Goal: Task Accomplishment & Management: Use online tool/utility

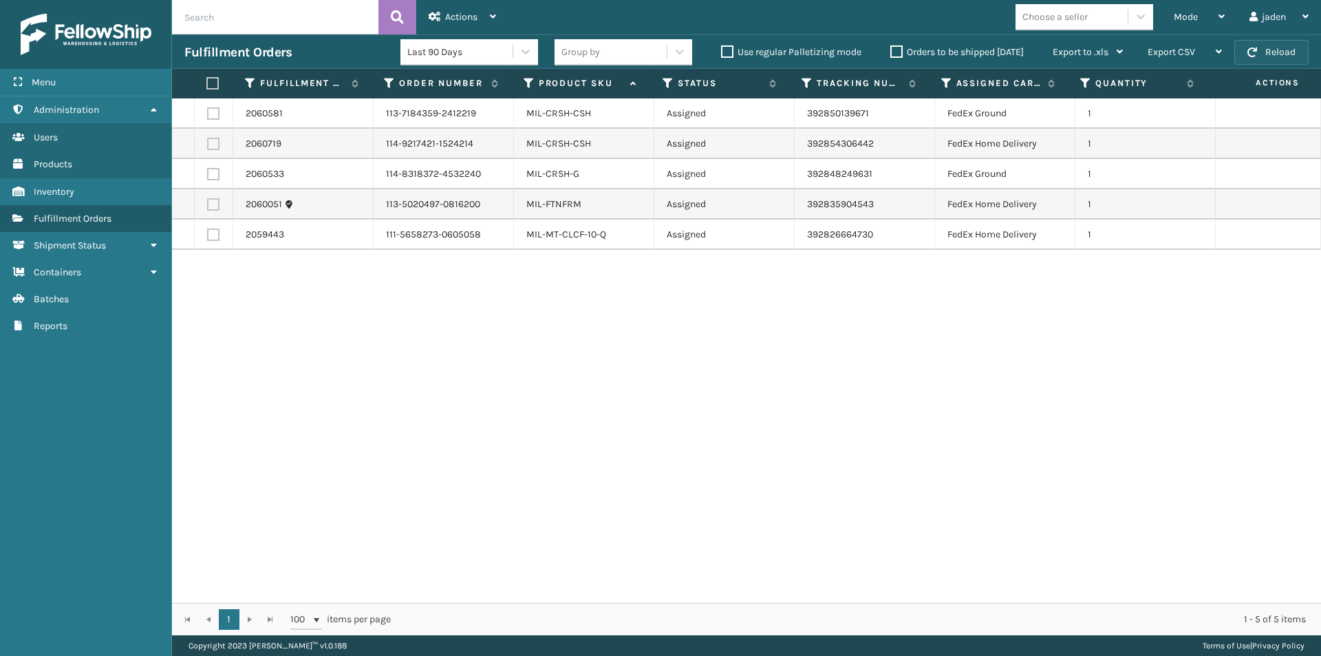
click at [1250, 50] on span "button" at bounding box center [1253, 52] width 10 height 10
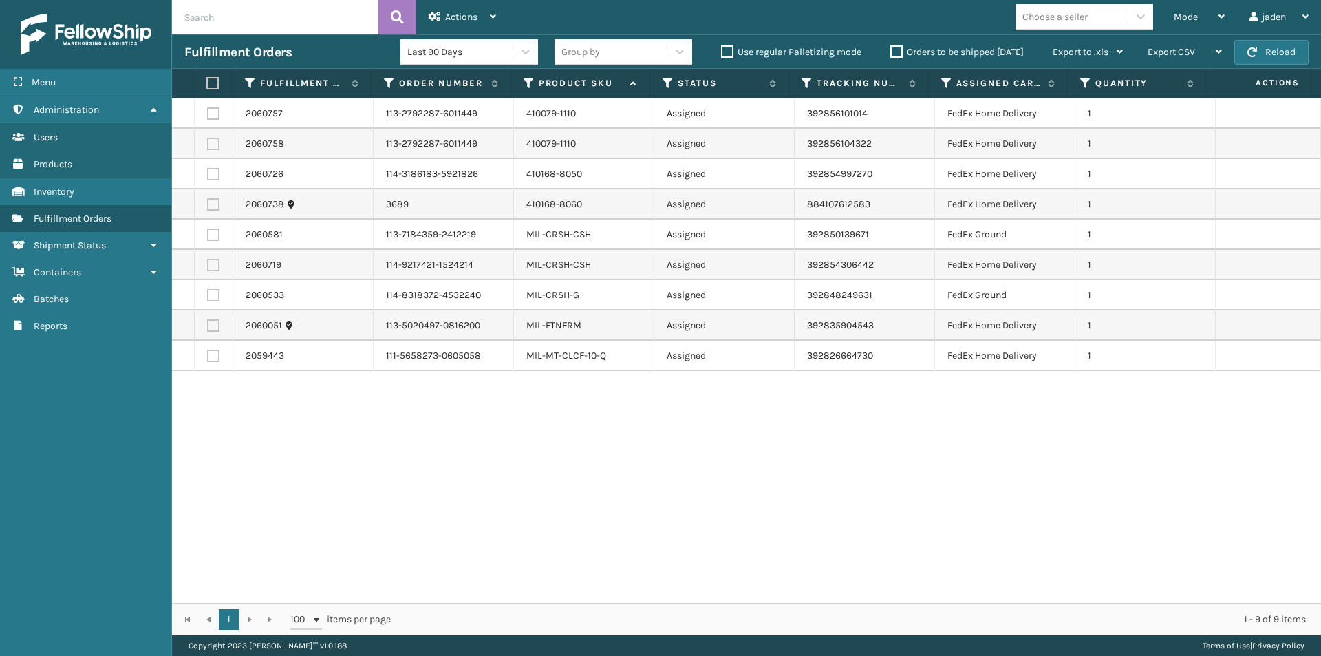
drag, startPoint x: 939, startPoint y: 495, endPoint x: 930, endPoint y: 494, distance: 9.0
drag, startPoint x: 930, startPoint y: 494, endPoint x: 414, endPoint y: 485, distance: 516.3
click at [418, 516] on div "2060757 113-2792287-6011449 410079-1110 Assigned 392856101014 FedEx Home Delive…" at bounding box center [746, 350] width 1149 height 504
click at [210, 142] on label at bounding box center [213, 144] width 12 height 12
click at [208, 142] on input "checkbox" at bounding box center [207, 142] width 1 height 9
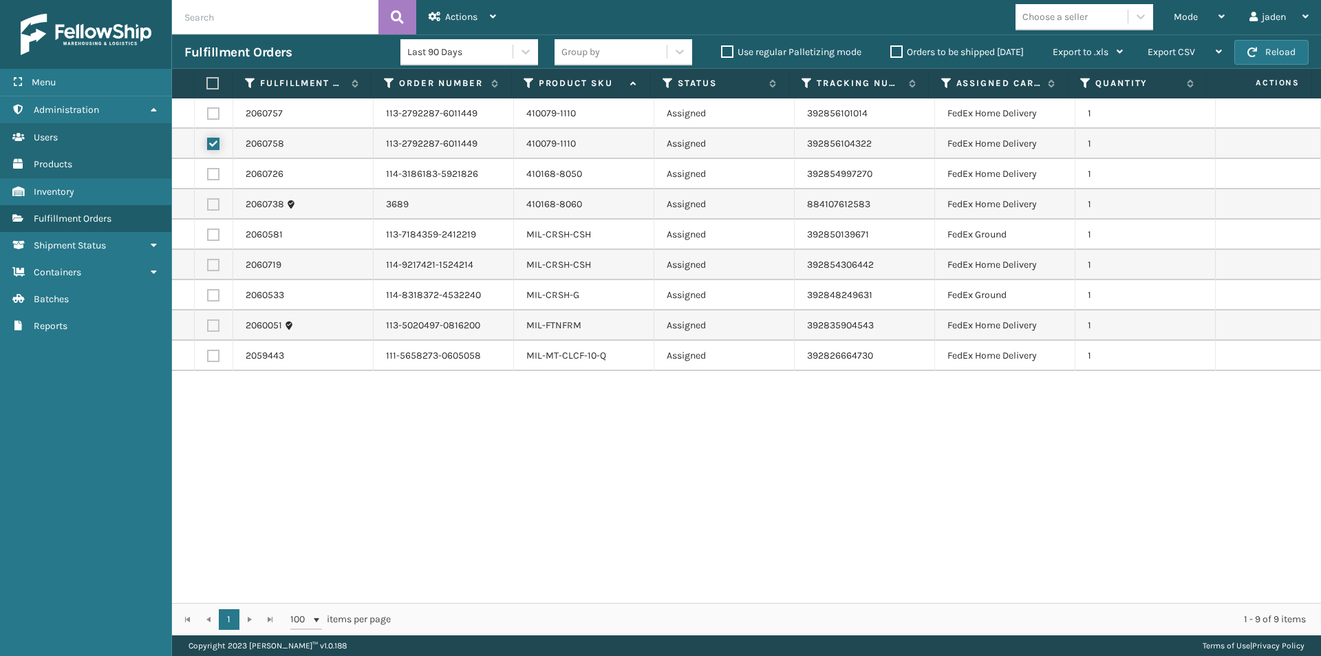
checkbox input "true"
click at [213, 109] on label at bounding box center [213, 113] width 12 height 12
click at [208, 109] on input "checkbox" at bounding box center [207, 111] width 1 height 9
checkbox input "true"
click at [212, 176] on label at bounding box center [213, 174] width 12 height 12
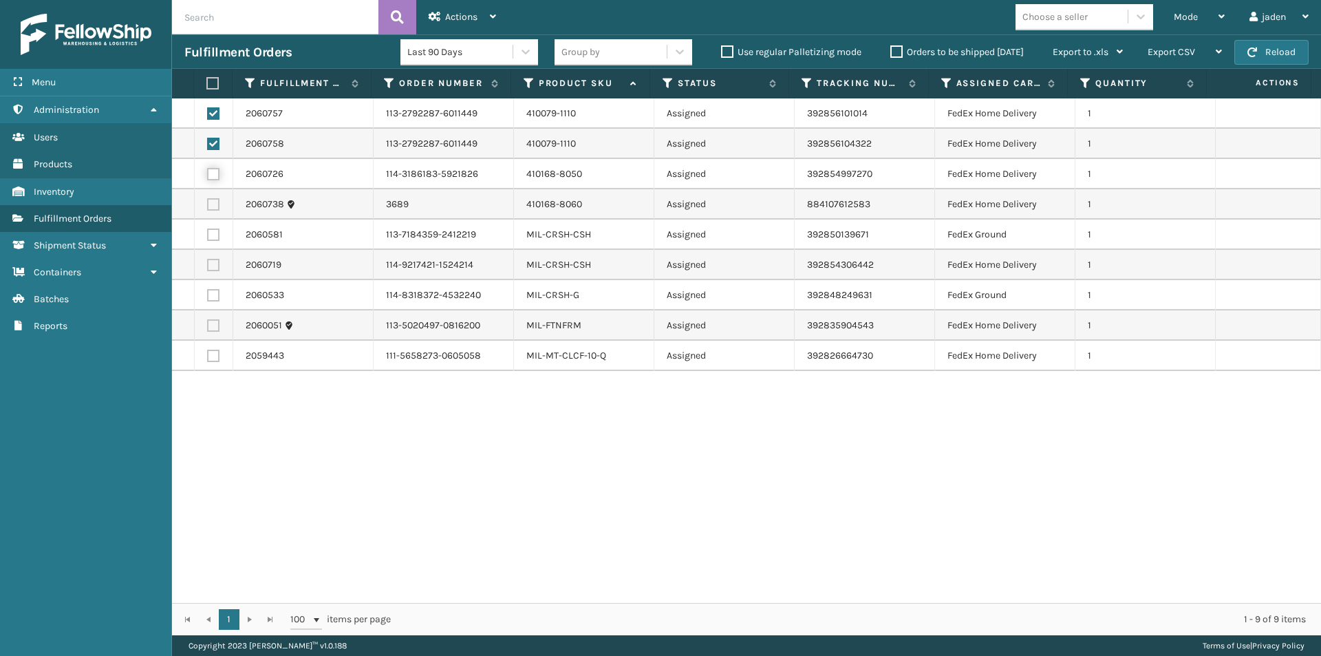
click at [208, 176] on input "checkbox" at bounding box center [207, 172] width 1 height 9
checkbox input "true"
click at [216, 203] on label at bounding box center [213, 204] width 12 height 12
click at [208, 203] on input "checkbox" at bounding box center [207, 202] width 1 height 9
checkbox input "true"
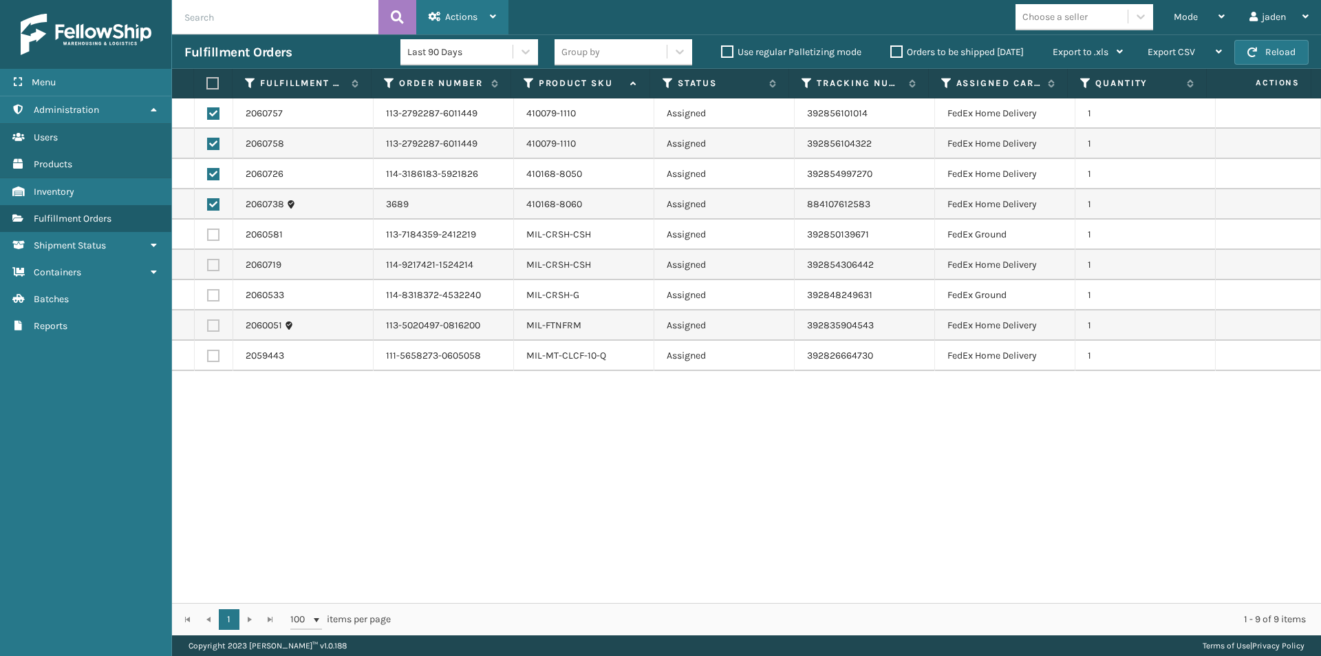
click at [460, 24] on div "Actions" at bounding box center [462, 17] width 67 height 34
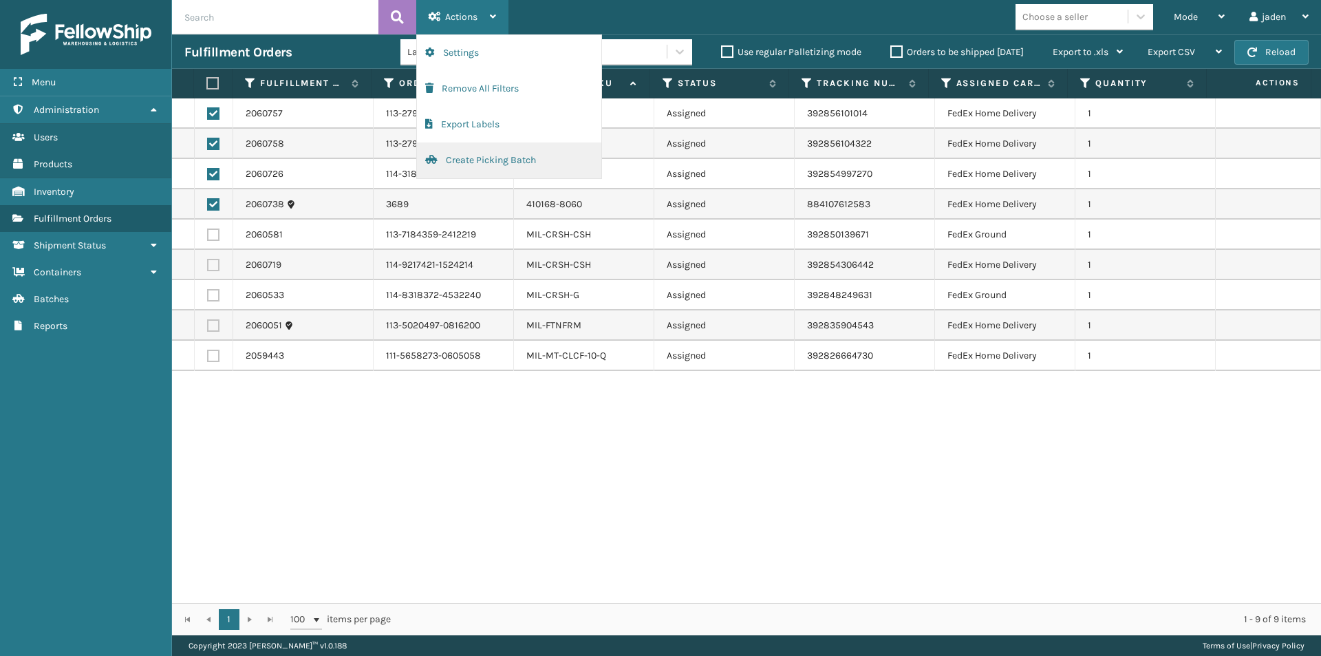
click at [465, 160] on button "Create Picking Batch" at bounding box center [509, 160] width 184 height 36
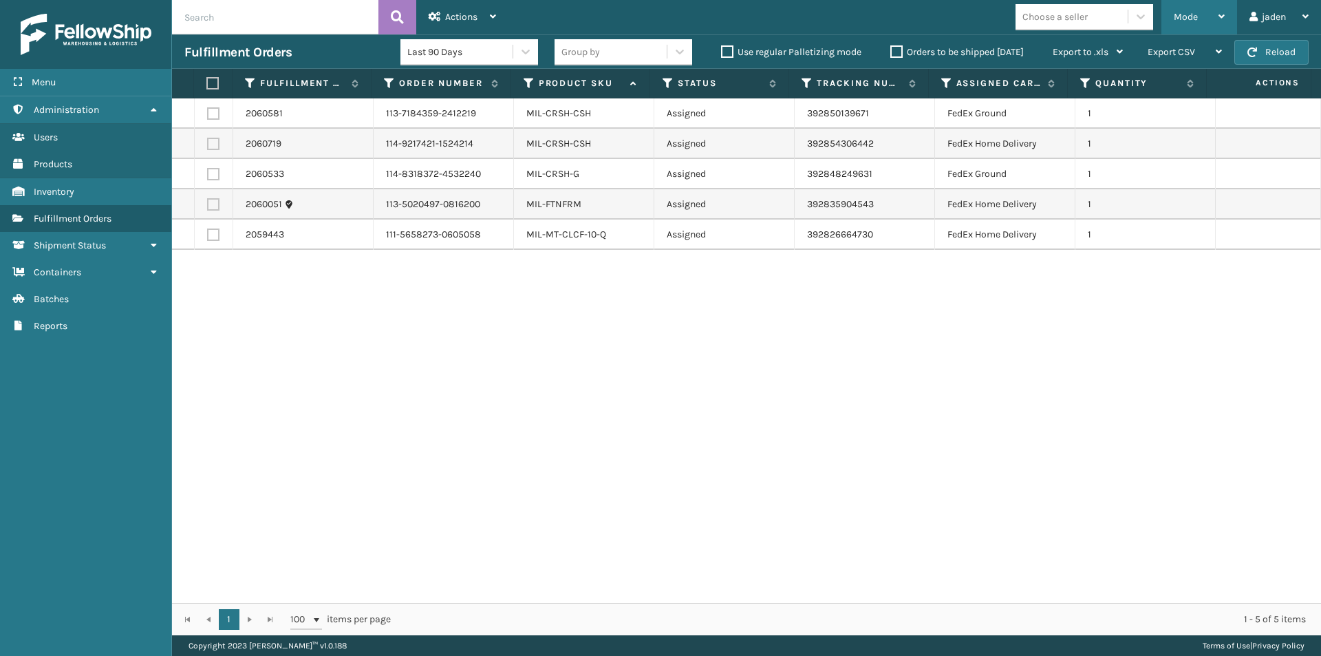
click at [1198, 19] on div "Mode" at bounding box center [1199, 17] width 51 height 34
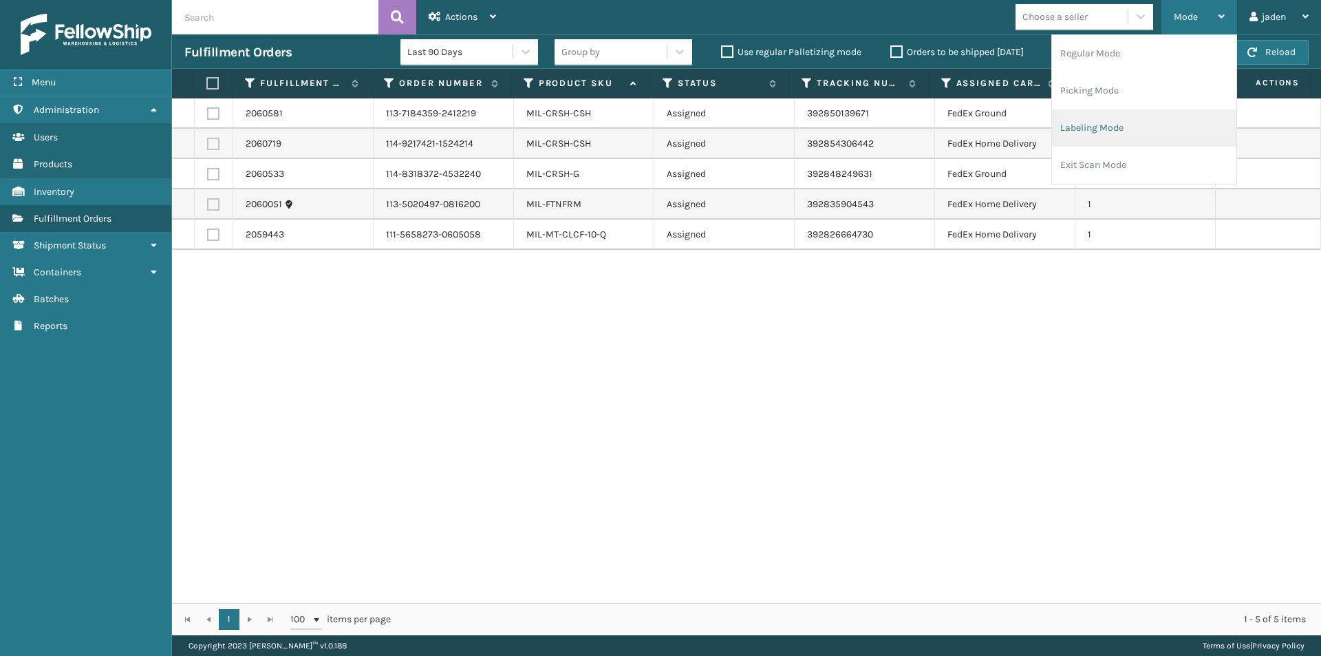
click at [1126, 134] on li "Labeling Mode" at bounding box center [1144, 127] width 184 height 37
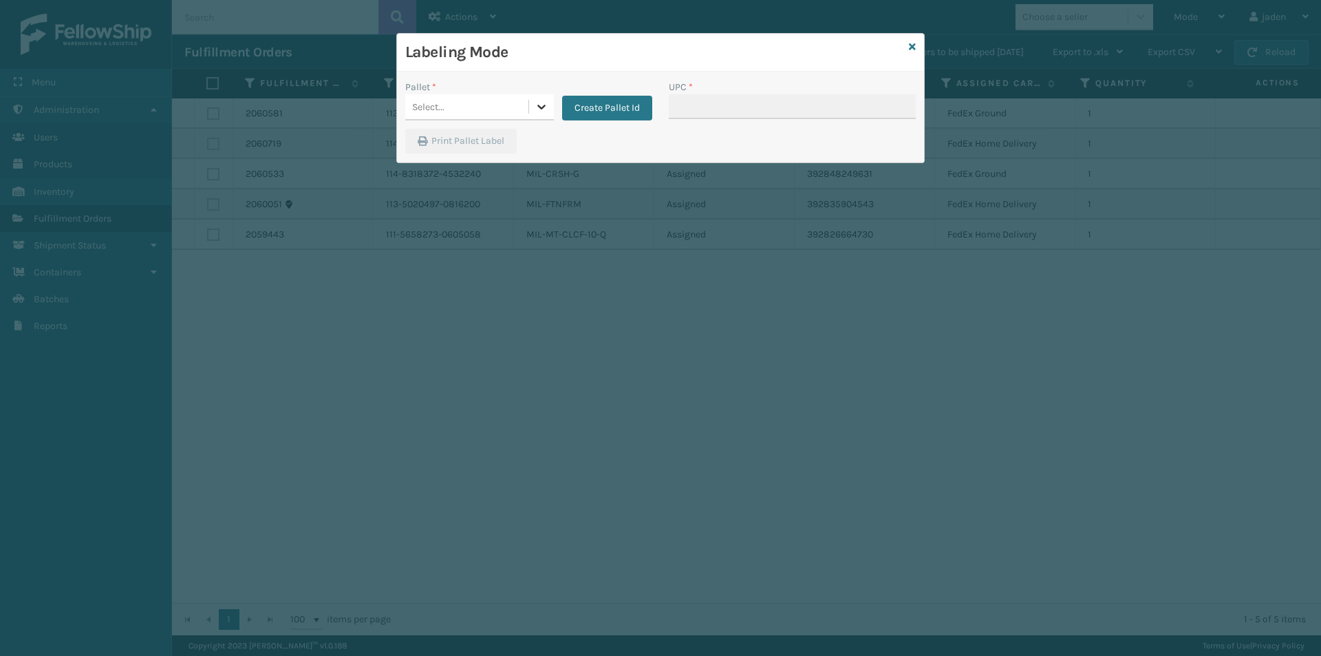
click at [537, 111] on icon at bounding box center [542, 107] width 14 height 14
click at [384, 162] on div "Labeling Mode Pallet * option FDXG-52S972P54L focused, 1 of 2. 2 results availa…" at bounding box center [660, 328] width 1321 height 656
click at [437, 153] on div "FDXG-52S972P54L" at bounding box center [479, 145] width 149 height 32
click at [783, 102] on input "UPC *" at bounding box center [792, 106] width 247 height 25
type input "410069-1110"
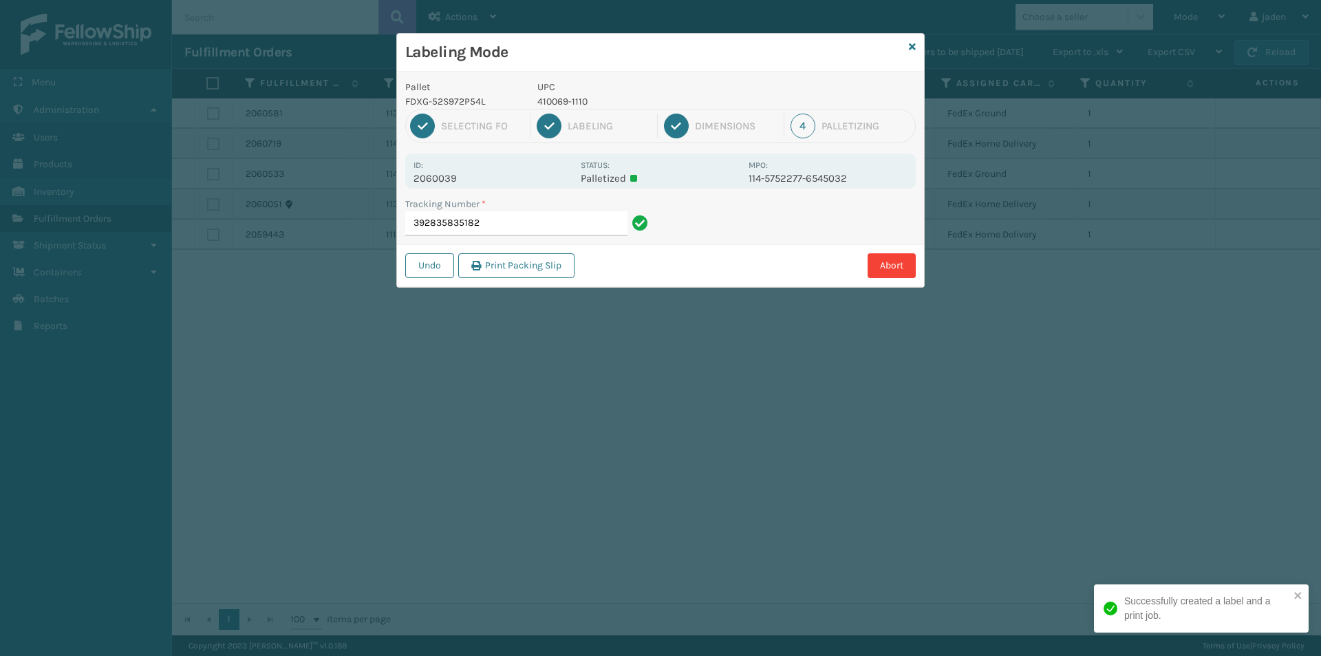
click at [584, 101] on p "410069-1110" at bounding box center [639, 101] width 203 height 14
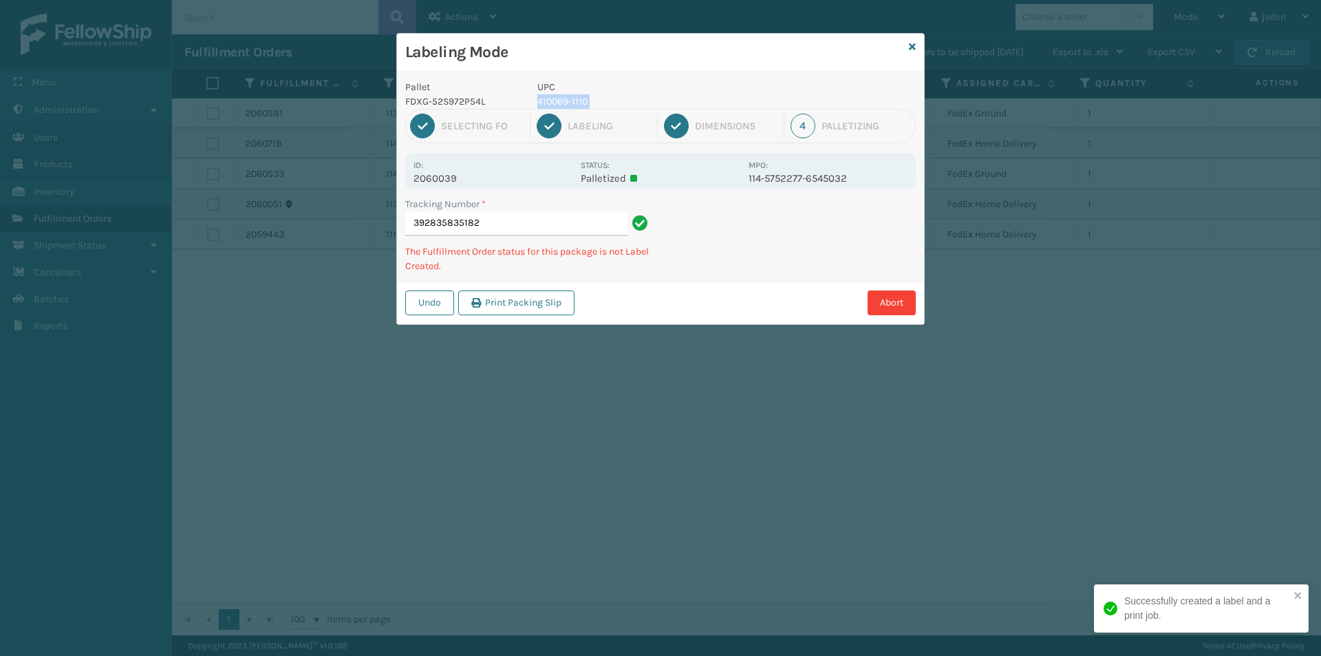
click at [584, 101] on p "410069-1110" at bounding box center [639, 101] width 203 height 14
copy p "410069-1110"
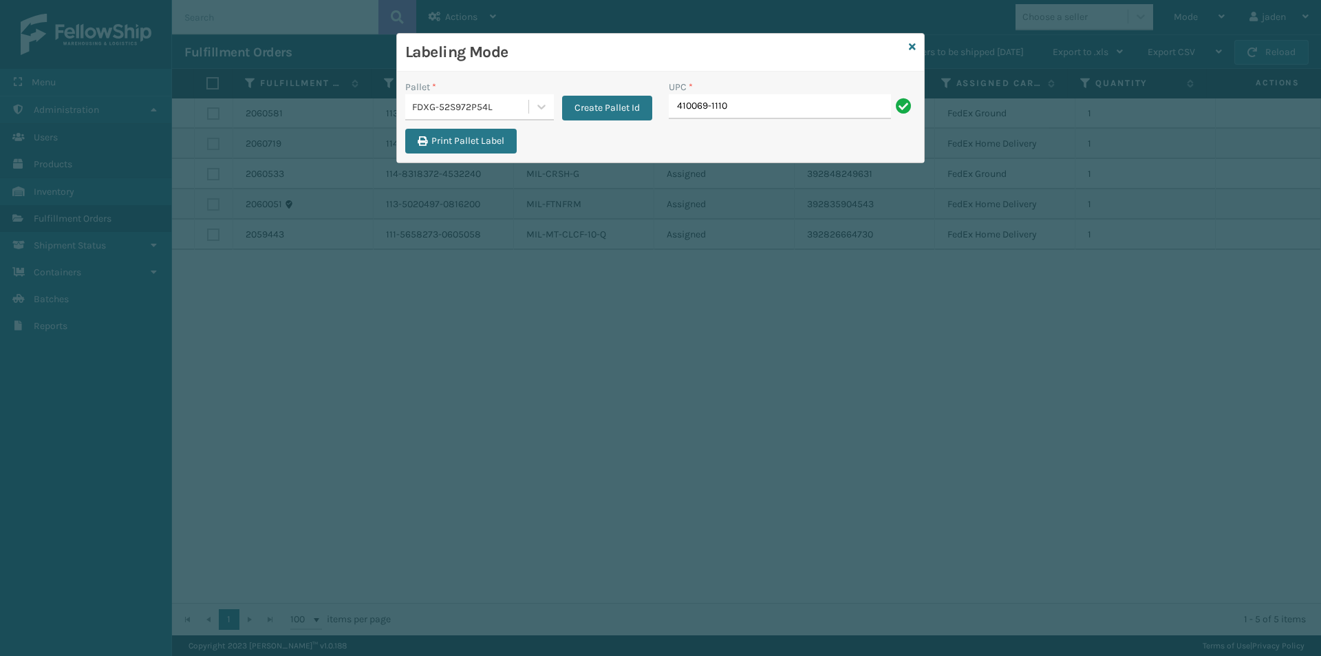
type input "410069-1110"
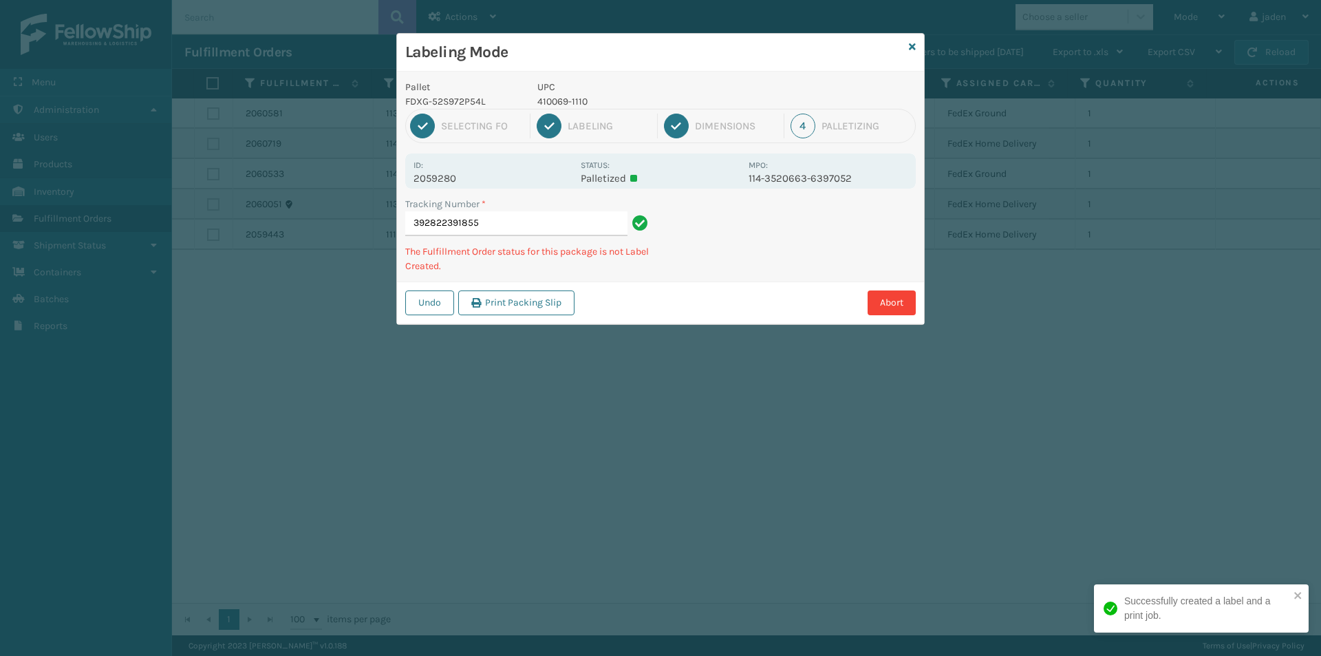
drag, startPoint x: 778, startPoint y: 234, endPoint x: 776, endPoint y: 172, distance: 62.0
click at [727, 263] on div "Pallet FDXG-52S972P54L UPC 410069-1110 1 Selecting FO 2 Labeling 3 Dimensions 4…" at bounding box center [660, 198] width 527 height 253
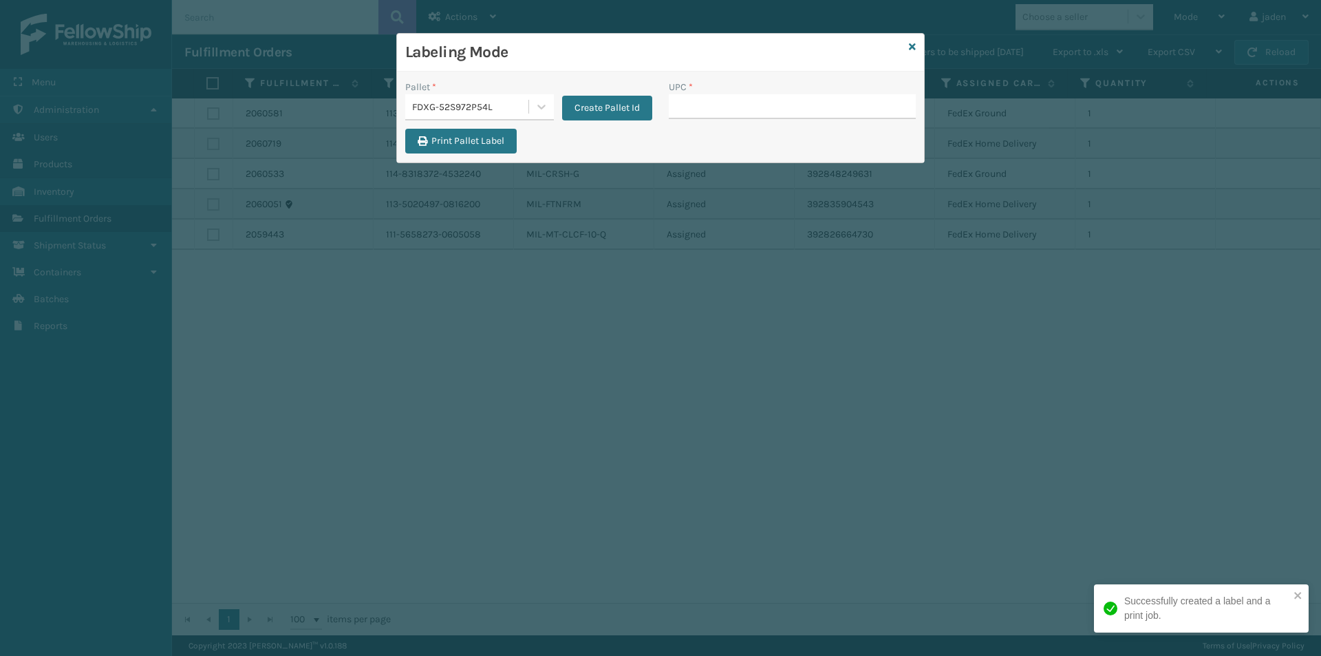
type input "410069-1110"
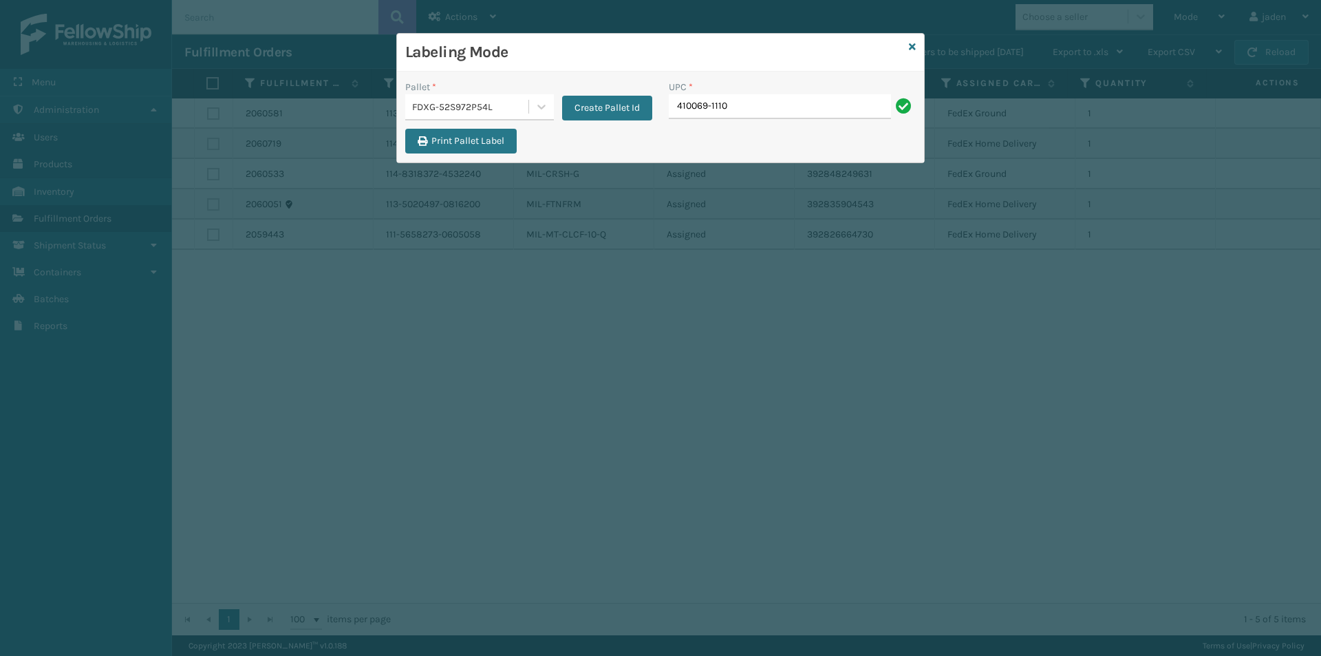
click at [775, 259] on div "Labeling Mode Pallet * FDXG-52S972P54L Create Pallet Id UPC * 410069-1110 Print…" at bounding box center [660, 328] width 1321 height 656
type input "410069-1110"
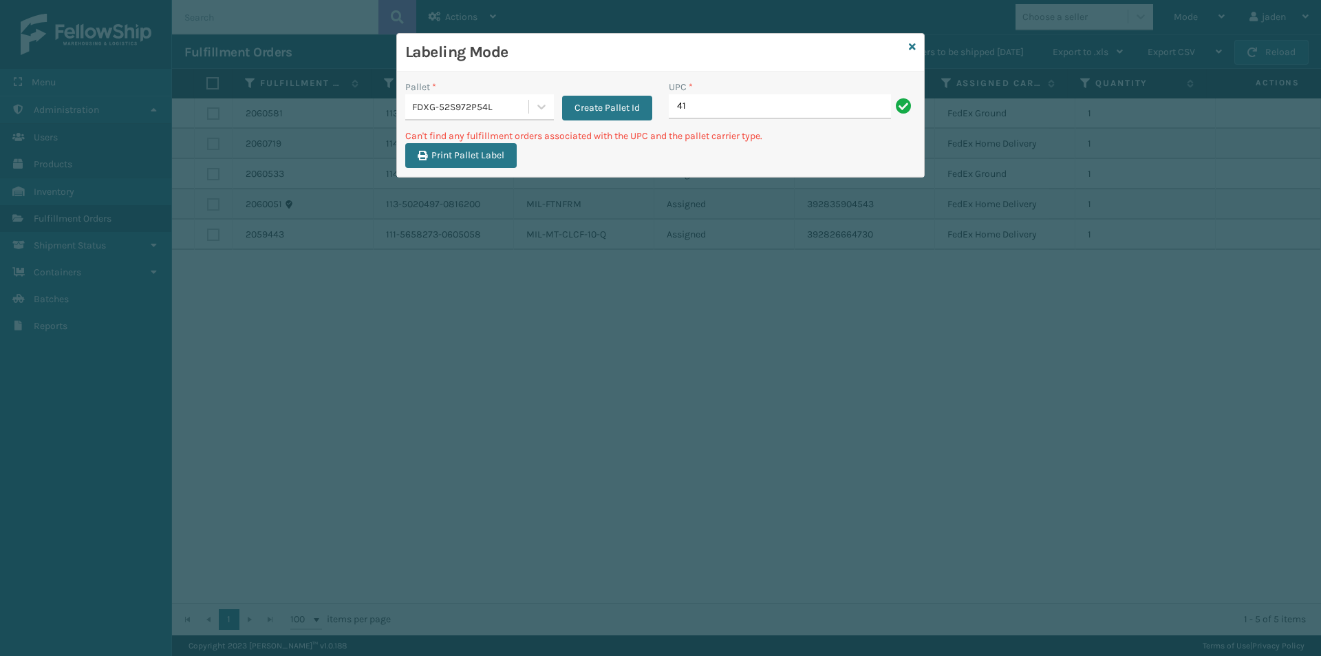
type input "4"
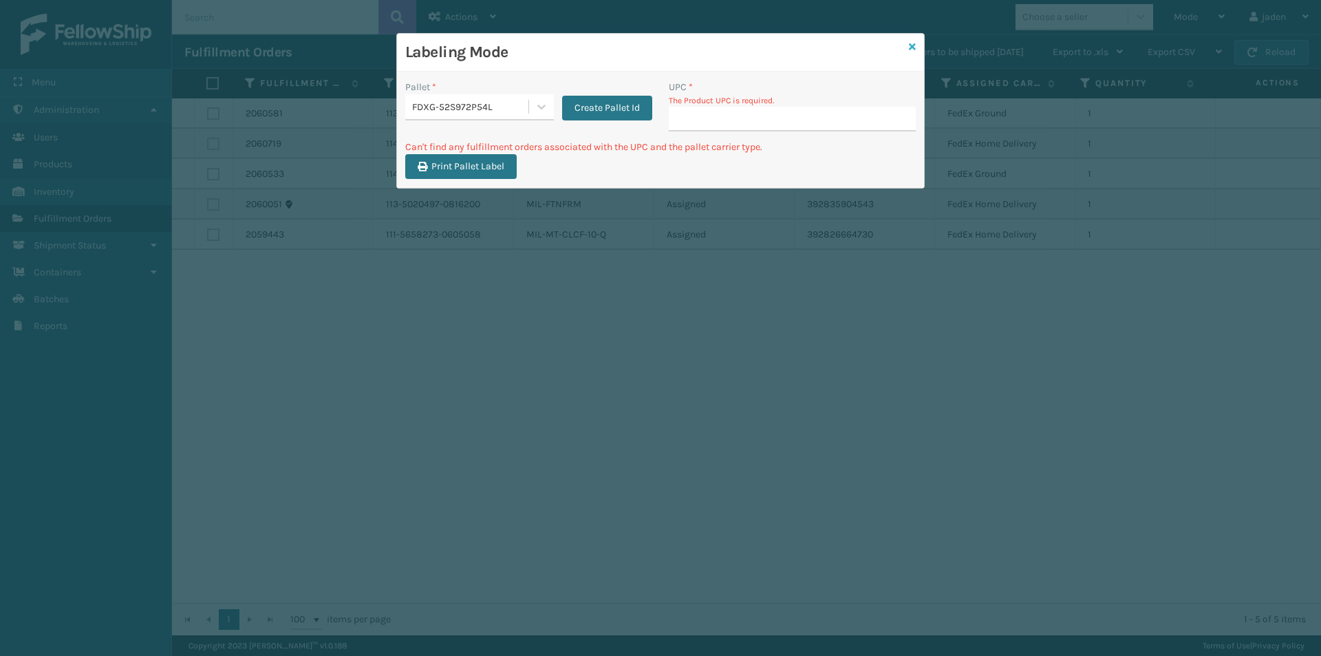
click at [913, 41] on link at bounding box center [912, 47] width 7 height 14
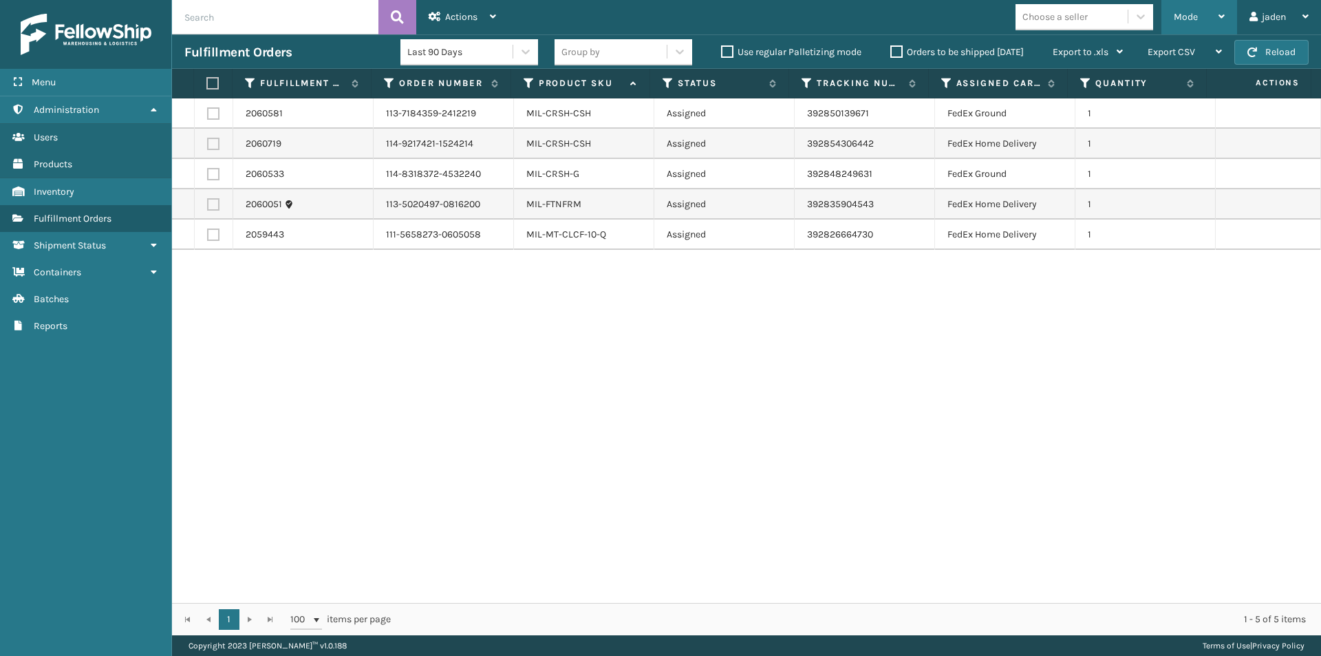
click at [1178, 24] on div "Mode" at bounding box center [1199, 17] width 51 height 34
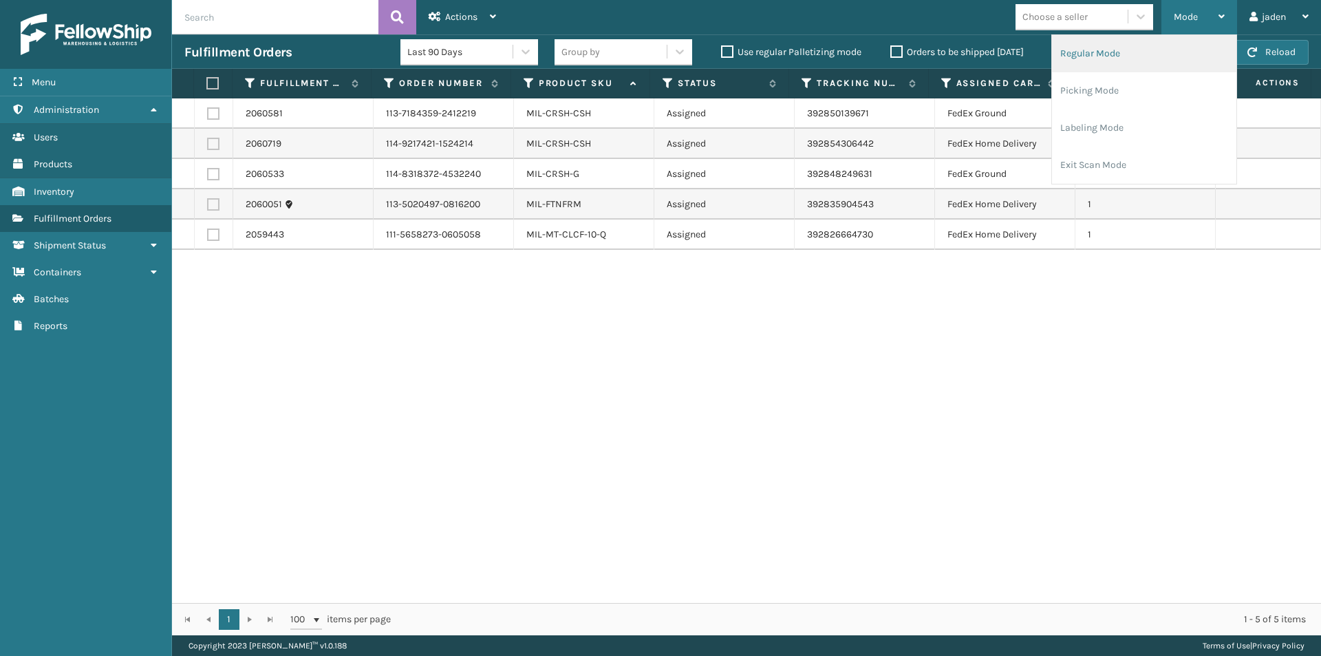
click at [1123, 70] on li "Regular Mode" at bounding box center [1144, 53] width 184 height 37
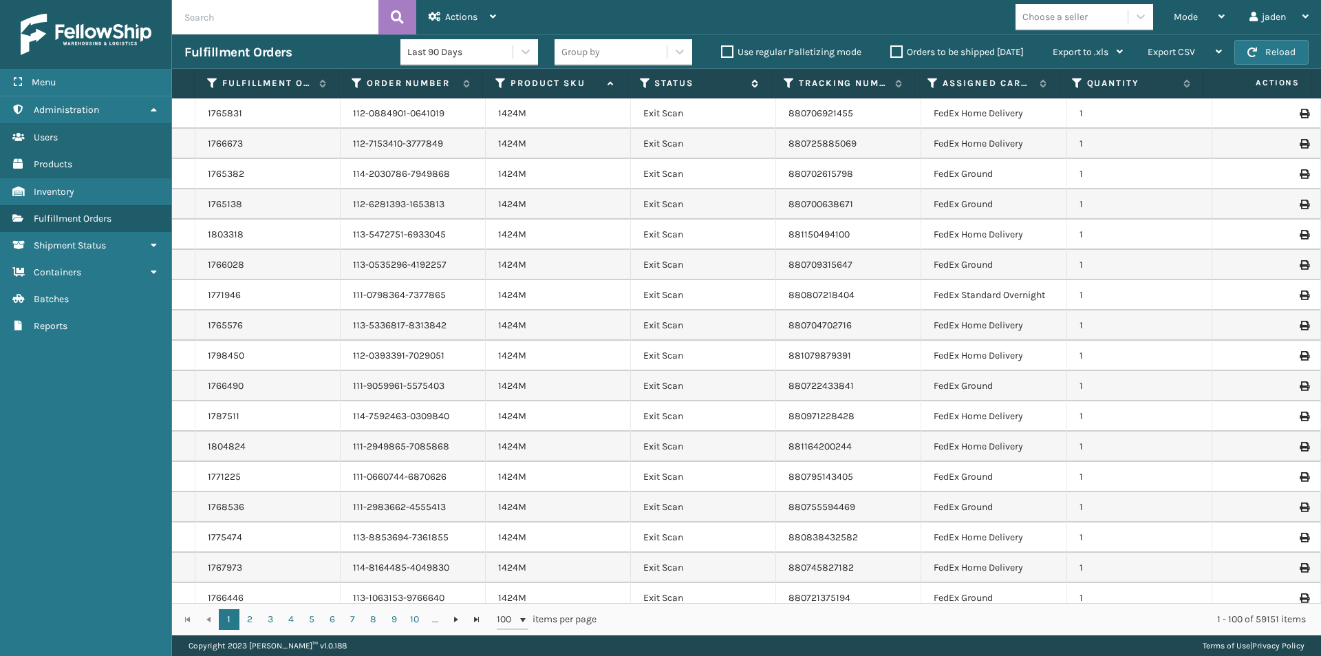
click at [648, 85] on icon at bounding box center [645, 83] width 11 height 12
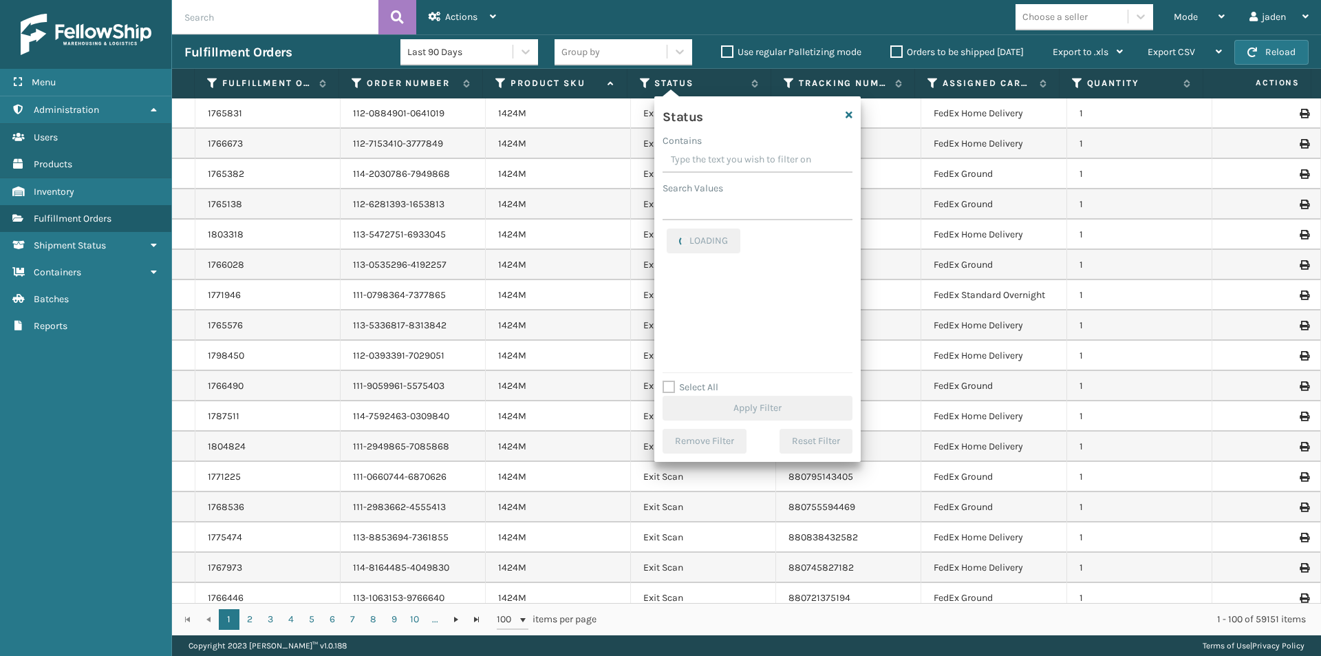
drag, startPoint x: 765, startPoint y: 172, endPoint x: 757, endPoint y: 165, distance: 10.8
click at [757, 165] on input "Contains" at bounding box center [758, 160] width 190 height 25
click at [675, 299] on label "Picking" at bounding box center [691, 300] width 49 height 12
click at [668, 299] on input "Picking" at bounding box center [667, 296] width 1 height 9
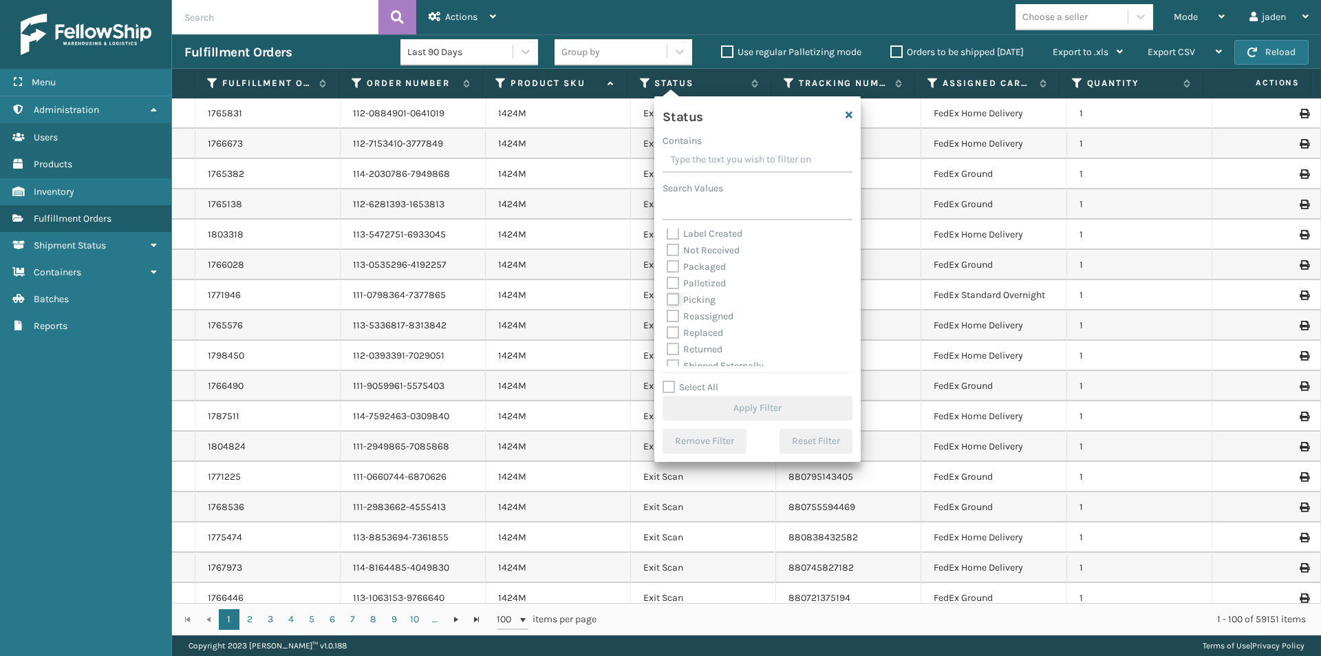
checkbox input "true"
click at [744, 428] on div "Status Contains Search Values Assigned Canceled Entered Exit Scan Label Created…" at bounding box center [758, 278] width 206 height 365
click at [744, 418] on button "Apply Filter" at bounding box center [758, 408] width 190 height 25
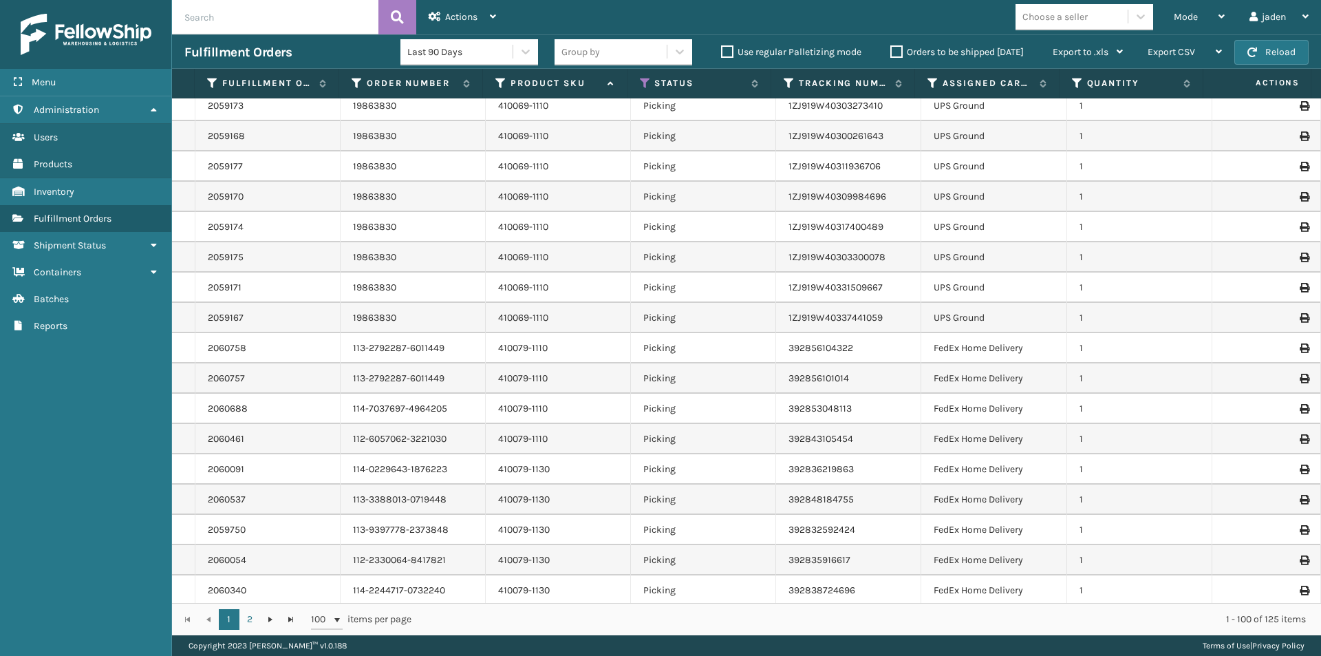
scroll to position [138, 0]
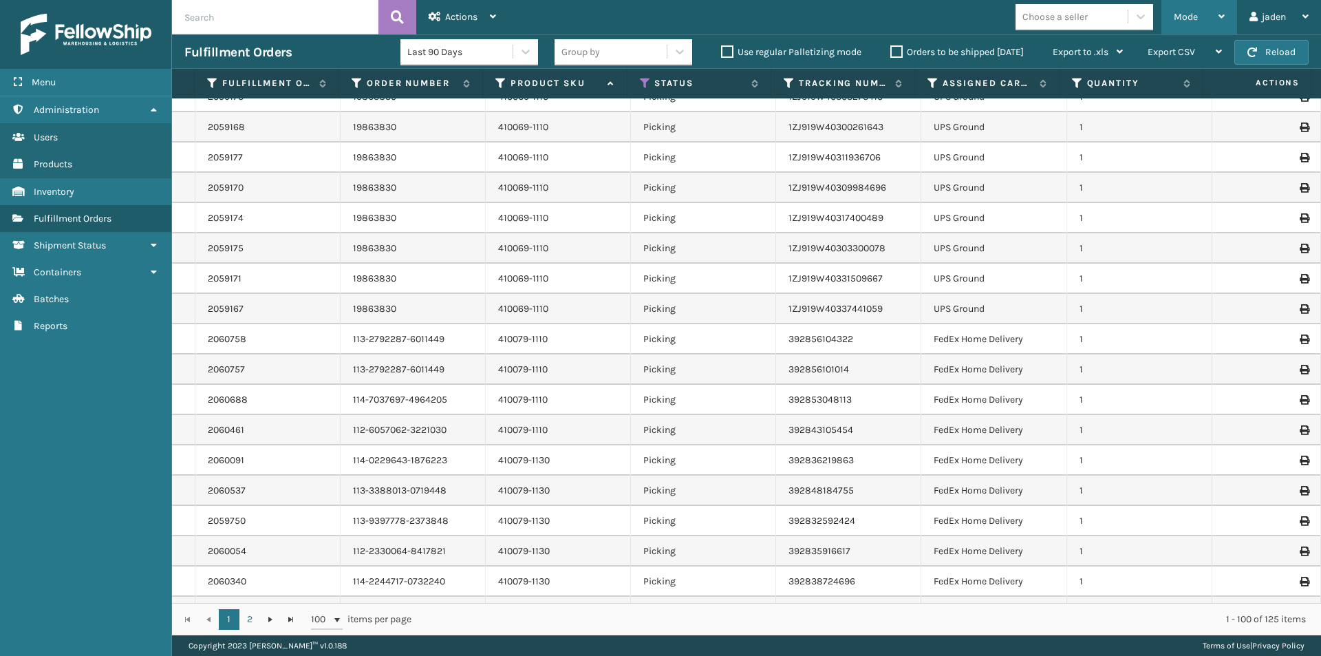
click at [1172, 21] on div "Mode Regular Mode Picking Mode Labeling Mode Exit Scan Mode" at bounding box center [1200, 17] width 76 height 34
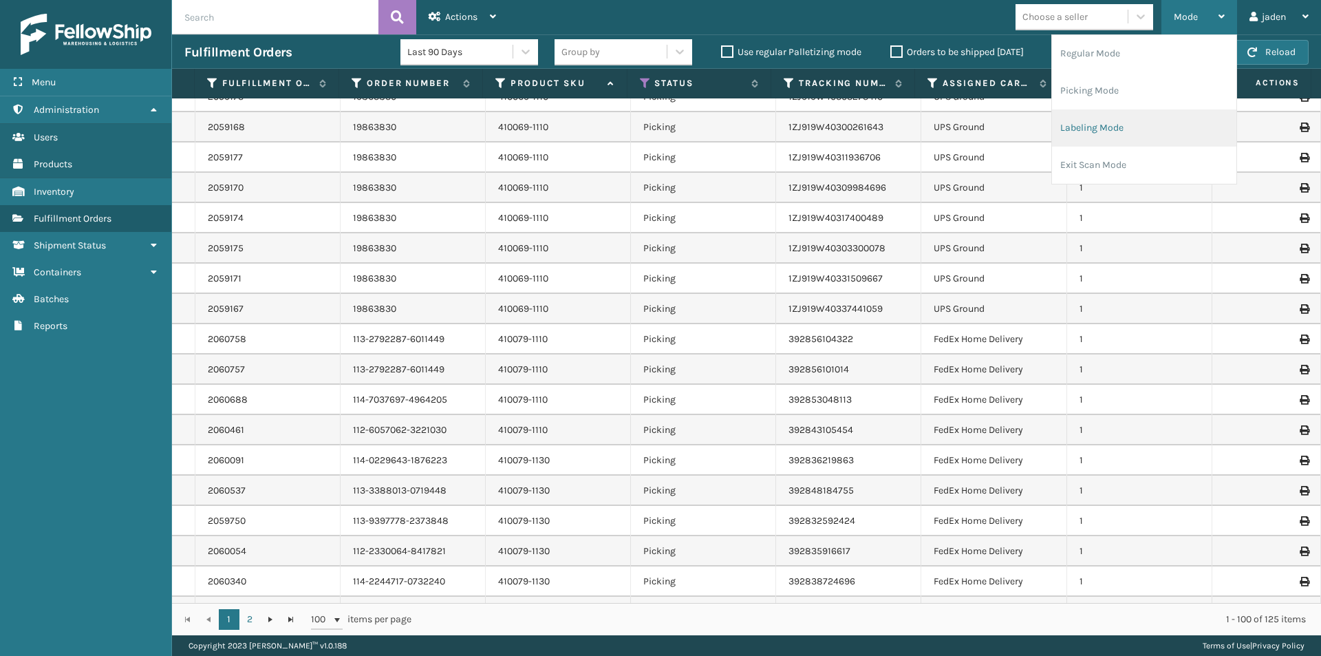
click at [1127, 120] on li "Labeling Mode" at bounding box center [1144, 127] width 184 height 37
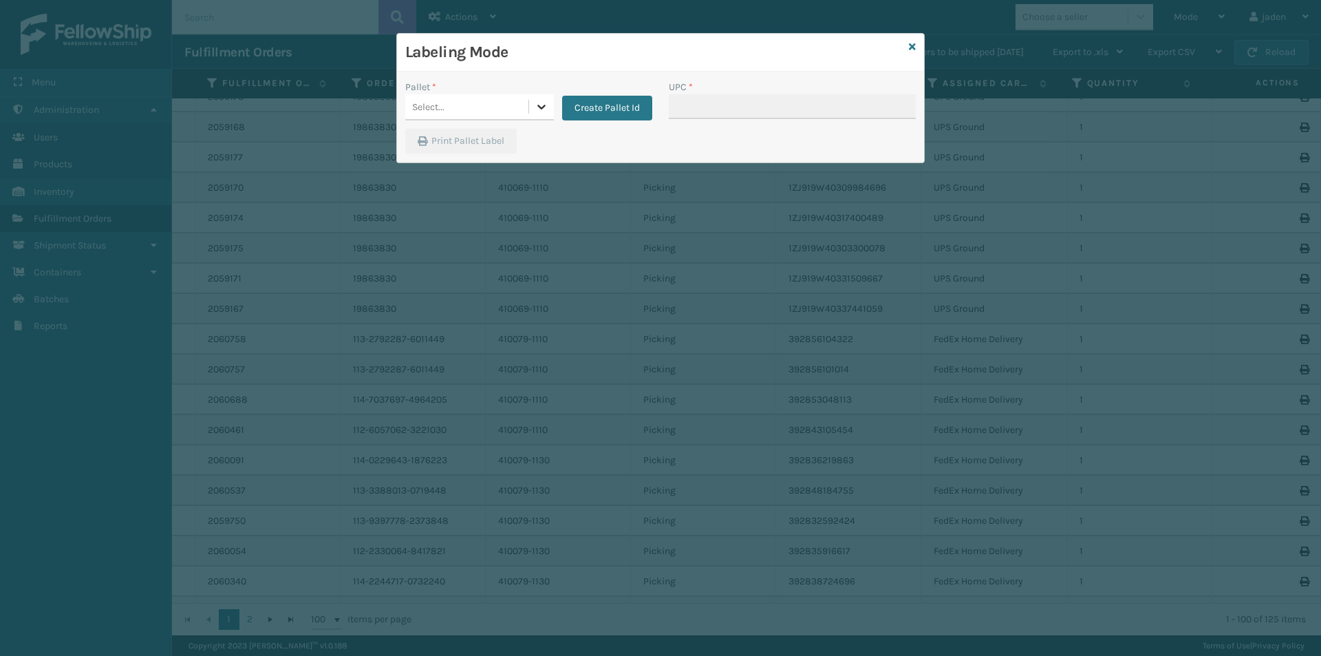
drag, startPoint x: 544, startPoint y: 107, endPoint x: 524, endPoint y: 125, distance: 26.4
click at [541, 108] on icon at bounding box center [542, 107] width 14 height 14
click at [478, 144] on div "FDXG-52S972P54L" at bounding box center [479, 141] width 149 height 25
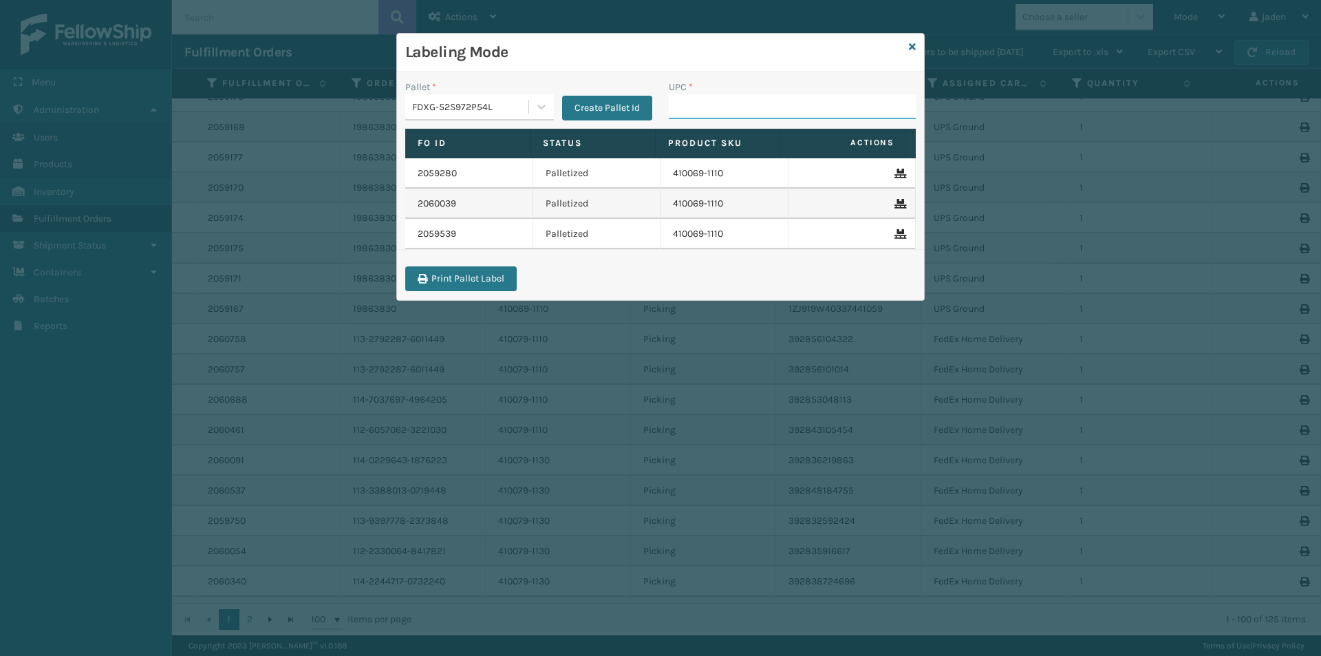
click at [780, 104] on input "UPC *" at bounding box center [792, 106] width 247 height 25
type input "410079-1110"
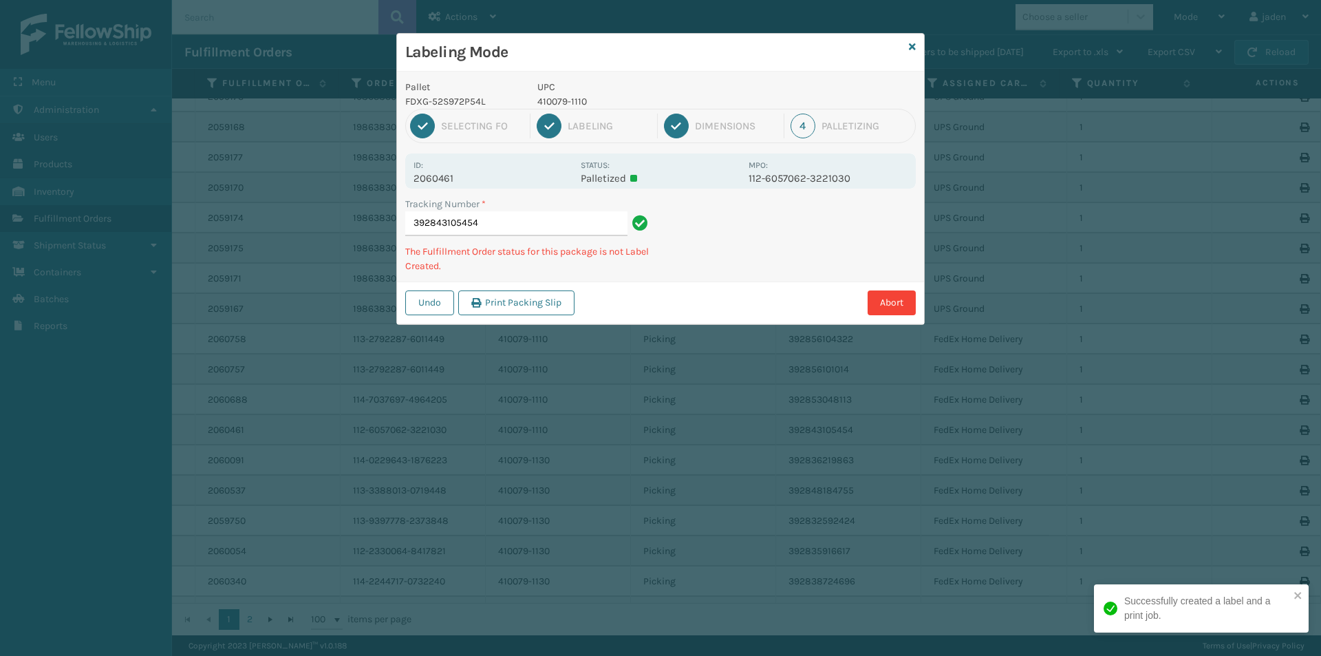
type input "3928431054544"
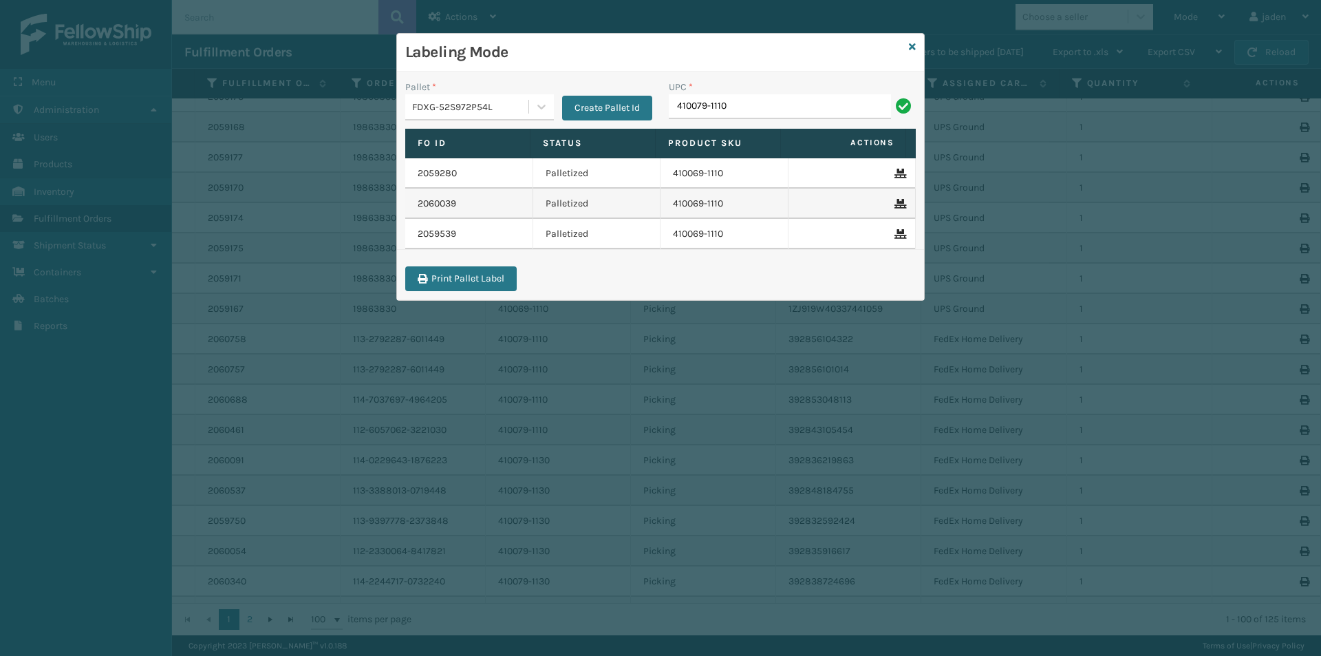
type input "410079-1110"
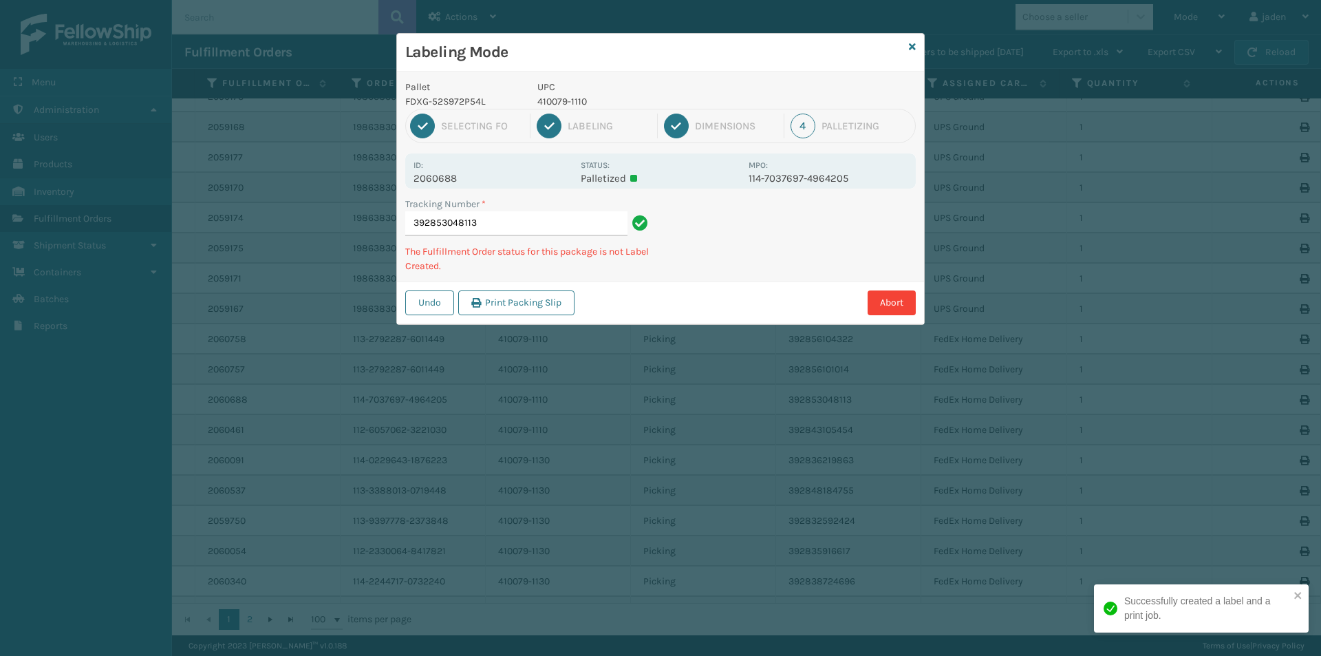
click at [579, 100] on p "410079-1110" at bounding box center [639, 101] width 203 height 14
copy p "410079-1110"
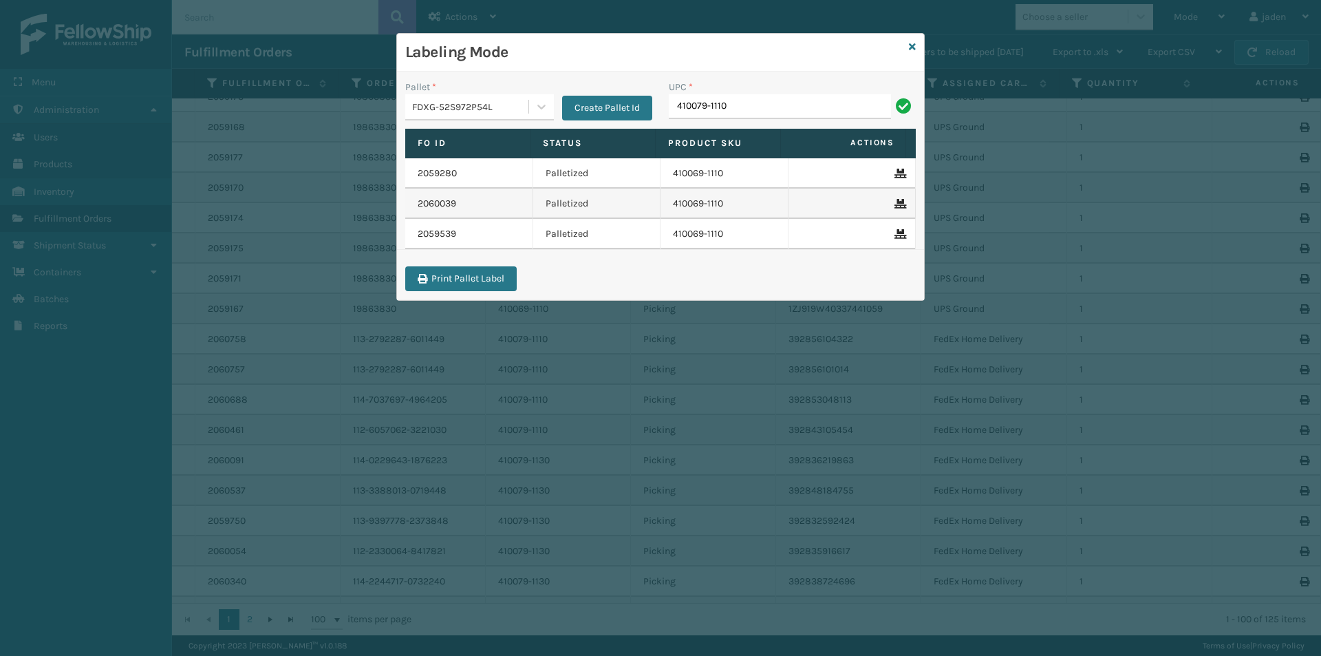
type input "410079-1110"
click at [833, 259] on div "Fo Id Status Product SKU Actions 2059280 Palletized 410069-1110 2060039 Palleti…" at bounding box center [660, 198] width 527 height 138
click at [751, 96] on input "410079-1110" at bounding box center [780, 106] width 222 height 25
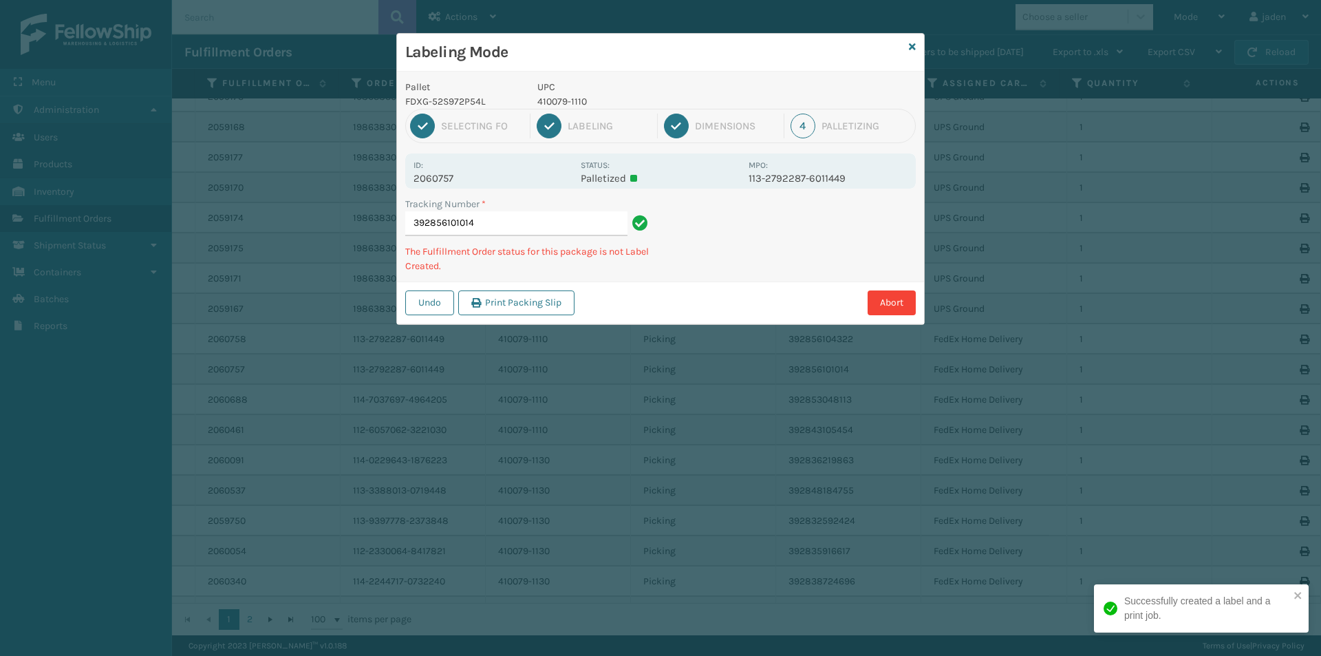
drag, startPoint x: 780, startPoint y: 208, endPoint x: 752, endPoint y: 204, distance: 28.4
click at [724, 249] on div "Tracking Number * 392856101014 The Fulfillment Order status for this package is…" at bounding box center [660, 239] width 527 height 85
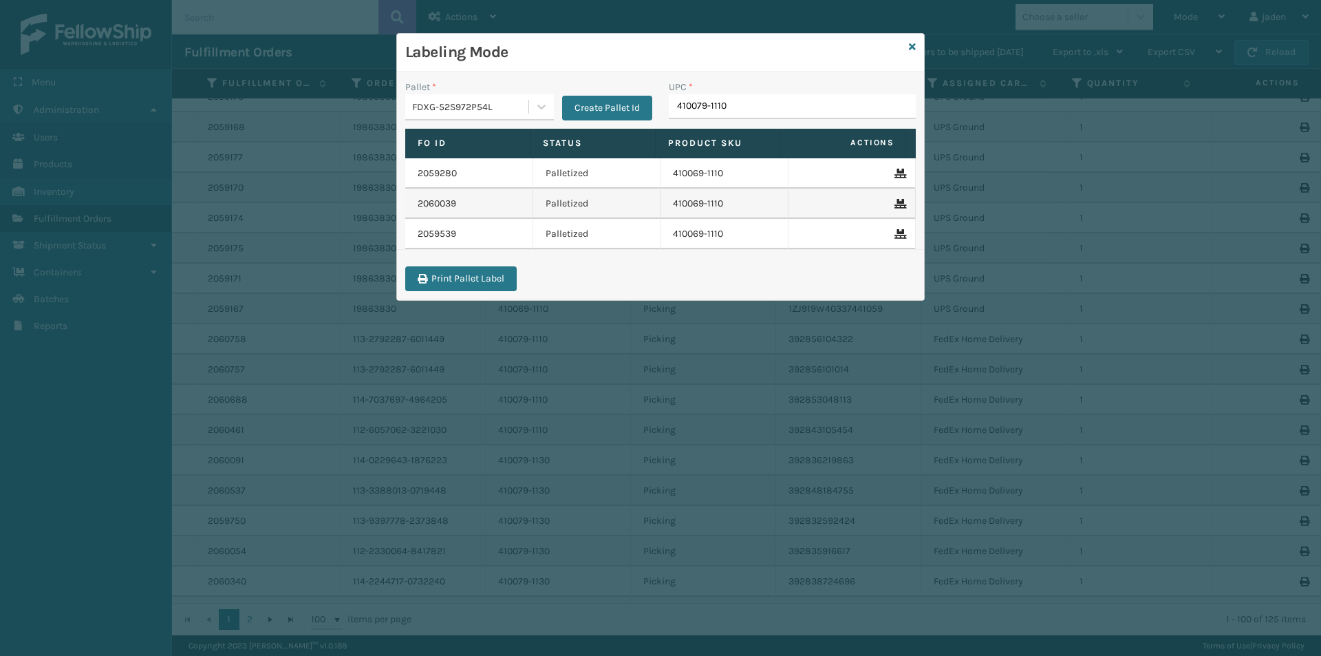
type input "410079-1110"
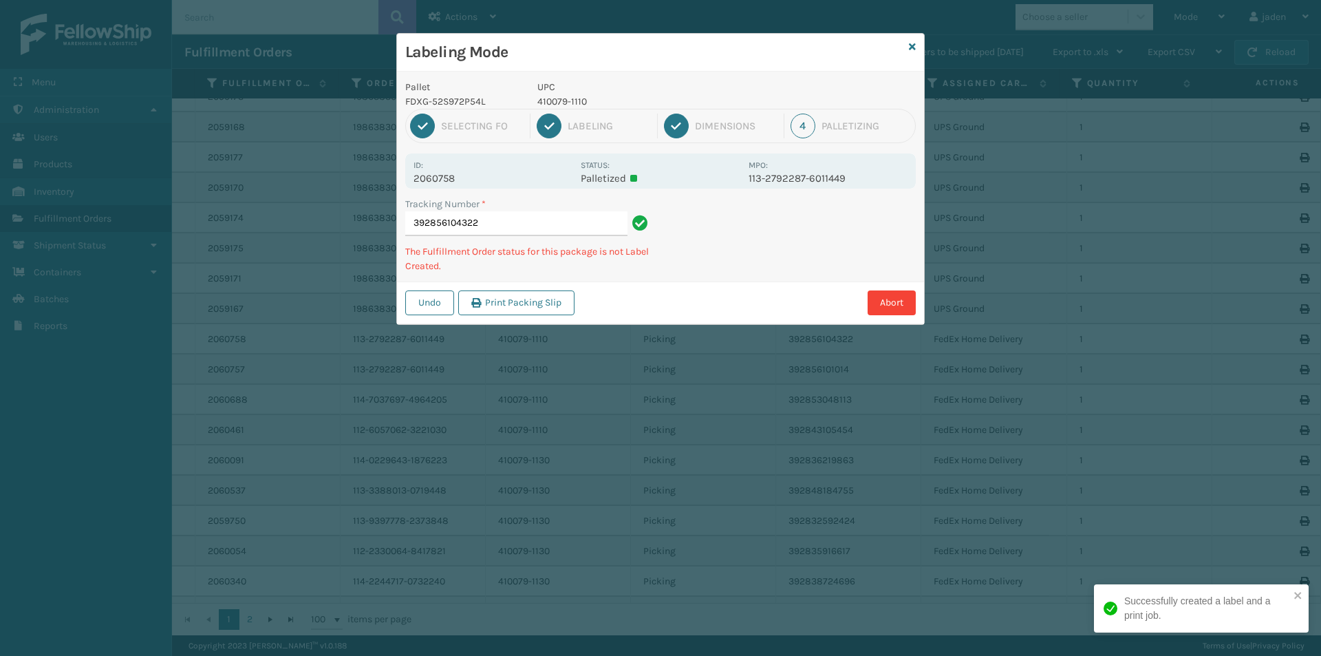
drag, startPoint x: 840, startPoint y: 246, endPoint x: 851, endPoint y: 210, distance: 38.3
click at [774, 261] on div "Tracking Number * 392856104322 The Fulfillment Order status for this package is…" at bounding box center [660, 239] width 527 height 85
drag, startPoint x: 851, startPoint y: 210, endPoint x: 834, endPoint y: 216, distance: 18.3
drag, startPoint x: 834, startPoint y: 216, endPoint x: 871, endPoint y: 218, distance: 36.5
click at [762, 264] on div "Tracking Number * 392856104322 The Fulfillment Order status for this package is…" at bounding box center [660, 239] width 527 height 85
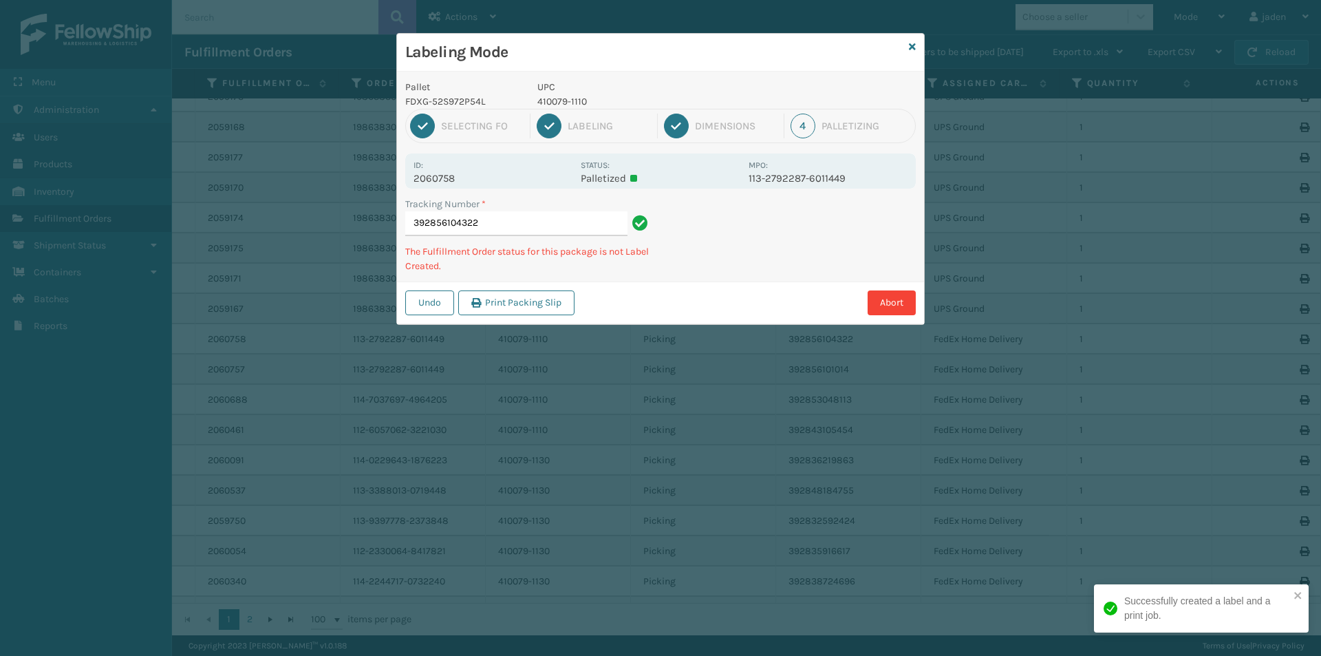
drag, startPoint x: 770, startPoint y: 277, endPoint x: 813, endPoint y: 262, distance: 45.3
click at [800, 269] on div "Tracking Number * 392856104322 The Fulfillment Order status for this package is…" at bounding box center [660, 239] width 527 height 85
drag, startPoint x: 837, startPoint y: 245, endPoint x: 818, endPoint y: 251, distance: 20.2
drag, startPoint x: 818, startPoint y: 251, endPoint x: 785, endPoint y: 232, distance: 37.7
click at [785, 259] on div "Tracking Number * 392856104322 The Fulfillment Order status for this package is…" at bounding box center [660, 239] width 527 height 85
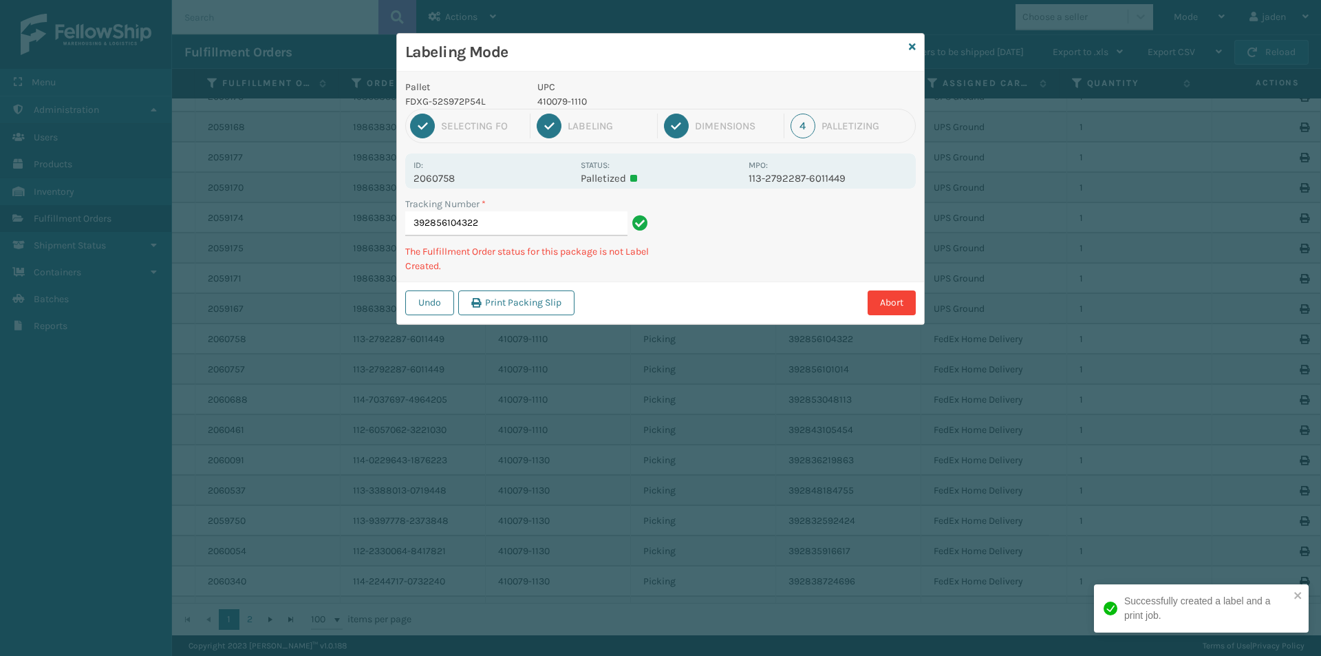
drag, startPoint x: 785, startPoint y: 232, endPoint x: 721, endPoint y: 250, distance: 66.5
drag, startPoint x: 721, startPoint y: 250, endPoint x: 750, endPoint y: 149, distance: 105.2
click at [719, 250] on div "Tracking Number * 392856104322 The Fulfillment Order status for this package is…" at bounding box center [660, 239] width 527 height 85
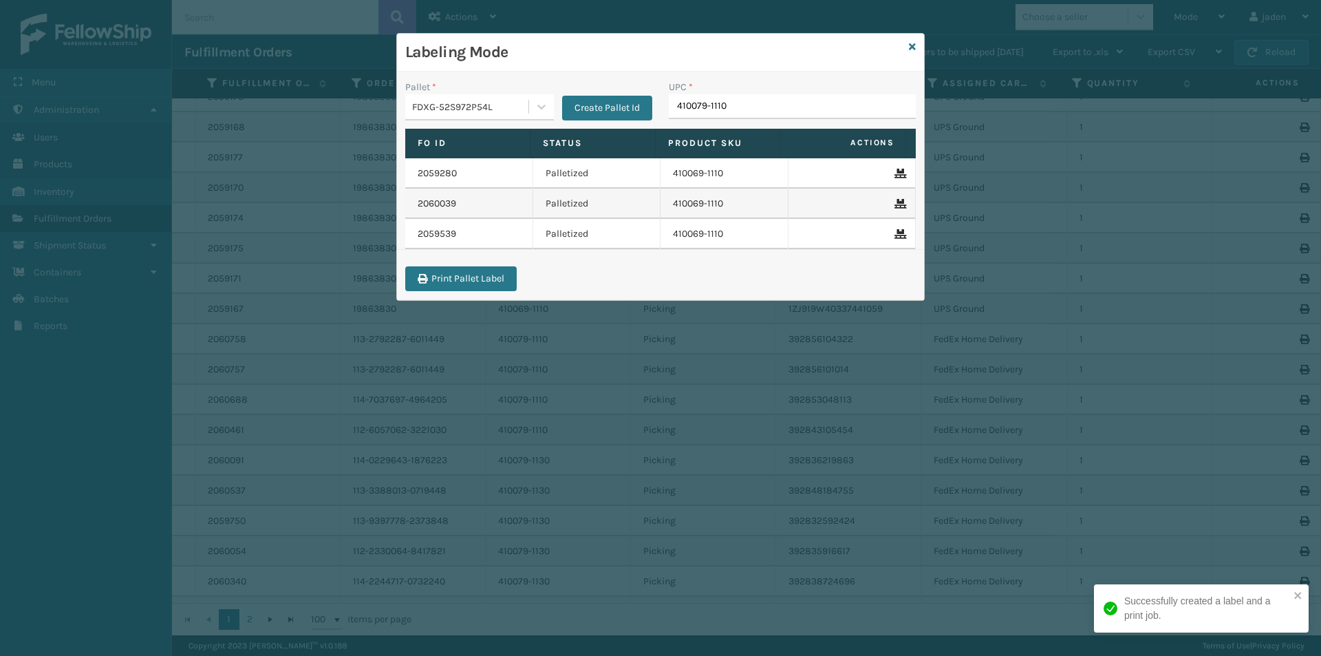
type input "410079-1110"
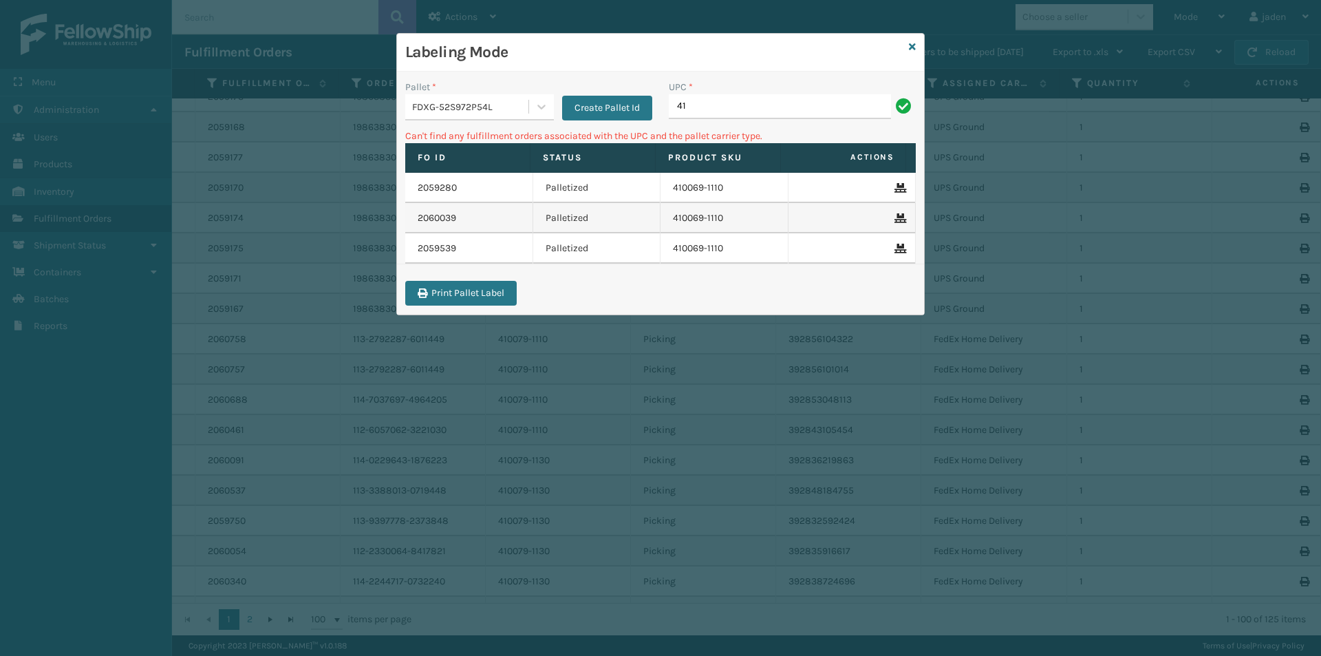
type input "4"
type input "410079-1130"
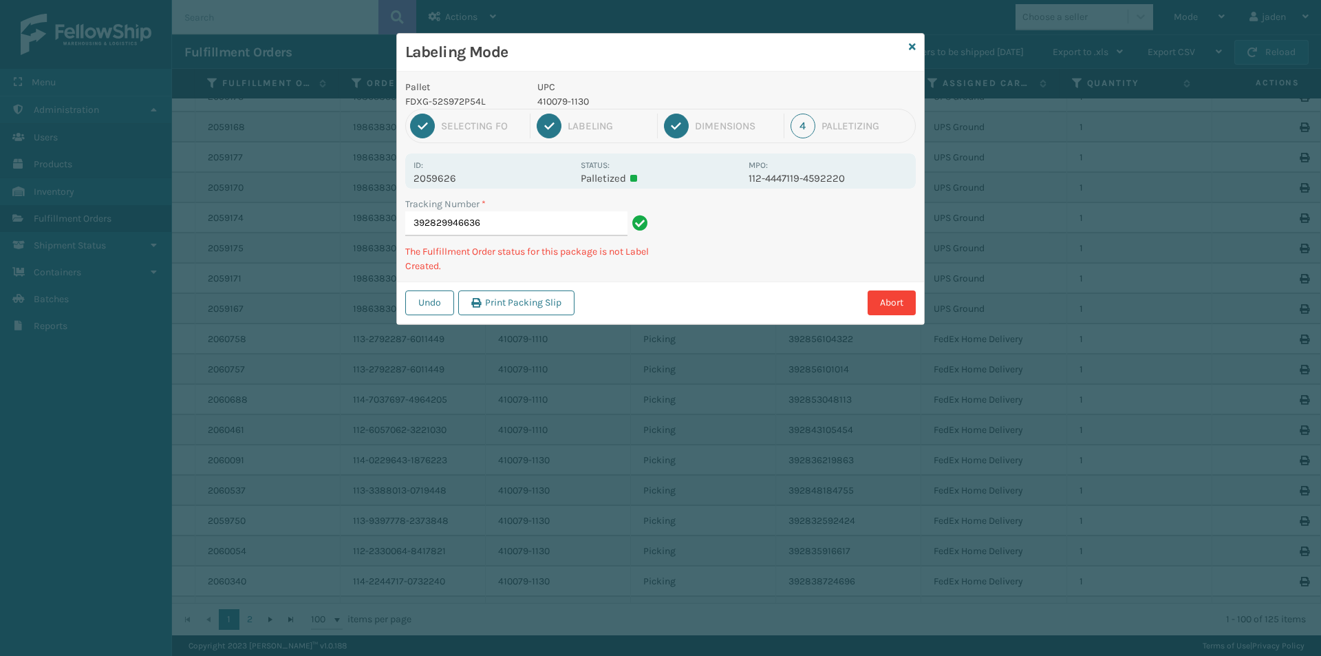
type input "3928299466364"
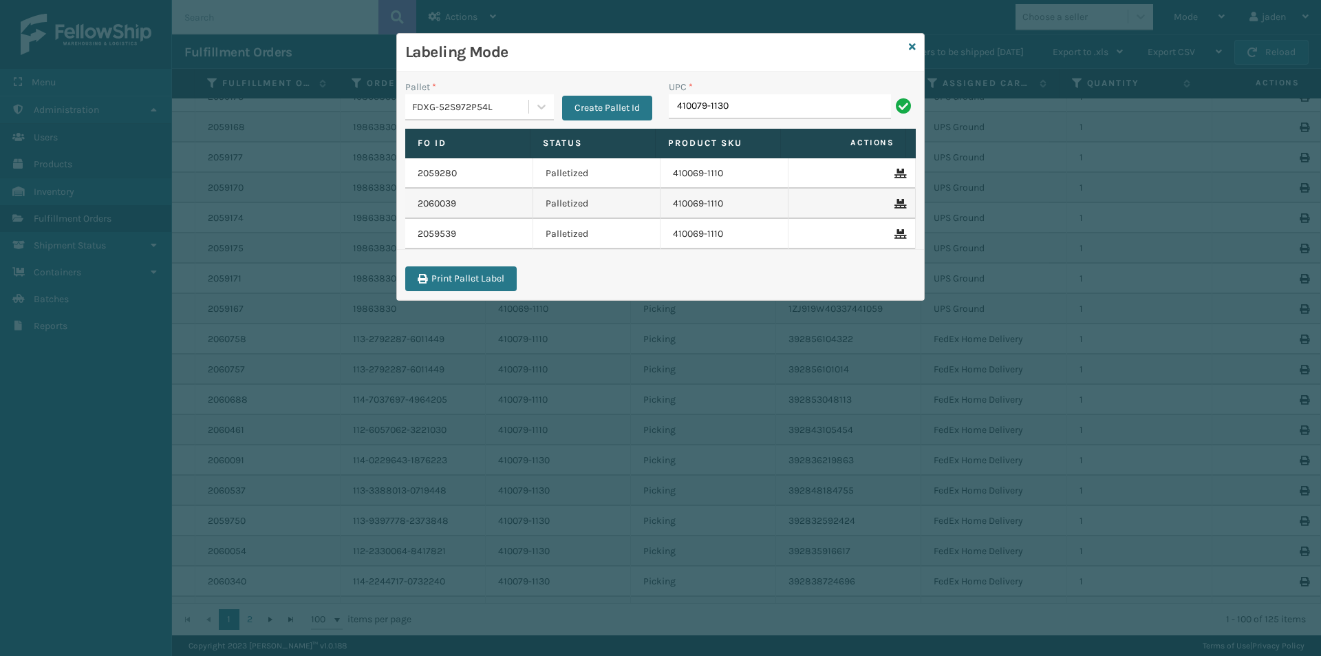
type input "410079-1130"
type input "410079-130"
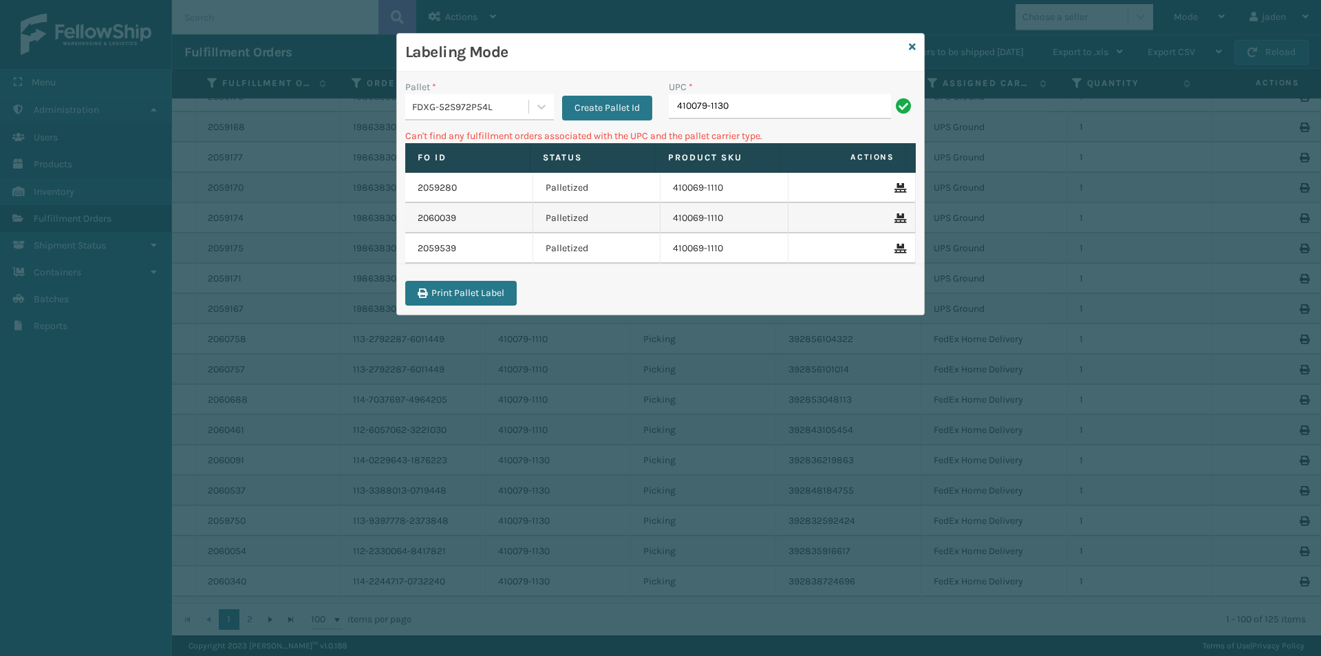
type input "410079-1130"
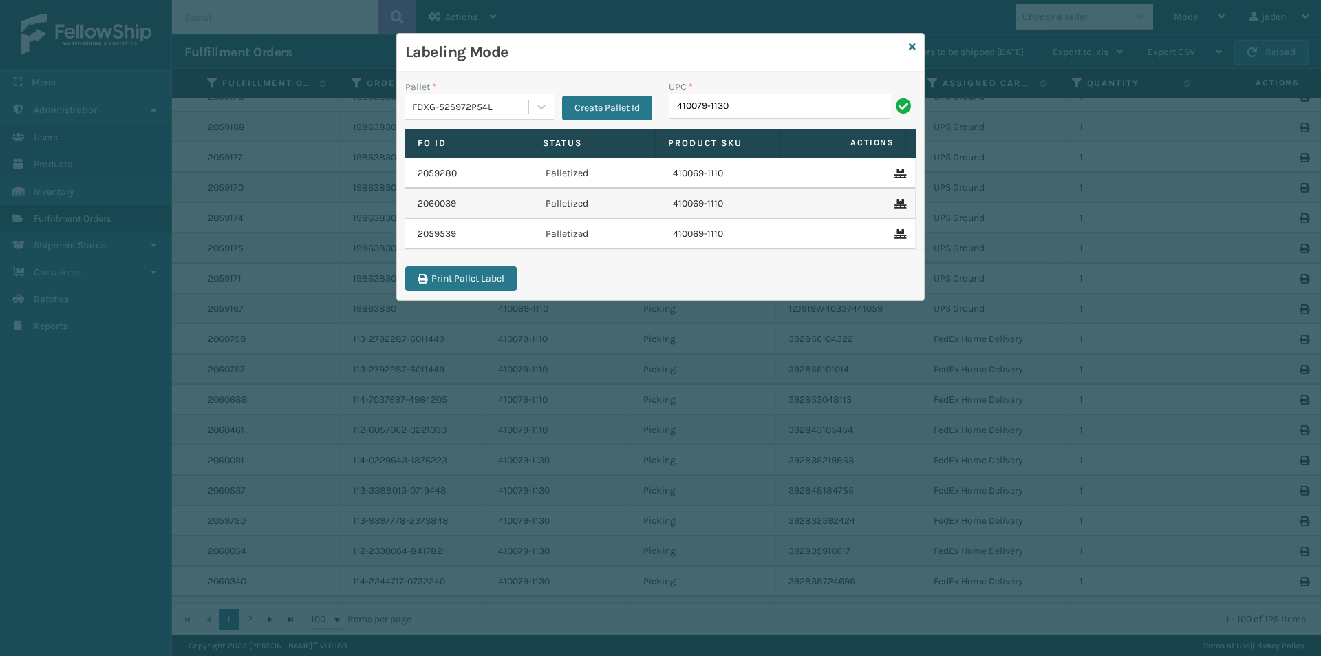
type input "410079-1130"
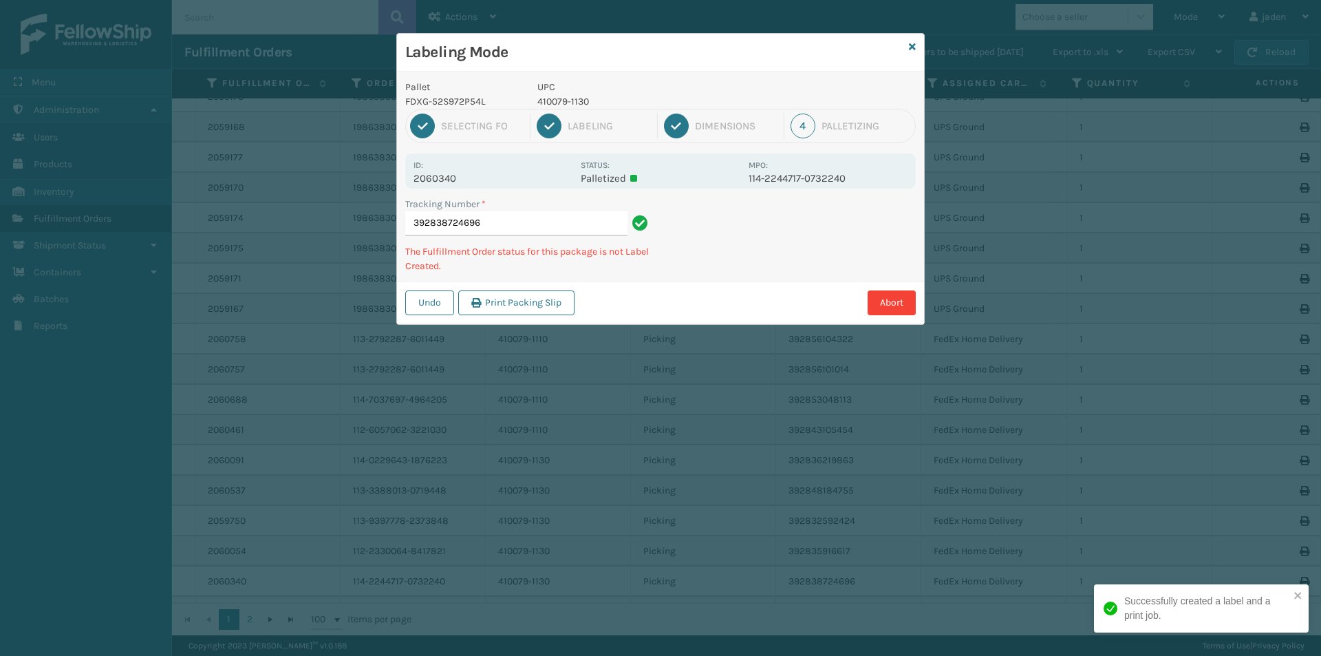
click at [553, 102] on p "410079-1130" at bounding box center [639, 101] width 203 height 14
copy p "410079-1130"
drag, startPoint x: 785, startPoint y: 248, endPoint x: 846, endPoint y: 223, distance: 66.3
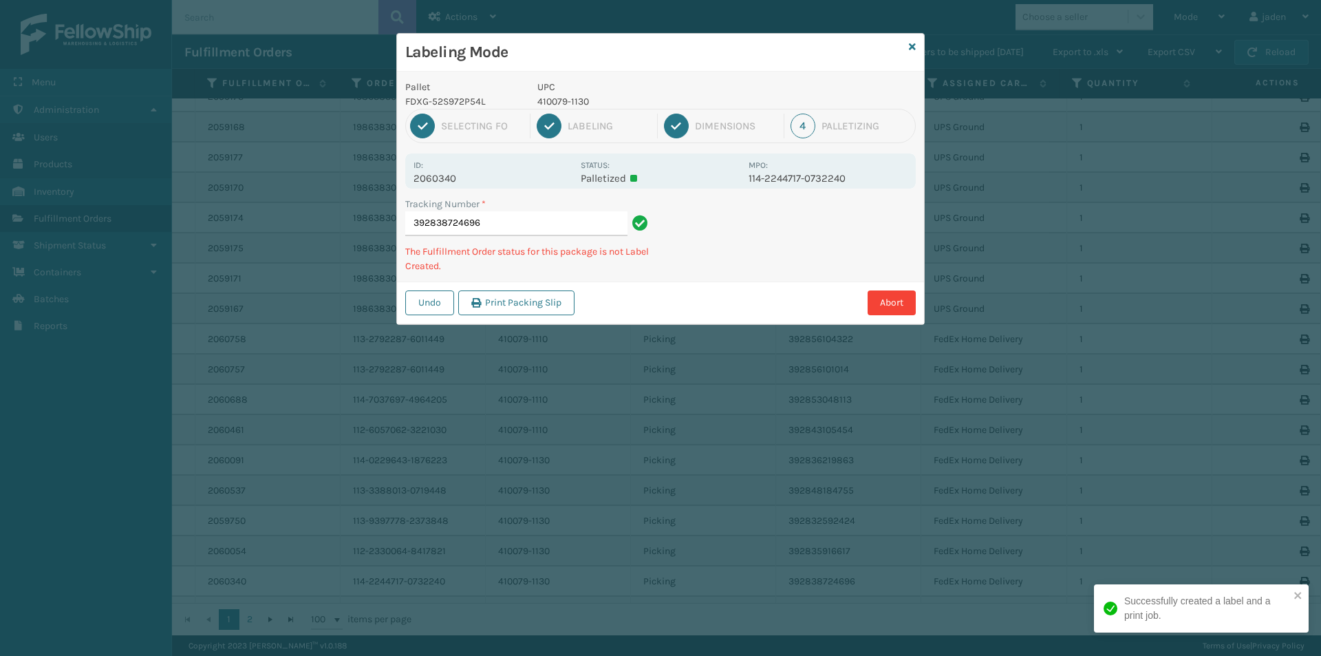
click at [738, 294] on div "Abort" at bounding box center [747, 302] width 337 height 25
drag, startPoint x: 841, startPoint y: 224, endPoint x: 875, endPoint y: 234, distance: 35.7
click at [785, 290] on div "Abort" at bounding box center [747, 302] width 337 height 25
drag, startPoint x: 875, startPoint y: 234, endPoint x: 786, endPoint y: 318, distance: 122.7
drag, startPoint x: 786, startPoint y: 318, endPoint x: 880, endPoint y: 234, distance: 125.7
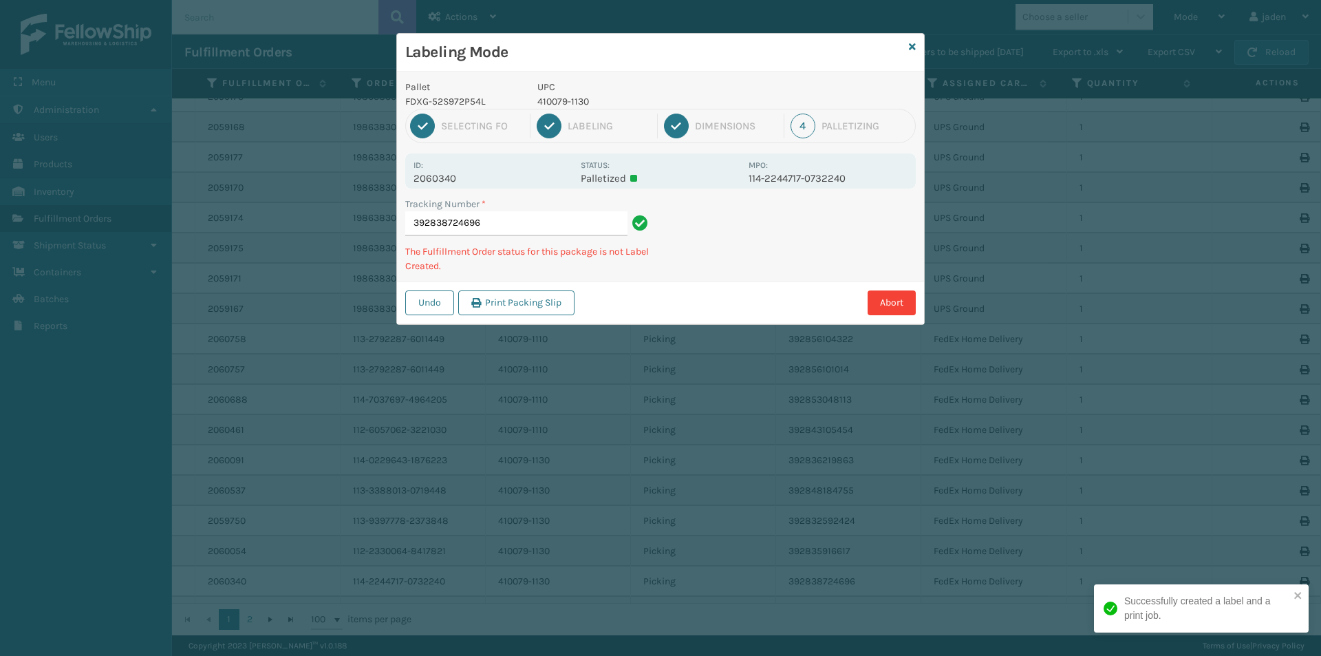
click at [797, 310] on div "Undo Print Packing Slip Abort" at bounding box center [660, 302] width 527 height 42
drag, startPoint x: 888, startPoint y: 228, endPoint x: 785, endPoint y: 297, distance: 123.5
drag, startPoint x: 785, startPoint y: 297, endPoint x: 855, endPoint y: 233, distance: 95.0
click at [796, 288] on div "Undo Print Packing Slip Abort" at bounding box center [660, 302] width 527 height 42
drag, startPoint x: 855, startPoint y: 233, endPoint x: 855, endPoint y: 214, distance: 18.6
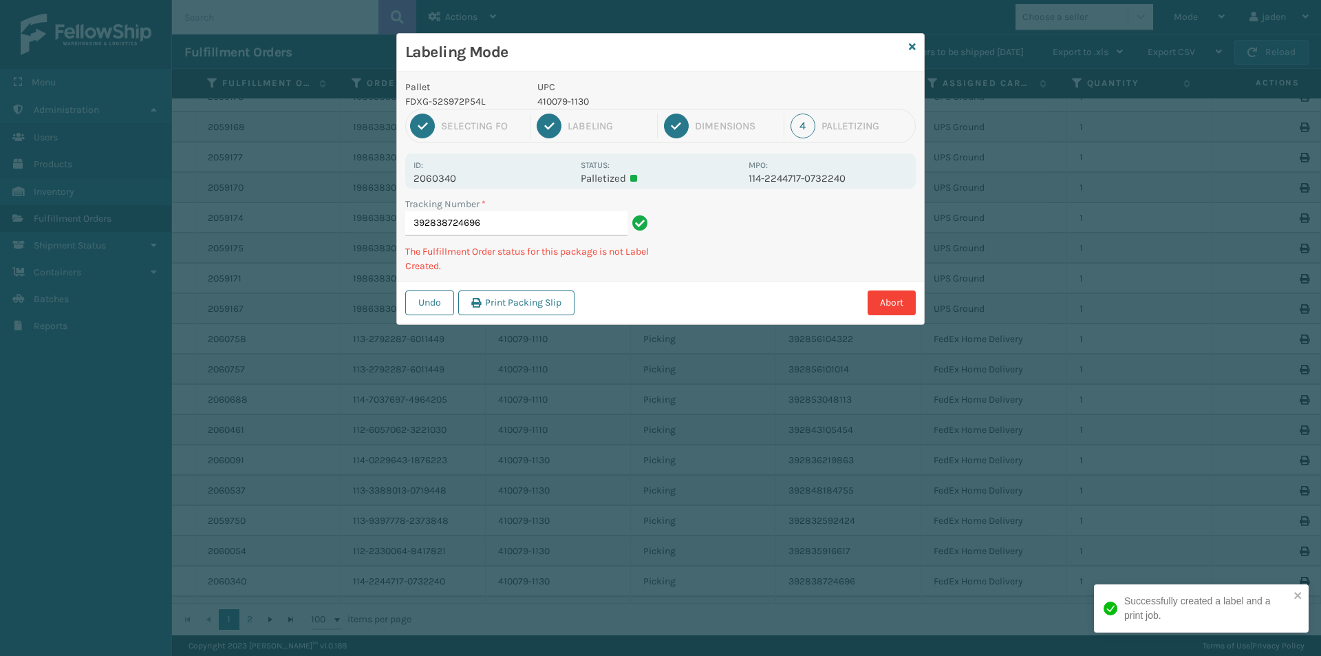
click at [794, 275] on div "Pallet FDXG-52S972P54L UPC 410079-1130 1 Selecting FO 2 Labeling 3 Dimensions 4…" at bounding box center [660, 198] width 527 height 253
click at [763, 278] on div "Tracking Number * 392838724696 The Fulfillment Order status for this package is…" at bounding box center [660, 239] width 527 height 85
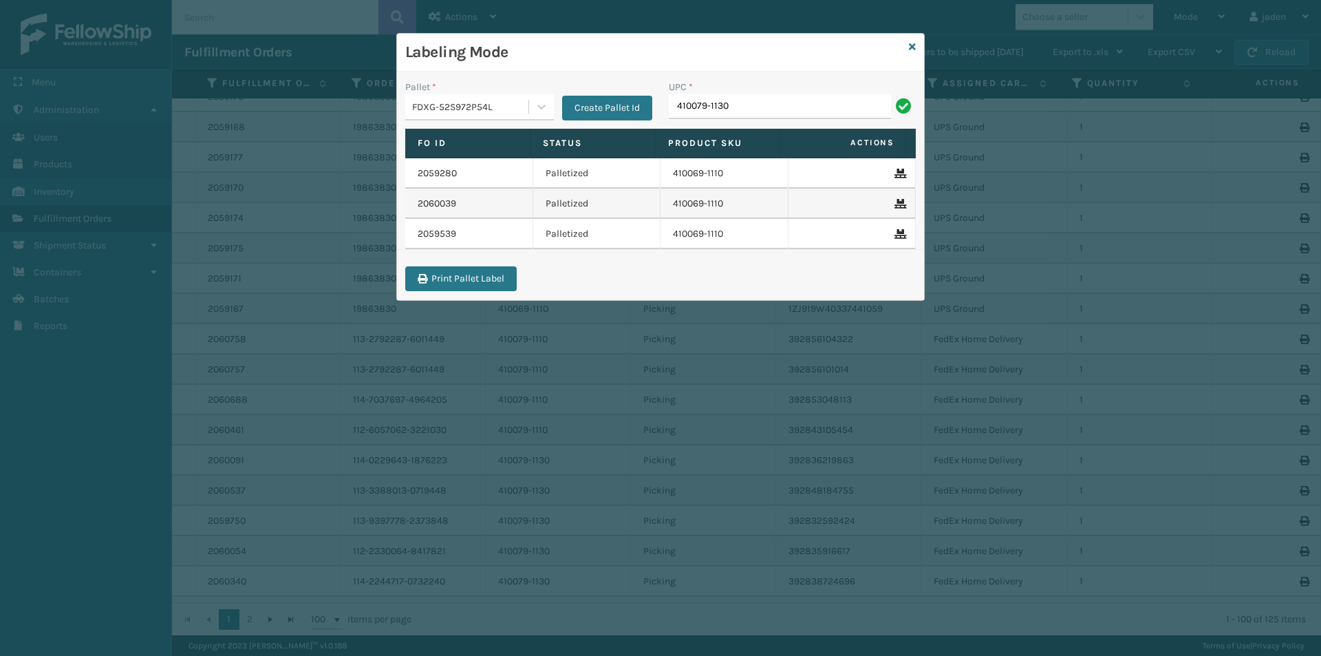
type input "410079-1130"
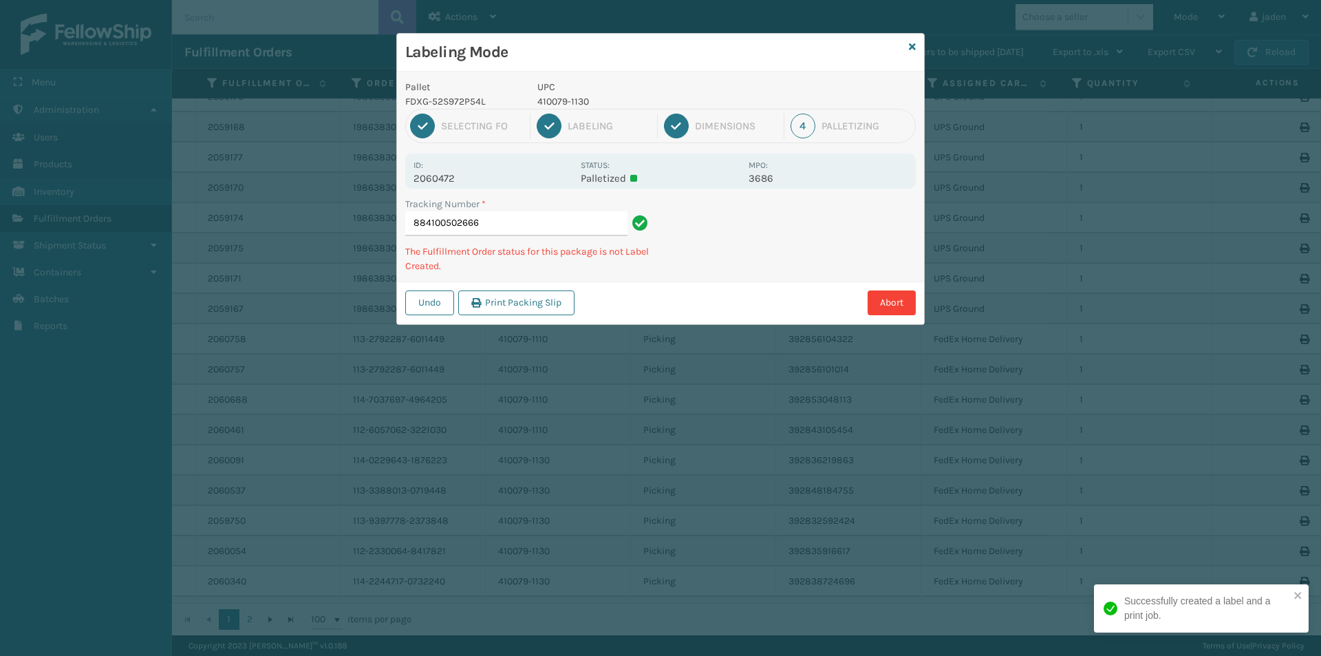
drag, startPoint x: 813, startPoint y: 248, endPoint x: 790, endPoint y: 264, distance: 28.1
drag, startPoint x: 790, startPoint y: 264, endPoint x: 762, endPoint y: 218, distance: 54.1
click at [729, 289] on div "Undo Print Packing Slip Abort" at bounding box center [660, 302] width 527 height 42
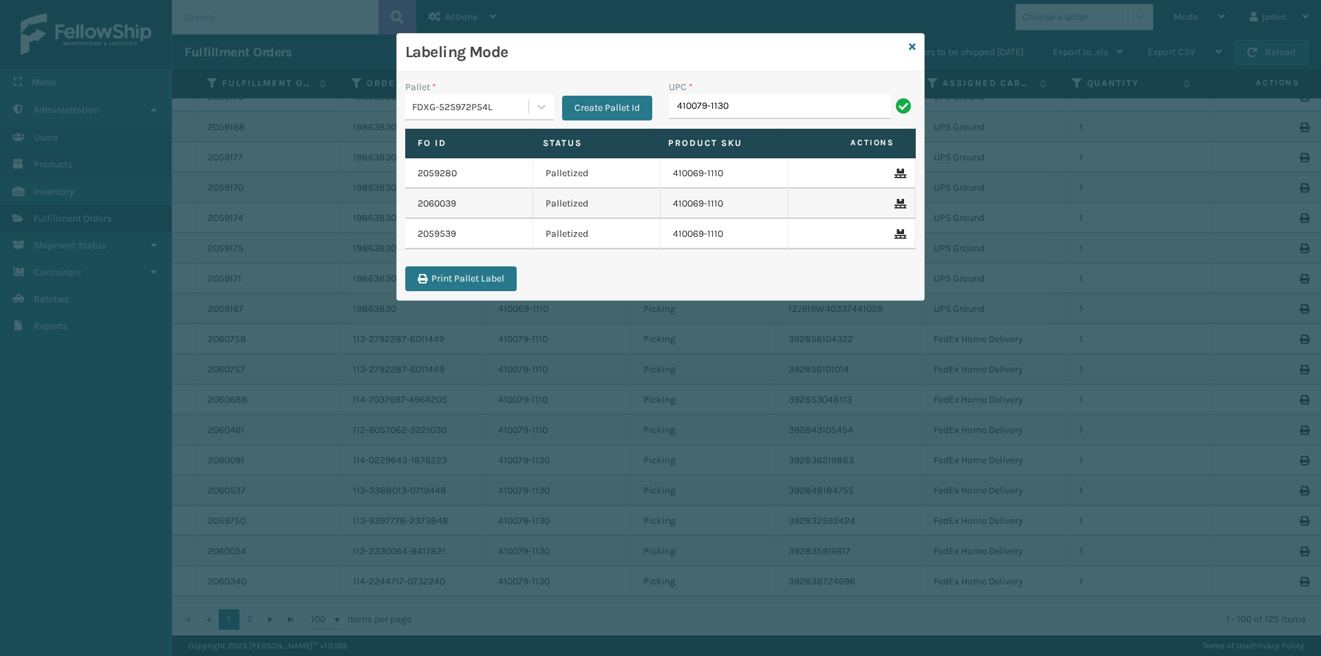
type input "410079-1130"
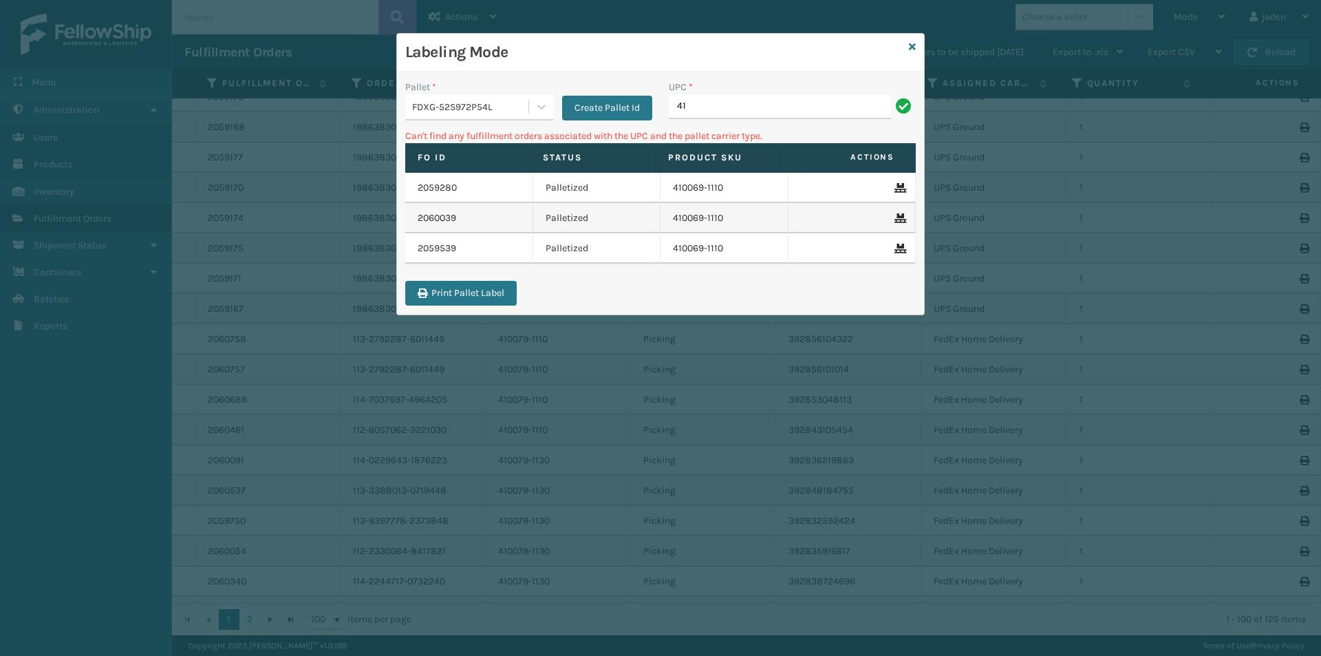
type input "4"
type input "410079-1150"
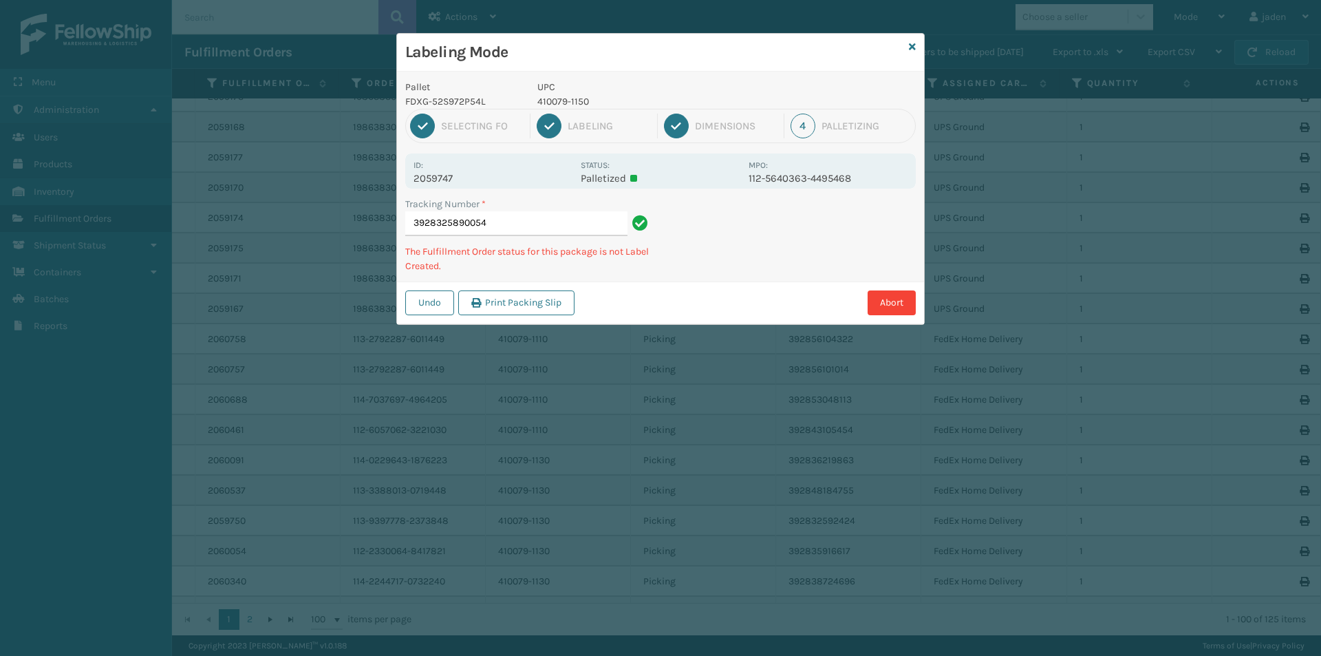
type input "39283258900544"
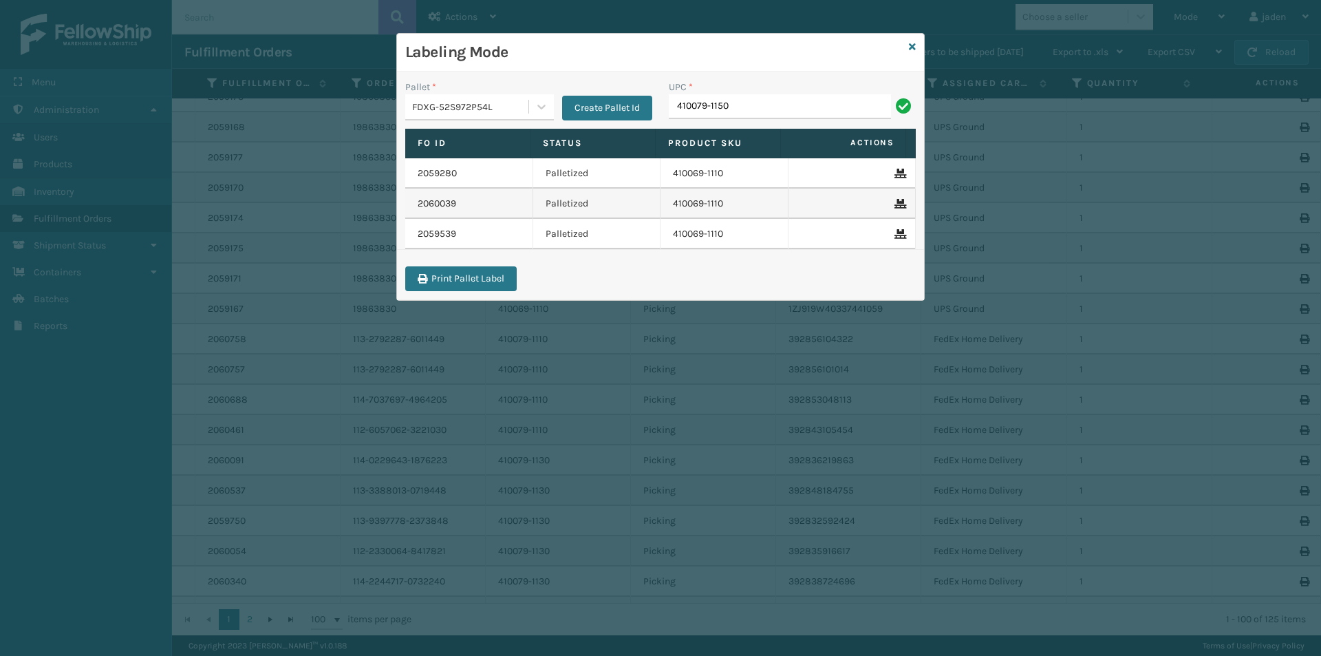
type input "410079-1150"
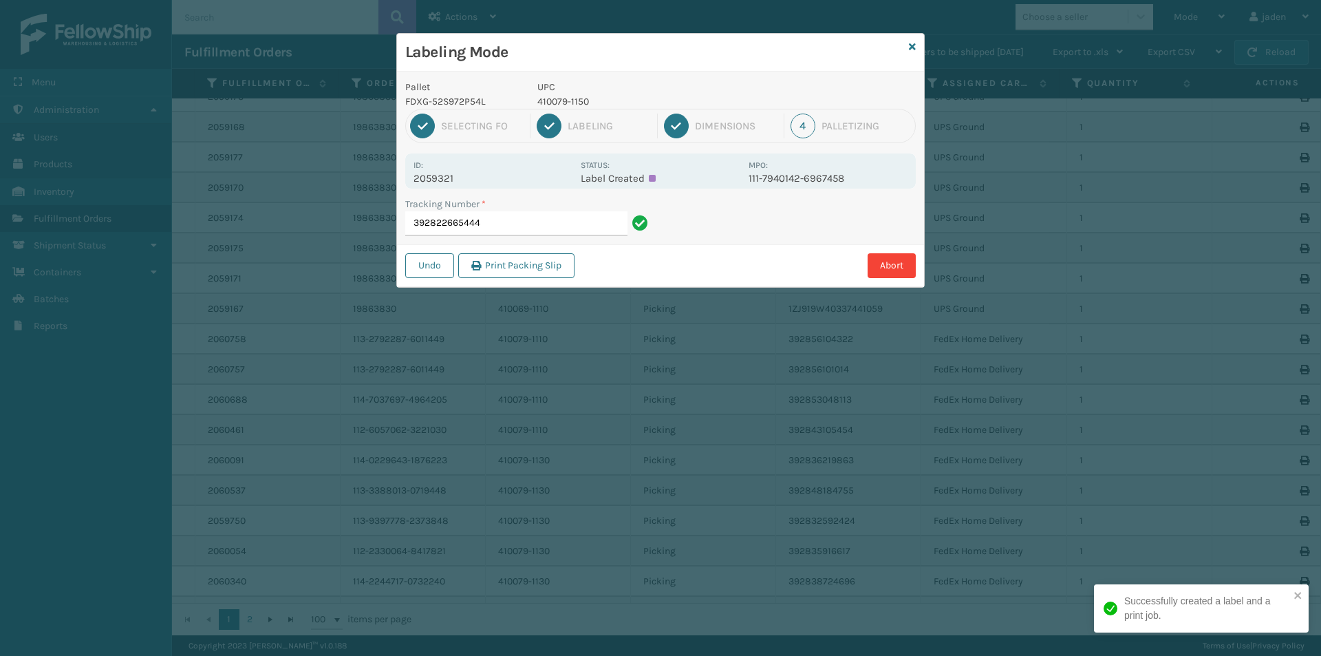
click at [577, 105] on p "410079-1150" at bounding box center [639, 101] width 203 height 14
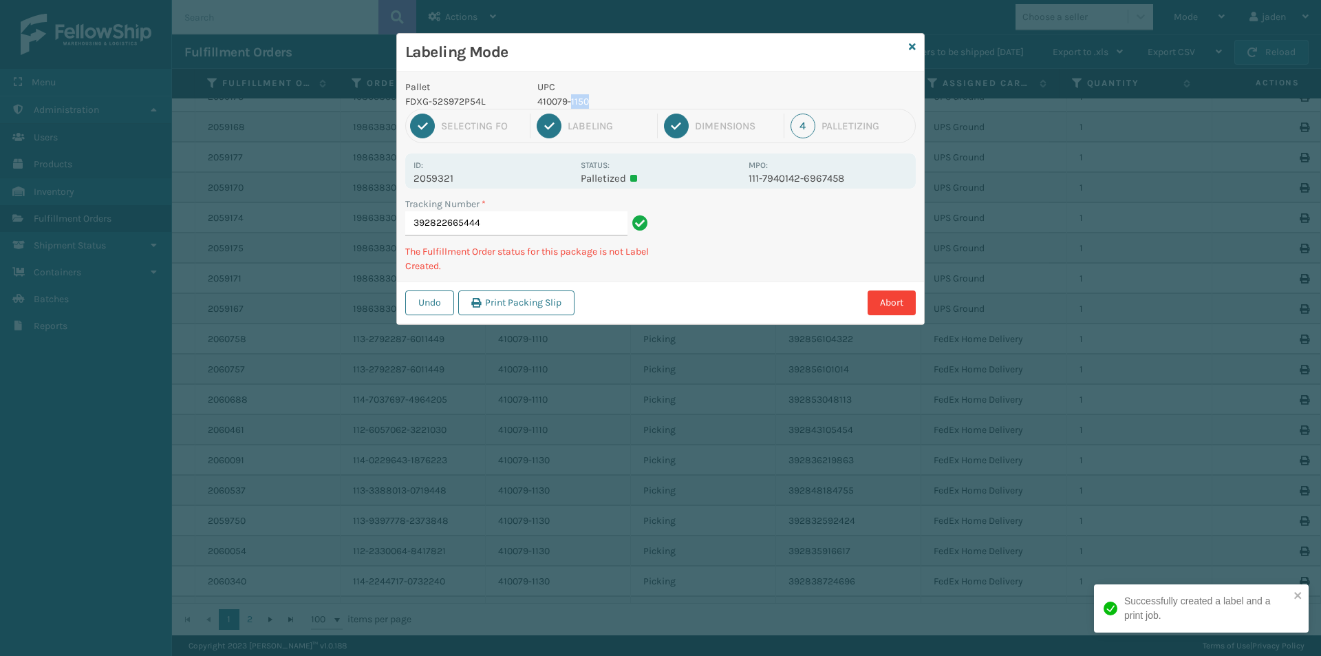
click at [577, 105] on p "410079-1150" at bounding box center [639, 101] width 203 height 14
copy p "410079-1150"
drag, startPoint x: 769, startPoint y: 233, endPoint x: 735, endPoint y: 258, distance: 42.4
click at [701, 280] on div "Pallet FDXG-52S972P54L UPC 410079-1150 1 Selecting FO 2 Labeling 3 Dimensions 4…" at bounding box center [660, 198] width 527 height 253
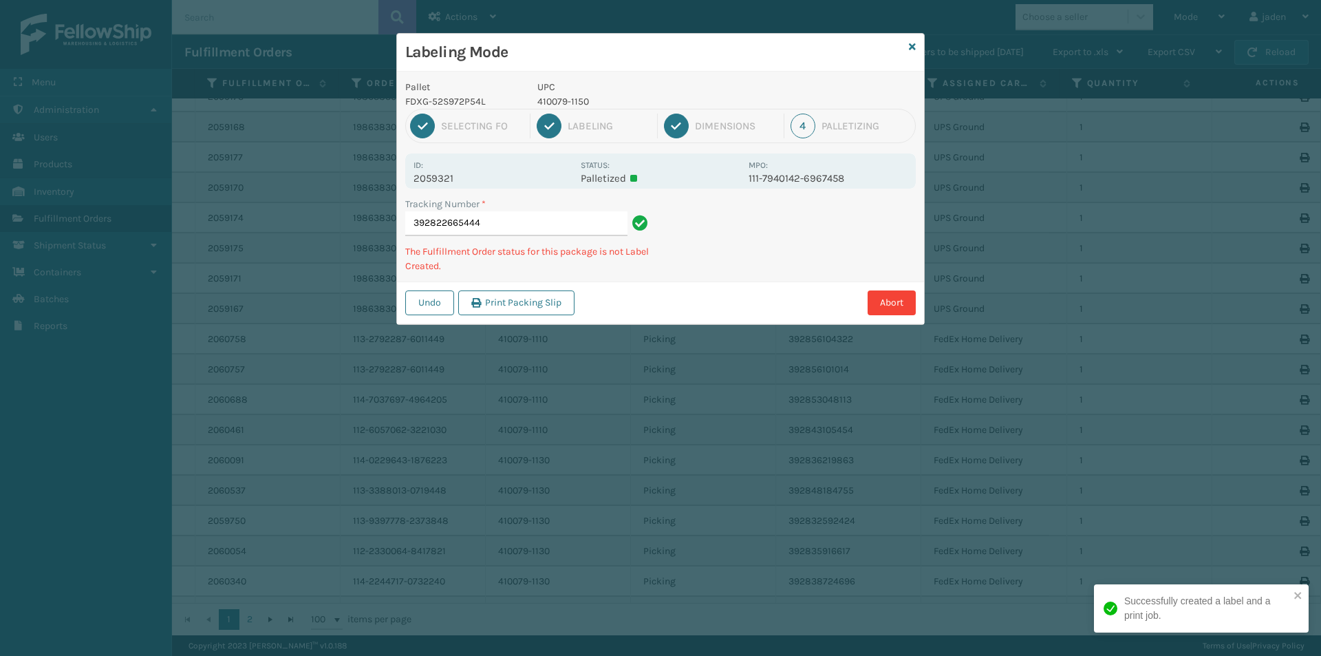
drag, startPoint x: 823, startPoint y: 211, endPoint x: 817, endPoint y: 215, distance: 7.4
drag, startPoint x: 817, startPoint y: 215, endPoint x: 853, endPoint y: 189, distance: 43.9
click at [742, 266] on div "Tracking Number * 392822665444 The Fulfillment Order status for this package is…" at bounding box center [660, 239] width 527 height 85
drag, startPoint x: 853, startPoint y: 189, endPoint x: 833, endPoint y: 200, distance: 22.2
drag, startPoint x: 833, startPoint y: 200, endPoint x: 764, endPoint y: 211, distance: 70.4
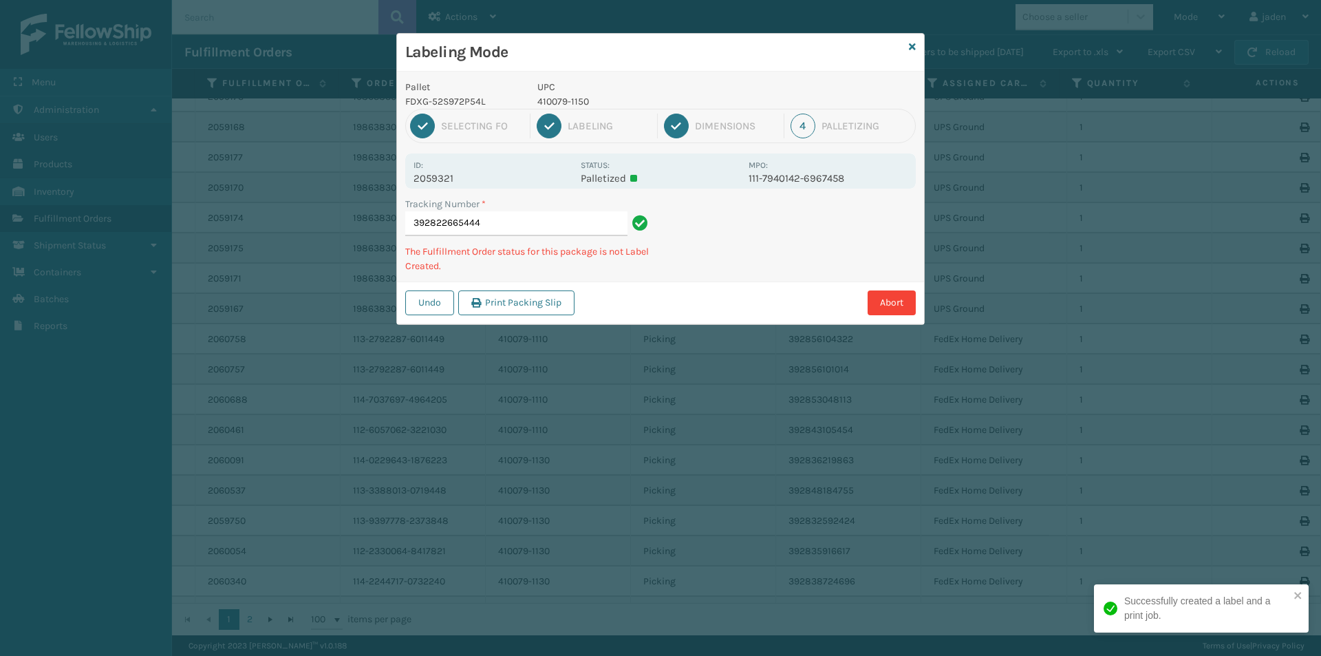
click at [688, 310] on div "Abort" at bounding box center [747, 302] width 337 height 25
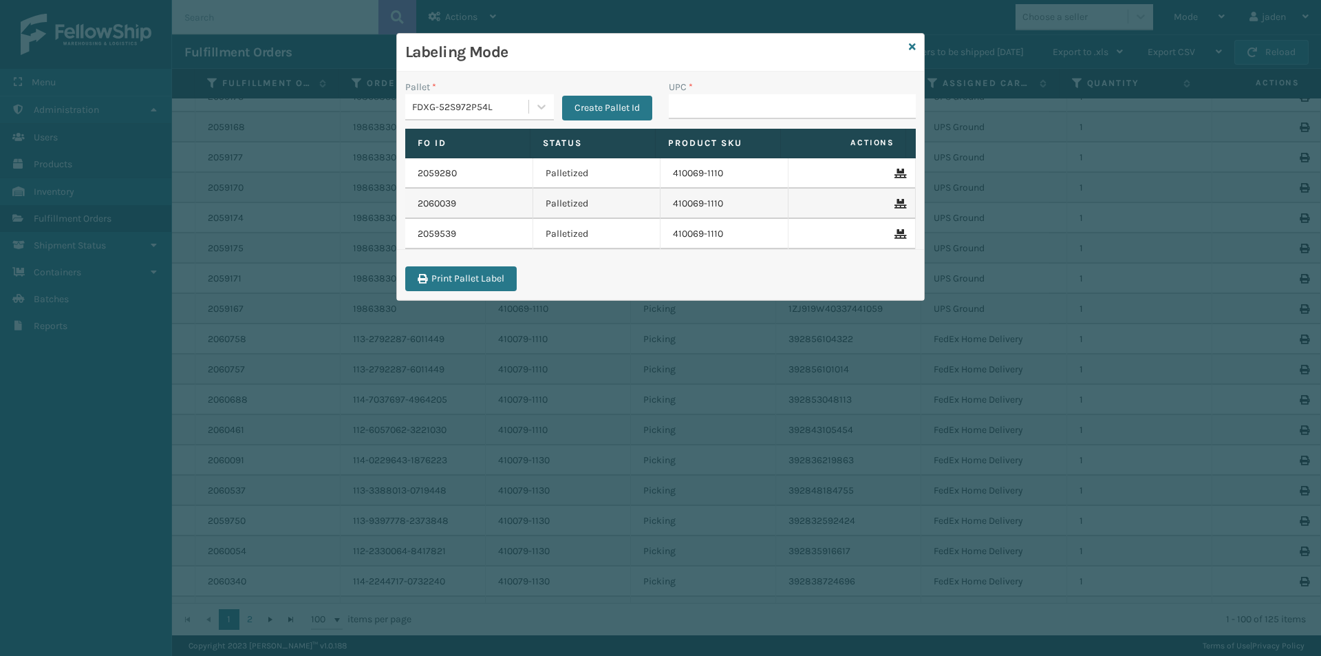
type input "410079-1150"
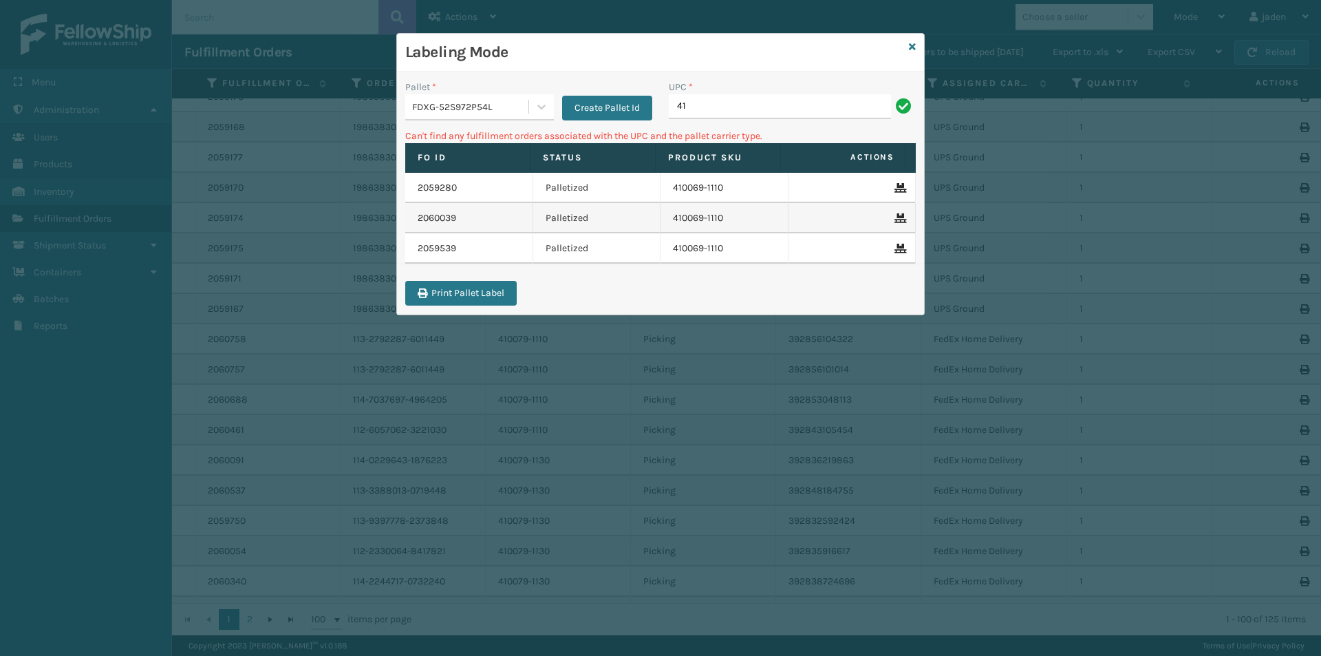
type input "4"
type input "410107-1120"
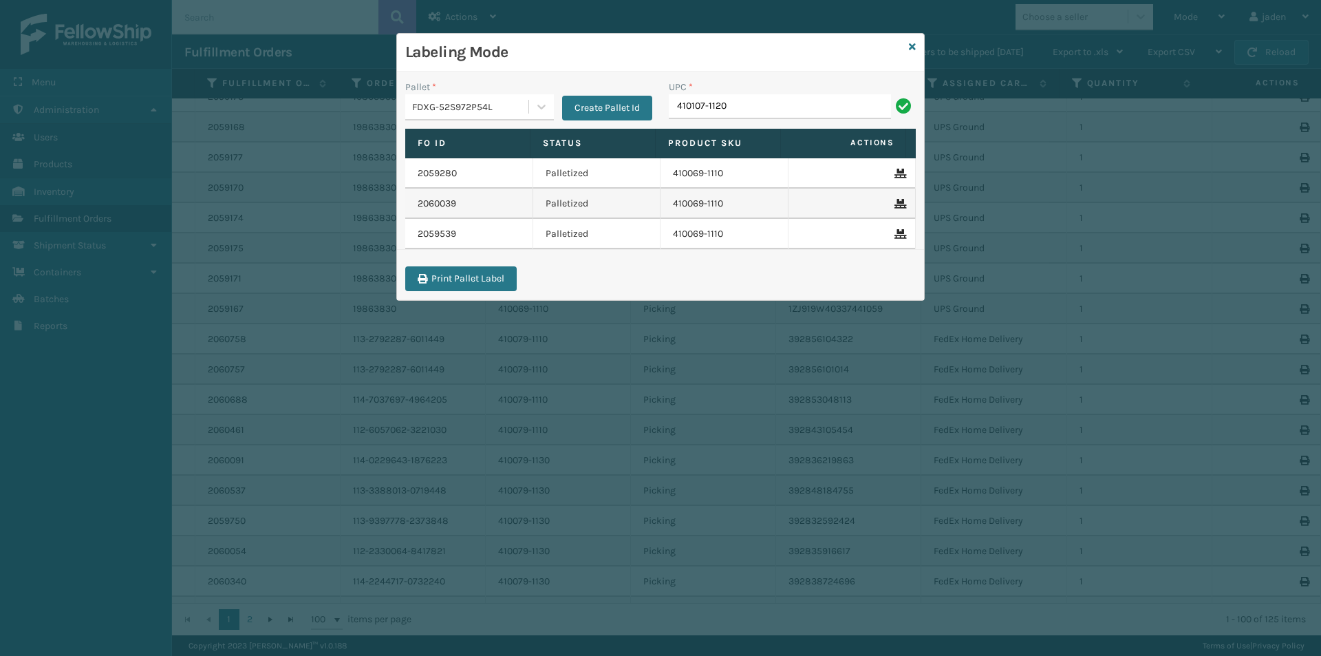
type input "410107-1120"
type input "410107-1130"
type input "410107-1150"
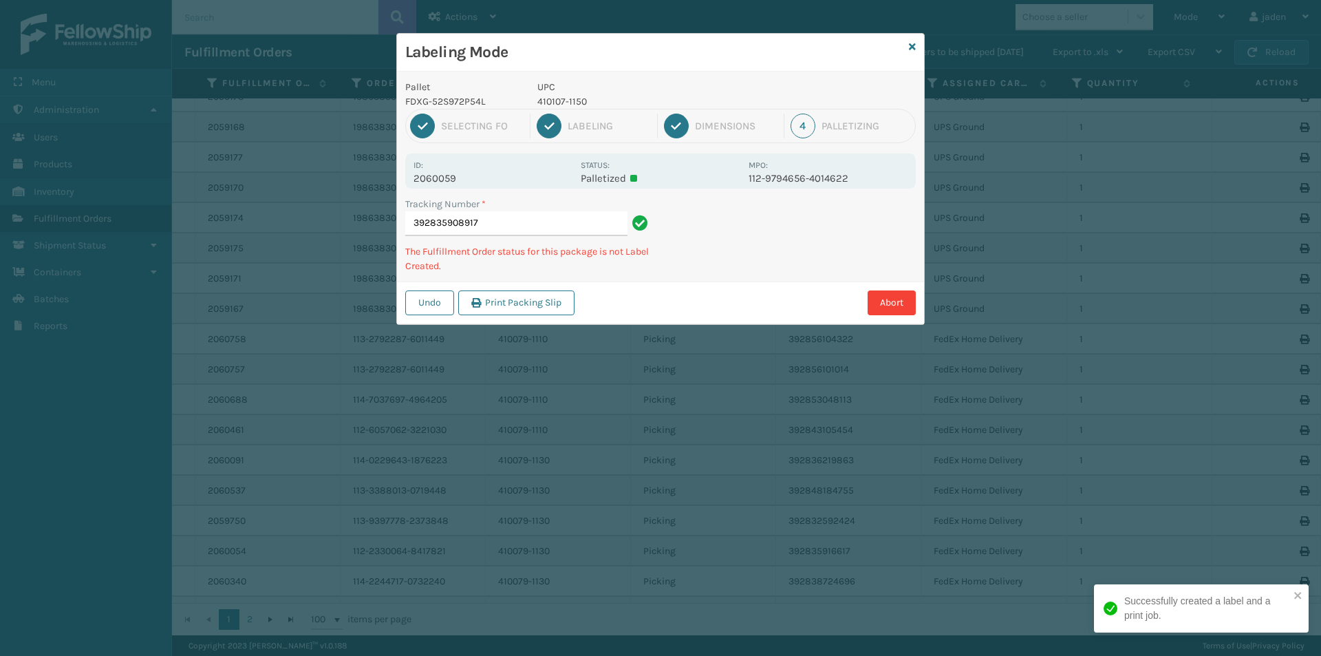
type input "3928359089174"
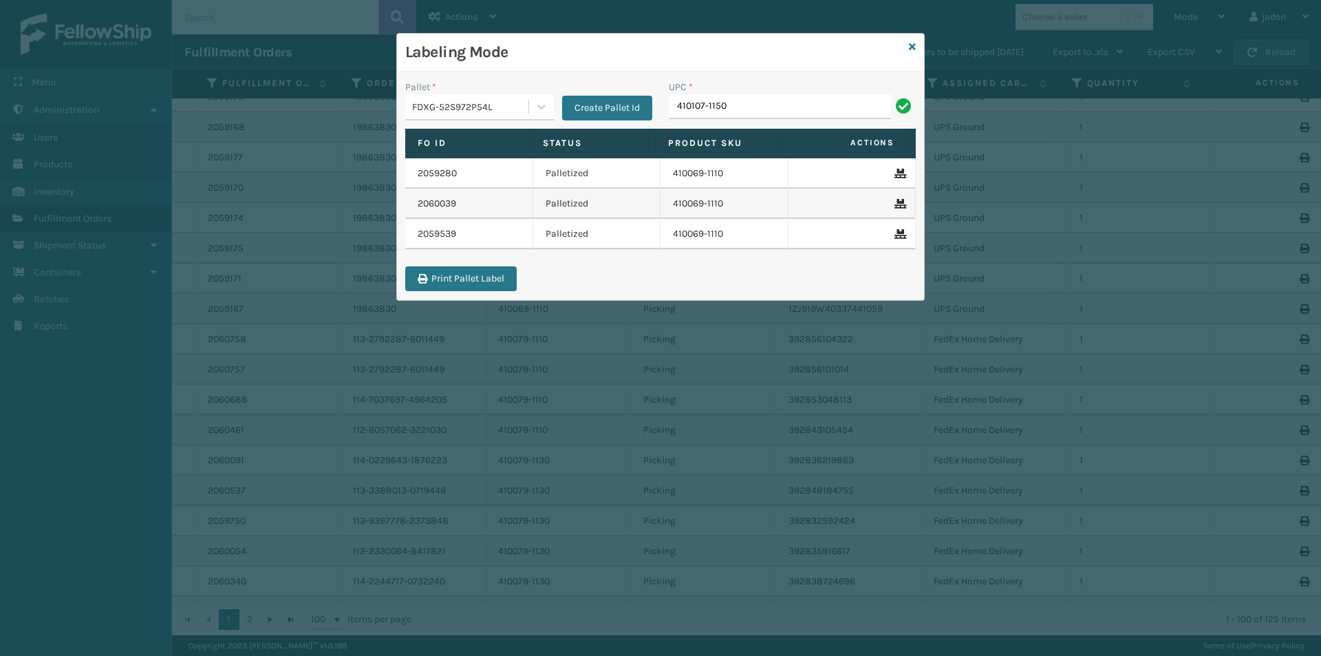
type input "410107-1150"
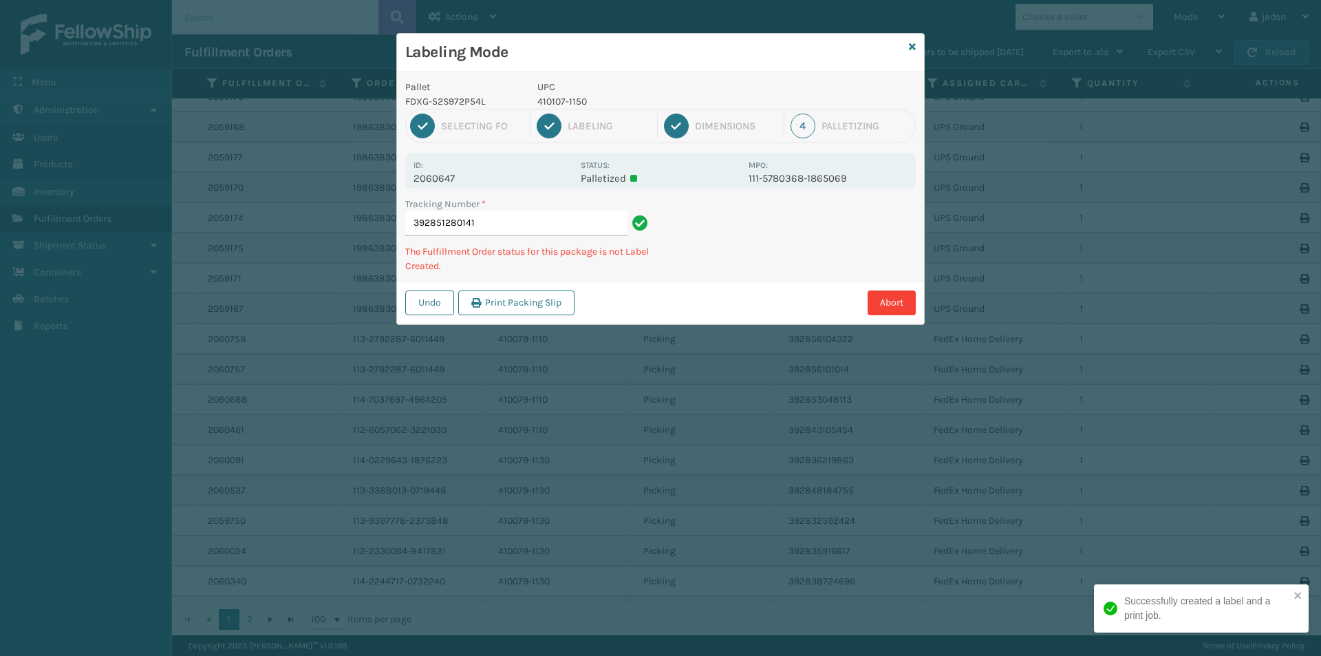
click at [560, 104] on p "410107-1150" at bounding box center [639, 101] width 203 height 14
copy p "410107-1150"
drag, startPoint x: 750, startPoint y: 236, endPoint x: 874, endPoint y: 220, distance: 124.9
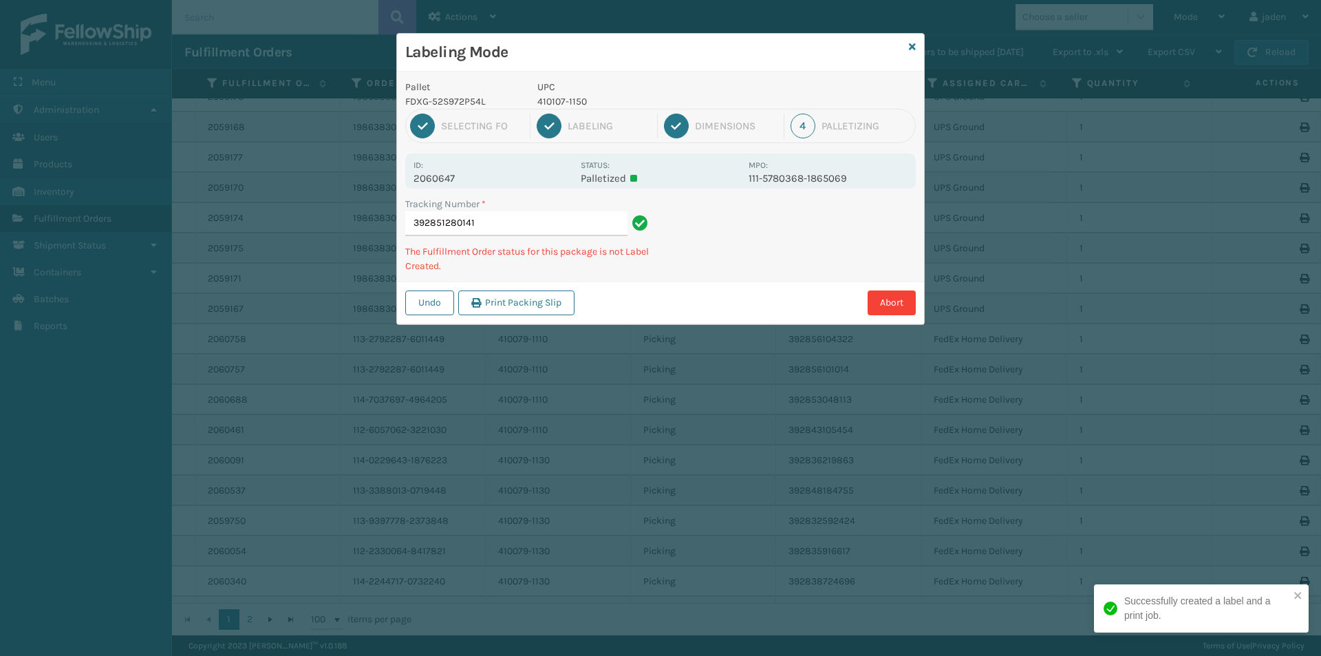
click at [699, 316] on div "Labeling Mode Pallet FDXG-52S972P54L UPC 410107-1150 1 Selecting FO 2 Labeling …" at bounding box center [660, 328] width 1321 height 656
drag, startPoint x: 874, startPoint y: 220, endPoint x: 864, endPoint y: 224, distance: 10.5
drag, startPoint x: 864, startPoint y: 224, endPoint x: 864, endPoint y: 150, distance: 74.3
click at [807, 275] on div "Tracking Number * 392851280141 The Fulfillment Order status for this package is…" at bounding box center [660, 239] width 527 height 85
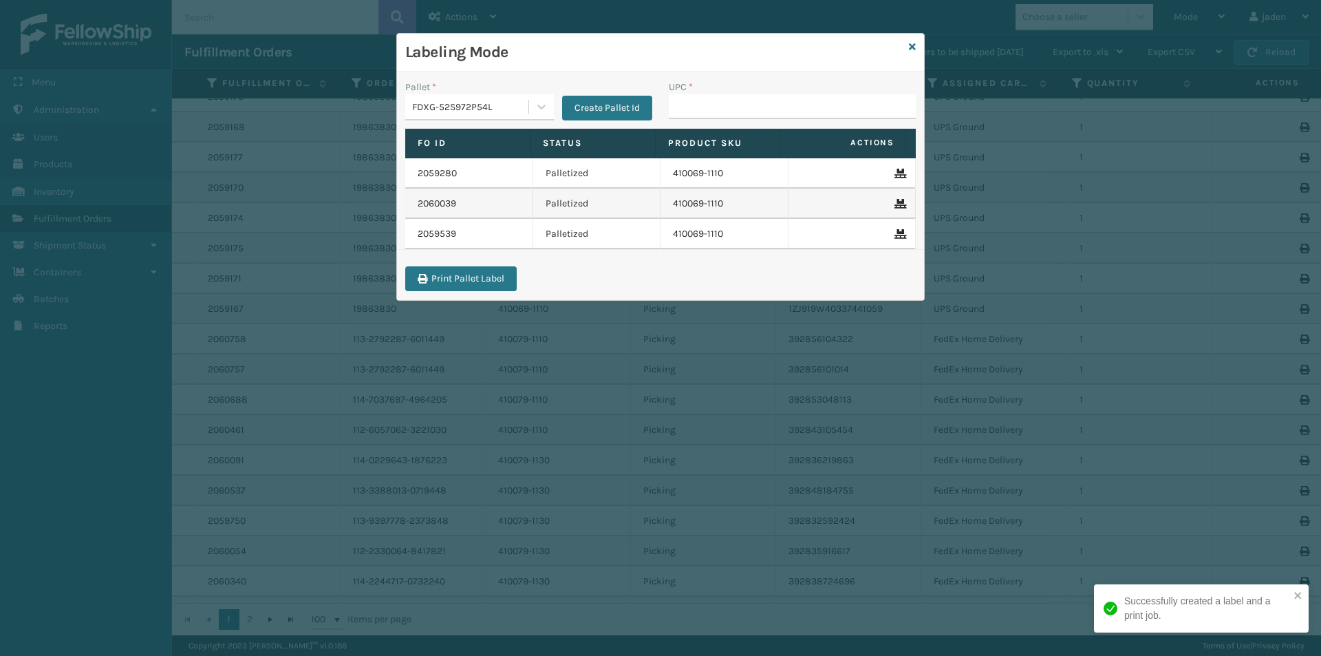
drag, startPoint x: 698, startPoint y: 97, endPoint x: 696, endPoint y: 105, distance: 8.5
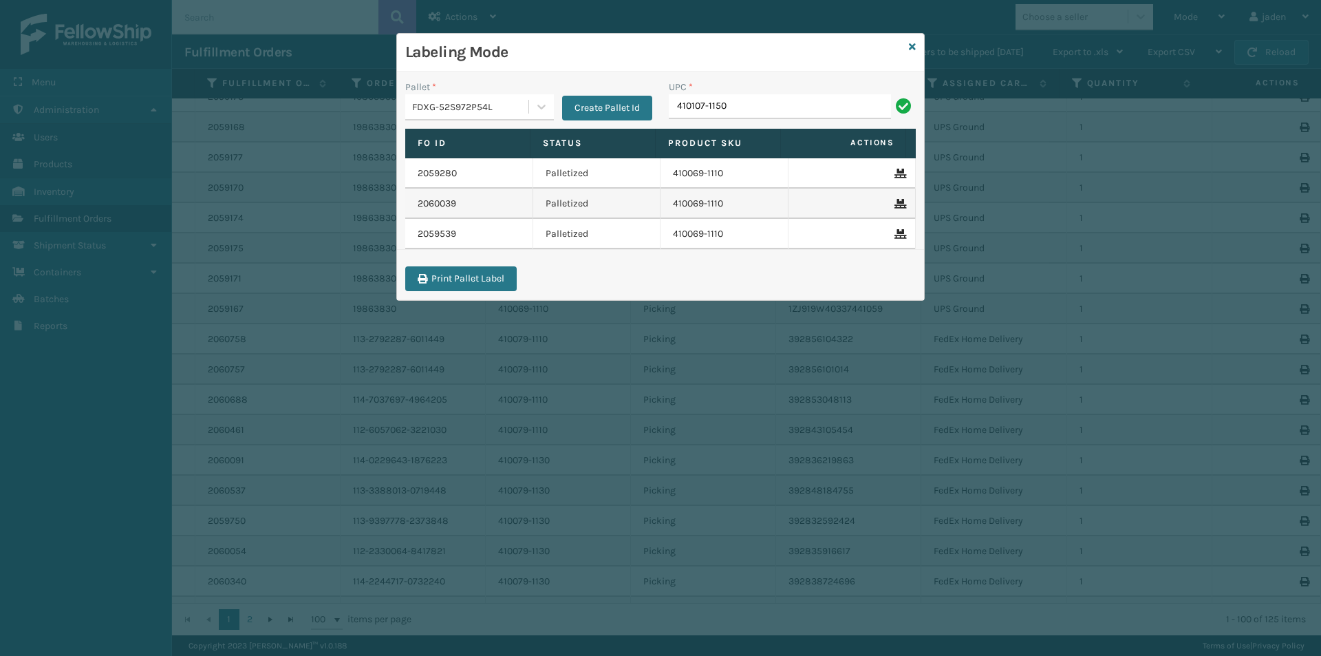
type input "410107-1150"
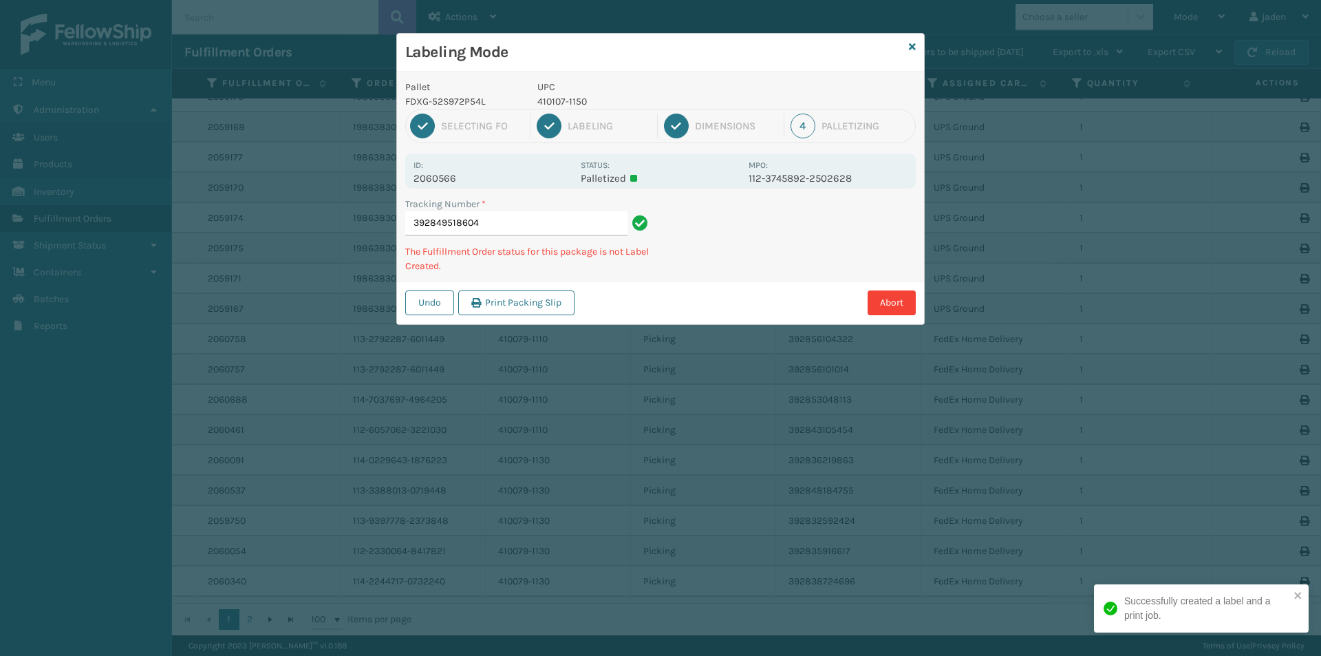
drag, startPoint x: 800, startPoint y: 230, endPoint x: 693, endPoint y: 302, distance: 128.8
drag, startPoint x: 693, startPoint y: 302, endPoint x: 794, endPoint y: 271, distance: 105.1
click at [710, 302] on div "Abort" at bounding box center [747, 302] width 337 height 25
drag, startPoint x: 790, startPoint y: 272, endPoint x: 727, endPoint y: 325, distance: 82.0
click at [727, 325] on div "Labeling Mode Pallet FDXG-52S972P54L UPC 410107-1150 1 Selecting FO 2 Labeling …" at bounding box center [660, 328] width 1321 height 656
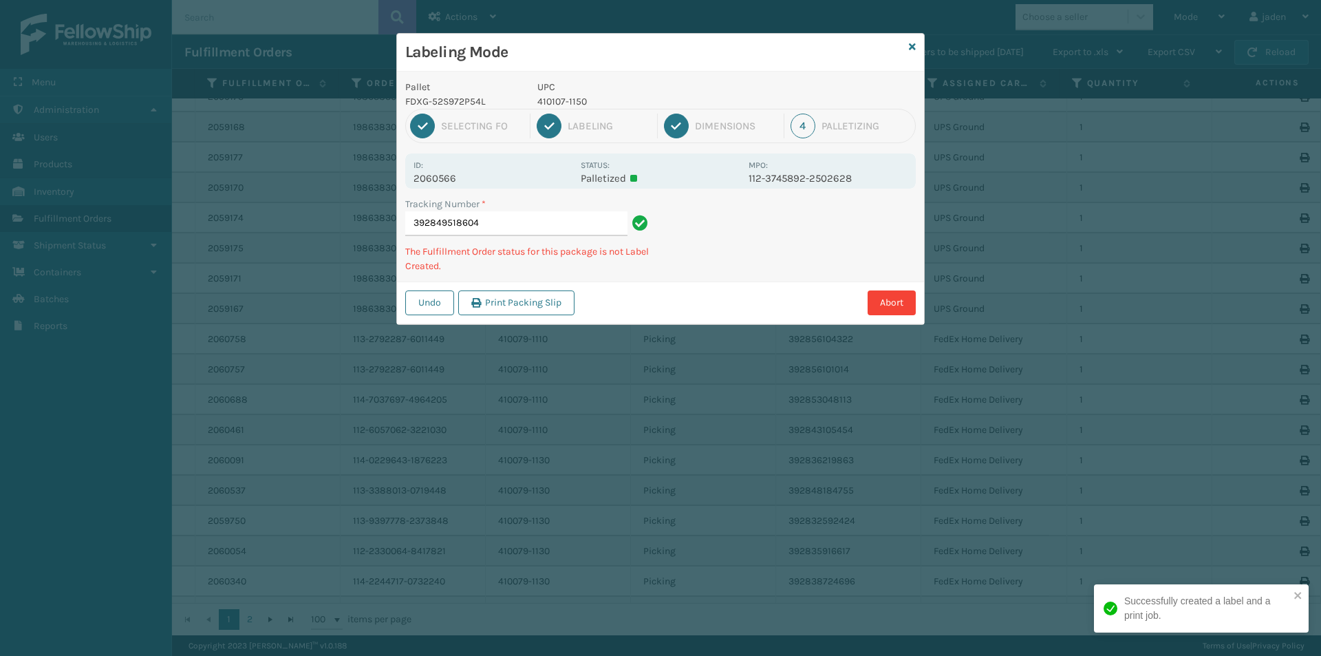
drag, startPoint x: 861, startPoint y: 236, endPoint x: 948, endPoint y: 202, distance: 93.9
click at [778, 325] on div "Labeling Mode Pallet FDXG-52S972P54L UPC 410107-1150 1 Selecting FO 2 Labeling …" at bounding box center [660, 328] width 1321 height 656
drag, startPoint x: 947, startPoint y: 202, endPoint x: 919, endPoint y: 210, distance: 29.4
drag, startPoint x: 919, startPoint y: 210, endPoint x: 735, endPoint y: 341, distance: 225.5
click at [735, 341] on div "Labeling Mode Pallet FDXG-52S972P54L UPC 410107-1150 1 Selecting FO 2 Labeling …" at bounding box center [660, 328] width 1321 height 656
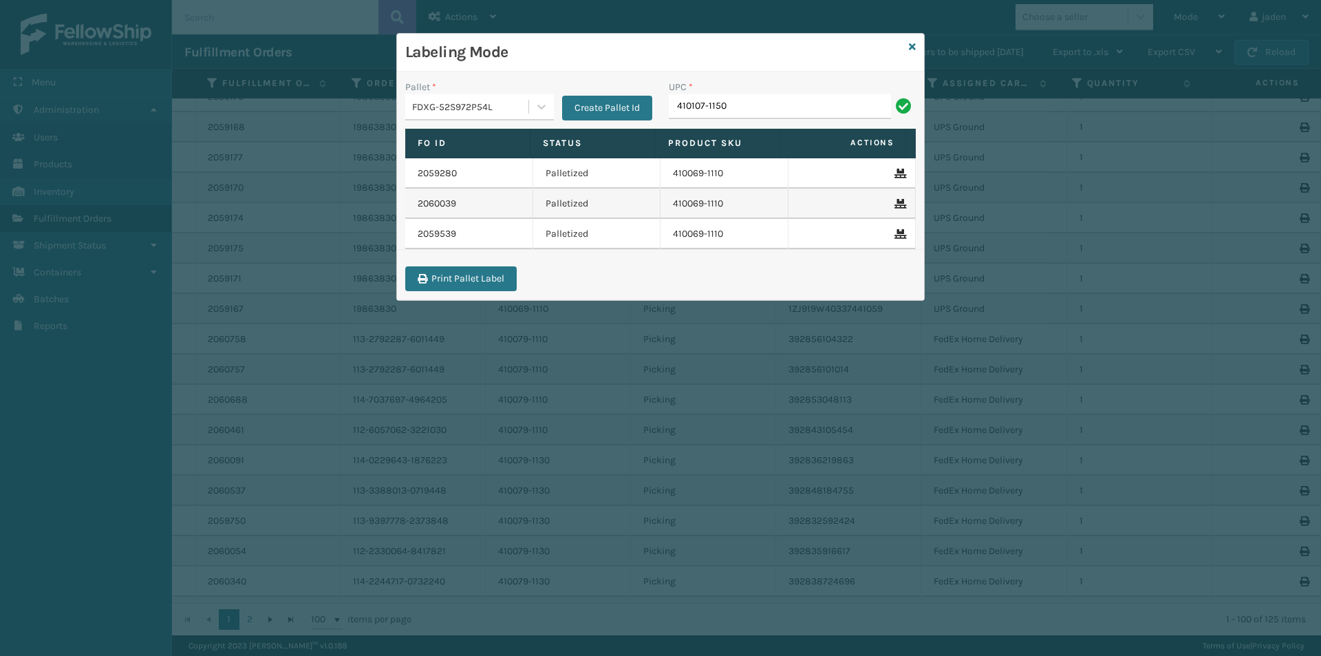
type input "410107-1150"
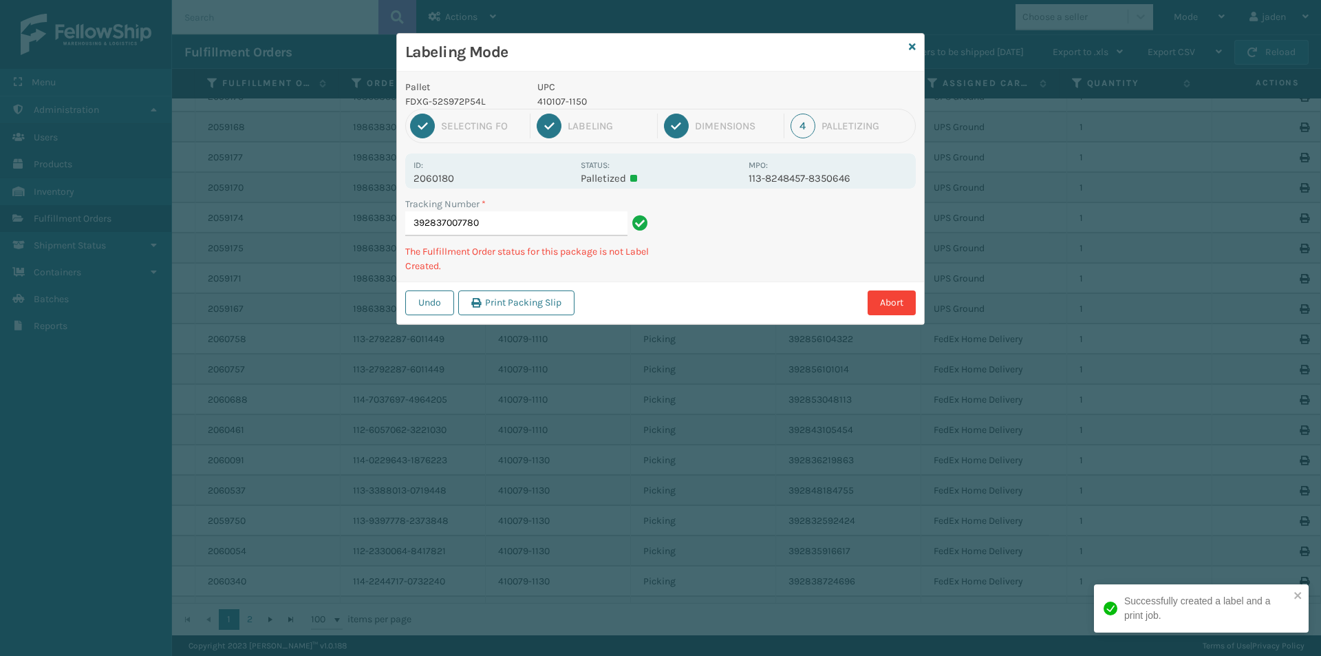
drag, startPoint x: 775, startPoint y: 257, endPoint x: 833, endPoint y: 253, distance: 57.9
click at [671, 327] on div "Labeling Mode Pallet FDXG-52S972P54L UPC 410107-1150 1 Selecting FO 2 Labeling …" at bounding box center [660, 328] width 1321 height 656
drag, startPoint x: 836, startPoint y: 252, endPoint x: 874, endPoint y: 194, distance: 69.1
click at [703, 304] on div "Labeling Mode Pallet FDXG-52S972P54L UPC 410107-1150 1 Selecting FO 2 Labeling …" at bounding box center [660, 328] width 1321 height 656
drag, startPoint x: 873, startPoint y: 194, endPoint x: 860, endPoint y: 210, distance: 20.5
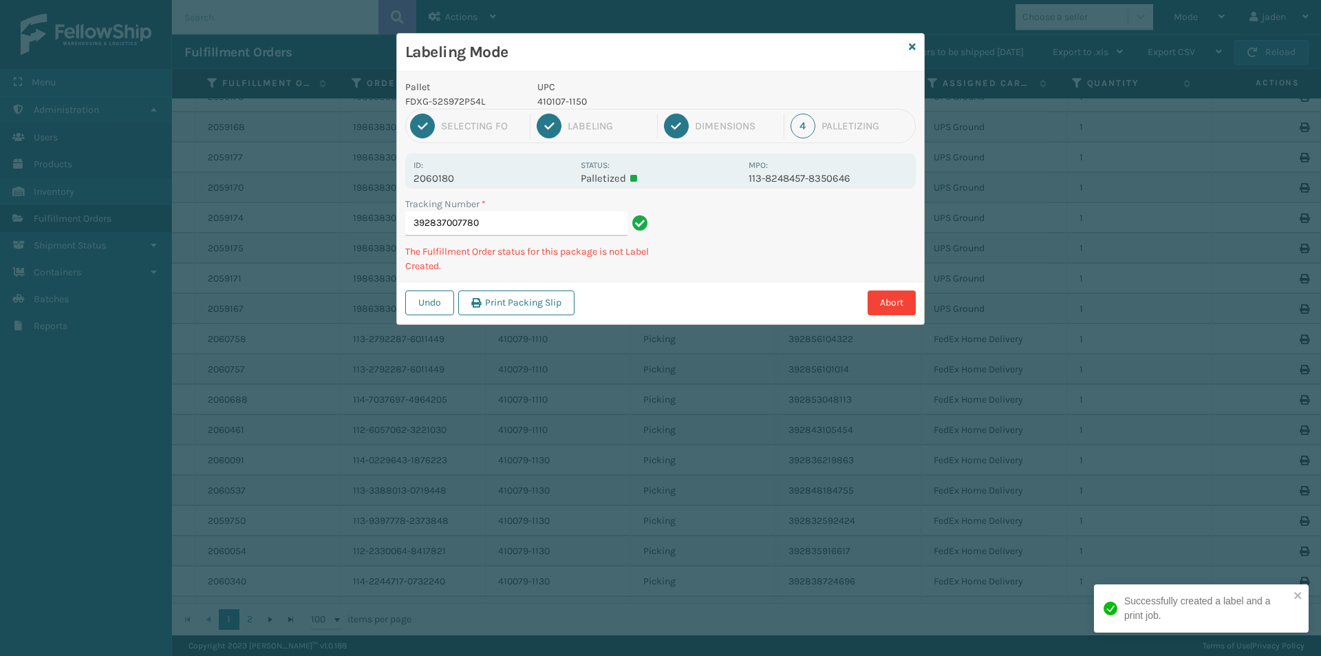
click at [727, 289] on div "Undo Print Packing Slip Abort" at bounding box center [660, 302] width 527 height 42
drag, startPoint x: 860, startPoint y: 210, endPoint x: 854, endPoint y: 197, distance: 14.5
click at [732, 277] on div "Pallet FDXG-52S972P54L UPC 410107-1150 1 Selecting FO 2 Labeling 3 Dimensions 4…" at bounding box center [660, 198] width 527 height 253
drag, startPoint x: 854, startPoint y: 197, endPoint x: 827, endPoint y: 206, distance: 28.5
drag, startPoint x: 827, startPoint y: 206, endPoint x: 722, endPoint y: 276, distance: 126.2
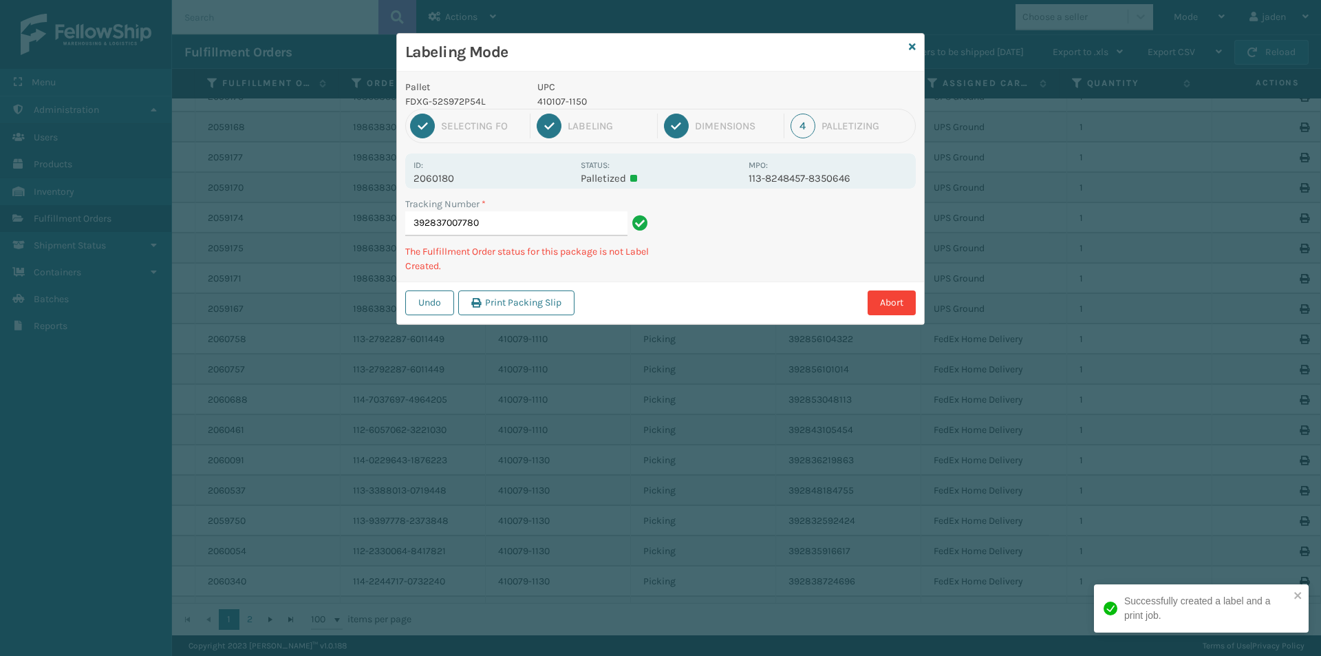
click at [722, 276] on div "Tracking Number * 392837007780 The Fulfillment Order status for this package is…" at bounding box center [660, 239] width 527 height 85
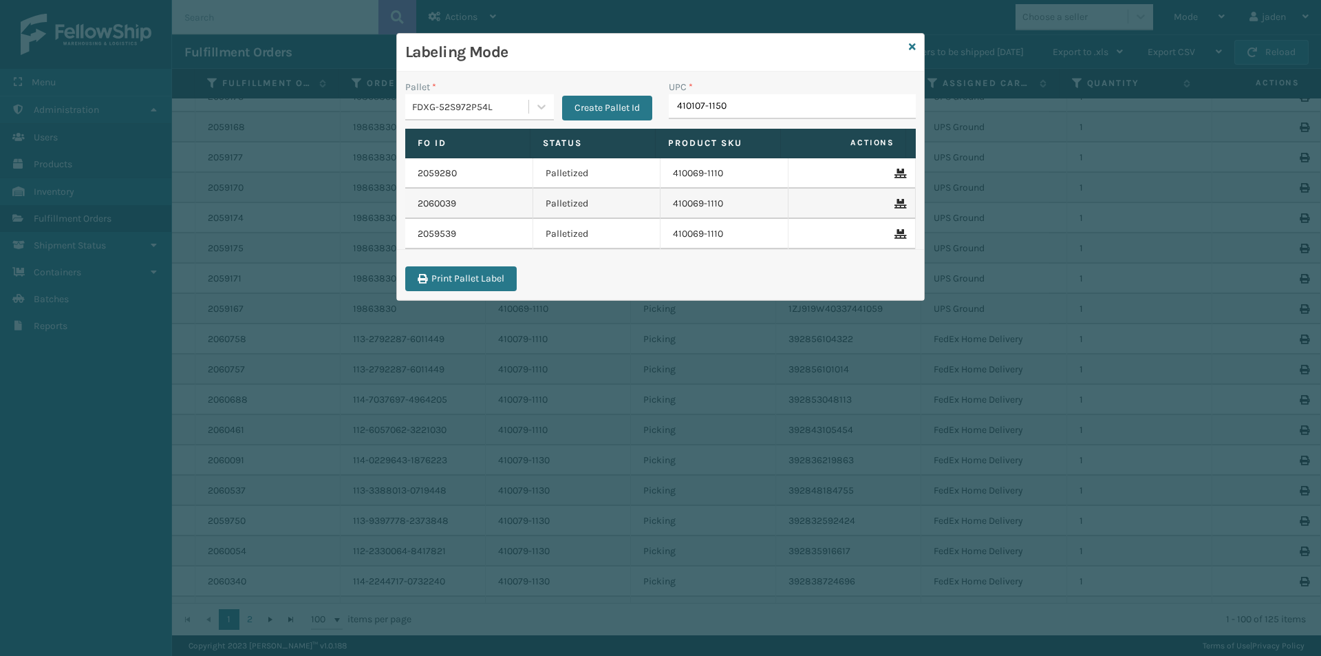
type input "410107-1150"
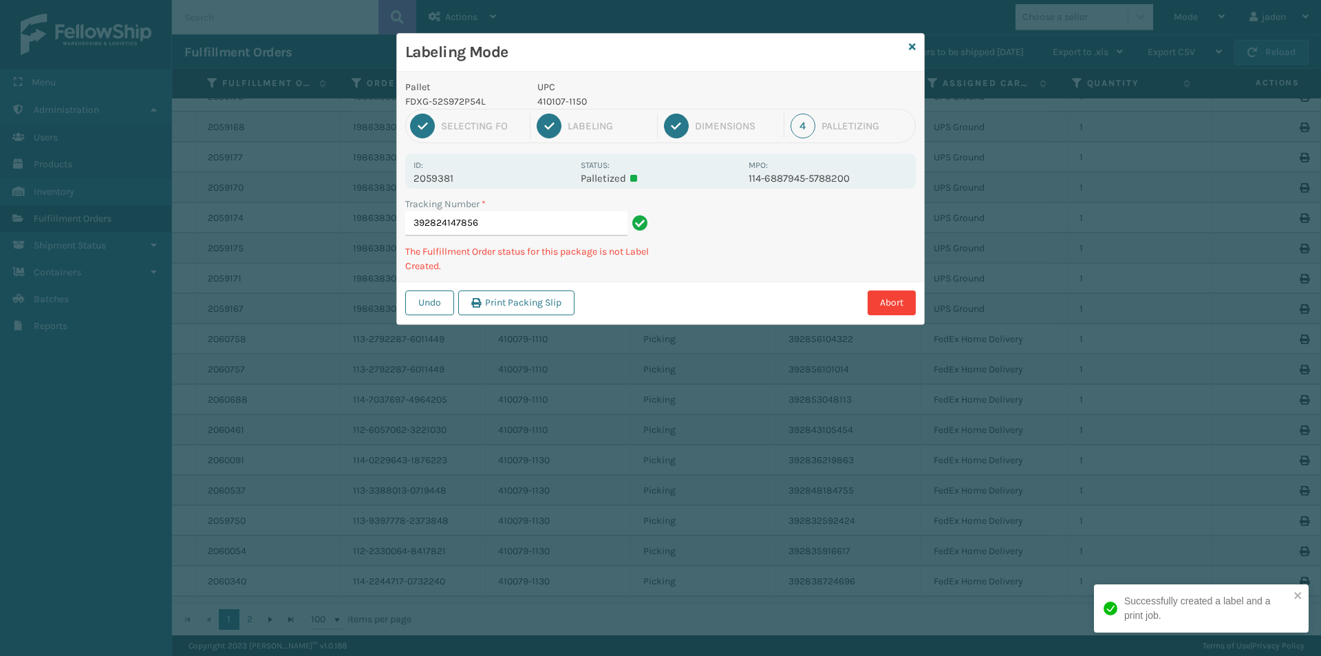
drag, startPoint x: 794, startPoint y: 232, endPoint x: 864, endPoint y: 275, distance: 81.9
click at [712, 352] on div "Labeling Mode Pallet FDXG-52S972P54L UPC 410107-1150 1 Selecting FO 2 Labeling …" at bounding box center [660, 328] width 1321 height 656
drag, startPoint x: 861, startPoint y: 275, endPoint x: 754, endPoint y: 242, distance: 112.5
click at [678, 334] on div "Labeling Mode Pallet FDXG-52S972P54L UPC 410107-1150 1 Selecting FO 2 Labeling …" at bounding box center [660, 328] width 1321 height 656
drag, startPoint x: 754, startPoint y: 242, endPoint x: 717, endPoint y: 253, distance: 38.1
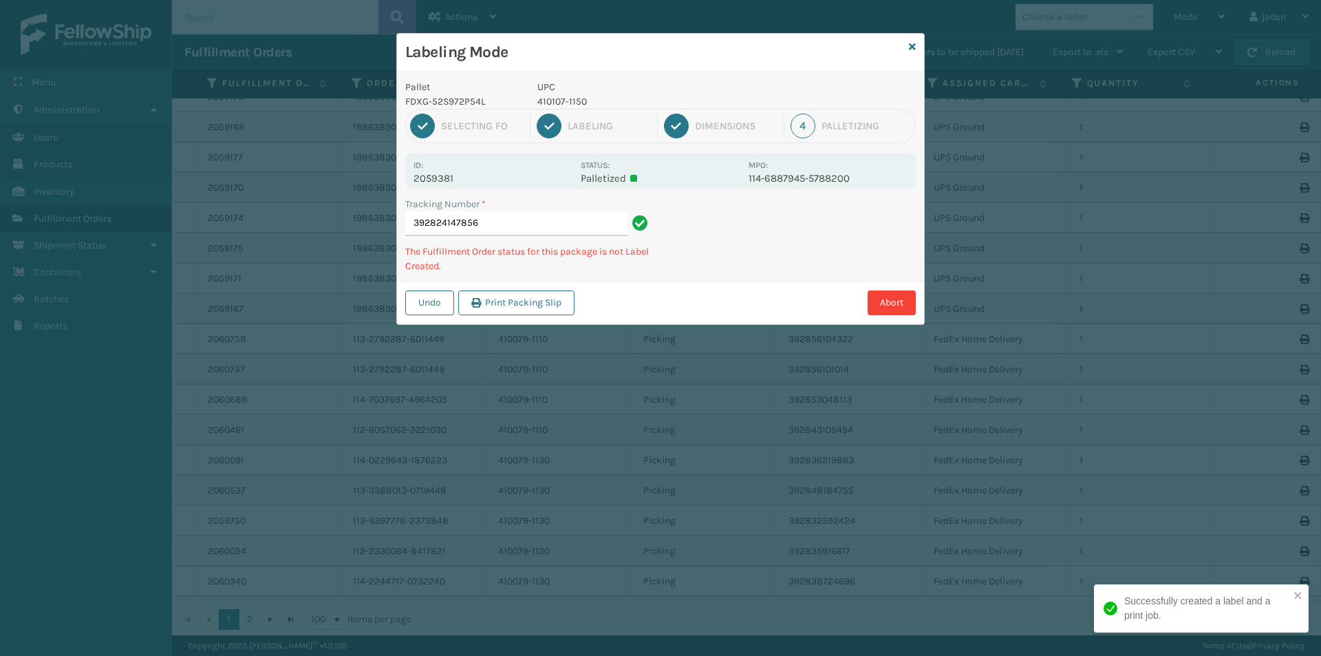
drag, startPoint x: 717, startPoint y: 253, endPoint x: 822, endPoint y: 227, distance: 107.7
click at [695, 292] on div "Pallet FDXG-52S972P54L UPC 410107-1150 1 Selecting FO 2 Labeling 3 Dimensions 4…" at bounding box center [660, 198] width 527 height 253
drag, startPoint x: 822, startPoint y: 227, endPoint x: 700, endPoint y: 312, distance: 148.3
drag, startPoint x: 700, startPoint y: 312, endPoint x: 773, endPoint y: 259, distance: 90.2
click at [740, 283] on div "Undo Print Packing Slip Abort" at bounding box center [660, 302] width 527 height 42
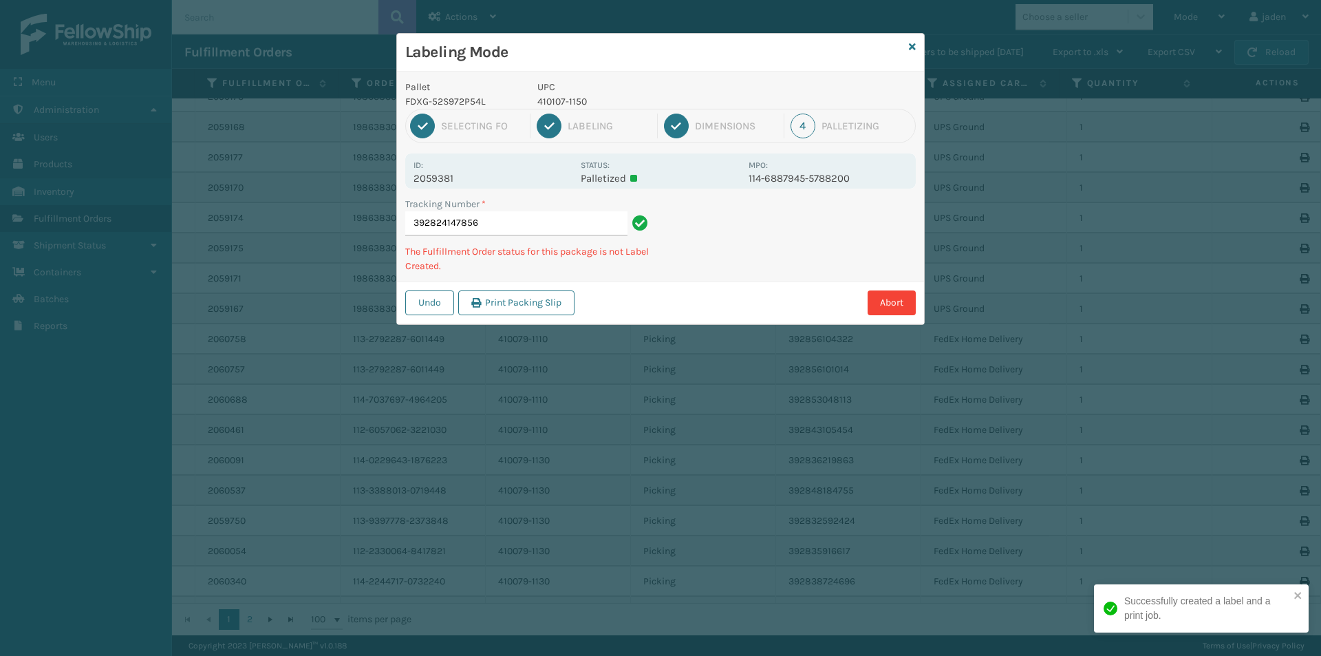
drag, startPoint x: 815, startPoint y: 226, endPoint x: 776, endPoint y: 238, distance: 41.1
drag, startPoint x: 776, startPoint y: 238, endPoint x: 732, endPoint y: 182, distance: 70.6
click at [690, 292] on div "Abort" at bounding box center [747, 302] width 337 height 25
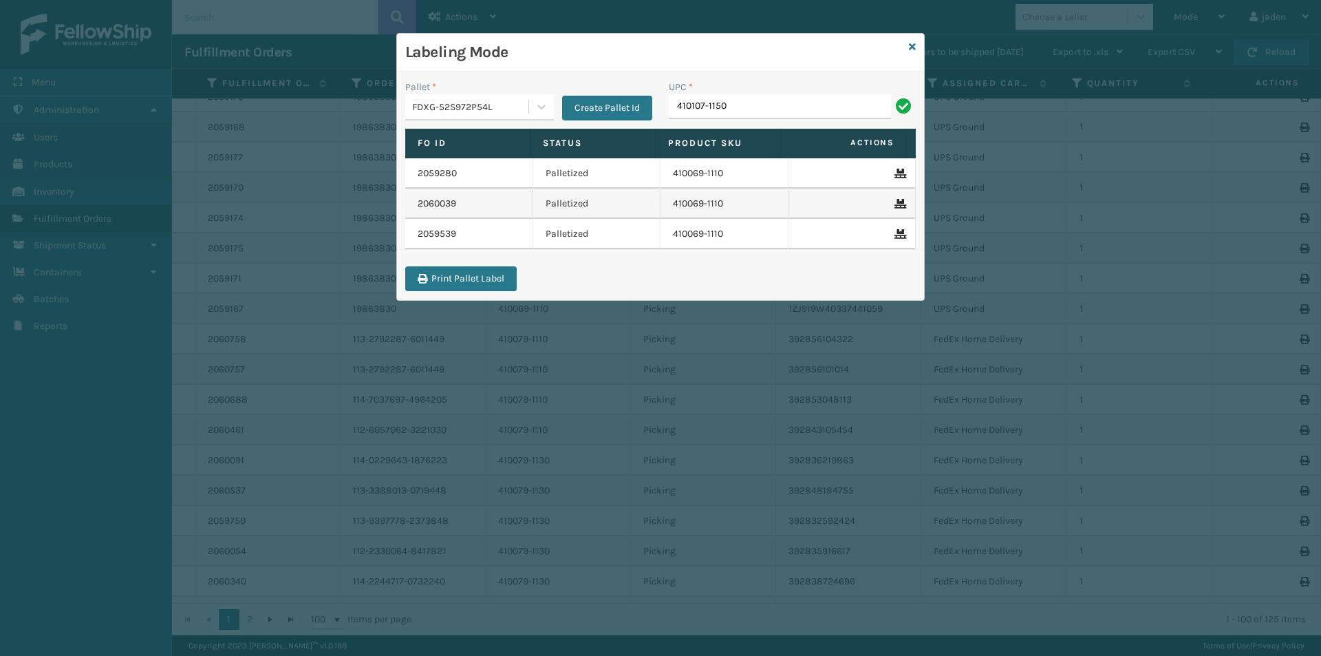
type input "410107-1150"
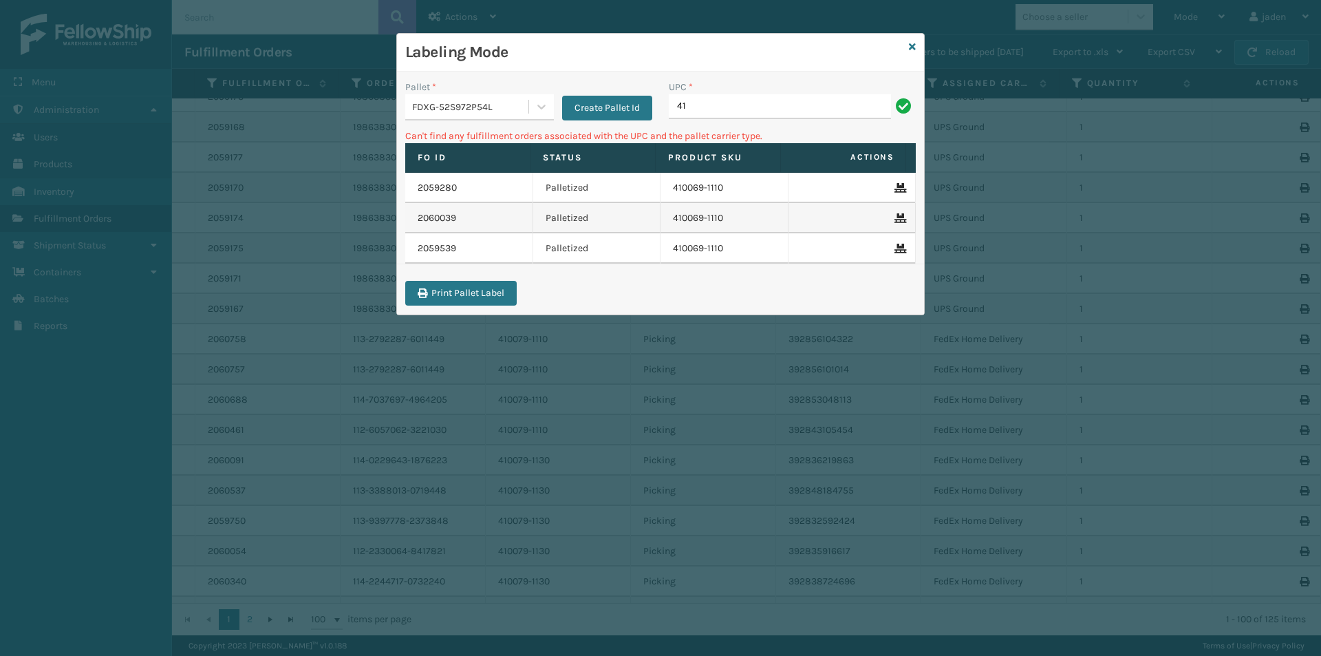
type input "4"
type input "410167-1120"
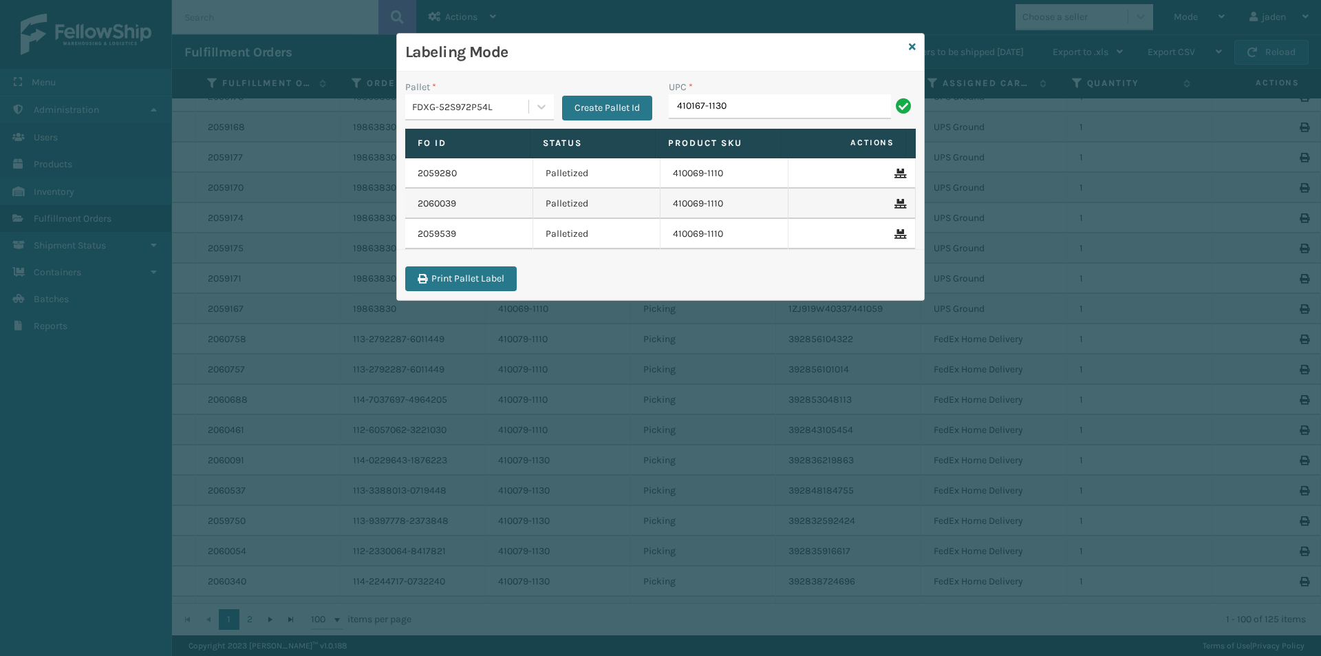
type input "410167-1130"
type input "410167-1160"
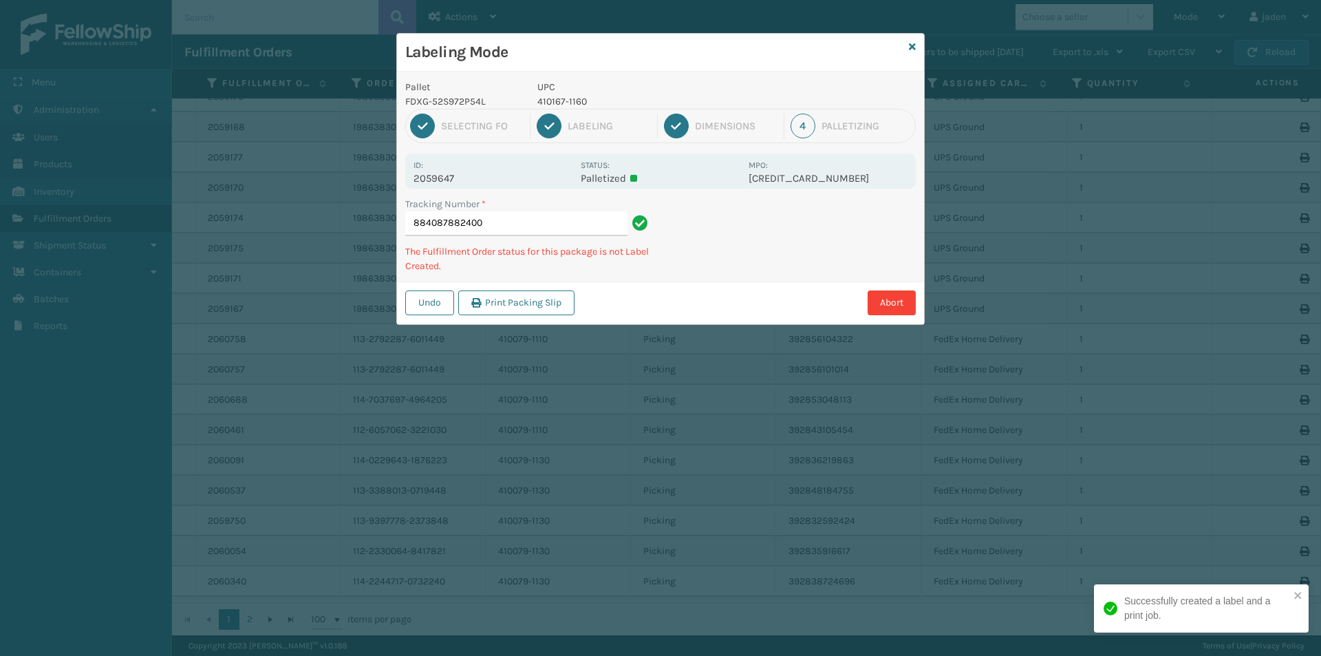
click at [563, 99] on p "410167-1160" at bounding box center [639, 101] width 203 height 14
copy p "410167-1160"
drag, startPoint x: 790, startPoint y: 213, endPoint x: 874, endPoint y: 182, distance: 89.3
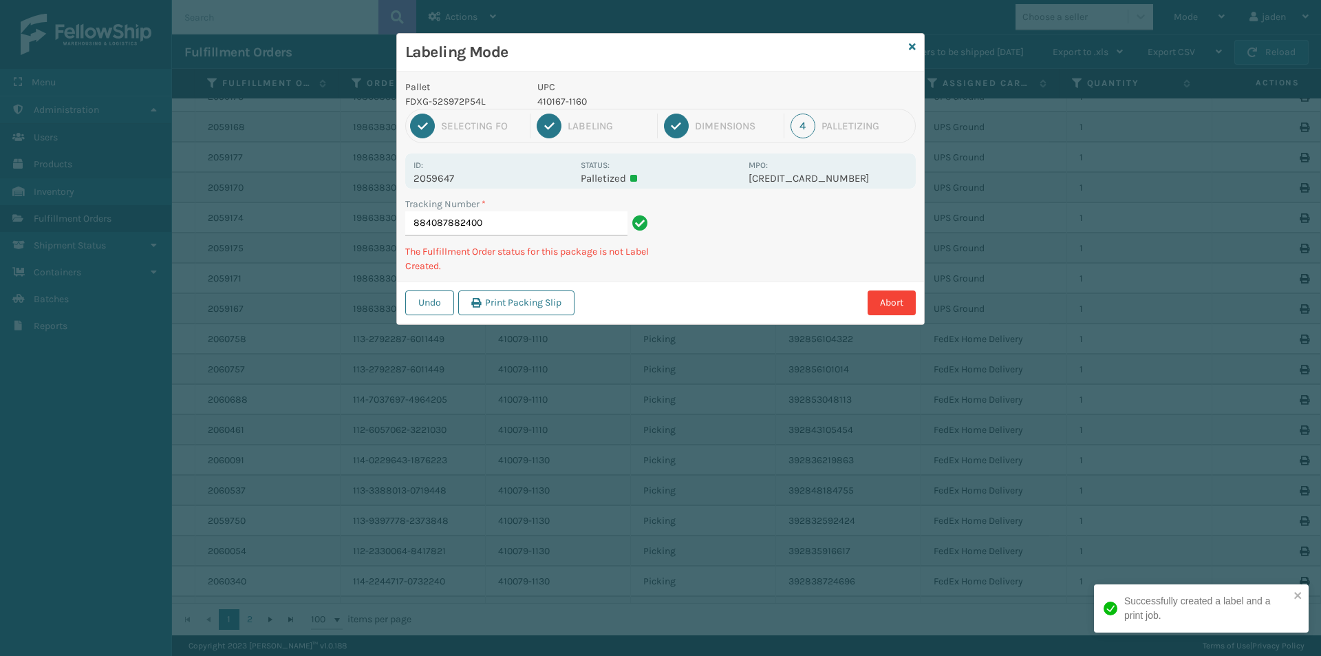
click at [754, 257] on div "Tracking Number * 884087882400 The Fulfillment Order status for this package is…" at bounding box center [660, 239] width 527 height 85
drag, startPoint x: 874, startPoint y: 182, endPoint x: 860, endPoint y: 189, distance: 15.1
drag, startPoint x: 860, startPoint y: 189, endPoint x: 807, endPoint y: 163, distance: 58.8
click at [750, 269] on div "Tracking Number * 884087882400 The Fulfillment Order status for this package is…" at bounding box center [660, 239] width 527 height 85
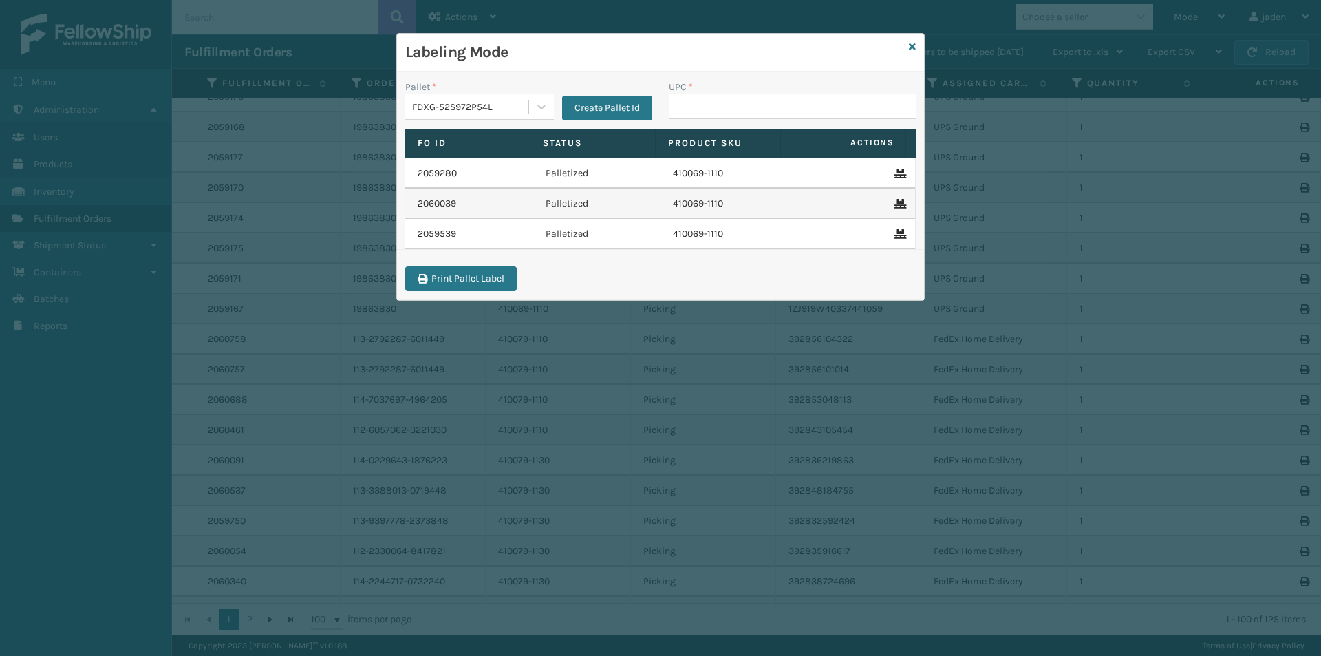
type input "410167-1160"
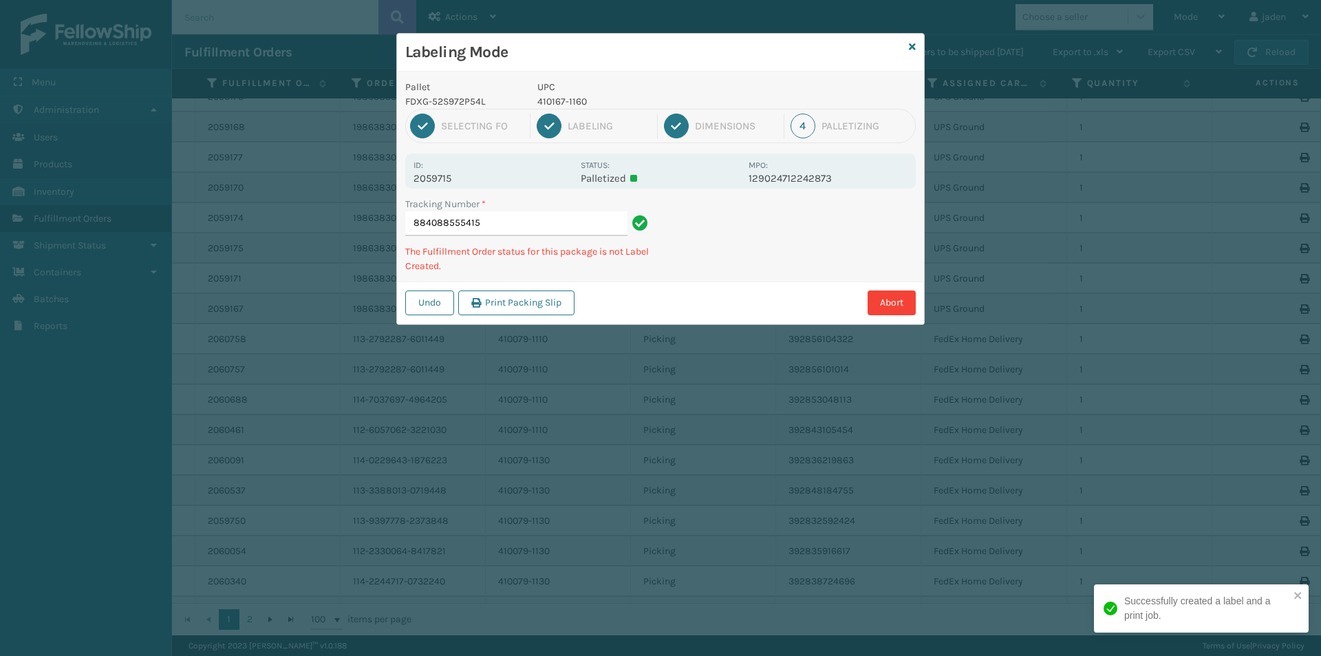
drag, startPoint x: 821, startPoint y: 224, endPoint x: 839, endPoint y: 209, distance: 23.4
click at [764, 255] on div "Tracking Number * 884088555415 The Fulfillment Order status for this package is…" at bounding box center [660, 239] width 527 height 85
drag, startPoint x: 839, startPoint y: 209, endPoint x: 686, endPoint y: 321, distance: 189.5
drag, startPoint x: 686, startPoint y: 321, endPoint x: 861, endPoint y: 228, distance: 198.0
click at [741, 296] on div "Undo Print Packing Slip Abort" at bounding box center [660, 302] width 527 height 42
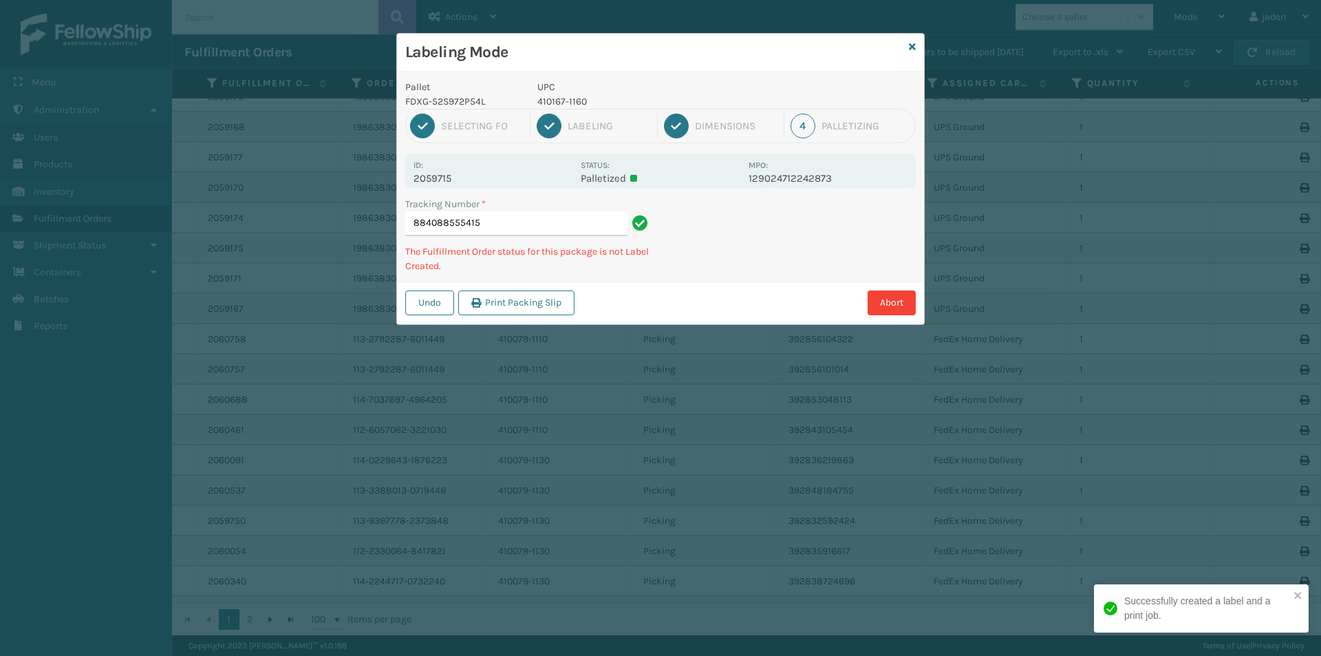
drag, startPoint x: 861, startPoint y: 228, endPoint x: 818, endPoint y: 246, distance: 46.6
drag, startPoint x: 818, startPoint y: 246, endPoint x: 879, endPoint y: 225, distance: 64.6
click at [730, 317] on div "Labeling Mode Pallet FDXG-52S972P54L UPC 410167-1160 1 Selecting FO 2 Labeling …" at bounding box center [660, 328] width 1321 height 656
drag, startPoint x: 879, startPoint y: 225, endPoint x: 698, endPoint y: 319, distance: 203.8
drag, startPoint x: 698, startPoint y: 319, endPoint x: 821, endPoint y: 244, distance: 144.2
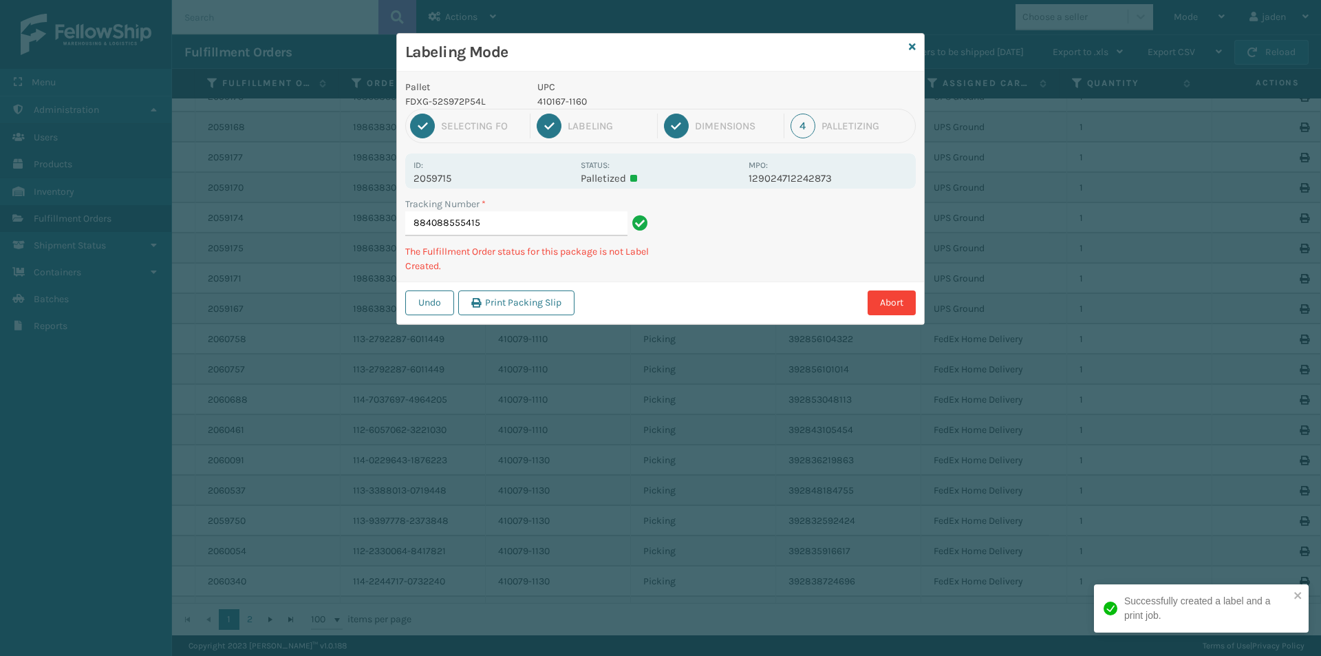
click at [765, 283] on div "Undo Print Packing Slip Abort" at bounding box center [660, 302] width 527 height 42
drag
click at [719, 296] on div "Abort" at bounding box center [747, 302] width 337 height 25
click at [792, 248] on div "Pallet FDXG-52S972P54L UPC 410167-1160 1 Selecting FO 2 Labeling 3 Dimensions 4…" at bounding box center [660, 198] width 527 height 253
click at [771, 264] on div "Pallet FDXG-52S972P54L UPC 410167-1160 1 Selecting FO 2 Labeling 3 Dimensions 4…" at bounding box center [660, 198] width 527 height 253
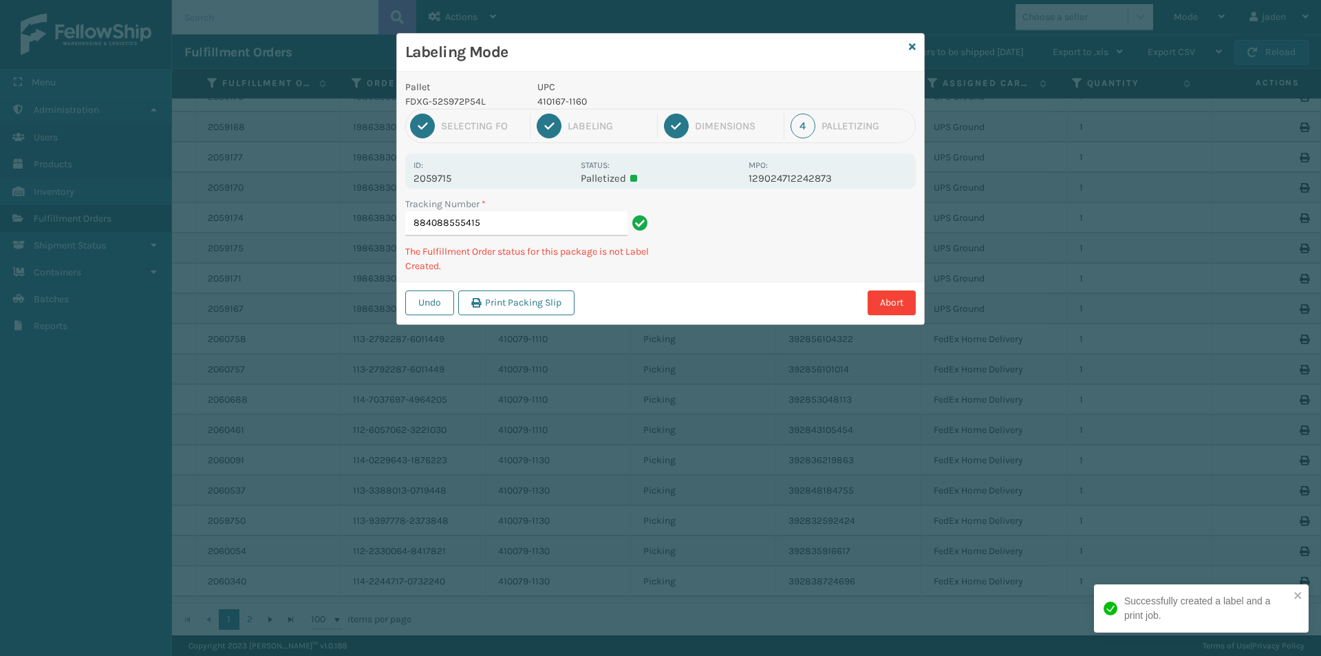
click at [793, 256] on div "Pallet FDXG-52S972P54L UPC 410167-1160 1 Selecting FO 2 Labeling 3 Dimensions 4…" at bounding box center [660, 198] width 527 height 253
click at [725, 269] on div "Tracking Number * 884088555415 The Fulfillment Order status for this package is…" at bounding box center [660, 239] width 527 height 85
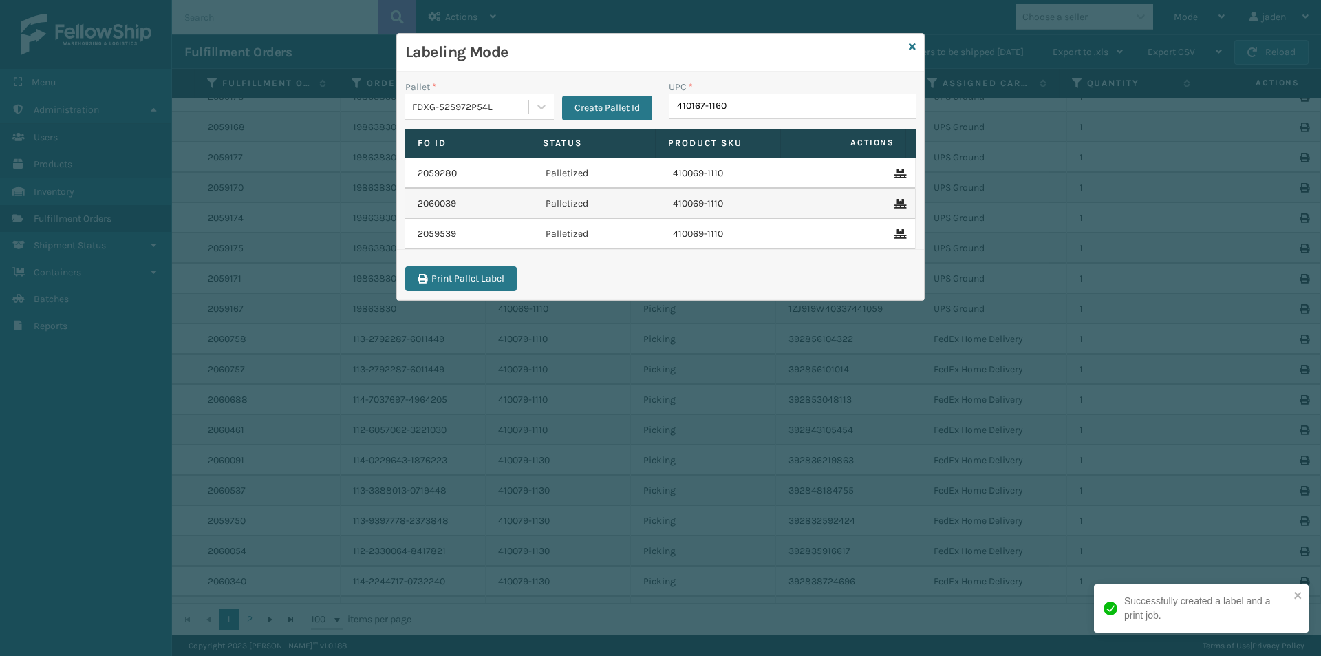
type input "410167-1160"
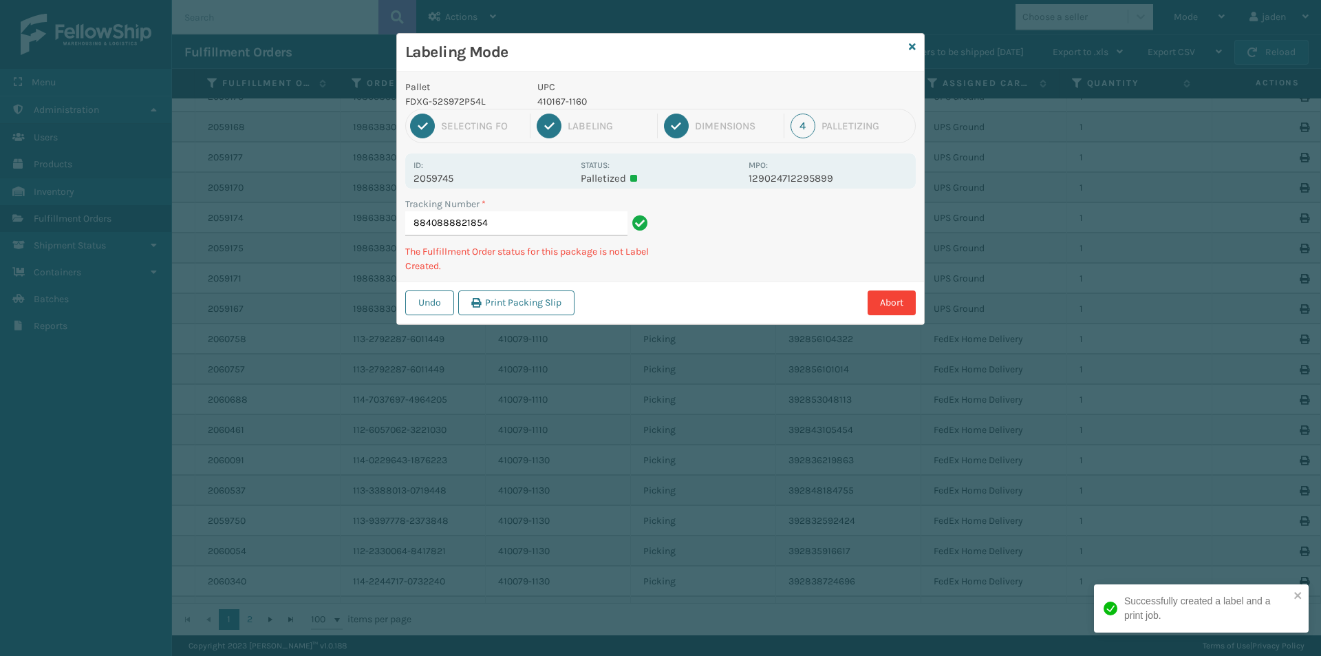
type input "88408888218544"
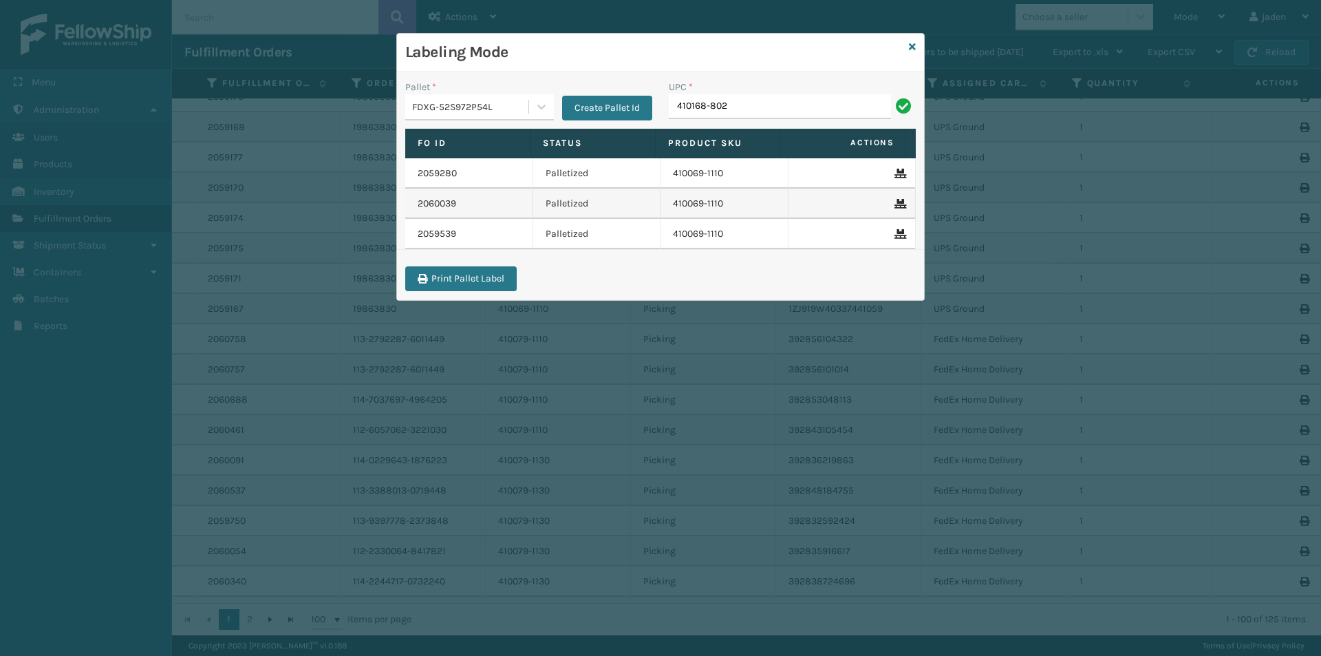
type input "410168-802"
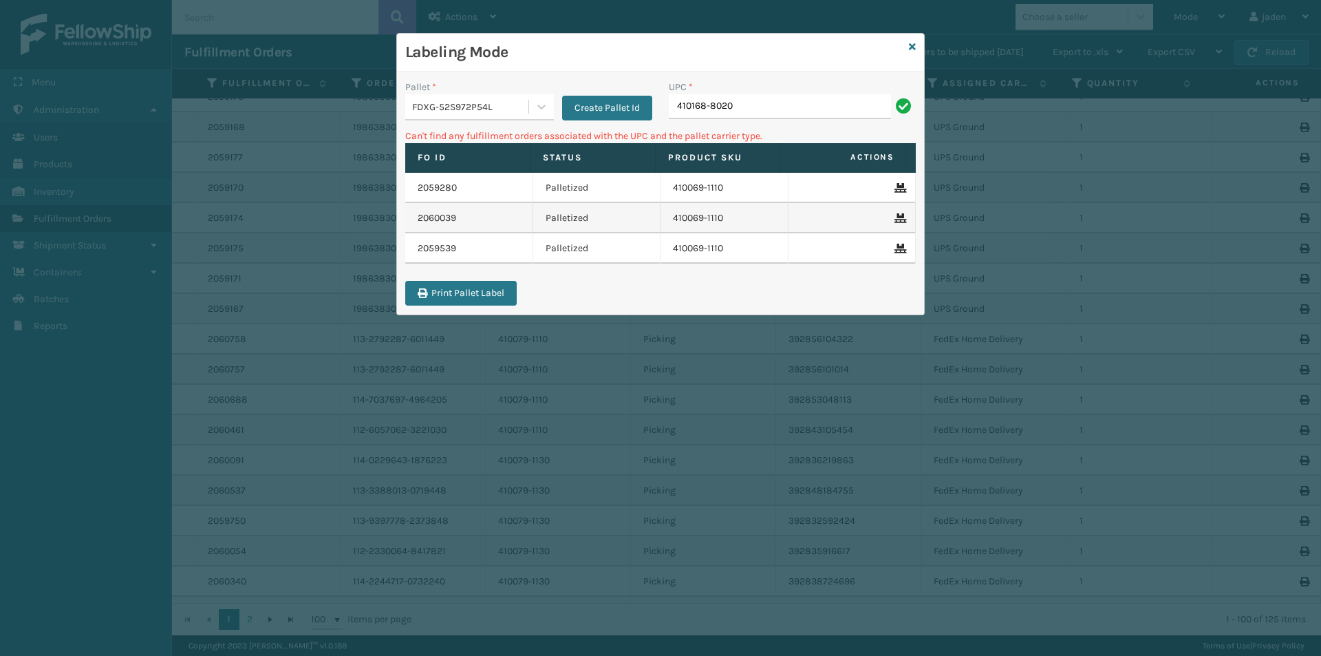
type input "410168-8020"
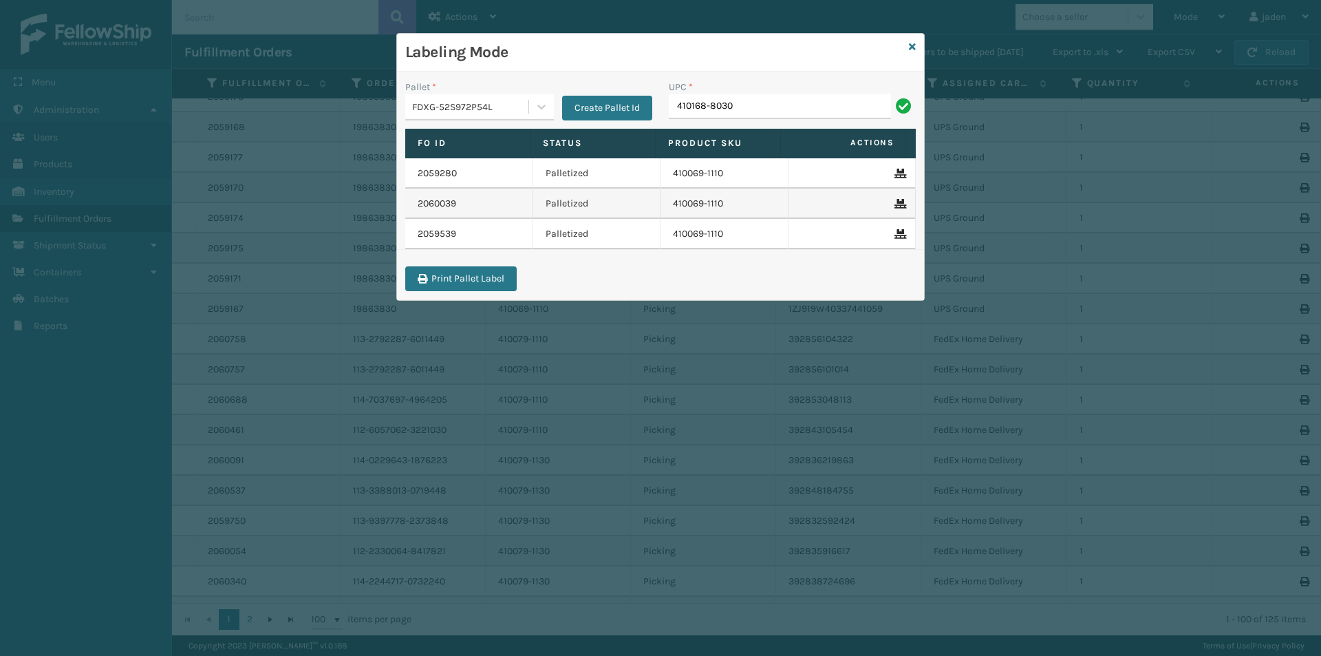
type input "410168-8030"
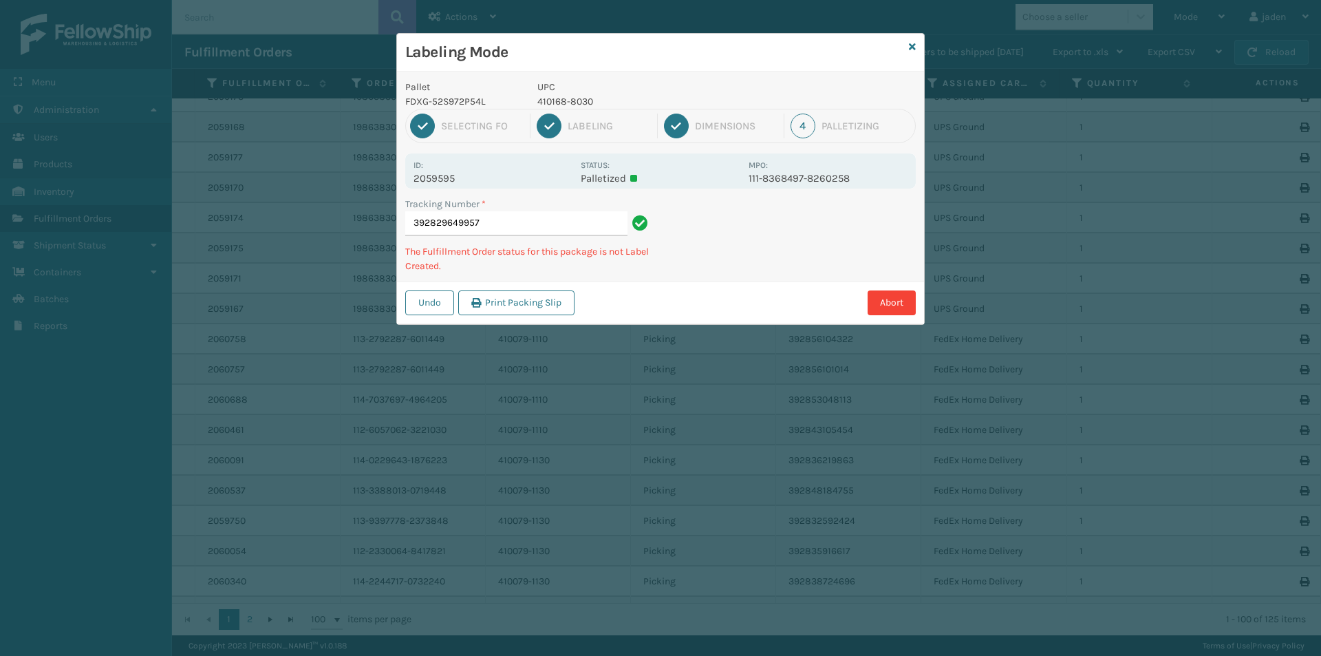
type input "3928296499574"
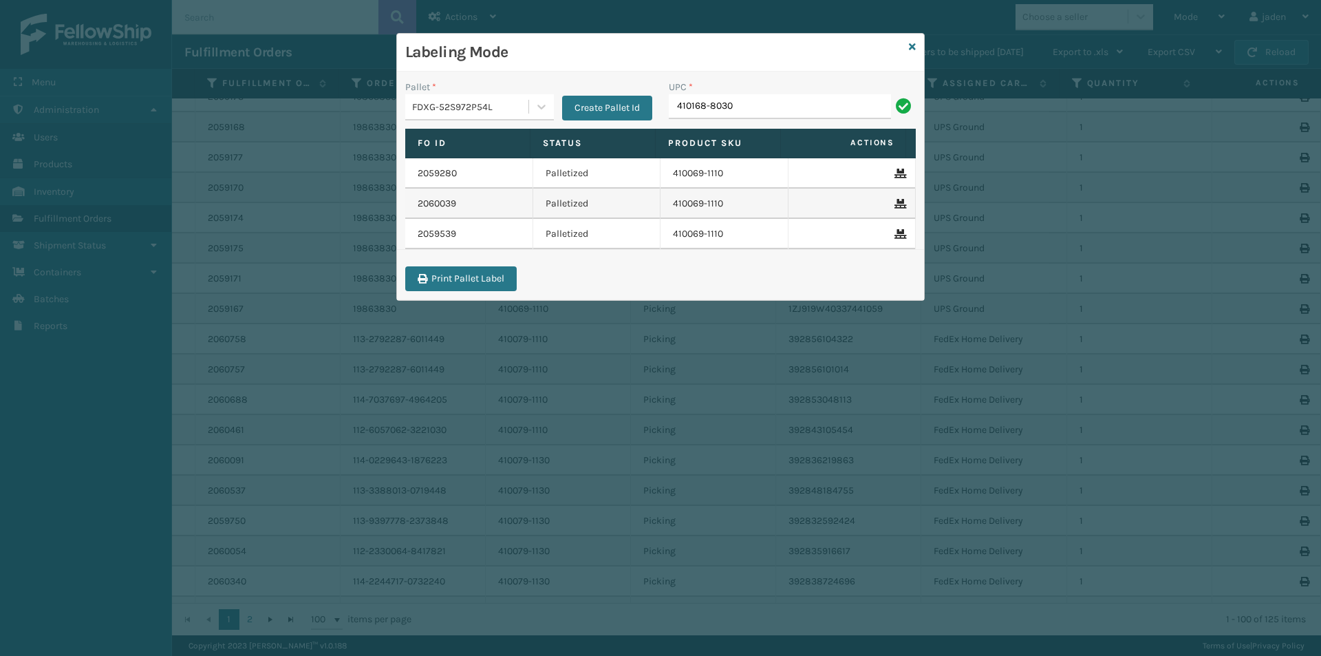
type input "410168-8030"
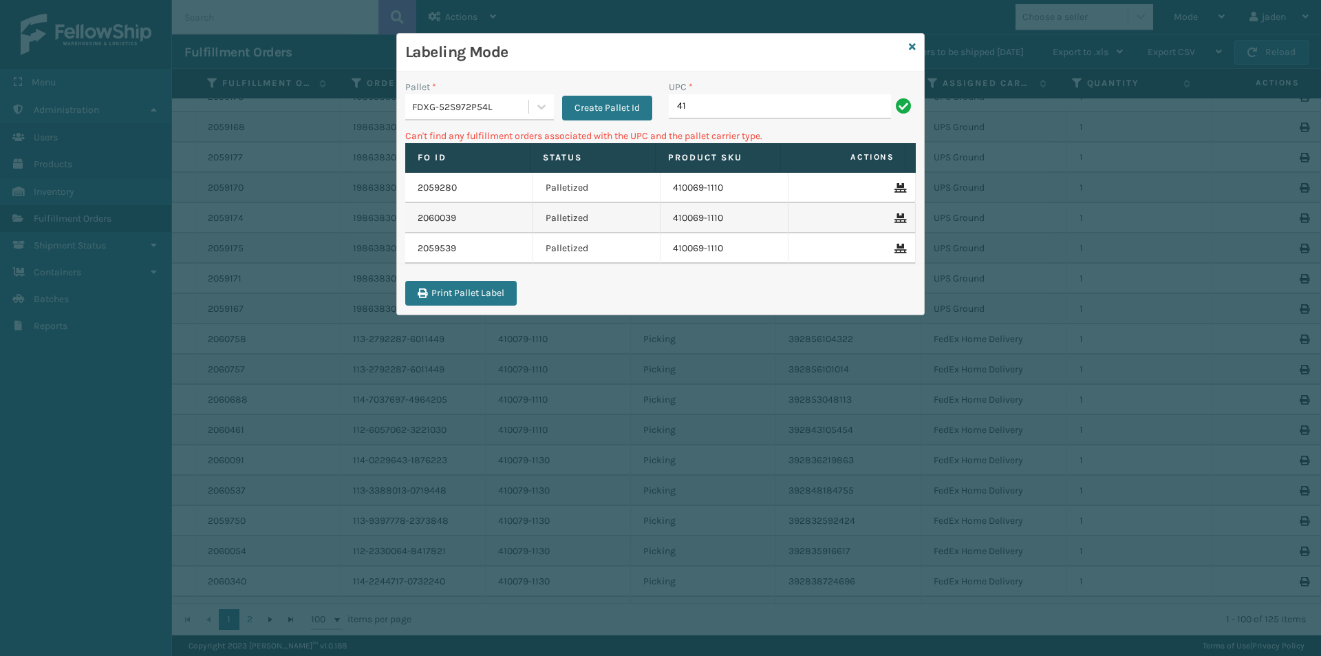
type input "4"
type input "410168-8070"
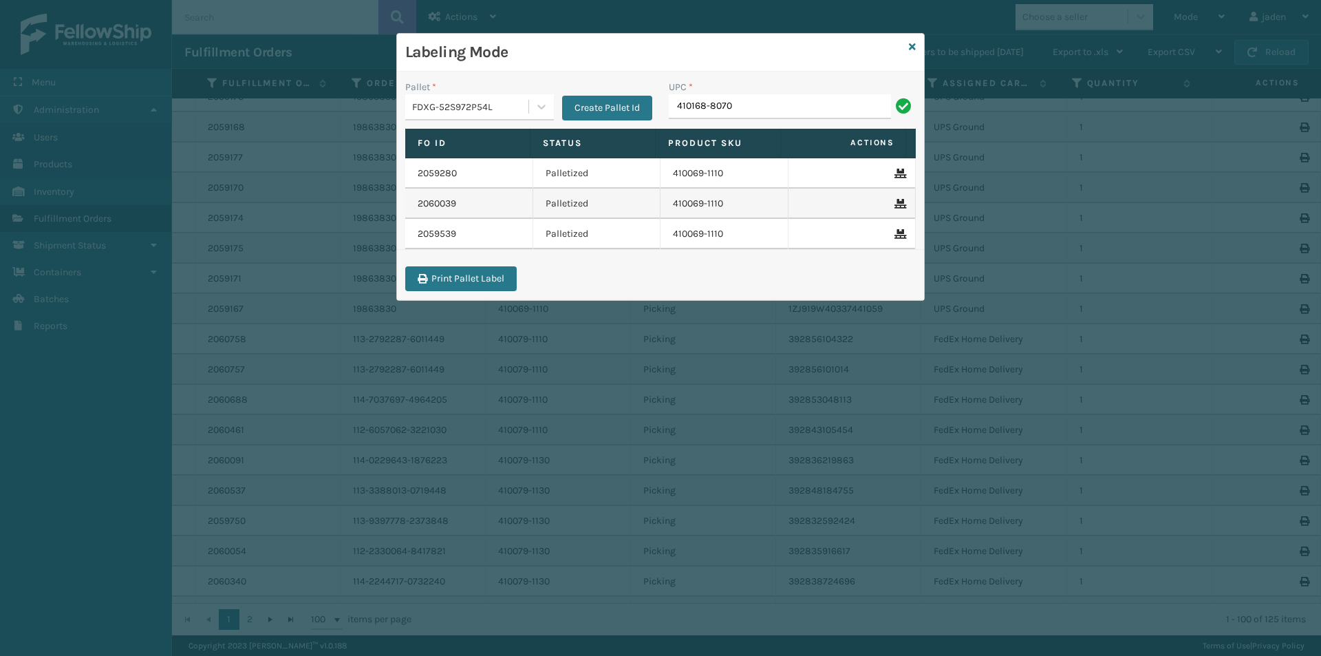
type input "410168-8070"
type input "410168-8050"
type input "410168-8060"
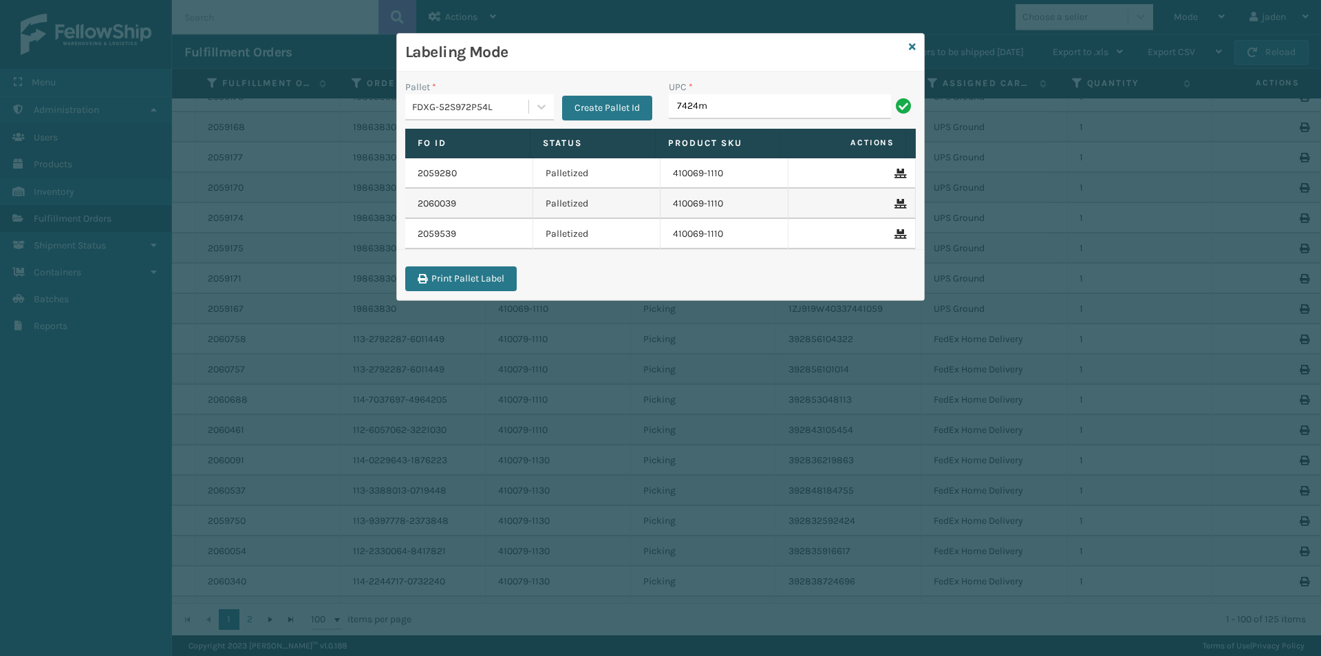
type input "7424m"
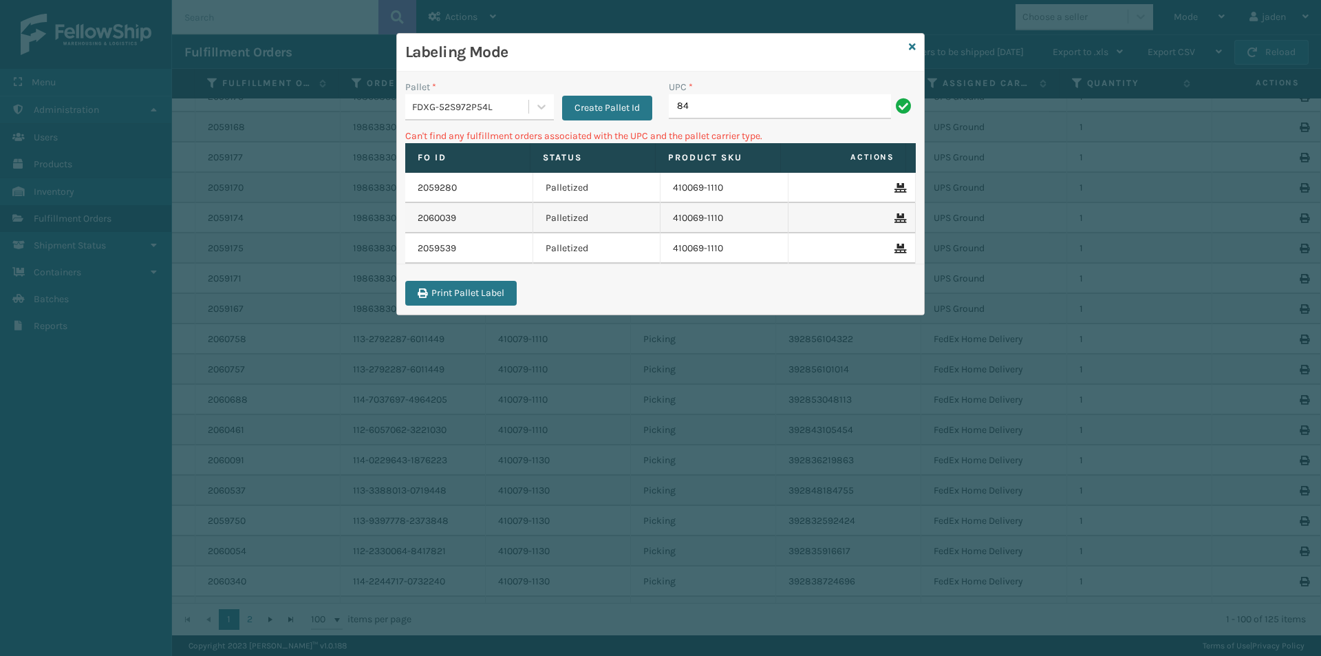
type input "8"
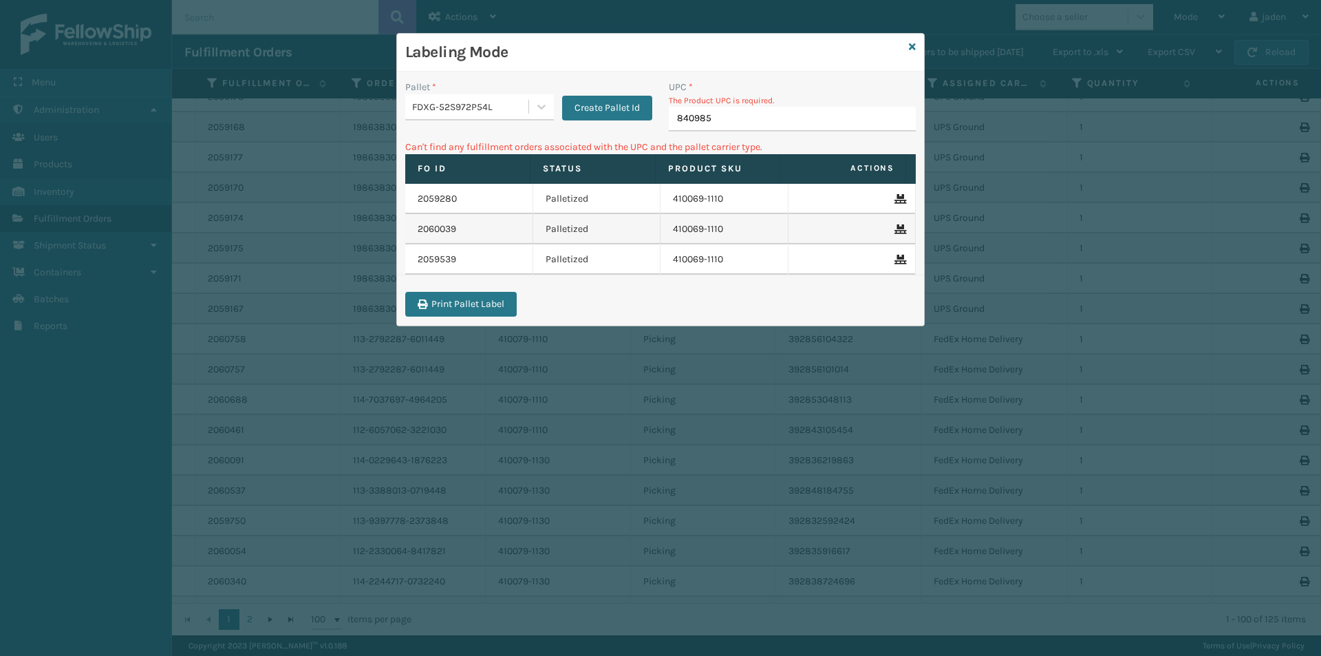
type input "8409851"
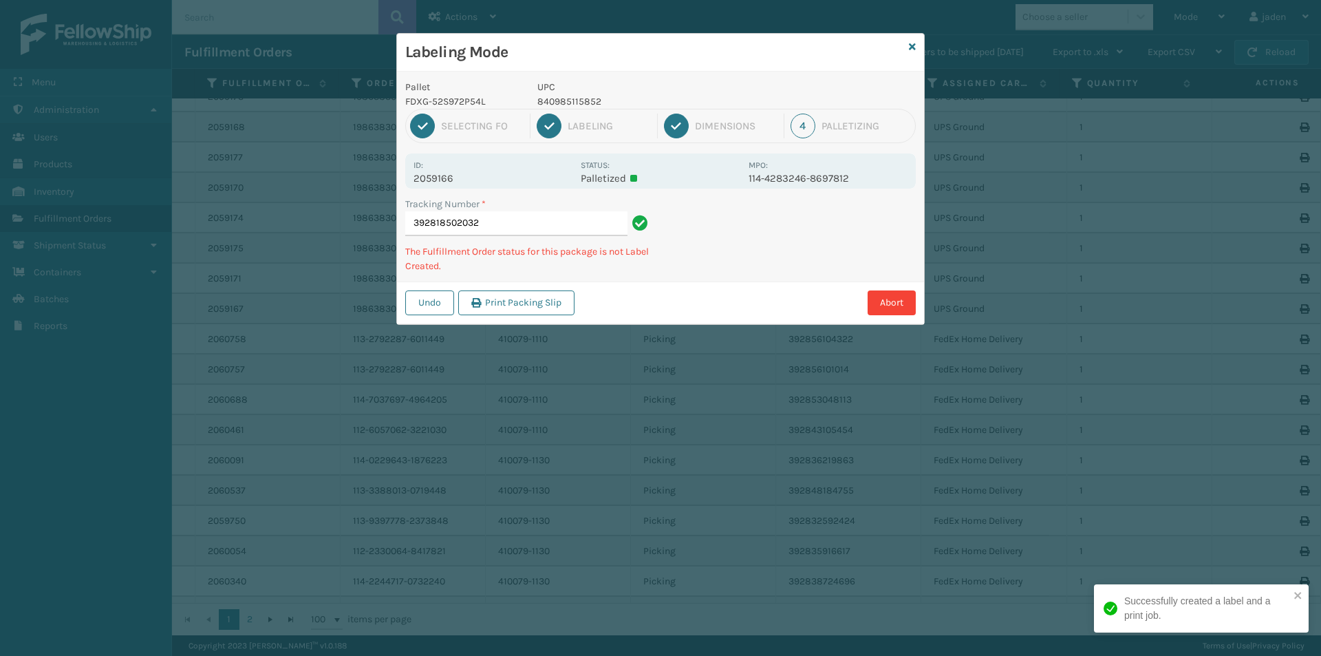
click at [569, 108] on p "840985115852" at bounding box center [639, 101] width 203 height 14
click at [568, 107] on p "840985115852" at bounding box center [639, 101] width 203 height 14
copy p "840985115852"
drag, startPoint x: 863, startPoint y: 238, endPoint x: 866, endPoint y: 191, distance: 47.6
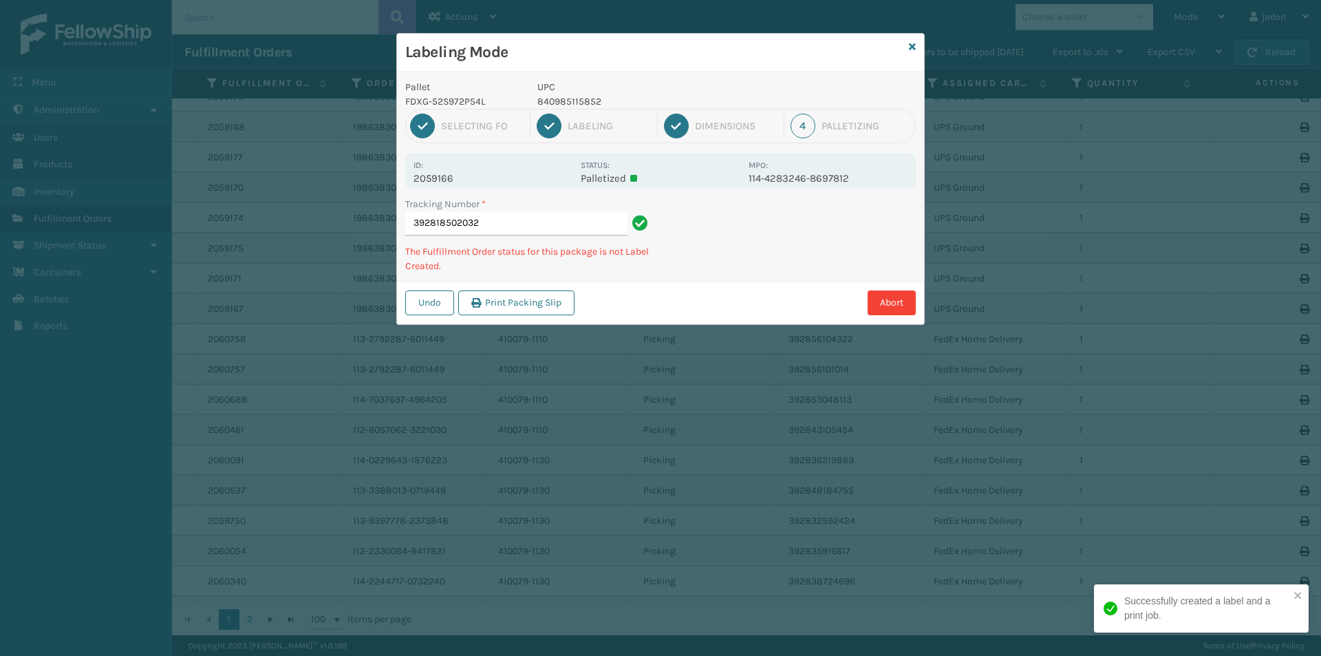
click at [739, 291] on div "Abort" at bounding box center [747, 302] width 337 height 25
drag, startPoint x: 841, startPoint y: 201, endPoint x: 751, endPoint y: 167, distance: 96.5
click at [683, 284] on div "Undo Print Packing Slip Abort" at bounding box center [660, 302] width 527 height 42
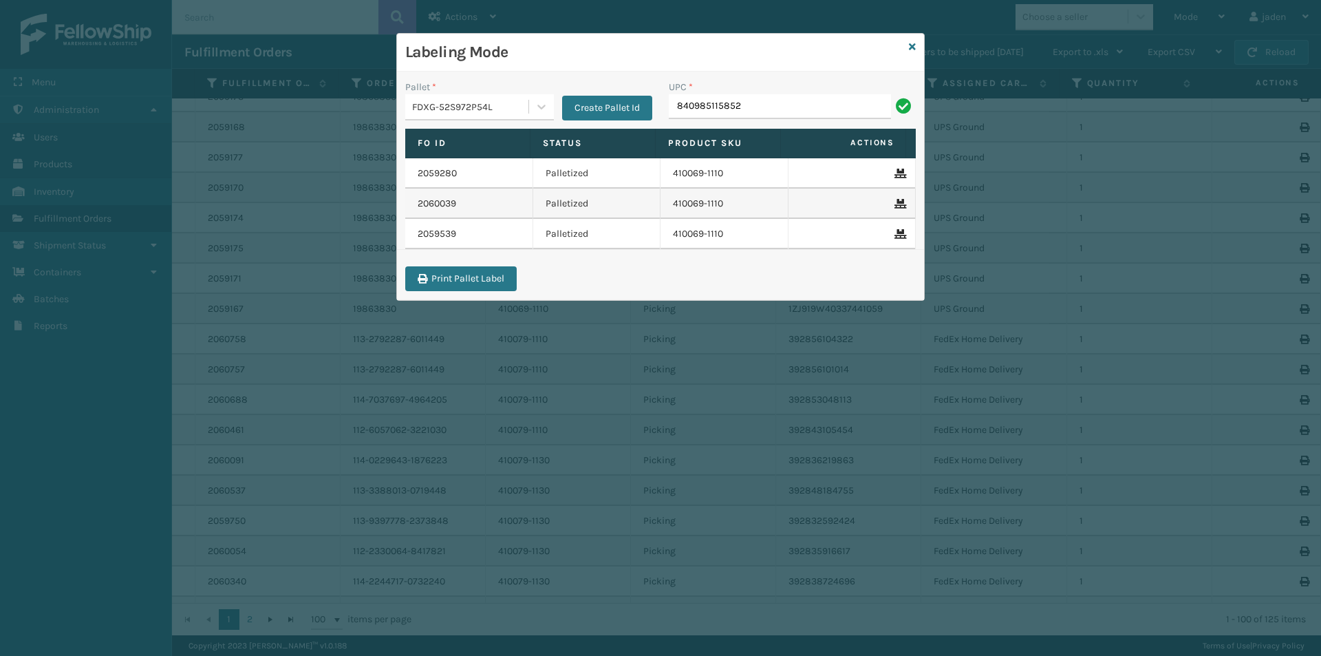
type input "840985115852"
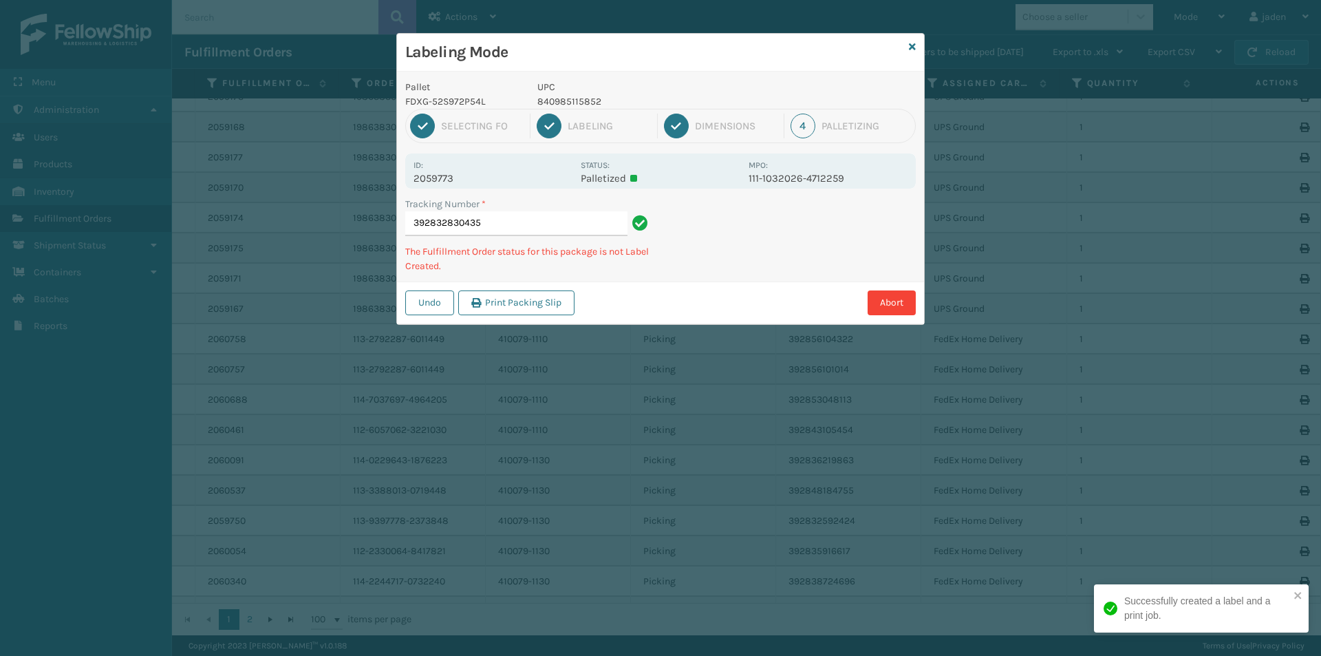
drag, startPoint x: 776, startPoint y: 58, endPoint x: 710, endPoint y: 61, distance: 65.4
click at [625, 52] on h3 "Labeling Mode" at bounding box center [654, 52] width 498 height 21
drag, startPoint x: 708, startPoint y: 62, endPoint x: 700, endPoint y: 63, distance: 7.7
drag, startPoint x: 700, startPoint y: 63, endPoint x: 682, endPoint y: 79, distance: 23.9
click at [648, 76] on div "Labeling Mode Pallet FDXG-52S972P54L UPC 840985115852 1 Selecting FO 2 Labeling…" at bounding box center [660, 179] width 527 height 290
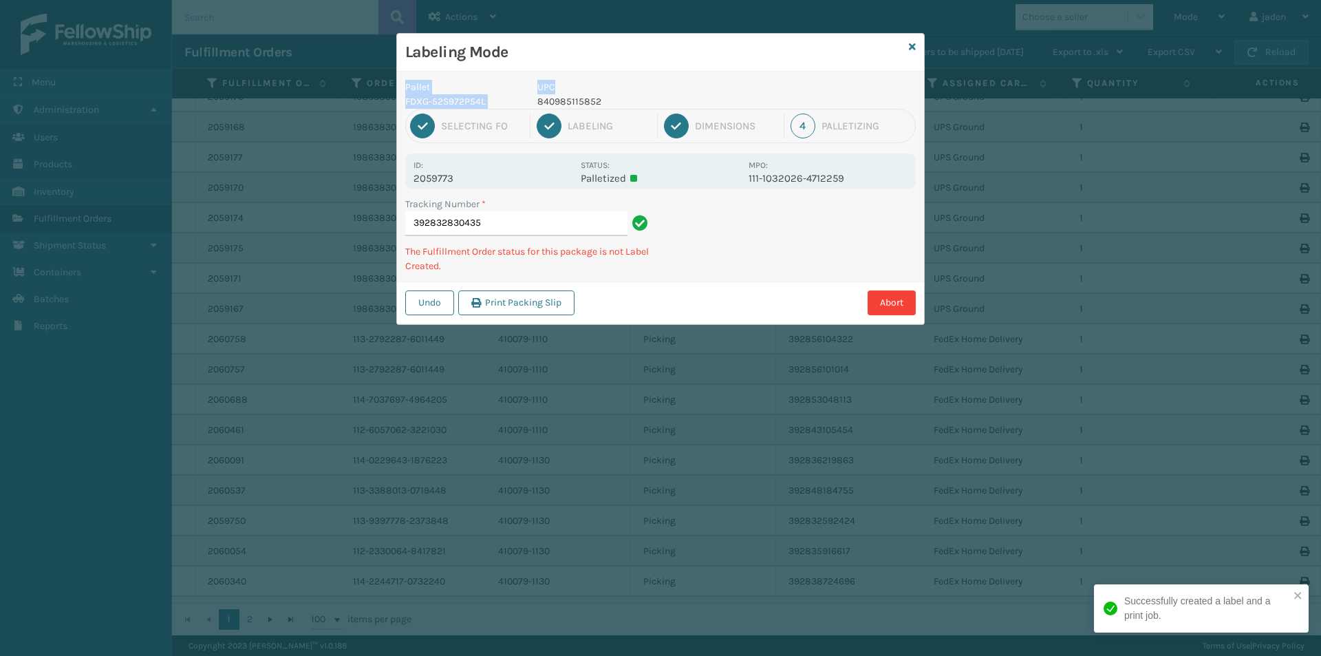
drag, startPoint x: 702, startPoint y: 79, endPoint x: 586, endPoint y: 72, distance: 116.5
drag, startPoint x: 752, startPoint y: 83, endPoint x: 741, endPoint y: 83, distance: 11.7
drag, startPoint x: 738, startPoint y: 76, endPoint x: 644, endPoint y: 68, distance: 93.9
drag, startPoint x: 787, startPoint y: 74, endPoint x: 759, endPoint y: 71, distance: 27.7
drag, startPoint x: 807, startPoint y: 280, endPoint x: 792, endPoint y: 276, distance: 15.0
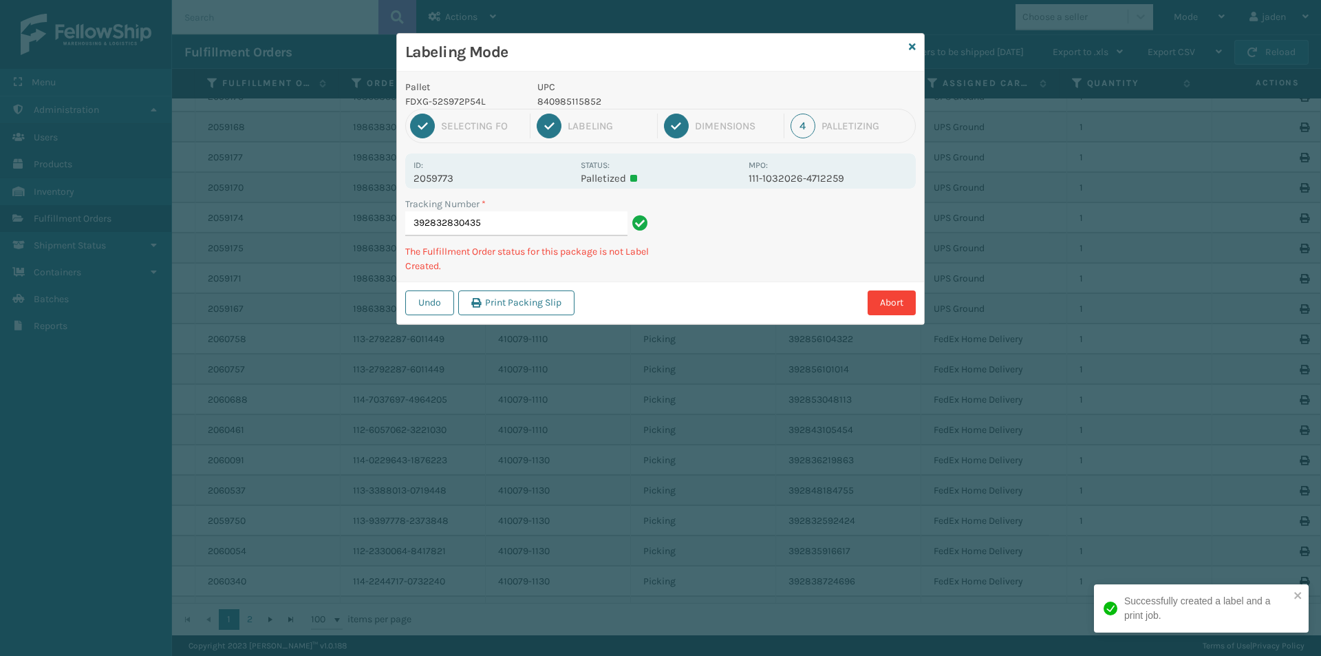
drag, startPoint x: 792, startPoint y: 276, endPoint x: 858, endPoint y: 181, distance: 115.7
click at [667, 330] on div "Labeling Mode Pallet FDXG-52S972P54L UPC 840985115852 1 Selecting FO 2 Labeling…" at bounding box center [660, 328] width 1321 height 656
drag, startPoint x: 858, startPoint y: 181, endPoint x: 817, endPoint y: 202, distance: 46.5
drag, startPoint x: 817, startPoint y: 202, endPoint x: 843, endPoint y: 206, distance: 26.5
click at [749, 270] on div "Tracking Number * 392832830435 The Fulfillment Order status for this package is…" at bounding box center [660, 239] width 527 height 85
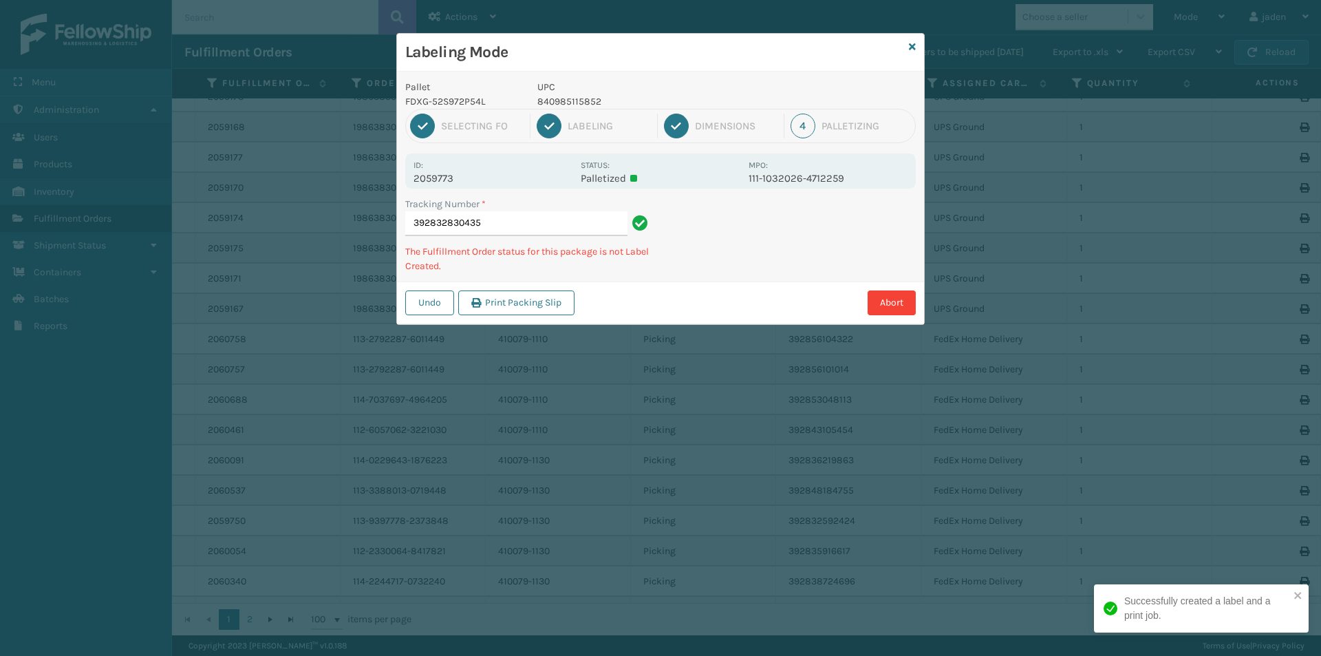
drag, startPoint x: 875, startPoint y: 186, endPoint x: 737, endPoint y: 272, distance: 162.9
drag, startPoint x: 737, startPoint y: 272, endPoint x: 783, endPoint y: 139, distance: 140.4
click at [741, 267] on div "Tracking Number * 392832830435 The Fulfillment Order status for this package is…" at bounding box center [660, 239] width 527 height 85
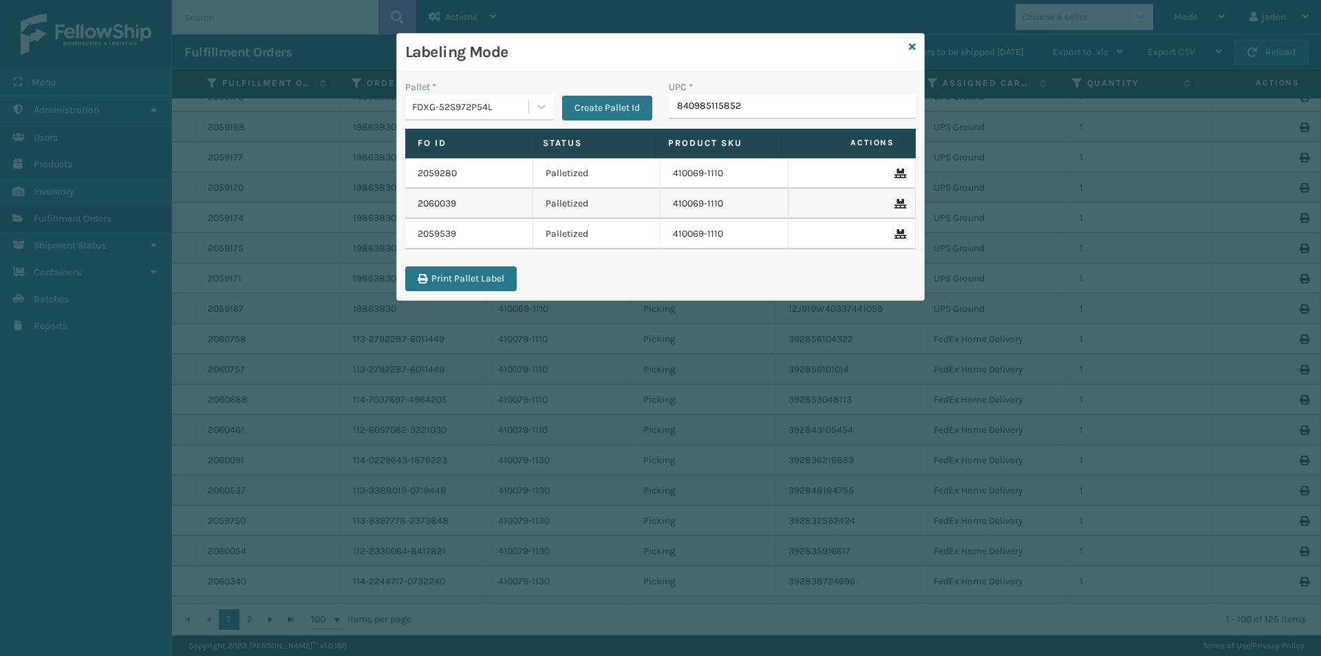
type input "840985115852"
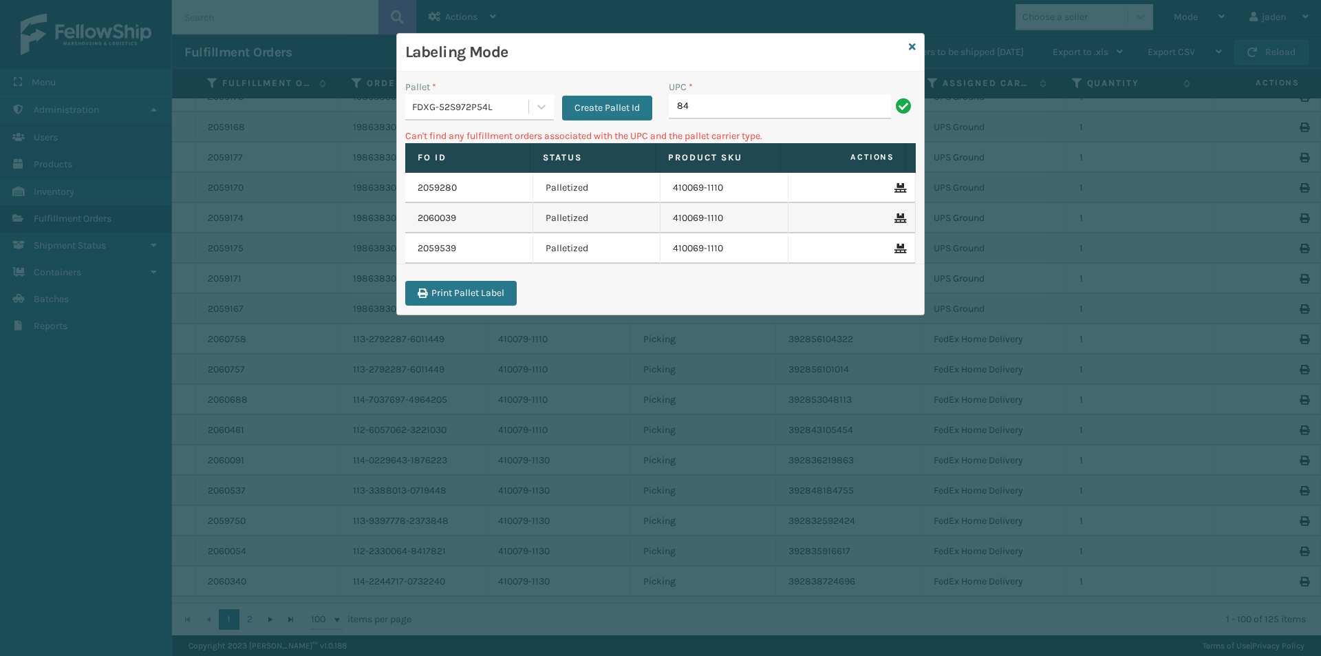
type input "8"
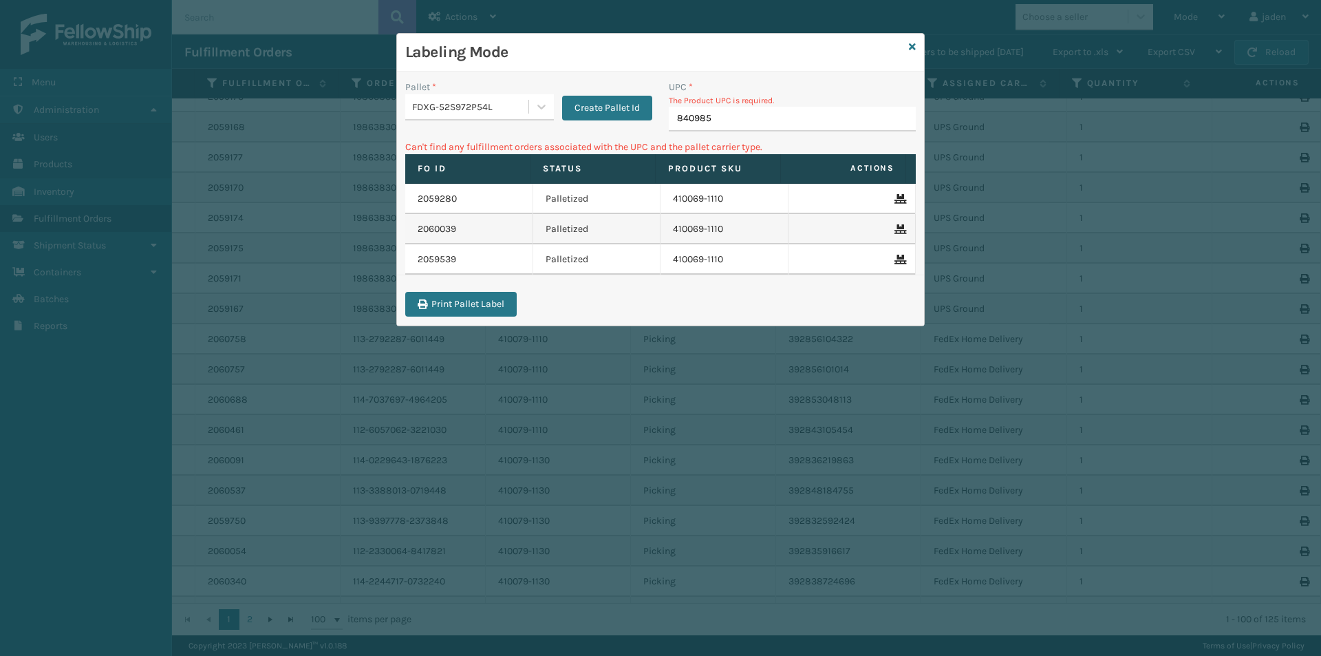
type input "8409851"
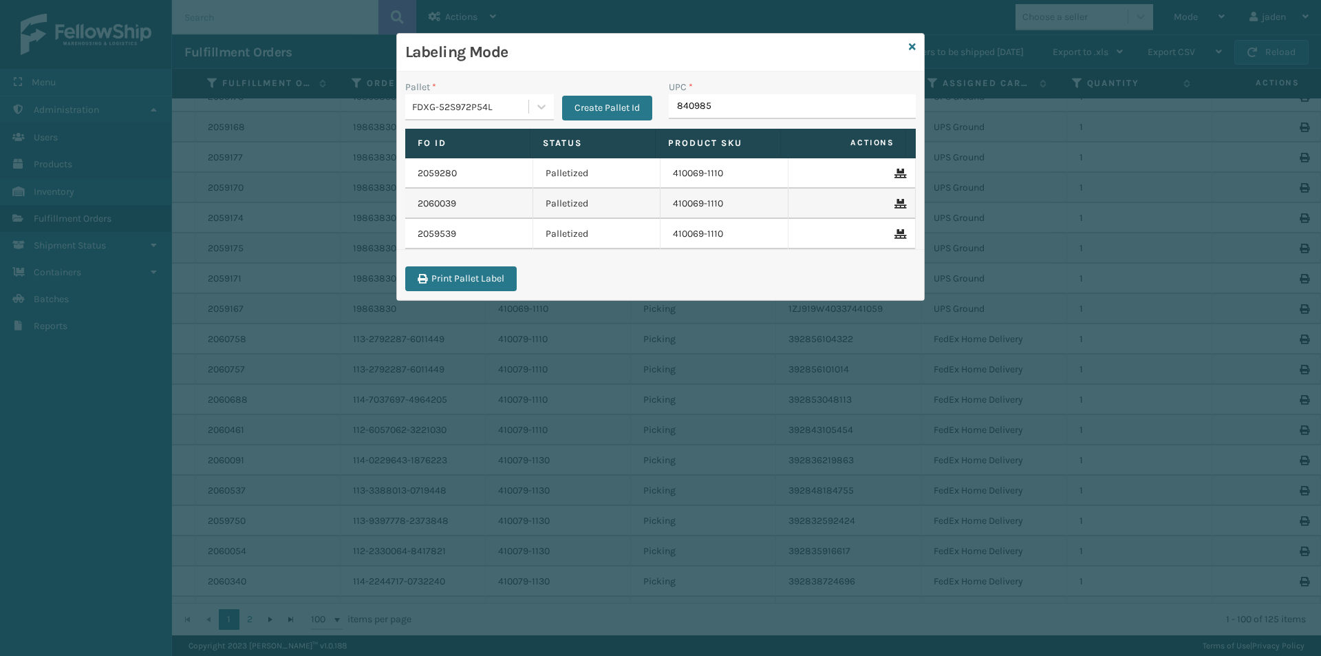
type input "8409851"
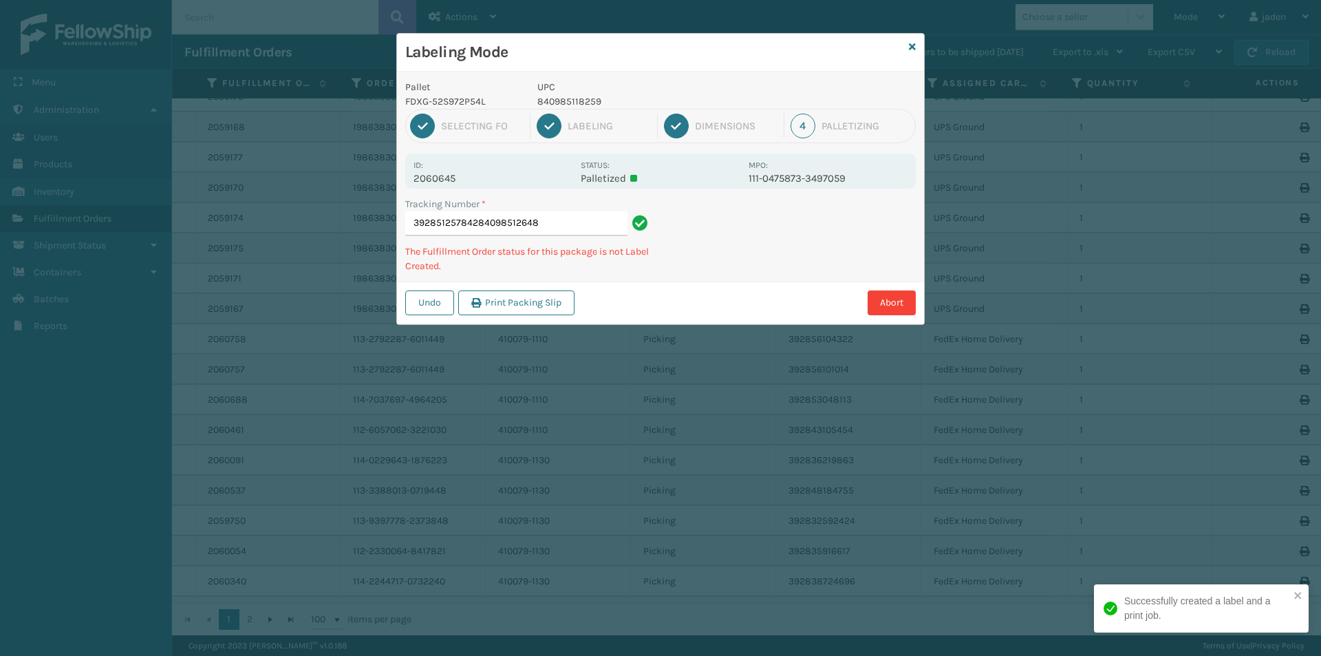
type input "392851257842840985126483"
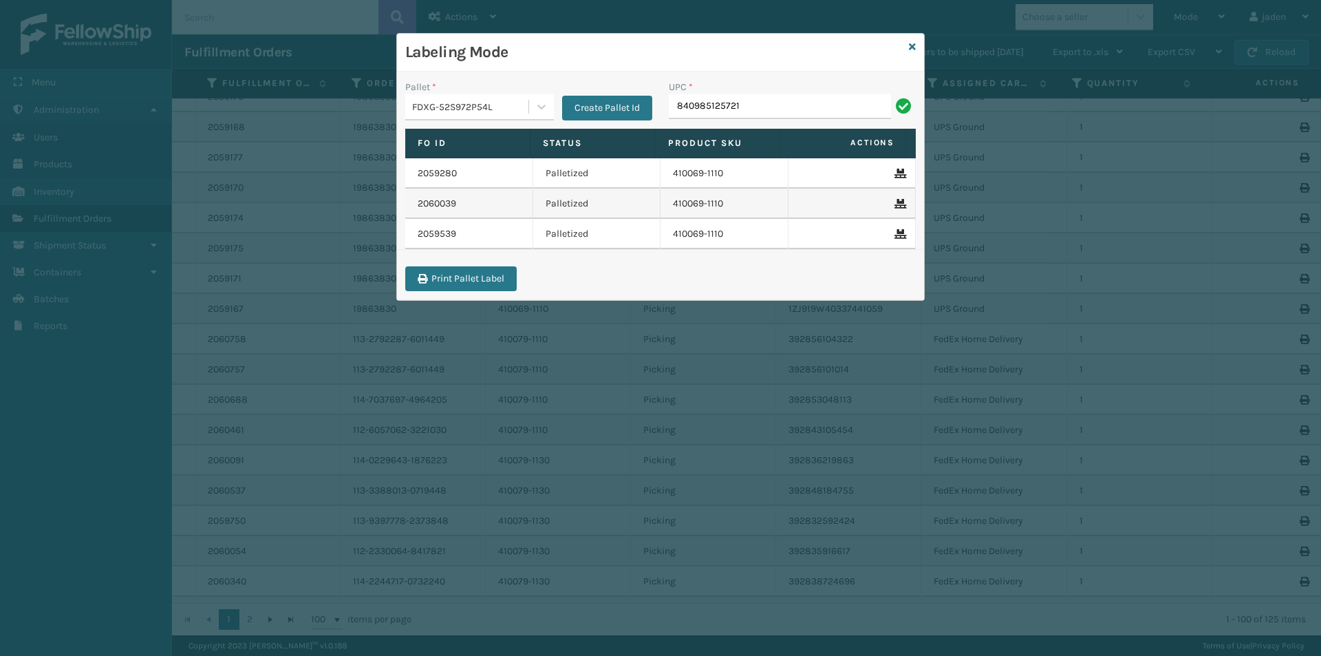
type input "840985125721"
type input "8409851"
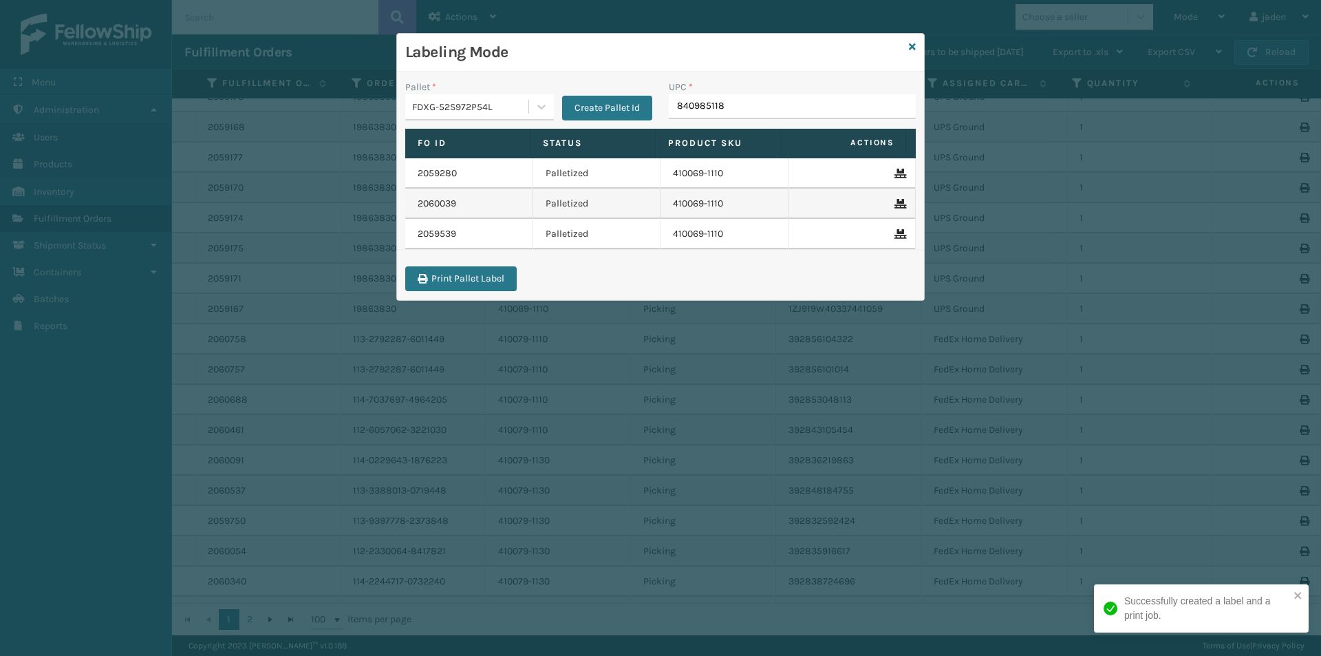
type input "8409851181"
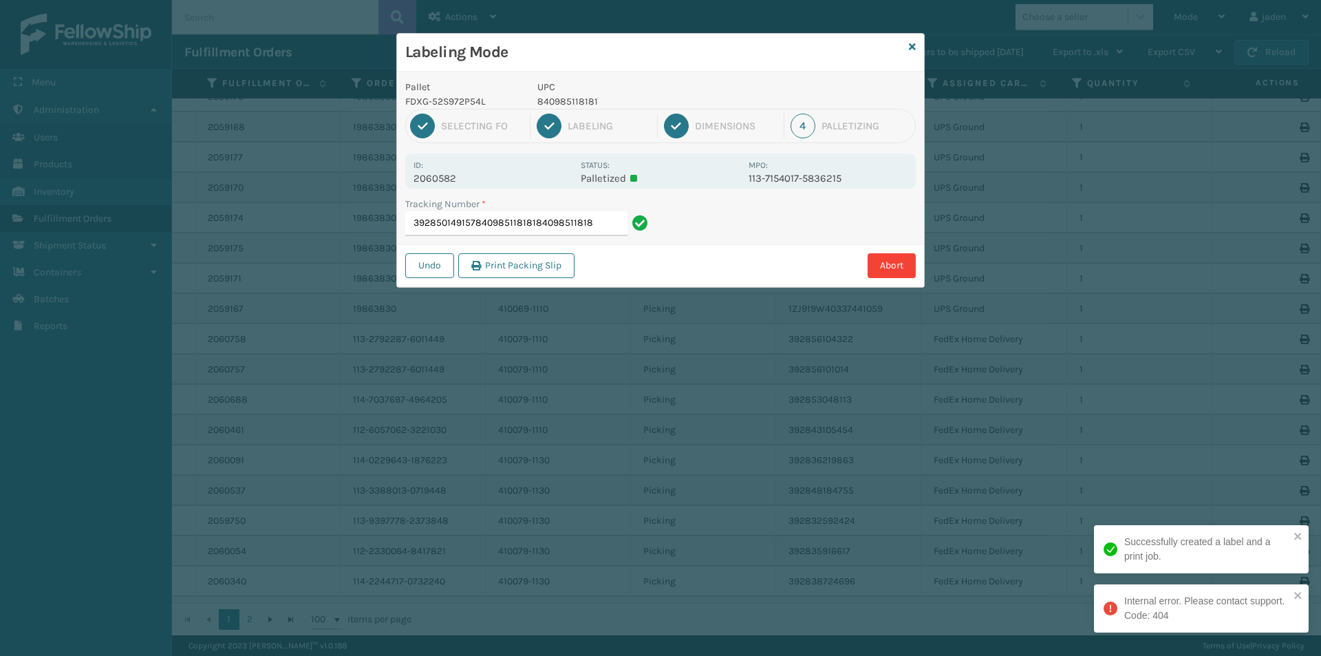
type input "392850149157840985118181840985118181"
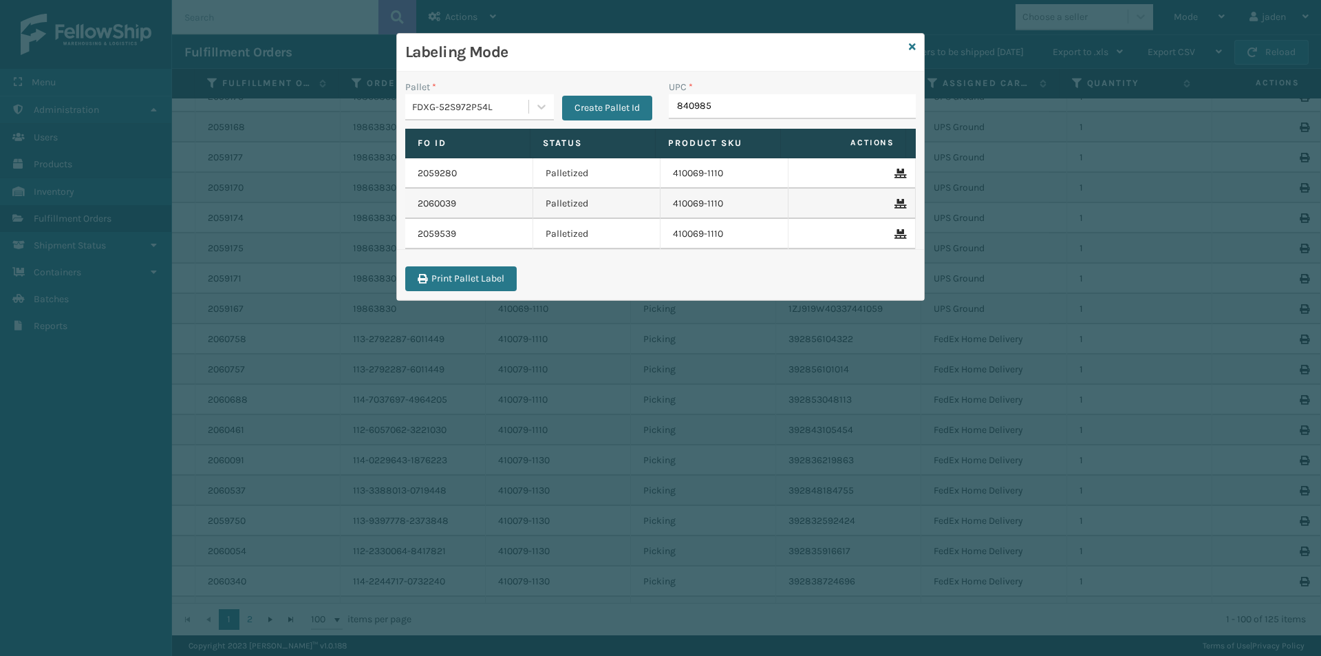
type input "8409851"
type input "80487948"
type input "840985125981"
type input "410168-8050"
type input "410168-805"
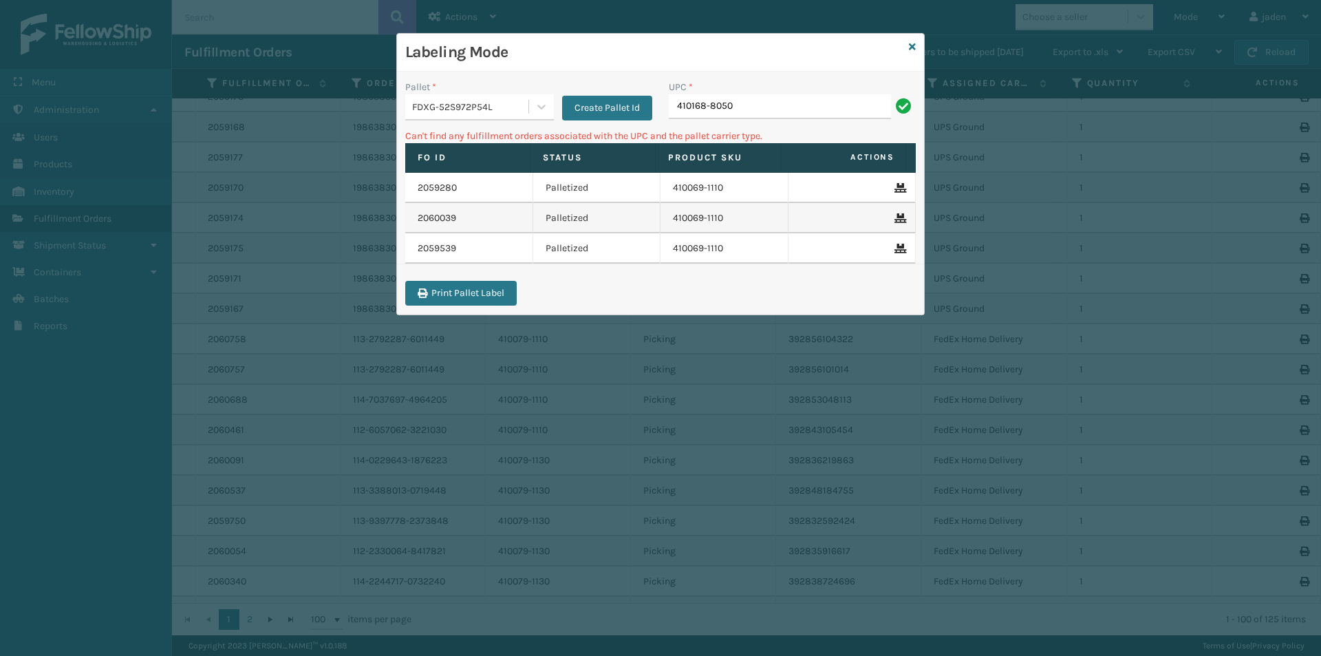
type input "410168-8050"
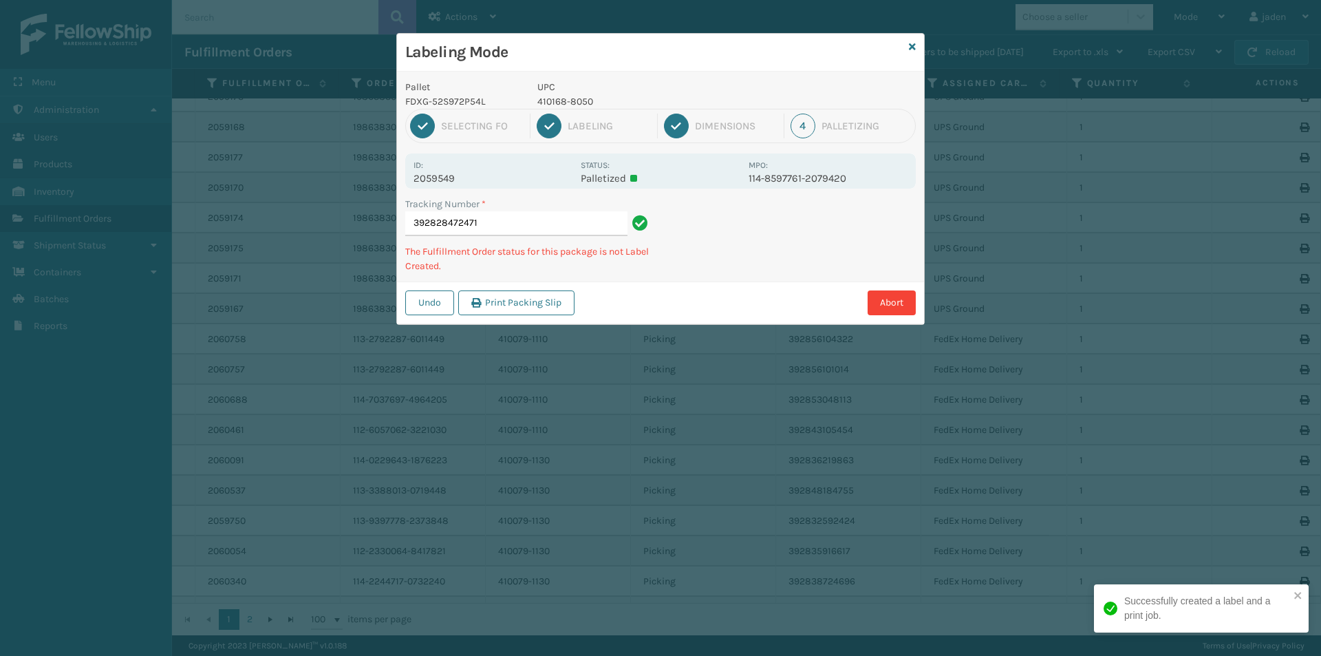
click at [546, 95] on p "410168-8050" at bounding box center [639, 101] width 203 height 14
copy p "410168-8050"
drag, startPoint x: 774, startPoint y: 240, endPoint x: 862, endPoint y: 214, distance: 91.9
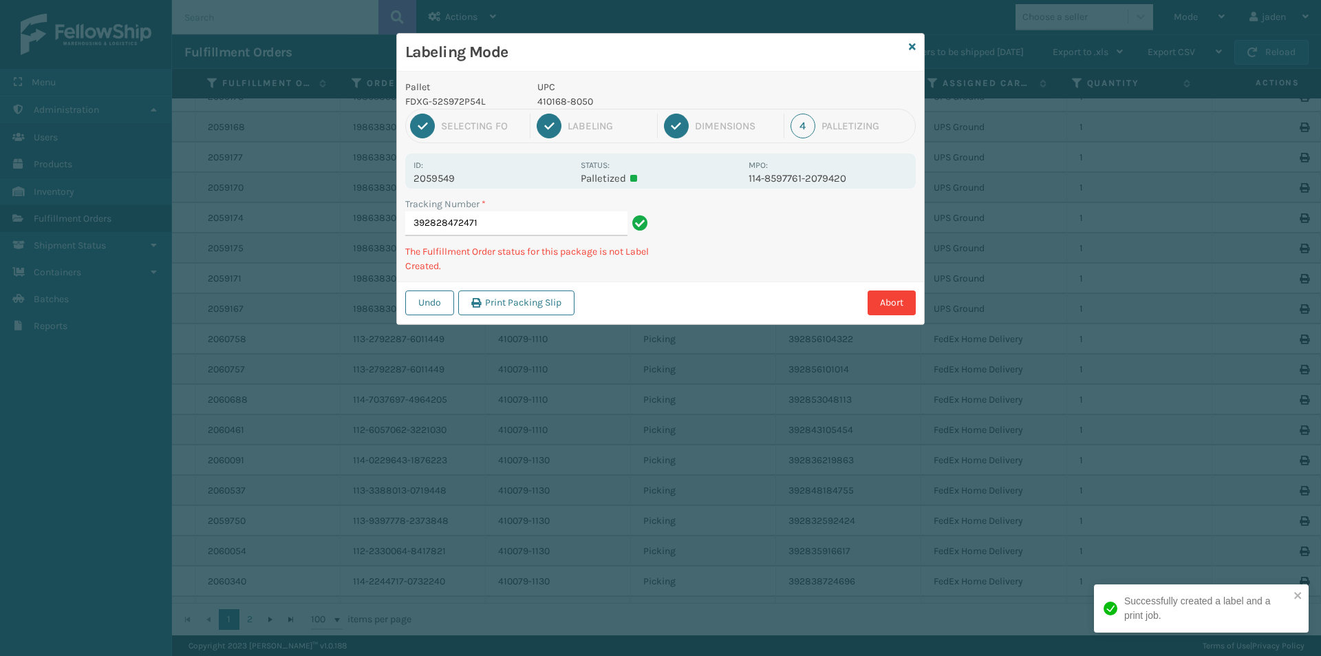
click at [712, 268] on div "Tracking Number * 392828472471 The Fulfillment Order status for this package is…" at bounding box center [660, 239] width 527 height 85
drag, startPoint x: 862, startPoint y: 214, endPoint x: 745, endPoint y: 275, distance: 132.1
click at [744, 276] on div "Tracking Number * 392828472471 The Fulfillment Order status for this package is…" at bounding box center [660, 239] width 527 height 85
drag, startPoint x: 795, startPoint y: 244, endPoint x: 741, endPoint y: 215, distance: 60.6
click at [698, 298] on div "Abort" at bounding box center [747, 302] width 337 height 25
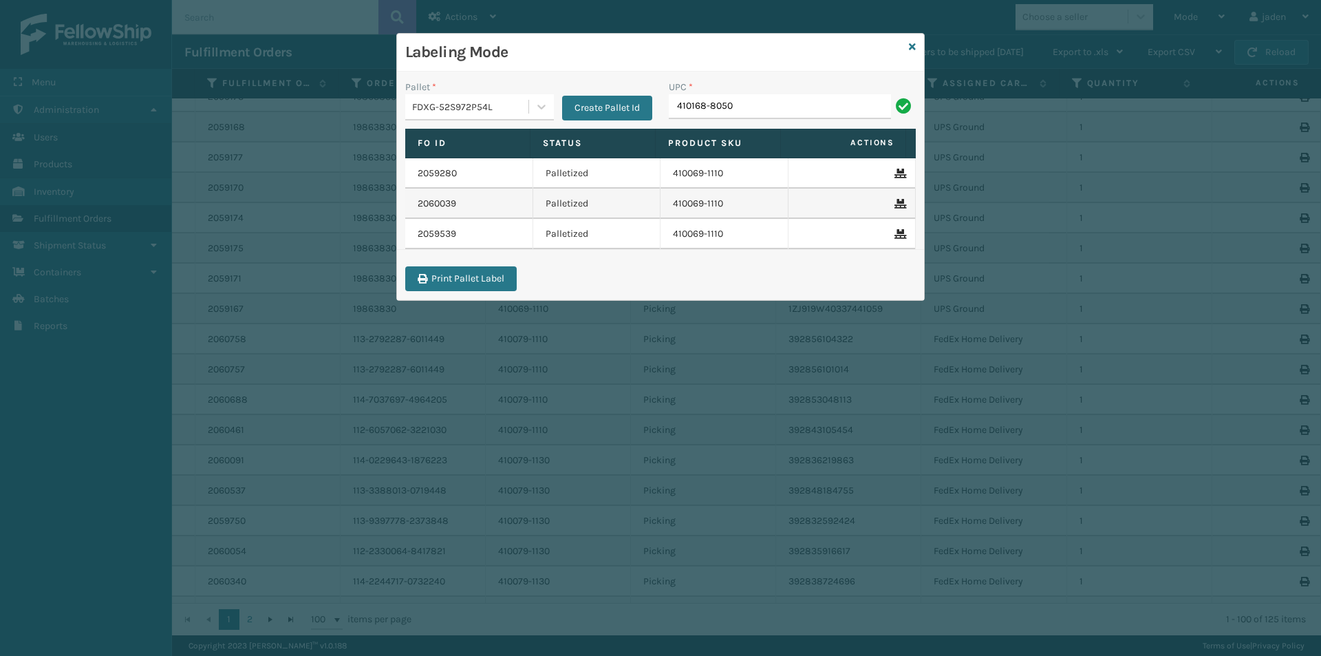
type input "410168-8050"
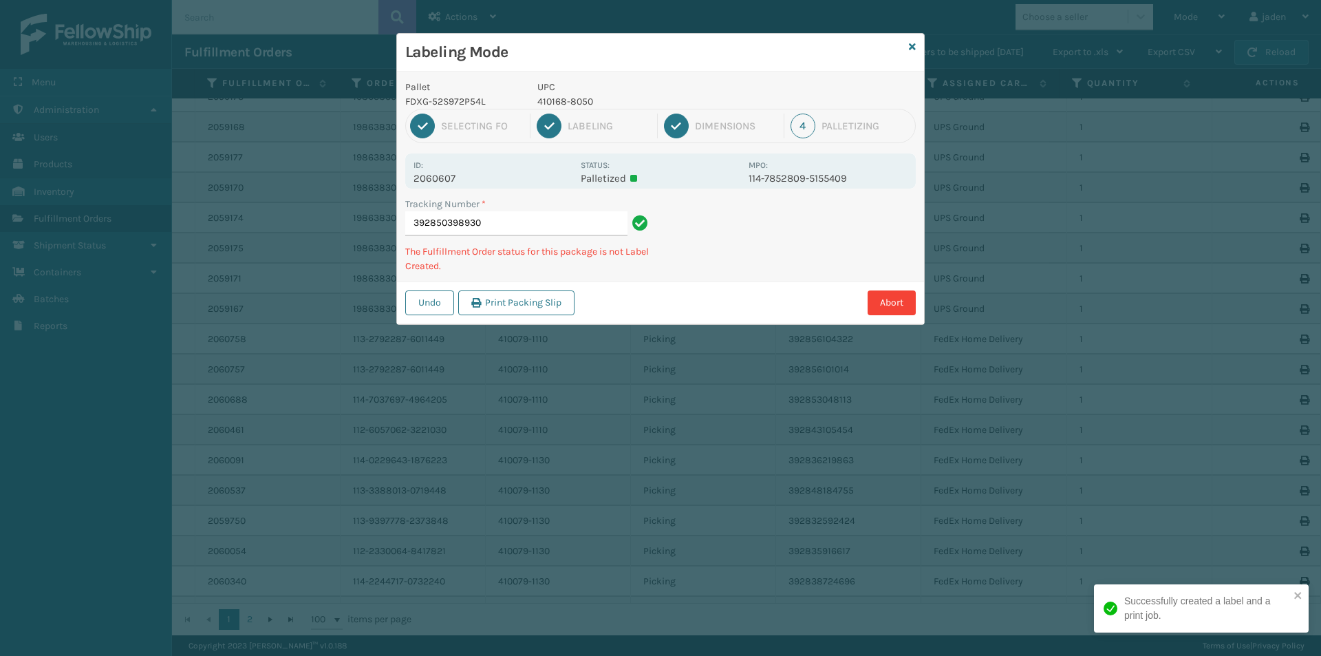
drag, startPoint x: 796, startPoint y: 234, endPoint x: 696, endPoint y: 279, distance: 109.6
drag, startPoint x: 696, startPoint y: 279, endPoint x: 734, endPoint y: 262, distance: 42.2
click at [716, 270] on div "Tracking Number * 392850398930 The Fulfillment Order status for this package is…" at bounding box center [660, 239] width 527 height 85
drag, startPoint x: 840, startPoint y: 211, endPoint x: 749, endPoint y: 292, distance: 121.9
click at [749, 292] on div "Abort" at bounding box center [747, 302] width 337 height 25
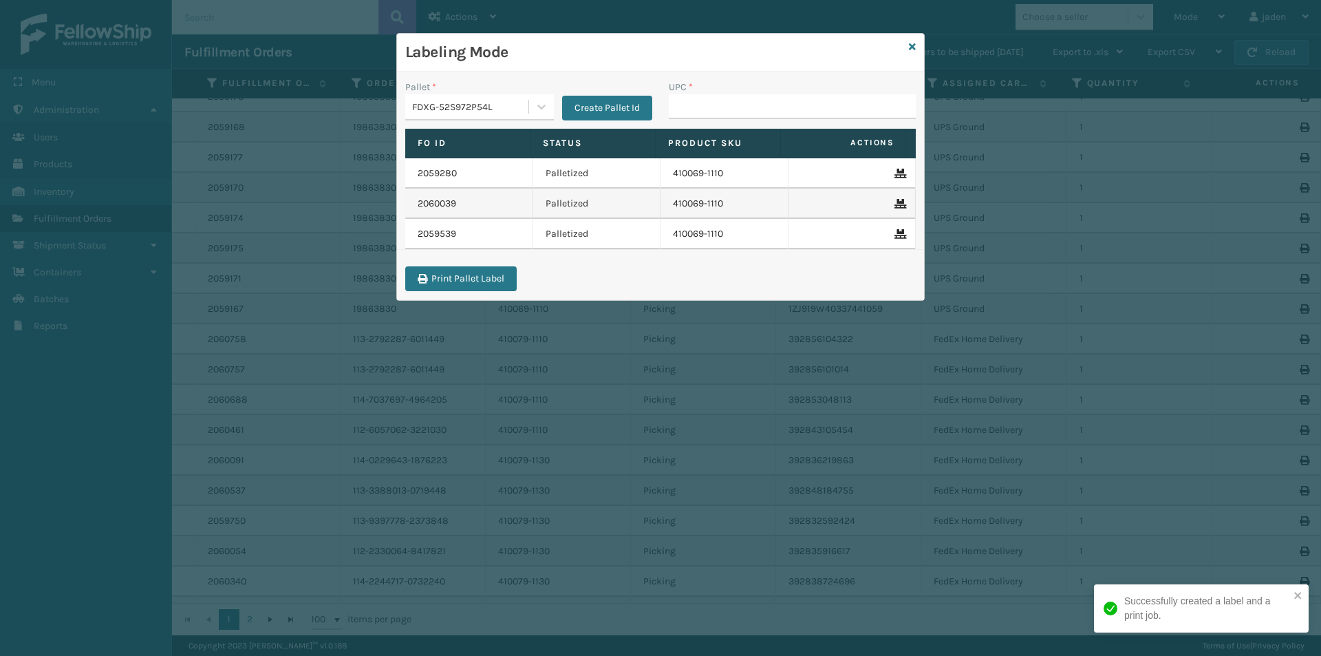
drag, startPoint x: 692, startPoint y: 99, endPoint x: 698, endPoint y: 107, distance: 9.4
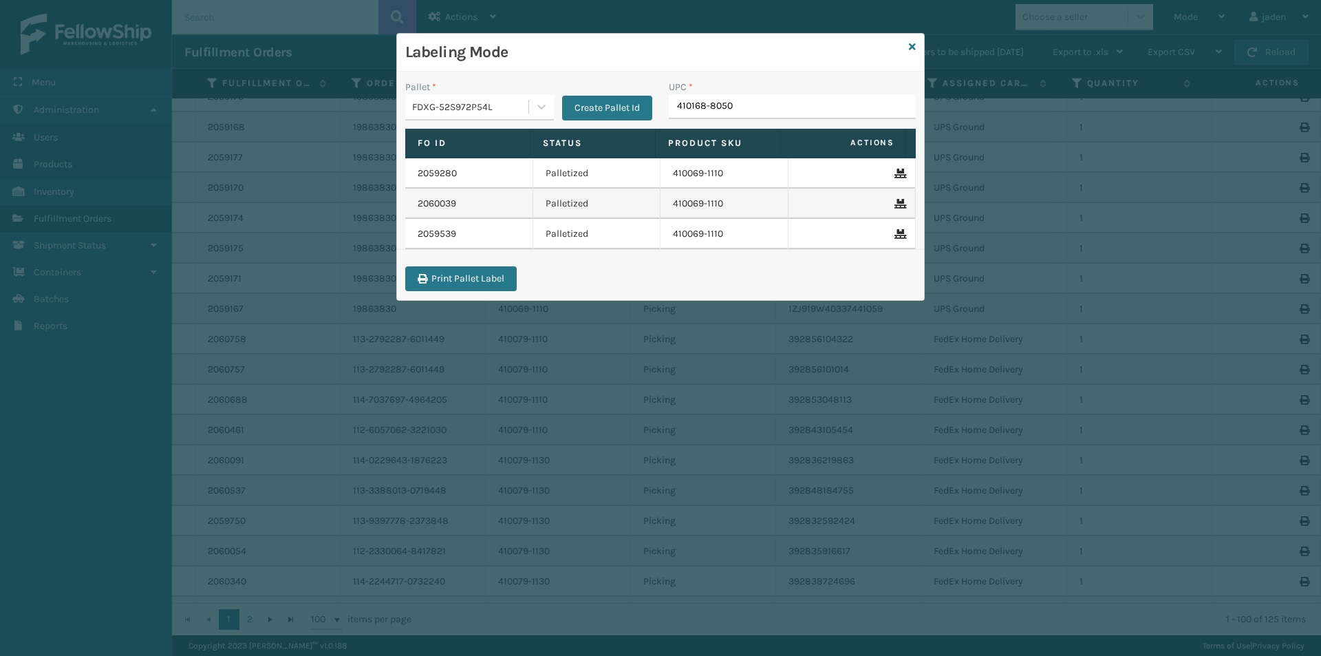
type input "410168-8050"
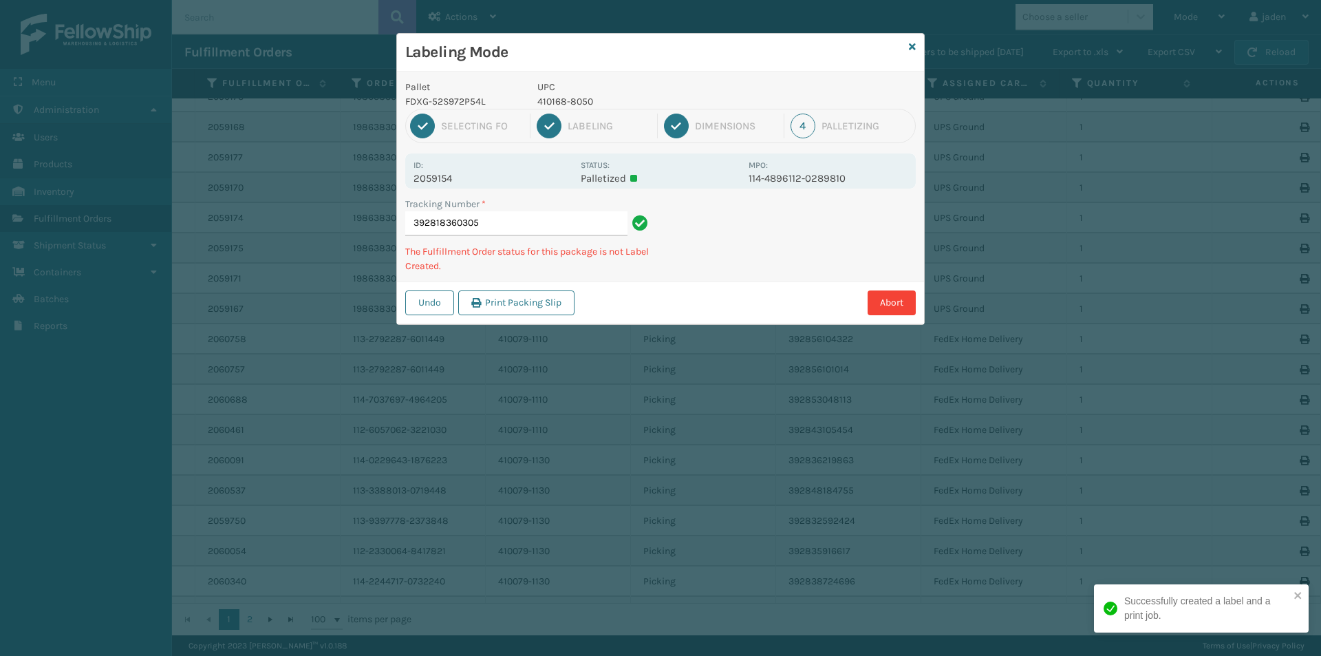
drag, startPoint x: 769, startPoint y: 248, endPoint x: 774, endPoint y: 268, distance: 19.9
click at [733, 285] on div "Undo Print Packing Slip Abort" at bounding box center [660, 302] width 527 height 42
drag, startPoint x: 887, startPoint y: 217, endPoint x: 875, endPoint y: 219, distance: 12.5
drag, startPoint x: 875, startPoint y: 219, endPoint x: 778, endPoint y: 256, distance: 103.3
click at [748, 279] on div "Pallet FDXG-52S972P54L UPC 410168-8050 1 Selecting FO 2 Labeling 3 Dimensions 4…" at bounding box center [660, 198] width 527 height 253
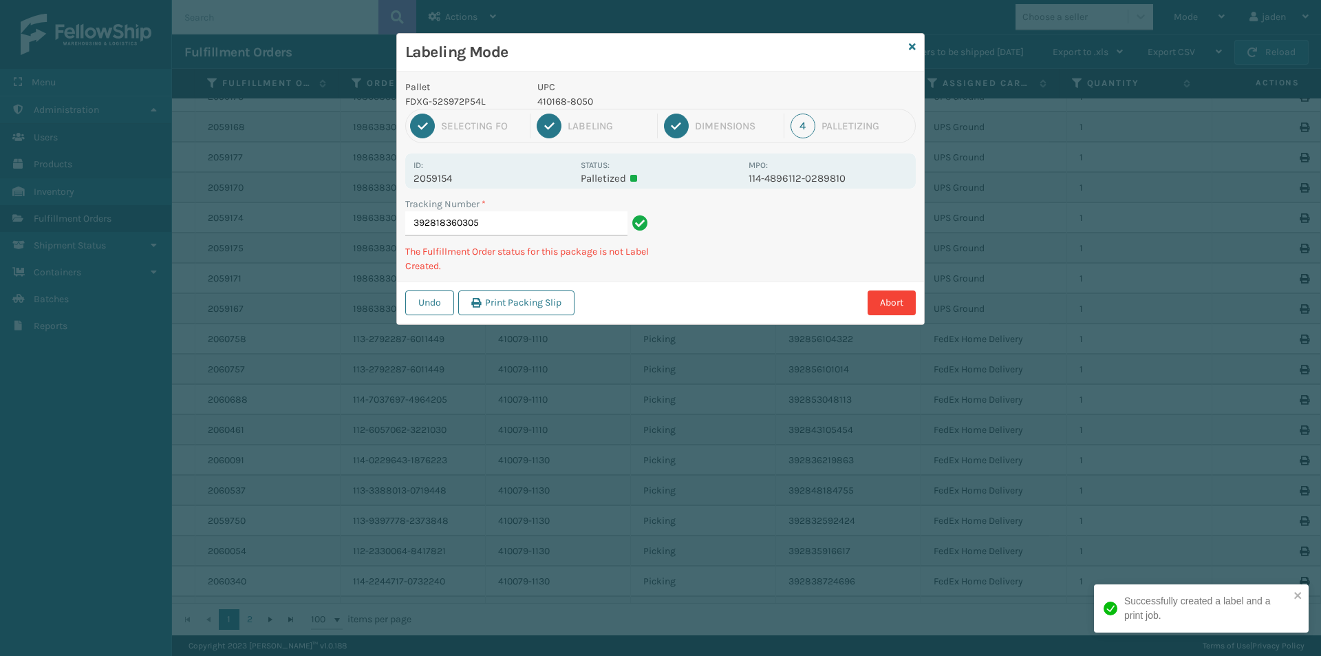
drag, startPoint x: 778, startPoint y: 256, endPoint x: 849, endPoint y: 236, distance: 73.6
click at [703, 313] on div "Labeling Mode Pallet FDXG-52S972P54L UPC 410168-8050 1 Selecting FO 2 Labeling …" at bounding box center [660, 328] width 1321 height 656
drag, startPoint x: 849, startPoint y: 236, endPoint x: 829, endPoint y: 245, distance: 22.5
drag, startPoint x: 829, startPoint y: 245, endPoint x: 798, endPoint y: 281, distance: 47.9
click at [752, 312] on div "Labeling Mode Pallet FDXG-52S972P54L UPC 410168-8050 1 Selecting FO 2 Labeling …" at bounding box center [660, 328] width 1321 height 656
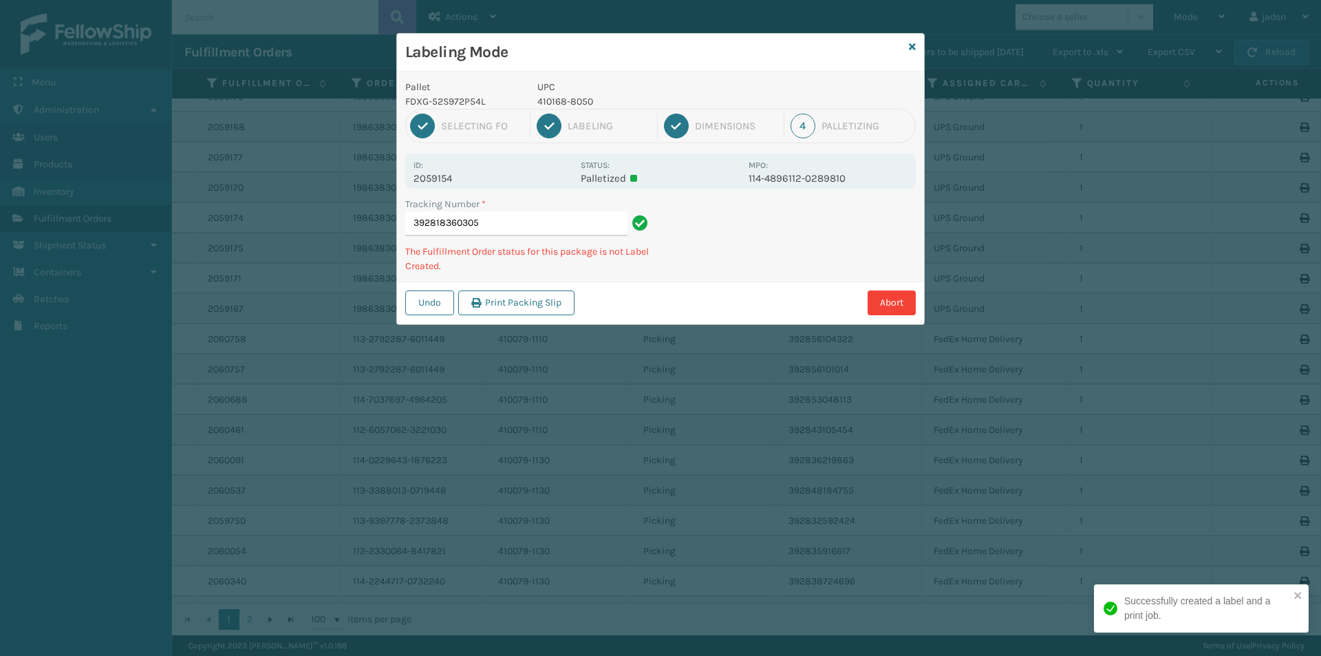
drag, startPoint x: 847, startPoint y: 246, endPoint x: 685, endPoint y: 335, distance: 184.8
drag, startPoint x: 685, startPoint y: 335, endPoint x: 756, endPoint y: 186, distance: 165.0
click at [688, 333] on div "Labeling Mode Pallet FDXG-52S972P54L UPC 410168-8050 1 Selecting FO 2 Labeling …" at bounding box center [660, 328] width 1321 height 656
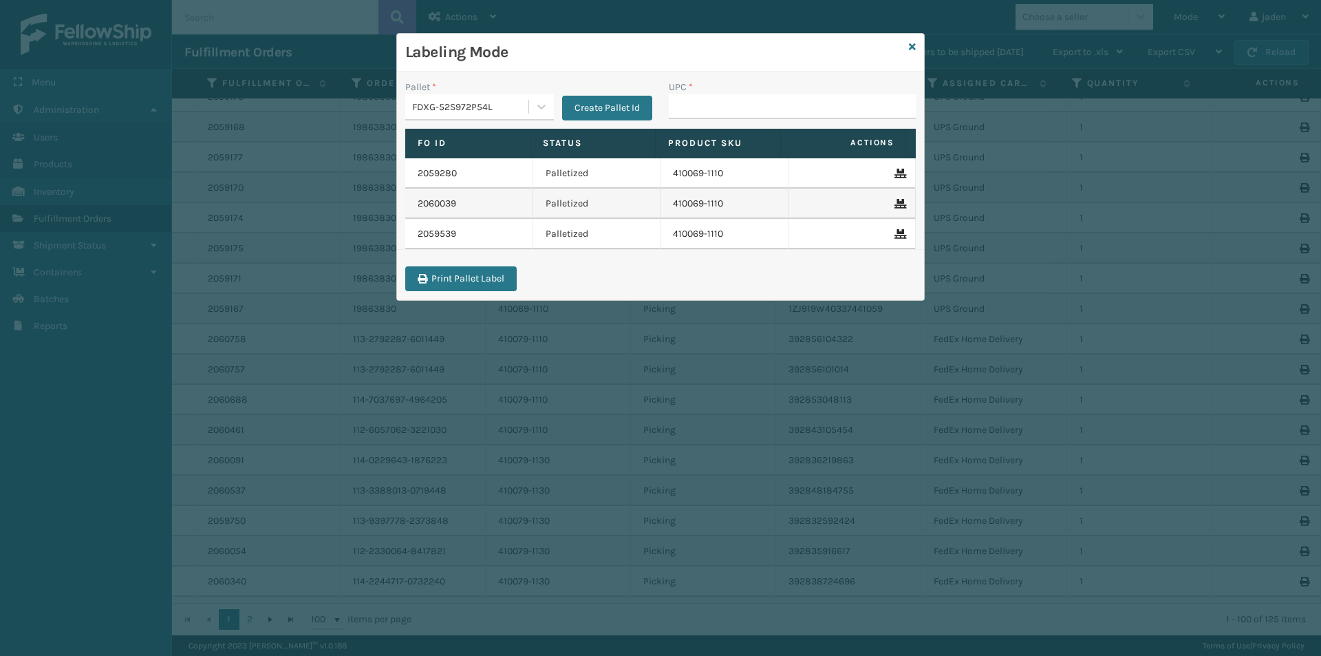
type input "410168-8050"
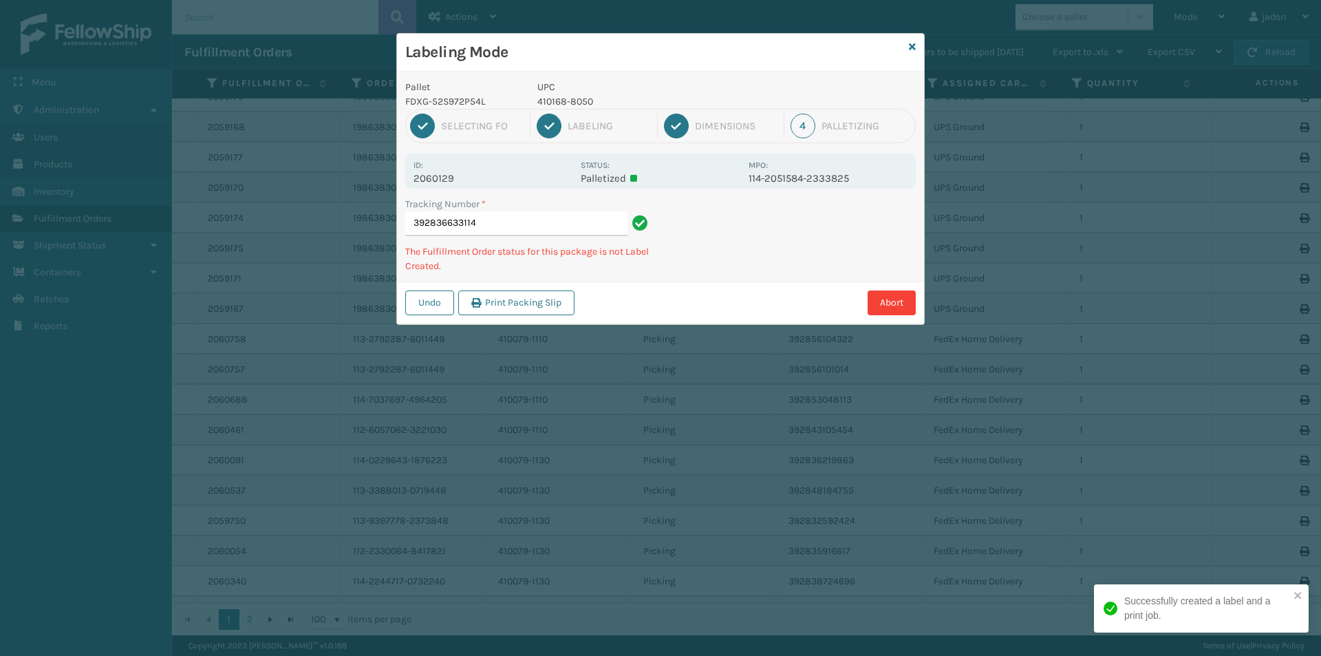
drag, startPoint x: 790, startPoint y: 240, endPoint x: 713, endPoint y: 281, distance: 87.8
drag, startPoint x: 713, startPoint y: 281, endPoint x: 727, endPoint y: 274, distance: 15.7
click at [727, 274] on div "Pallet FDXG-52S972P54L UPC 410168-8050 1 Selecting FO 2 Labeling 3 Dimensions 4…" at bounding box center [660, 198] width 527 height 253
drag, startPoint x: 853, startPoint y: 207, endPoint x: 816, endPoint y: 233, distance: 46.0
drag, startPoint x: 816, startPoint y: 233, endPoint x: 836, endPoint y: 266, distance: 39.0
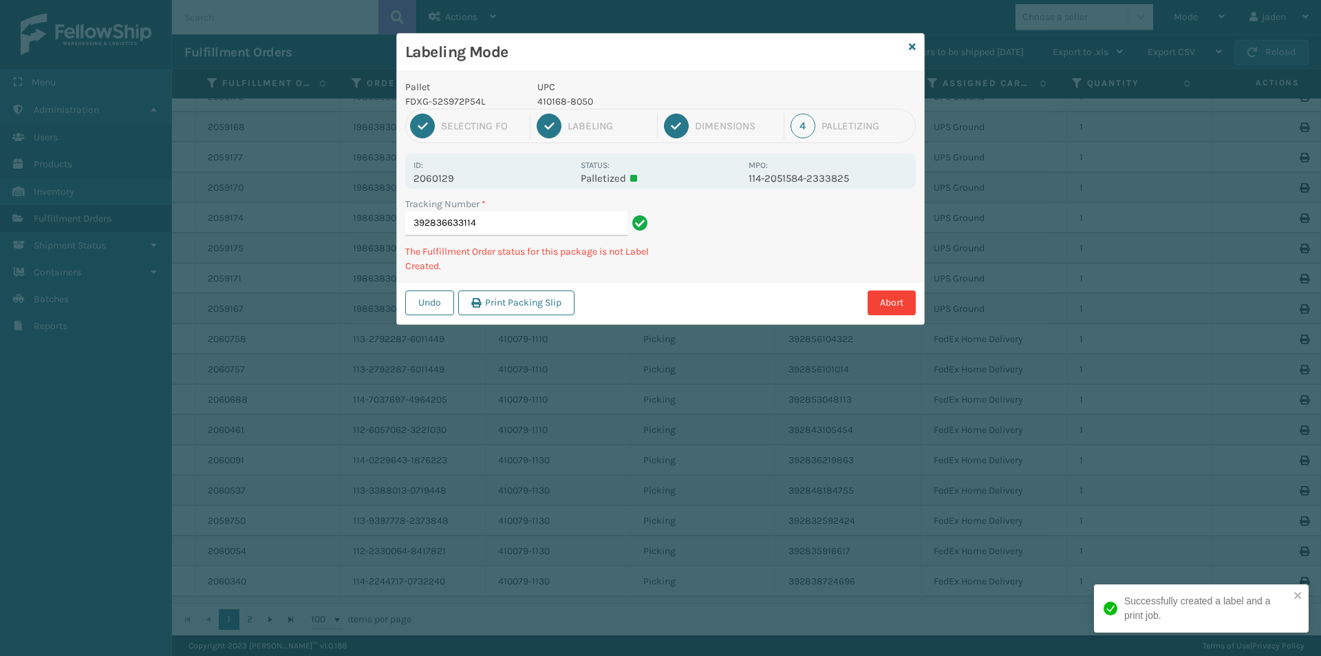
click at [664, 352] on div "Labeling Mode Pallet FDXG-52S972P54L UPC 410168-8050 1 Selecting FO 2 Labeling …" at bounding box center [660, 328] width 1321 height 656
drag, startPoint x: 836, startPoint y: 266, endPoint x: 822, endPoint y: 272, distance: 14.8
drag, startPoint x: 822, startPoint y: 272, endPoint x: 776, endPoint y: 290, distance: 49.7
click at [715, 350] on div "Labeling Mode Pallet FDXG-52S972P54L UPC 410168-8050 1 Selecting FO 2 Labeling …" at bounding box center [660, 328] width 1321 height 656
drag, startPoint x: 817, startPoint y: 245, endPoint x: 791, endPoint y: 233, distance: 28.3
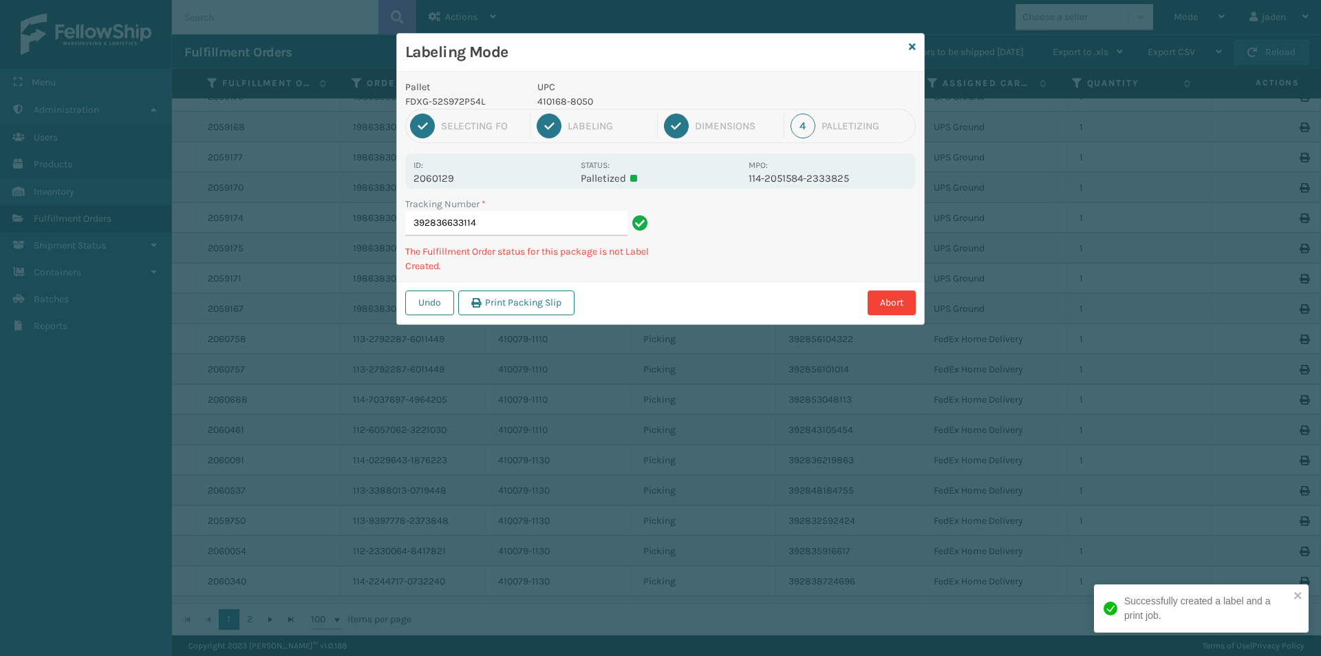
click at [714, 324] on div "Labeling Mode Pallet FDXG-52S972P54L UPC 410168-8050 1 Selecting FO 2 Labeling …" at bounding box center [660, 328] width 1321 height 656
drag, startPoint x: 673, startPoint y: 304, endPoint x: 736, endPoint y: 238, distance: 91.0
click at [681, 301] on div "Abort" at bounding box center [747, 302] width 337 height 25
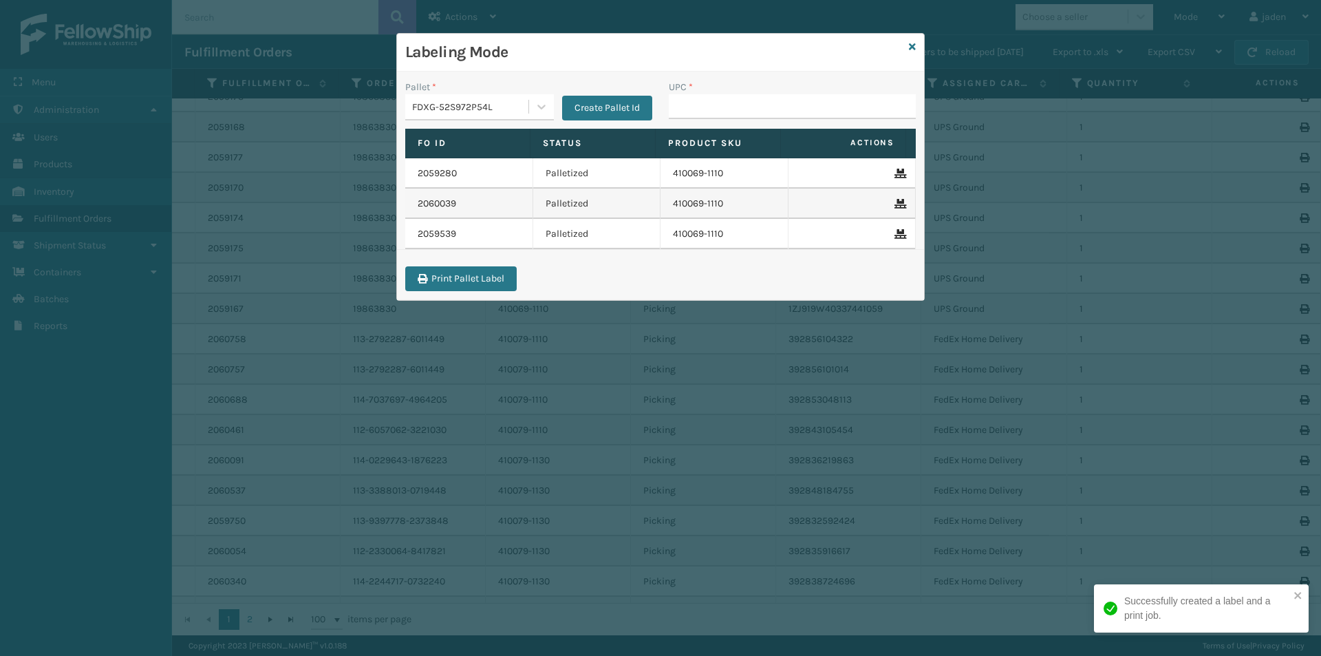
type input "410168-8050"
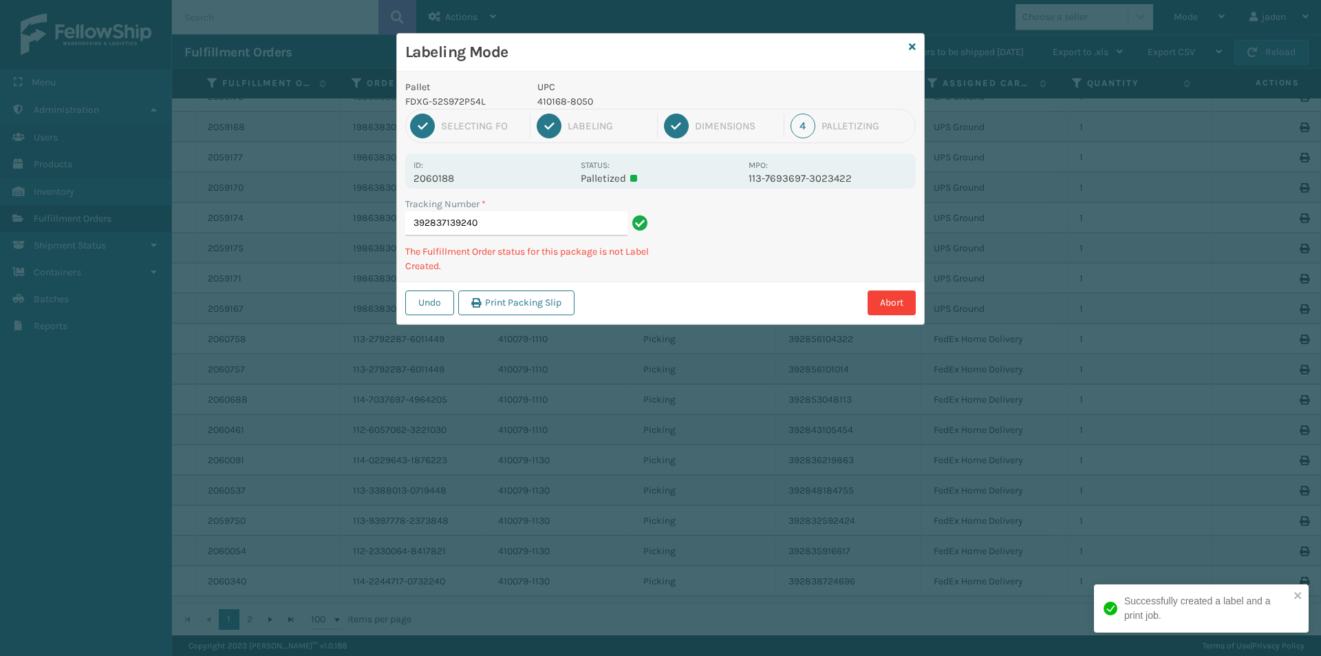
drag, startPoint x: 906, startPoint y: 220, endPoint x: 633, endPoint y: 376, distance: 314.7
drag, startPoint x: 633, startPoint y: 376, endPoint x: 865, endPoint y: 222, distance: 278.5
click at [688, 339] on div "Labeling Mode Pallet FDXG-52S972P54L UPC 410168-8050 1 Selecting FO 2 Labeling …" at bounding box center [660, 328] width 1321 height 656
drag, startPoint x: 877, startPoint y: 213, endPoint x: 648, endPoint y: 387, distance: 287.8
drag, startPoint x: 648, startPoint y: 387, endPoint x: 896, endPoint y: 223, distance: 297.4
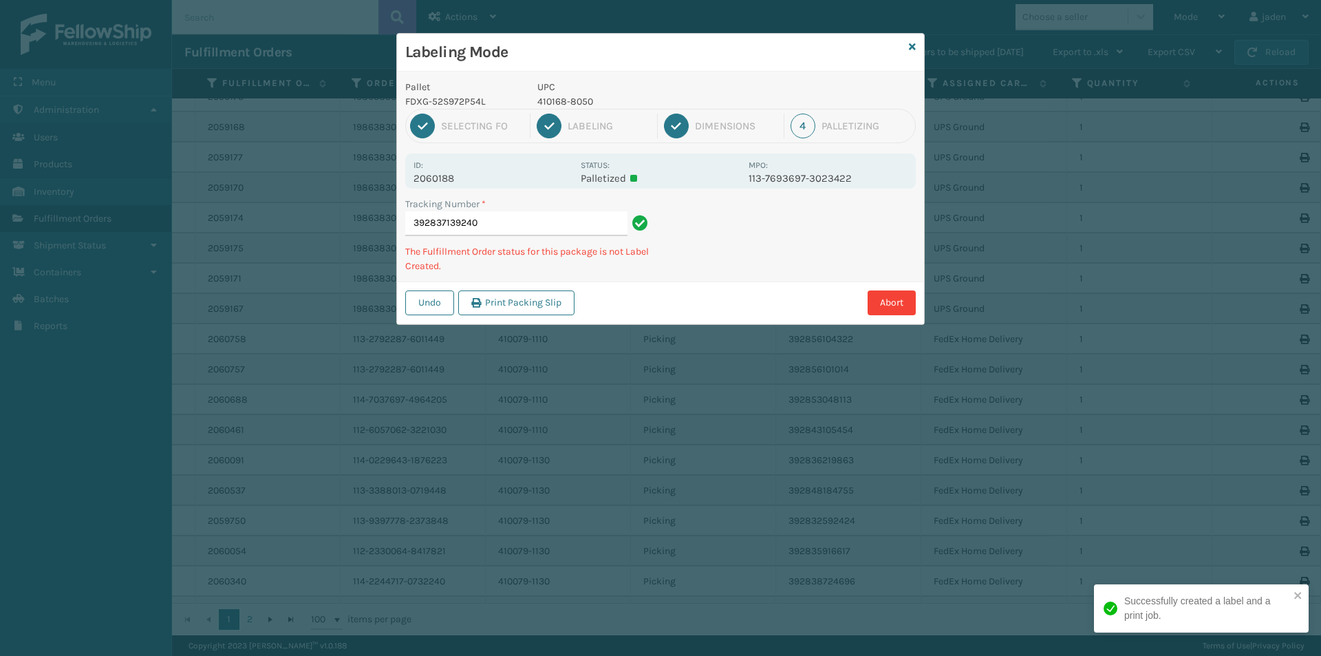
click at [748, 322] on div "Labeling Mode Pallet FDXG-52S972P54L UPC 410168-8050 1 Selecting FO 2 Labeling …" at bounding box center [660, 328] width 1321 height 656
drag, startPoint x: 896, startPoint y: 223, endPoint x: 855, endPoint y: 239, distance: 44.2
drag, startPoint x: 855, startPoint y: 239, endPoint x: 853, endPoint y: 232, distance: 7.0
click at [745, 311] on div "Labeling Mode Pallet FDXG-52S972P54L UPC 410168-8050 1 Selecting FO 2 Labeling …" at bounding box center [660, 328] width 1321 height 656
drag, startPoint x: 853, startPoint y: 232, endPoint x: 682, endPoint y: 350, distance: 208.3
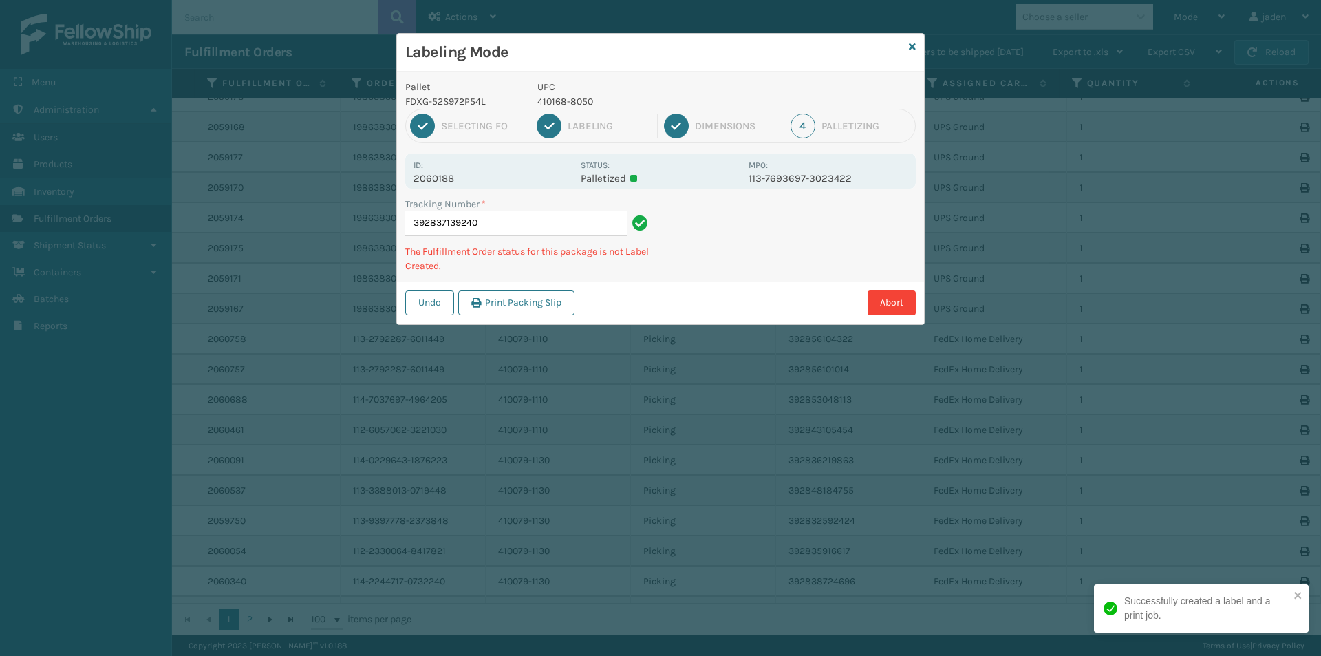
click at [777, 292] on div "Labeling Mode Pallet FDXG-52S972P54L UPC 410168-8050 1 Selecting FO 2 Labeling …" at bounding box center [660, 328] width 1321 height 656
click at [757, 286] on div "Undo Print Packing Slip Abort" at bounding box center [660, 302] width 527 height 42
click at [732, 297] on div "Undo Print Packing Slip Abort" at bounding box center [660, 302] width 527 height 42
click at [787, 277] on div "Pallet FDXG-52S972P54L UPC 410168-8050 1 Selecting FO 2 Labeling 3 Dimensions 4…" at bounding box center [660, 198] width 527 height 253
click at [732, 282] on div "Undo Print Packing Slip Abort" at bounding box center [660, 302] width 527 height 42
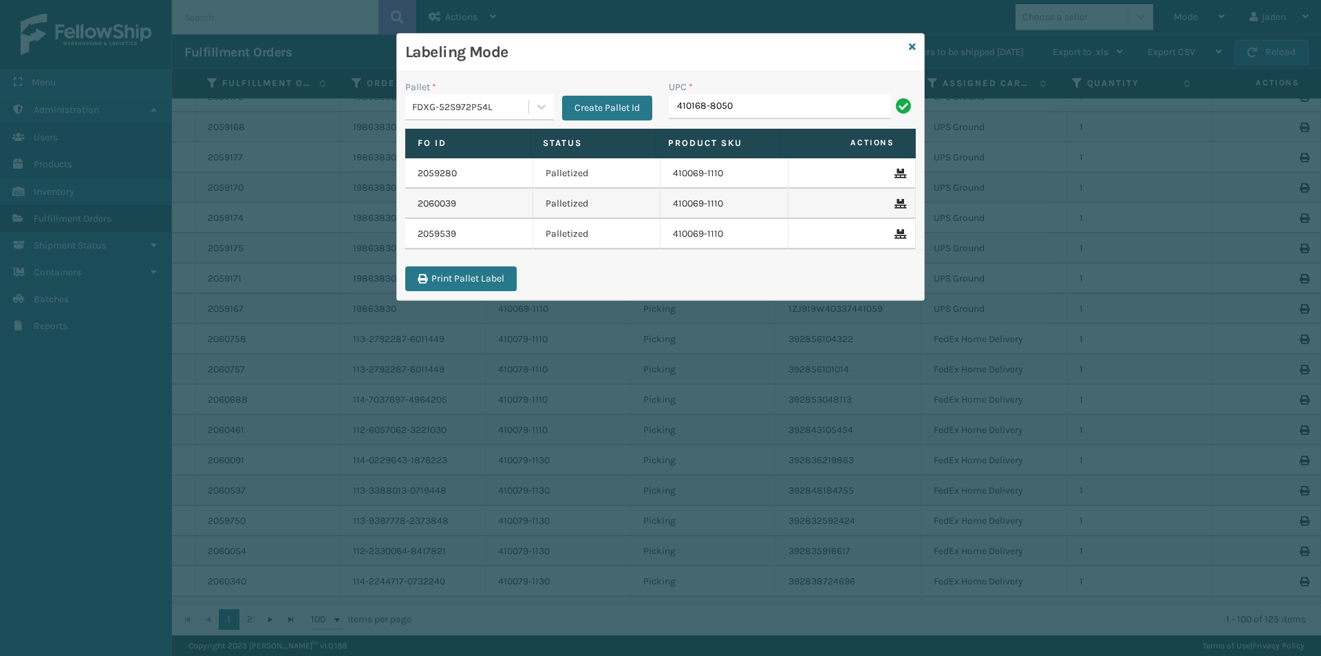
type input "410168-8050"
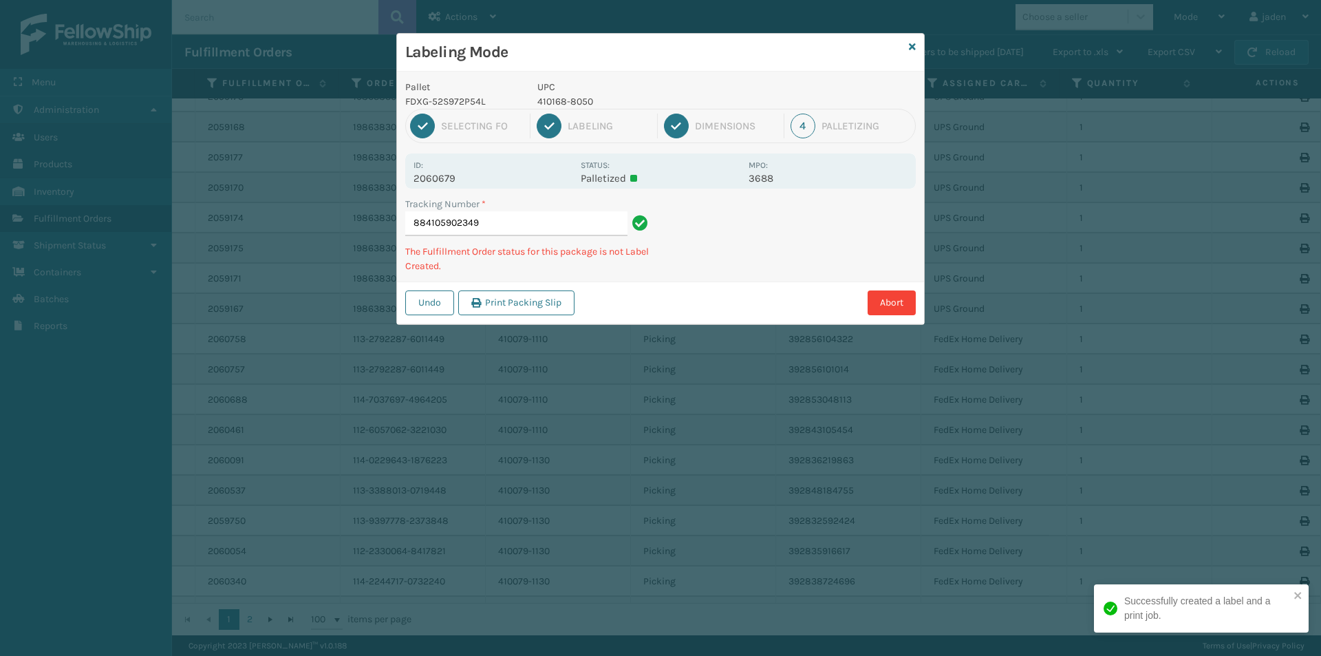
click at [723, 277] on div "Pallet FDXG-52S972P54L UPC 410168-8050 1 Selecting FO 2 Labeling 3 Dimensions 4…" at bounding box center [660, 198] width 527 height 253
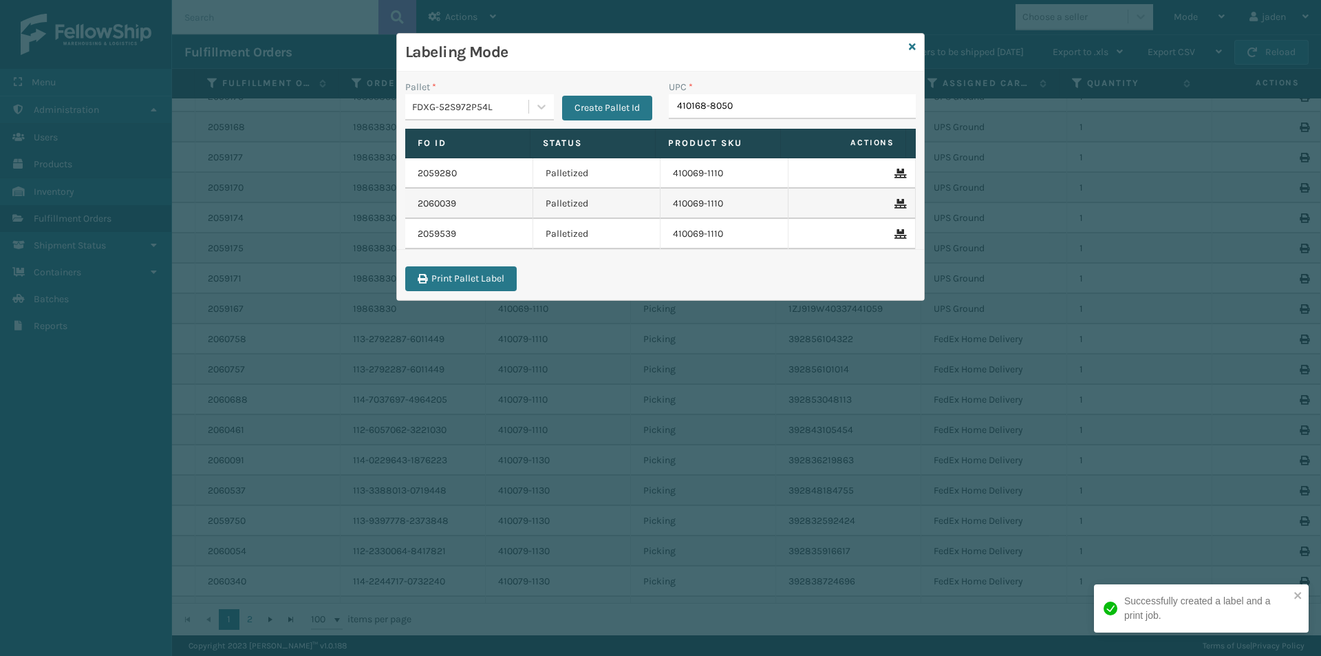
type input "410168-8050"
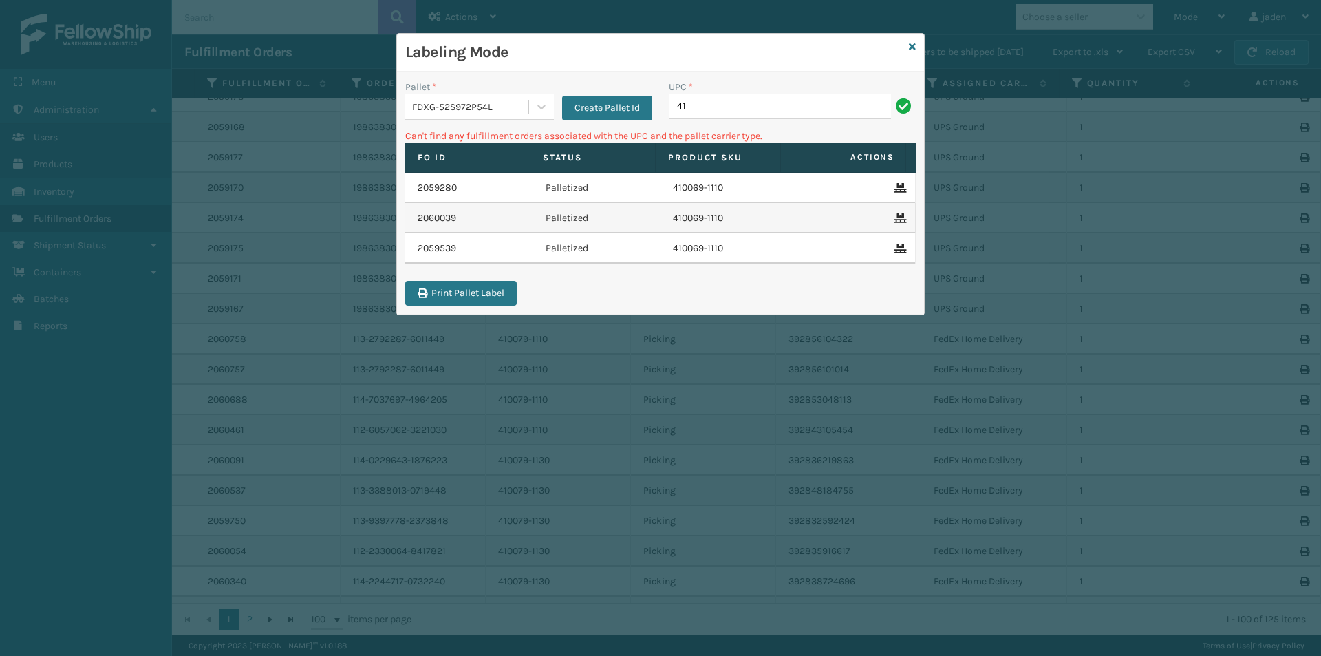
type input "4"
type input "410168-8060"
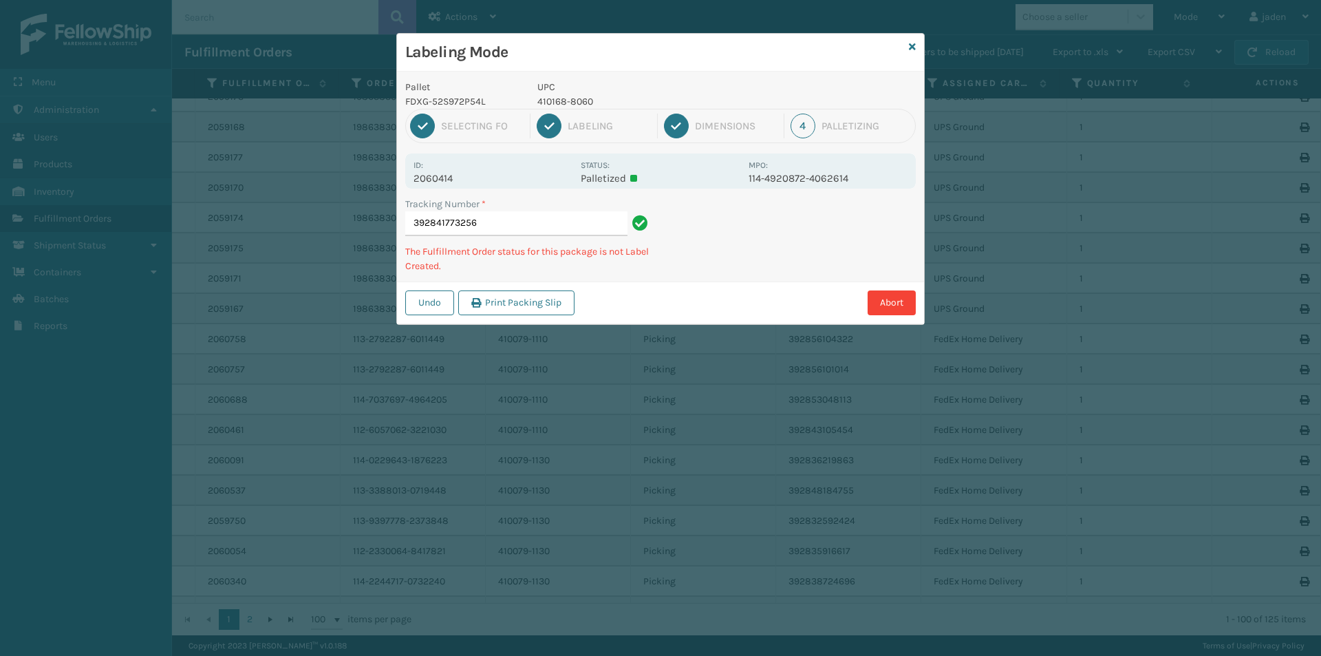
type input "3928417732564"
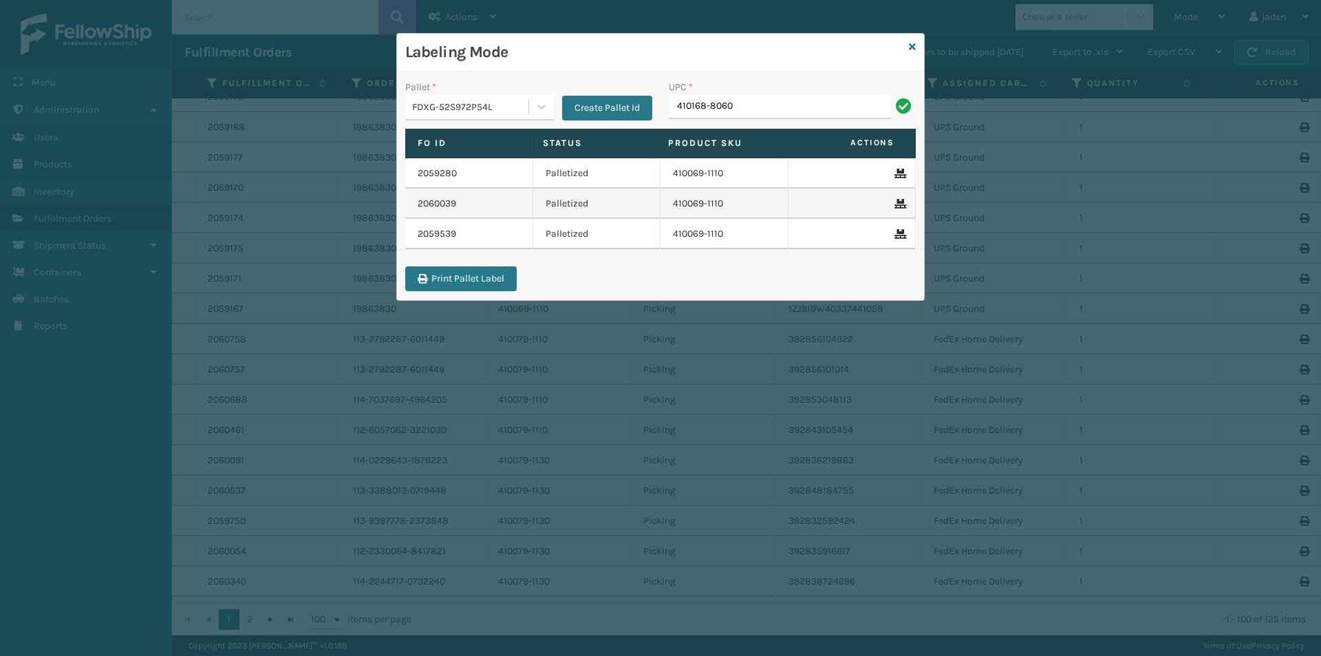
type input "410168-8060"
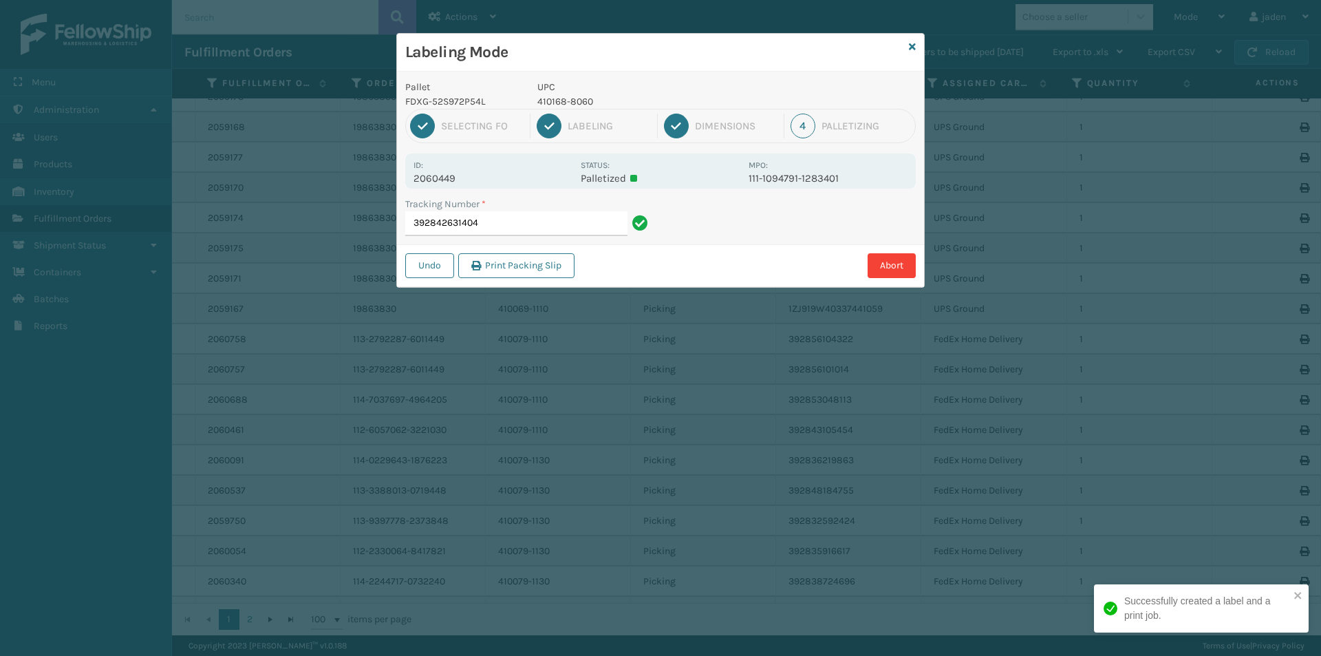
click at [557, 100] on p "410168-8060" at bounding box center [639, 101] width 203 height 14
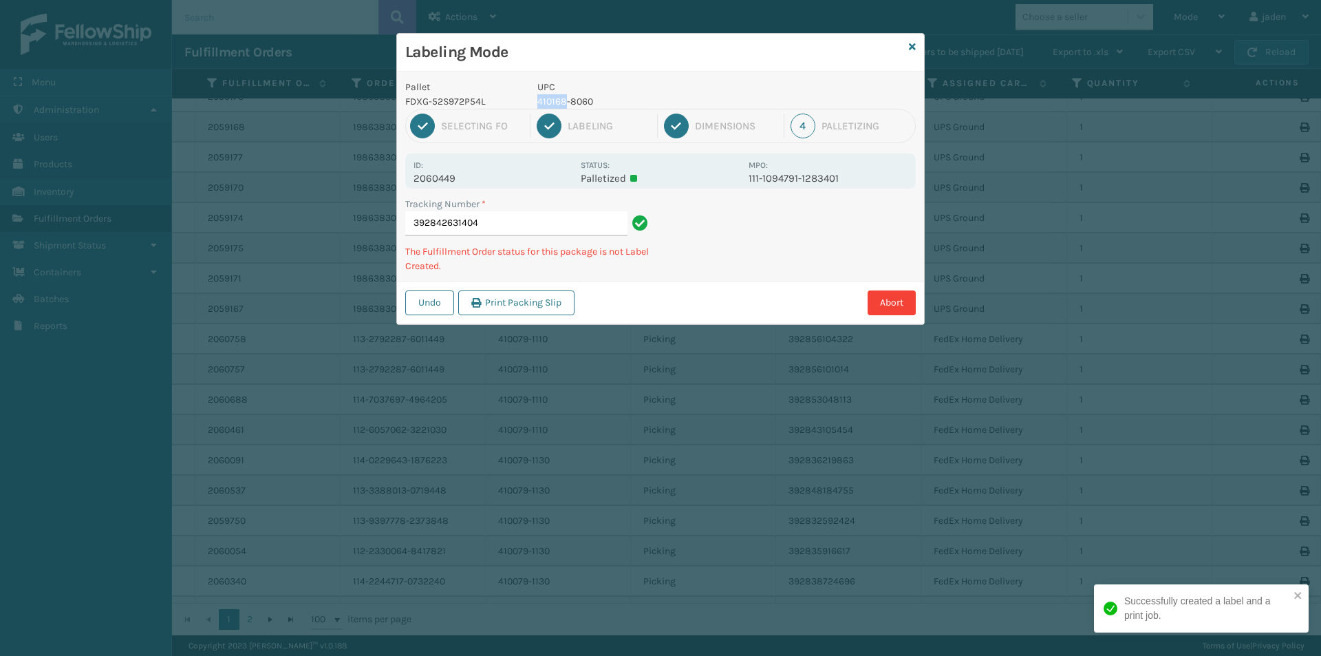
click at [557, 100] on p "410168-8060" at bounding box center [639, 101] width 203 height 14
copy p "410168-8060"
click at [736, 311] on div "Abort" at bounding box center [747, 302] width 337 height 25
click at [738, 275] on div "Tracking Number * 392842631404 The Fulfillment Order status for this package is…" at bounding box center [660, 239] width 527 height 85
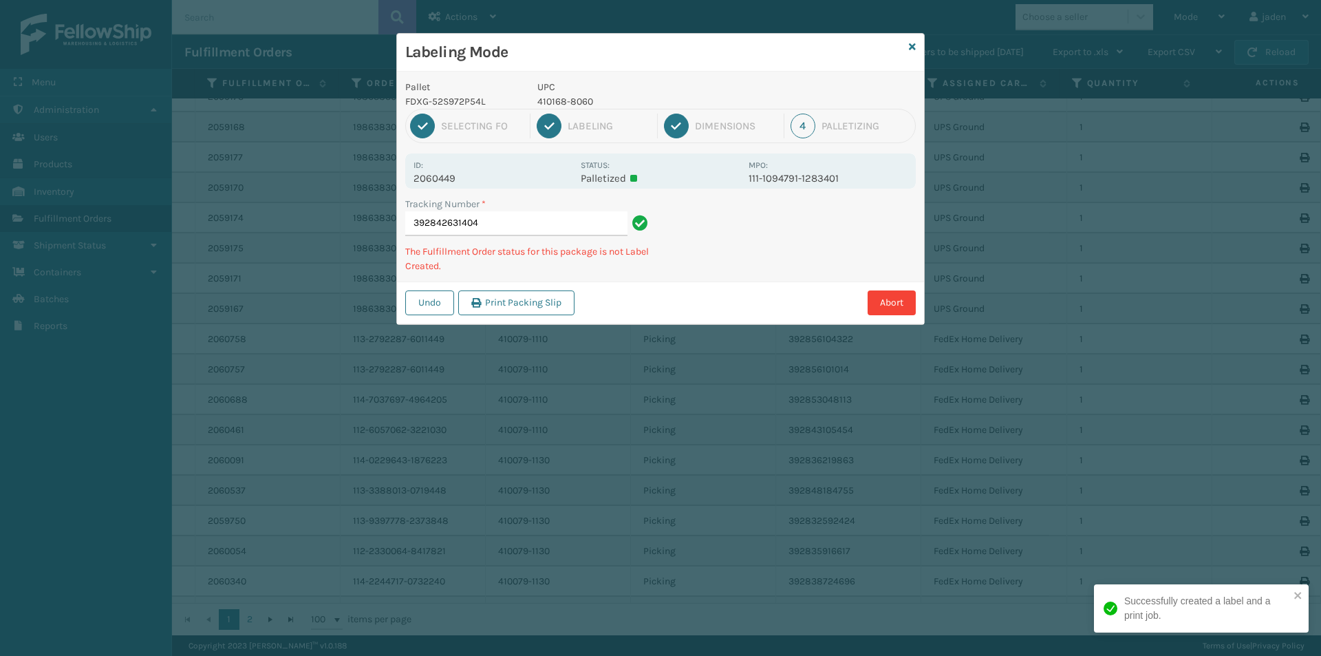
click at [703, 305] on div "Abort" at bounding box center [747, 302] width 337 height 25
click at [746, 296] on div "Abort" at bounding box center [747, 302] width 337 height 25
click at [761, 279] on div "Tracking Number * 392842631404 The Fulfillment Order status for this package is…" at bounding box center [660, 239] width 527 height 85
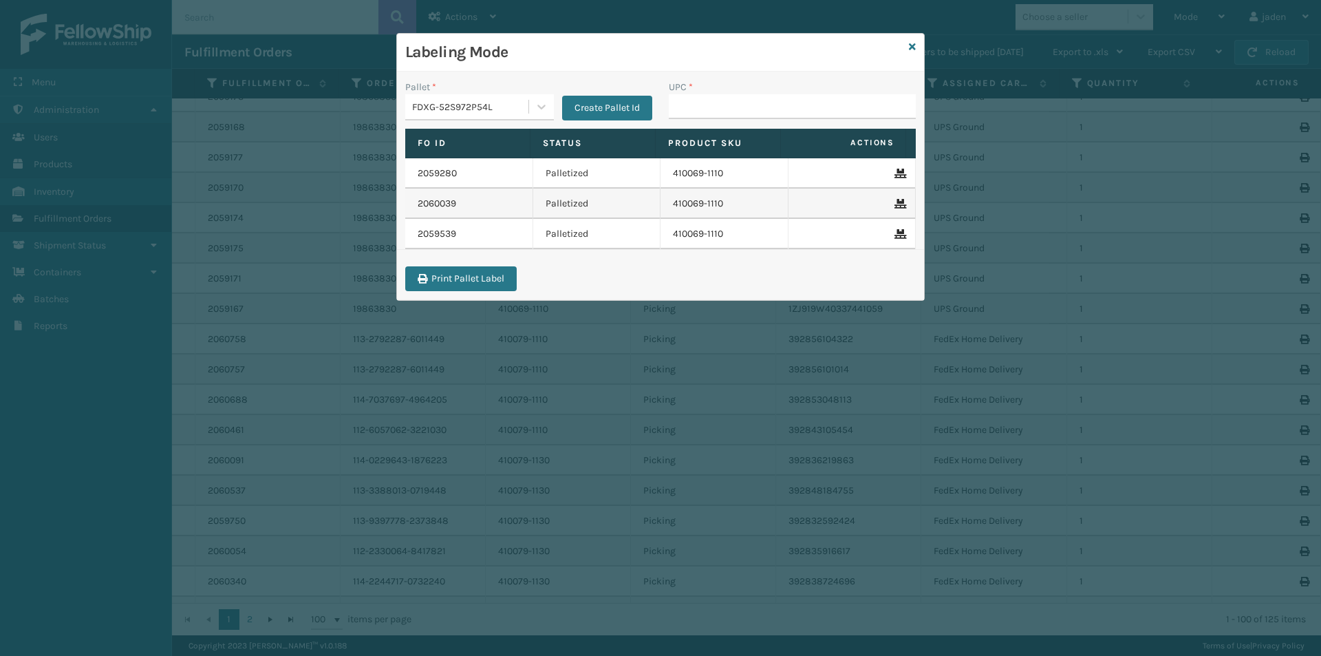
type input "410168-8060"
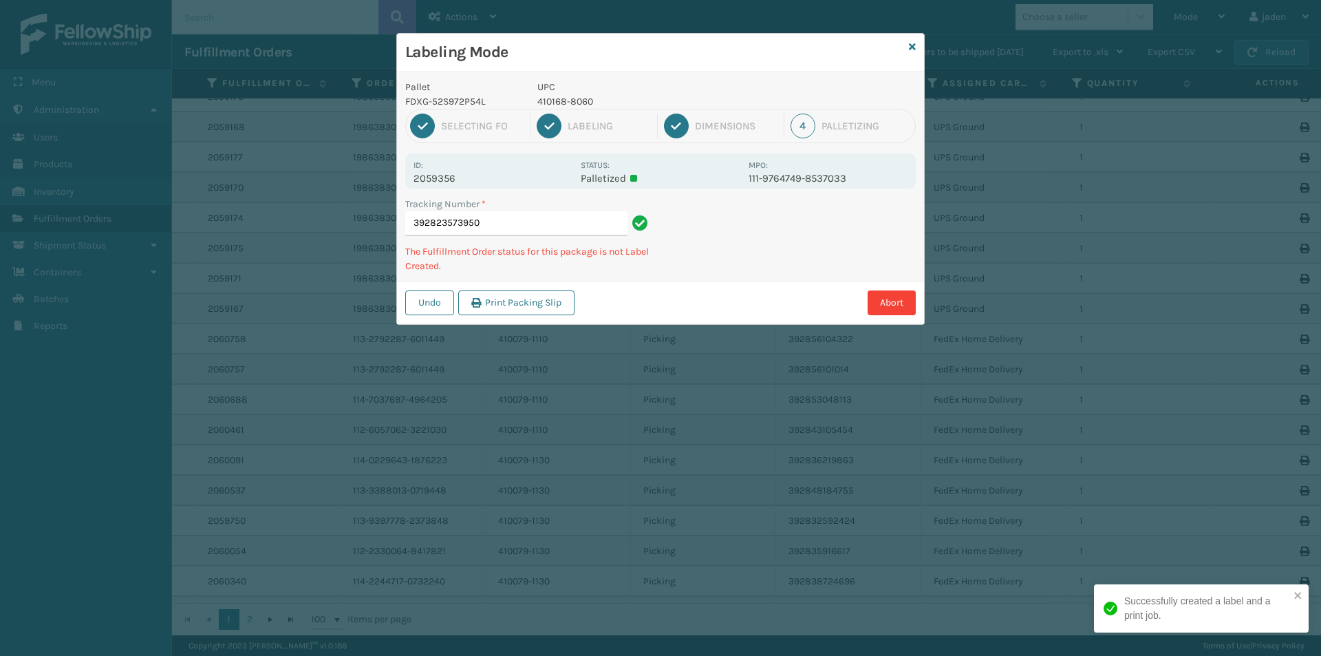
click at [670, 301] on div "Undo Print Packing Slip Abort" at bounding box center [660, 302] width 527 height 42
click at [715, 299] on div "Abort" at bounding box center [747, 302] width 337 height 25
click at [776, 274] on div "Pallet FDXG-52S972P54L UPC 410168-8060 1 Selecting FO 2 Labeling 3 Dimensions 4…" at bounding box center [660, 198] width 527 height 253
click at [781, 268] on div "Pallet FDXG-52S972P54L UPC 410168-8060 1 Selecting FO 2 Labeling 3 Dimensions 4…" at bounding box center [660, 198] width 527 height 253
click at [706, 289] on div "Undo Print Packing Slip Abort" at bounding box center [660, 302] width 527 height 42
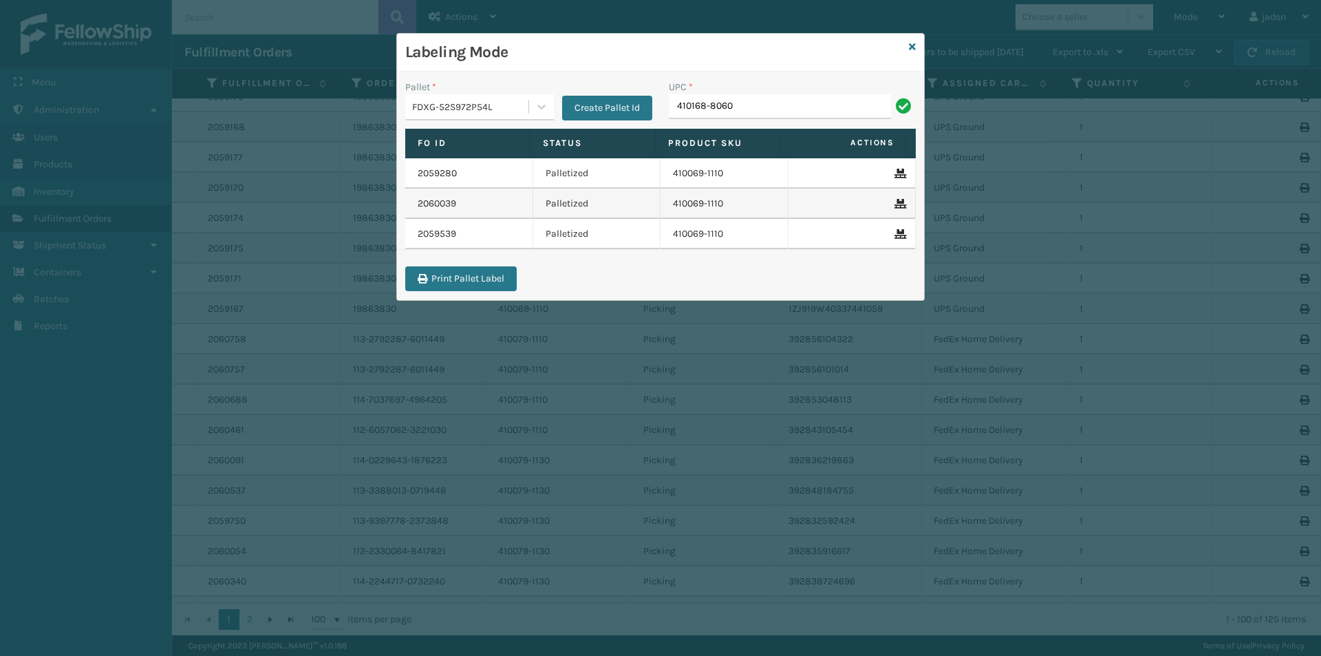
type input "410168-8060"
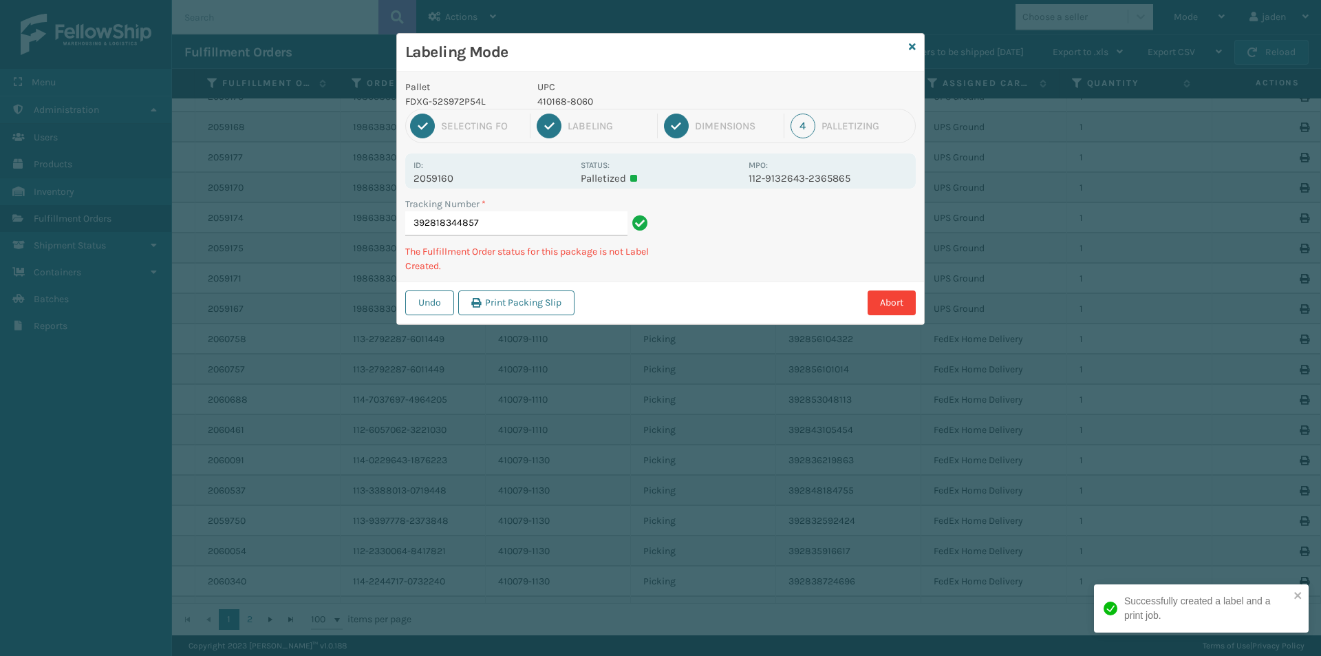
click at [666, 304] on div "Abort" at bounding box center [747, 302] width 337 height 25
click at [652, 322] on div "Undo Print Packing Slip Abort" at bounding box center [660, 302] width 527 height 42
click at [675, 317] on div "Undo Print Packing Slip Abort" at bounding box center [660, 302] width 527 height 42
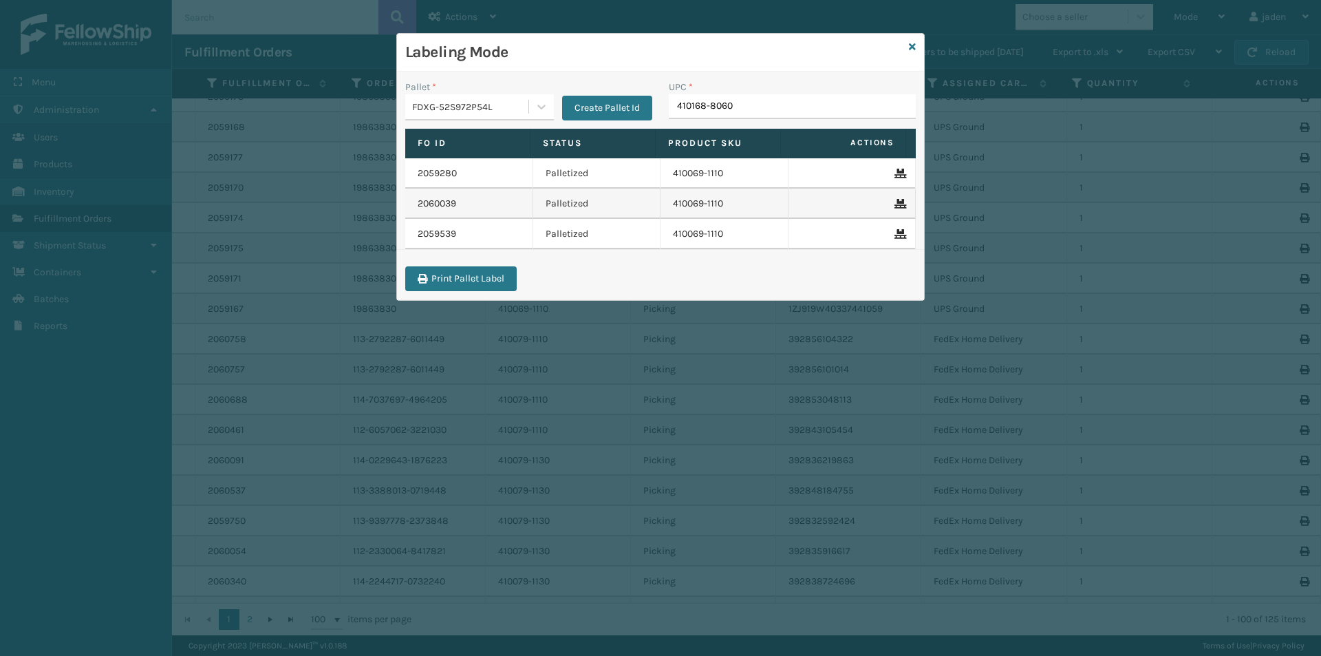
type input "410168-8060"
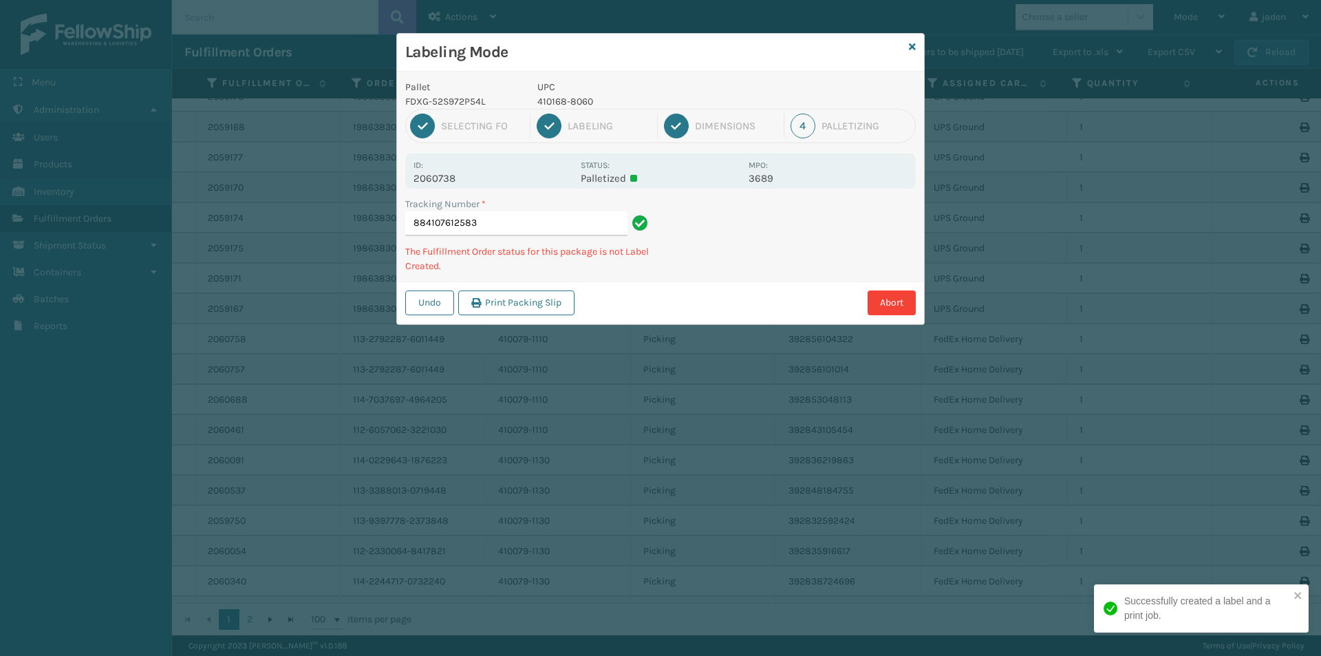
click at [653, 346] on div "Labeling Mode Pallet FDXG-52S972P54L UPC 410168-8060 1 Selecting FO 2 Labeling …" at bounding box center [660, 328] width 1321 height 656
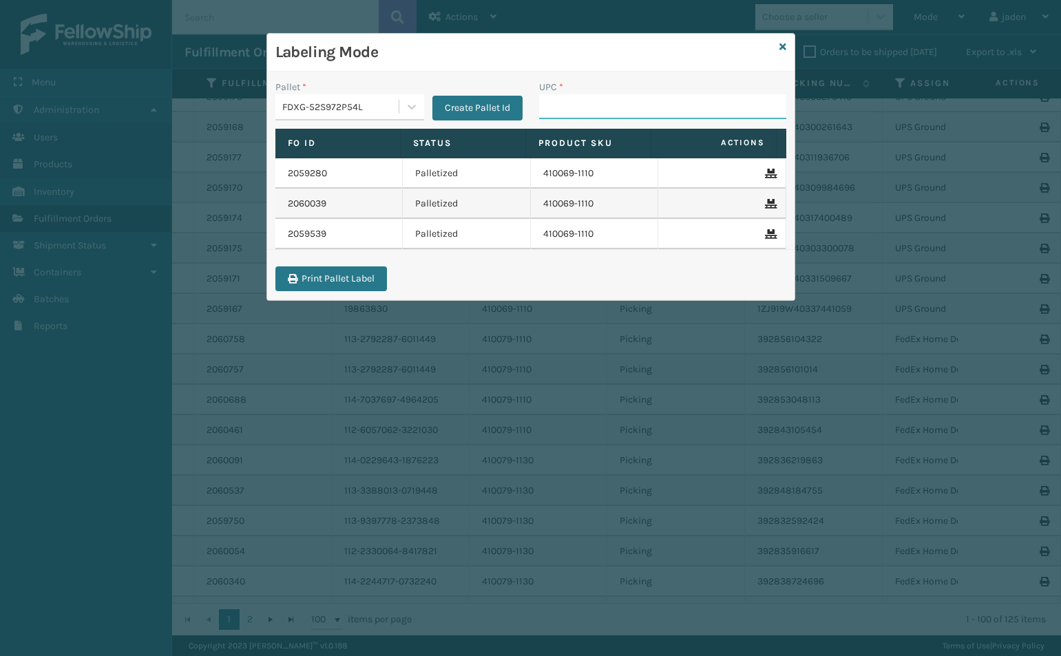
paste input "410168-8060"
type input "410168-8060"
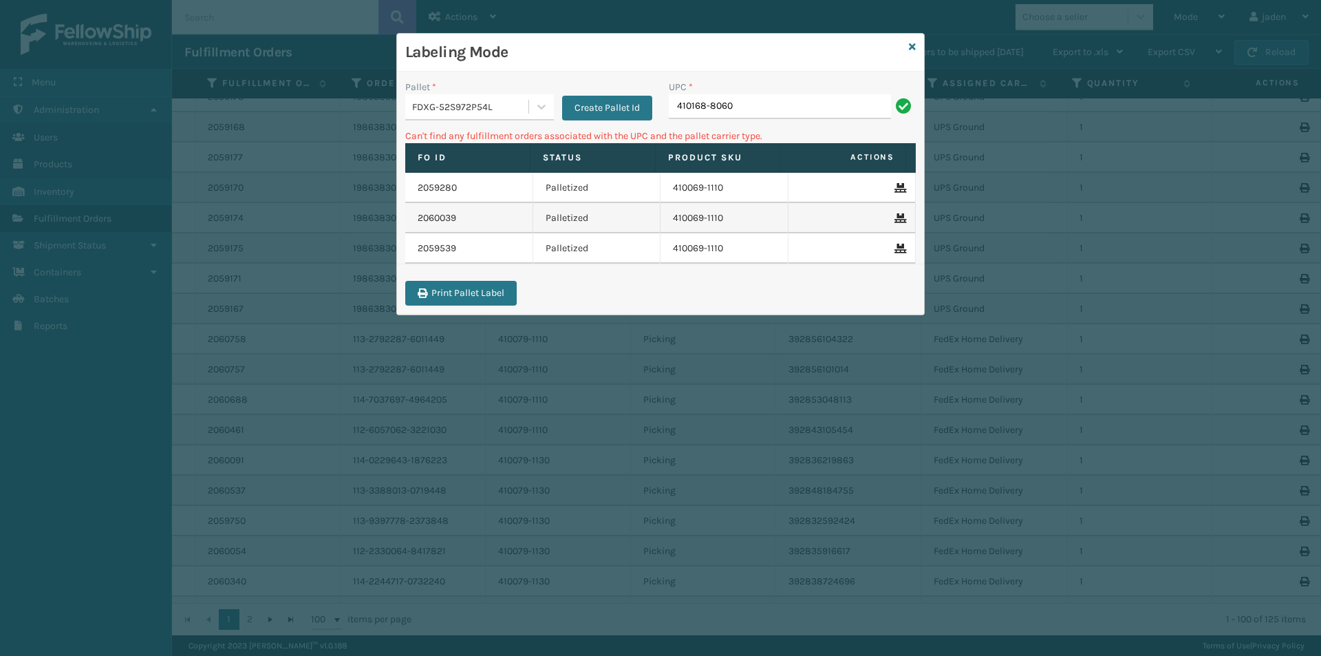
click at [793, 109] on input "410168-8060" at bounding box center [780, 106] width 222 height 25
type input "4"
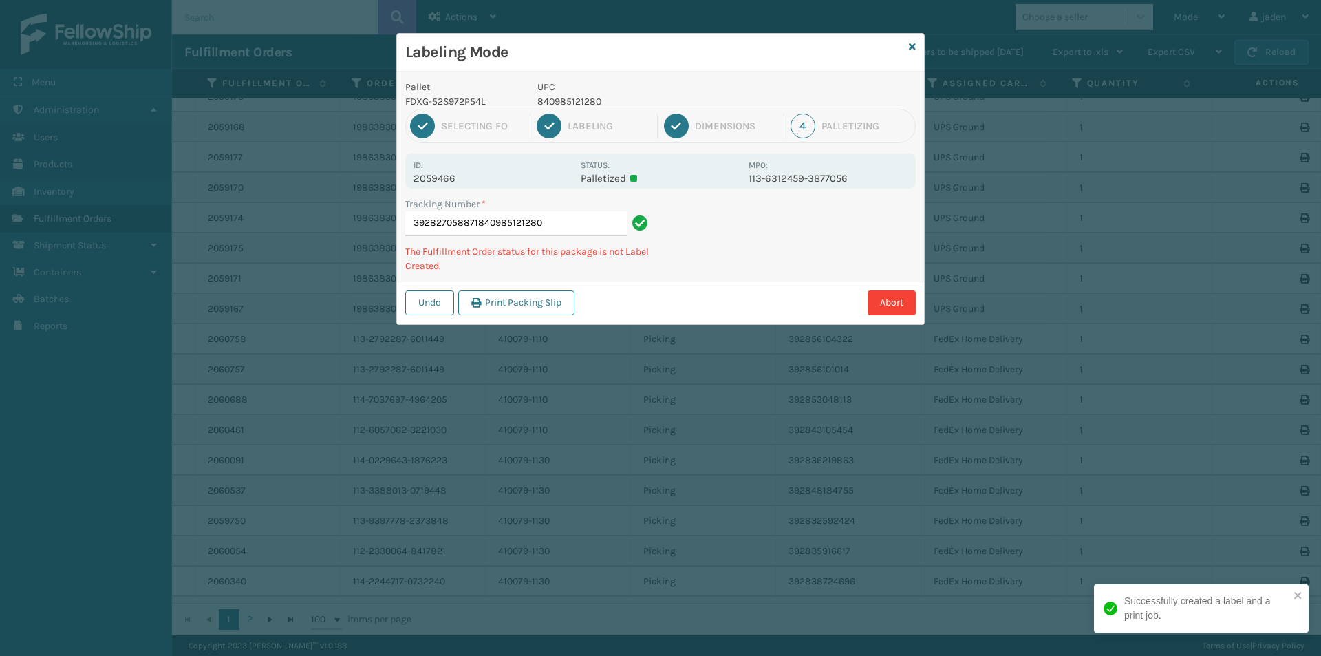
type input "392827058871840985121280"
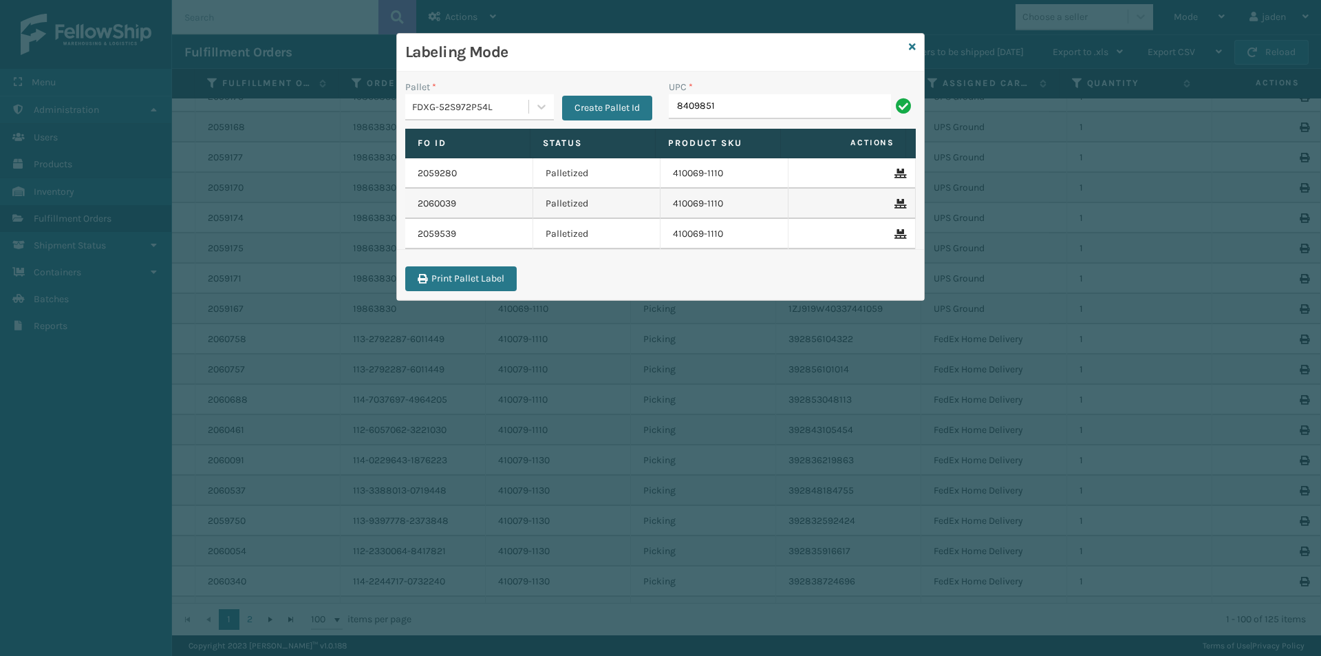
type input "84098512"
click at [913, 52] on link at bounding box center [912, 47] width 7 height 14
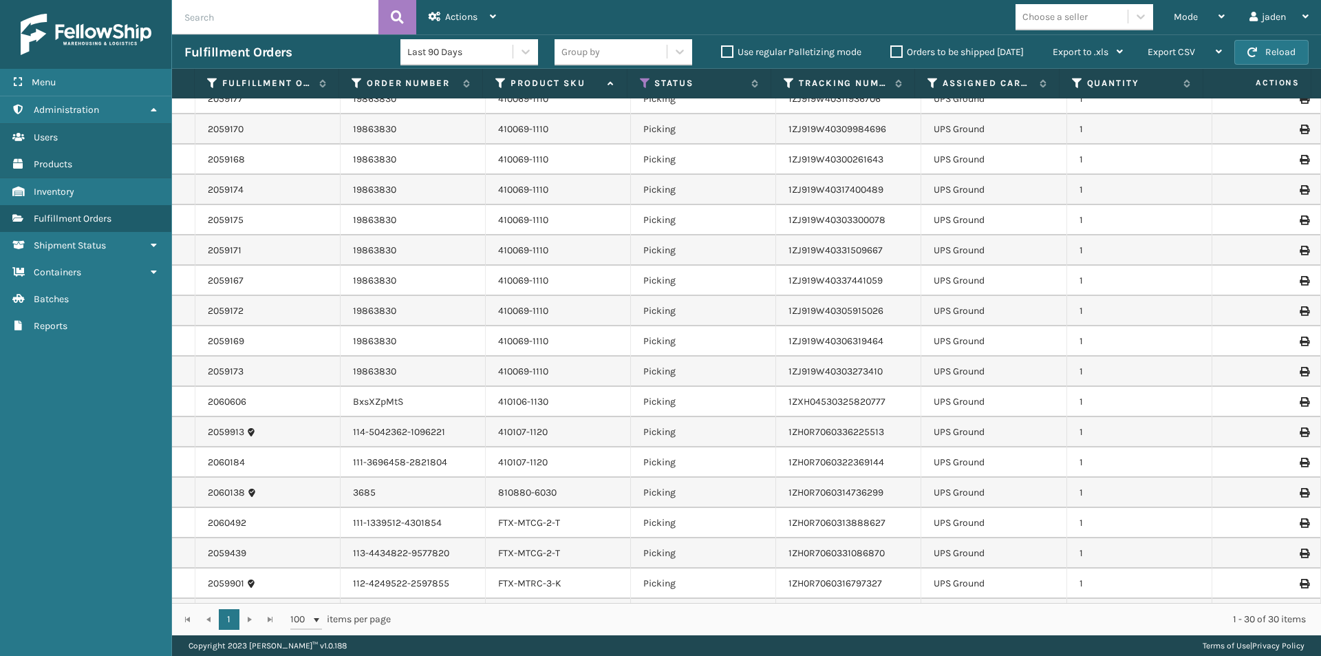
scroll to position [0, 0]
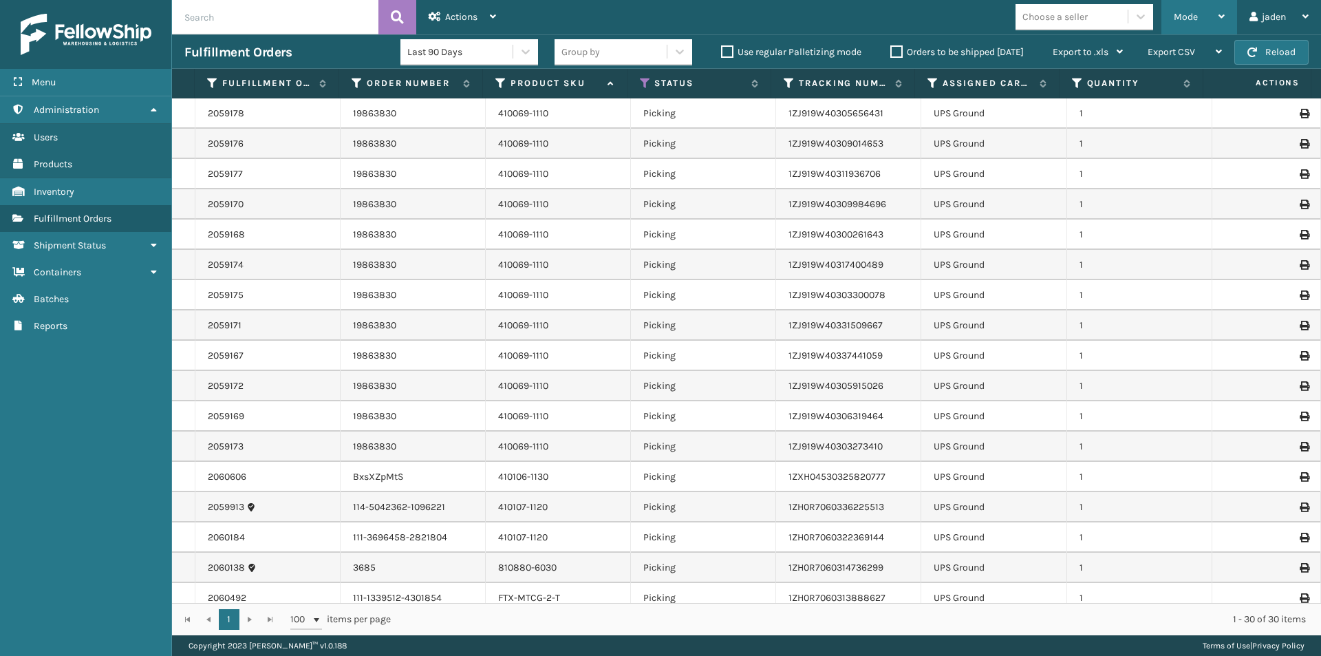
click at [1207, 12] on div "Mode" at bounding box center [1199, 17] width 51 height 34
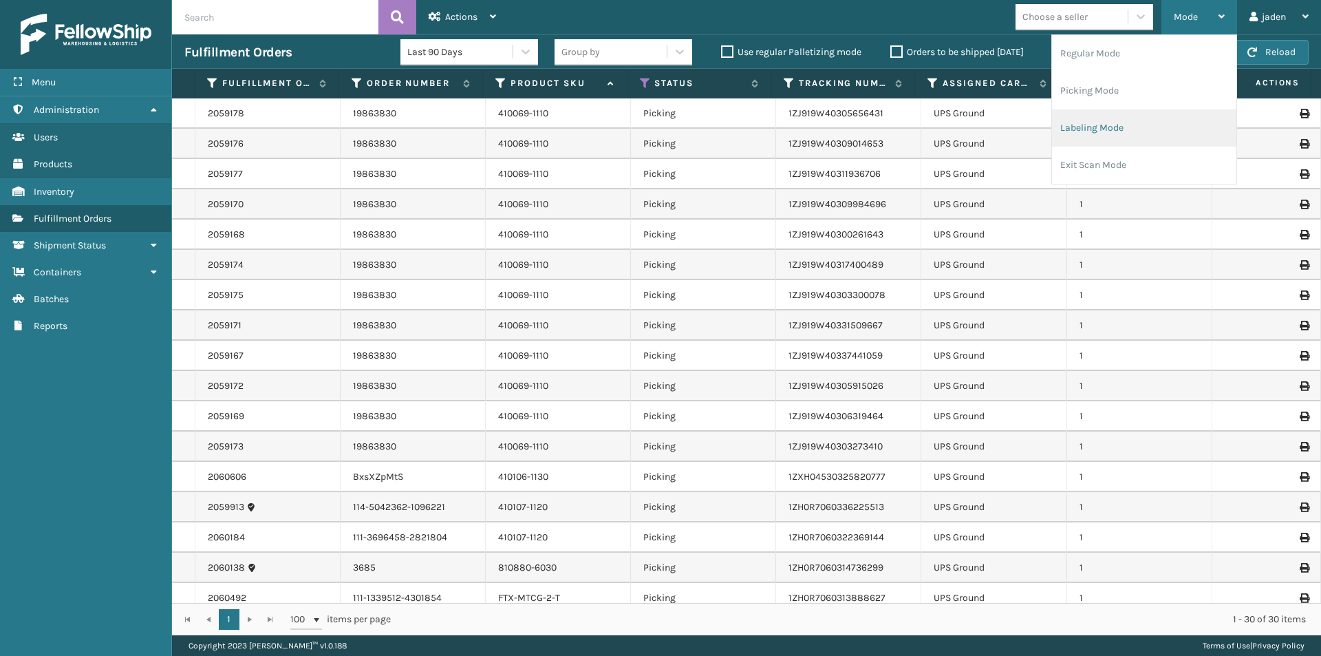
click at [1162, 123] on li "Labeling Mode" at bounding box center [1144, 127] width 184 height 37
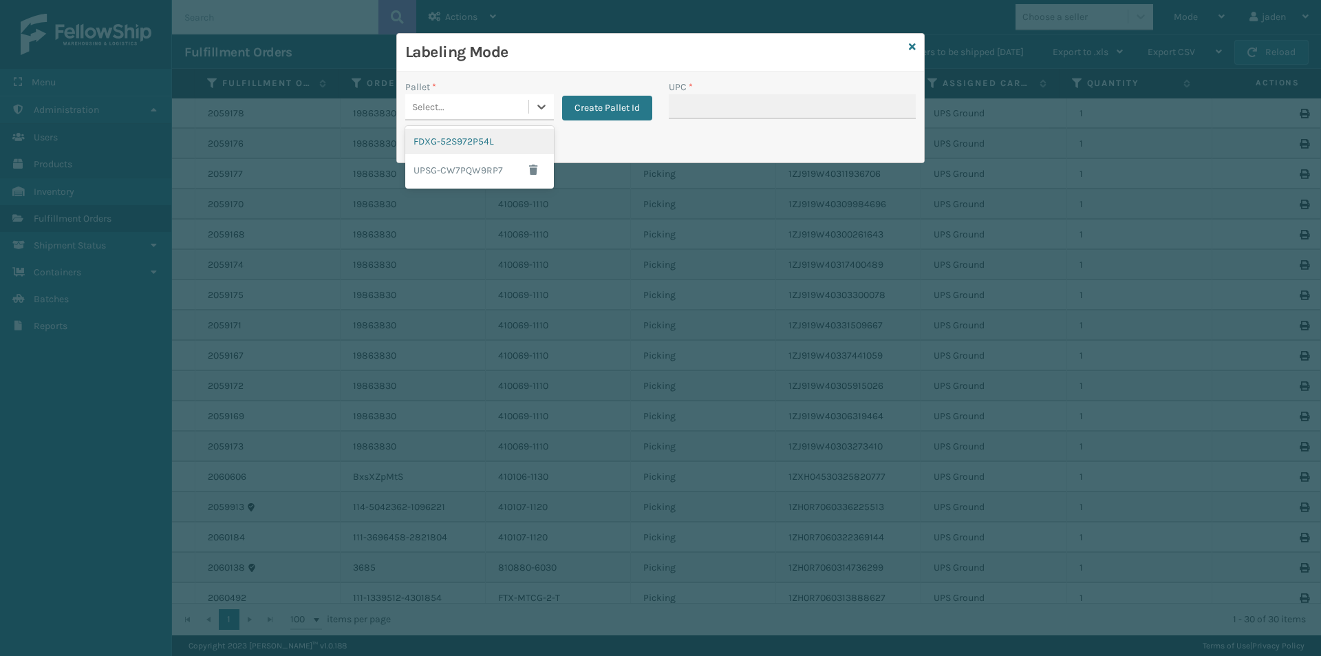
click at [527, 109] on div "Select..." at bounding box center [466, 107] width 123 height 23
drag, startPoint x: 485, startPoint y: 172, endPoint x: 703, endPoint y: 101, distance: 230.1
click at [486, 172] on div "UPSG-CW7PQW9RP7" at bounding box center [479, 170] width 149 height 32
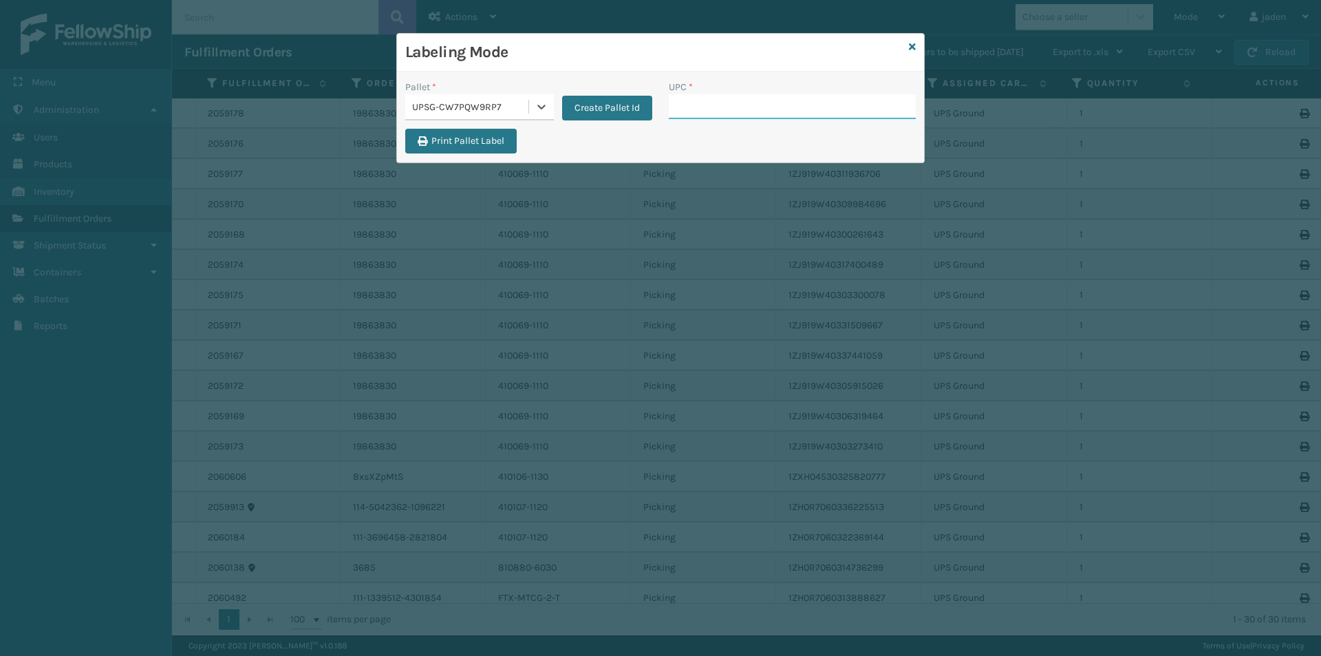
click at [703, 101] on input "UPC *" at bounding box center [792, 106] width 247 height 25
type input "410069-1110"
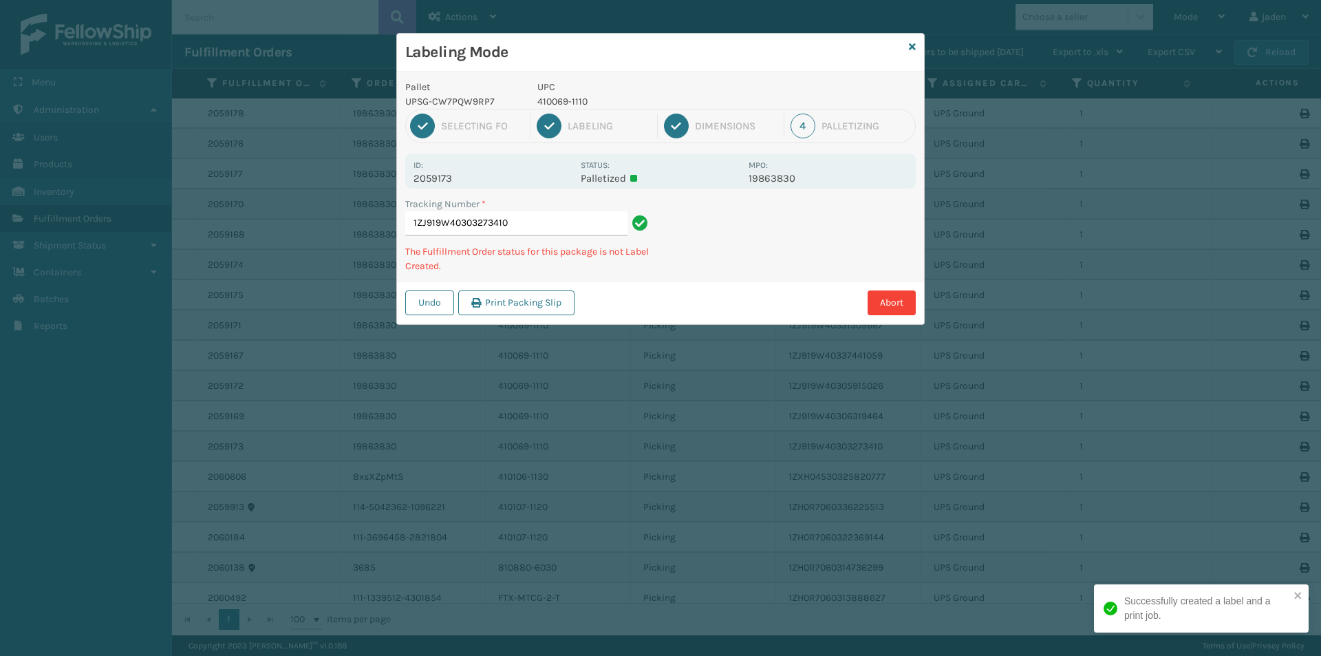
click at [556, 105] on p "410069-1110" at bounding box center [639, 101] width 203 height 14
copy p "410069-1110"
drag, startPoint x: 860, startPoint y: 238, endPoint x: 735, endPoint y: 292, distance: 135.6
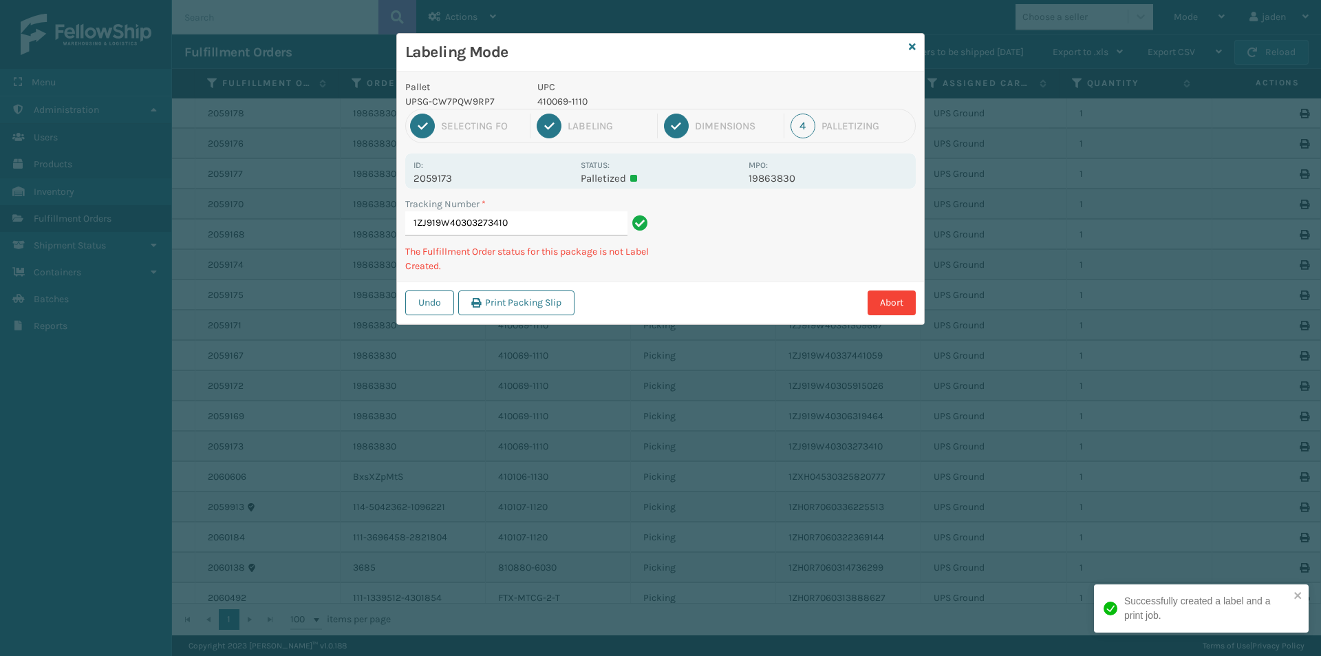
click at [729, 300] on div "Abort" at bounding box center [747, 302] width 337 height 25
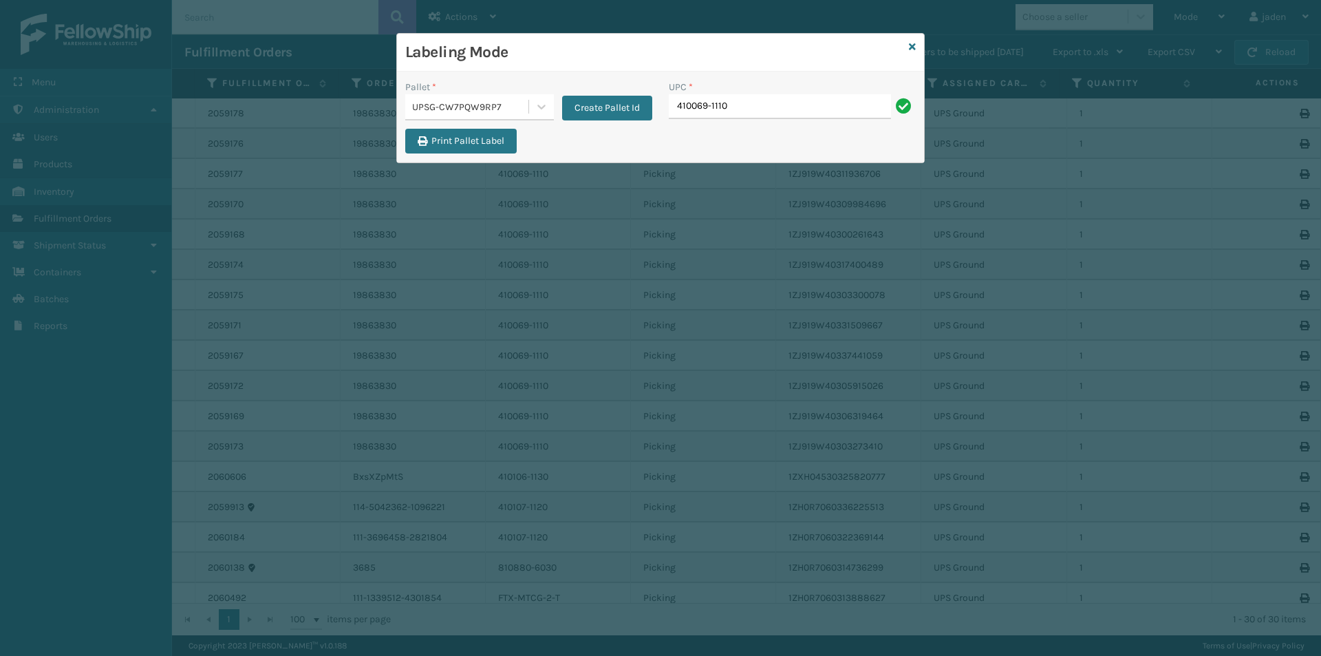
type input "410069-1110"
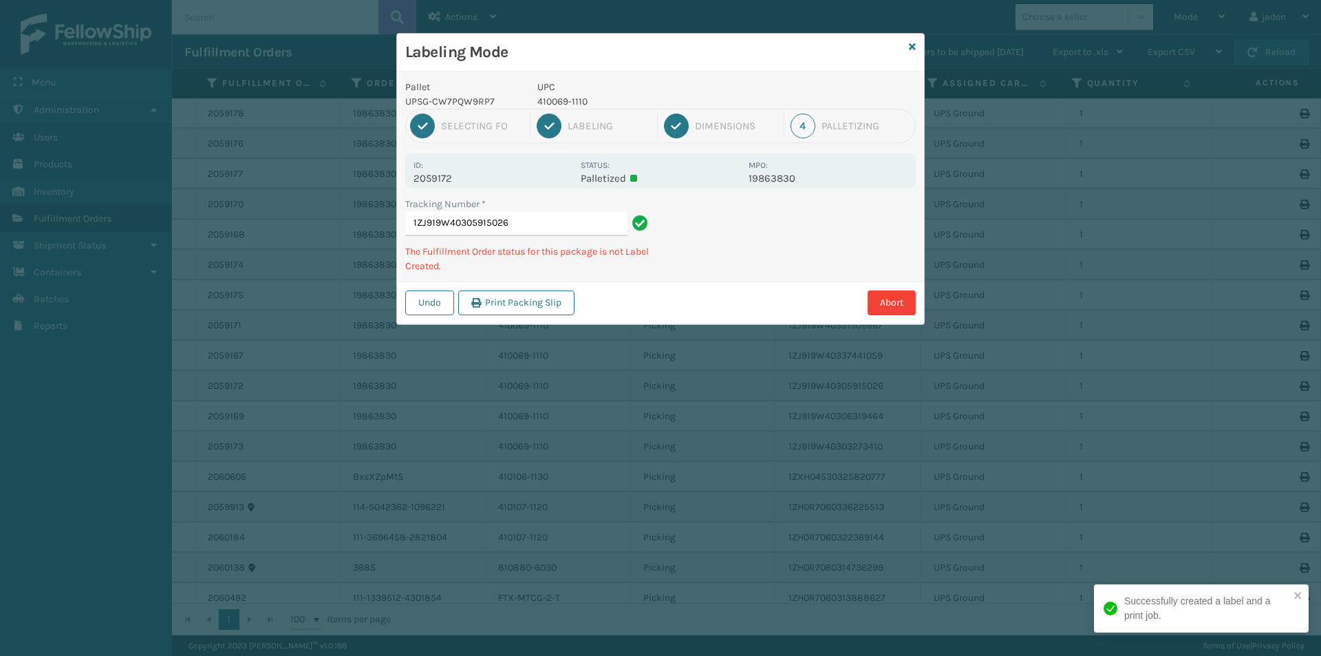
drag, startPoint x: 821, startPoint y: 236, endPoint x: 727, endPoint y: 181, distance: 109.2
click at [703, 310] on div "Abort" at bounding box center [747, 302] width 337 height 25
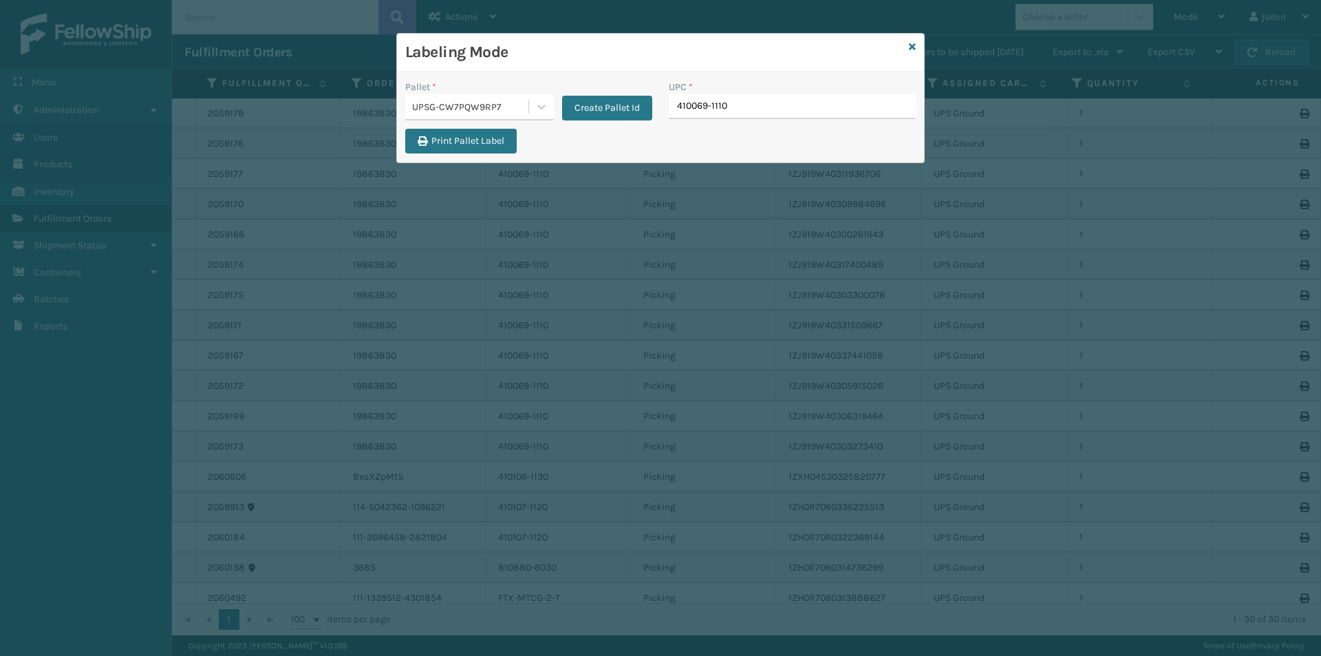
type input "410069-1110"
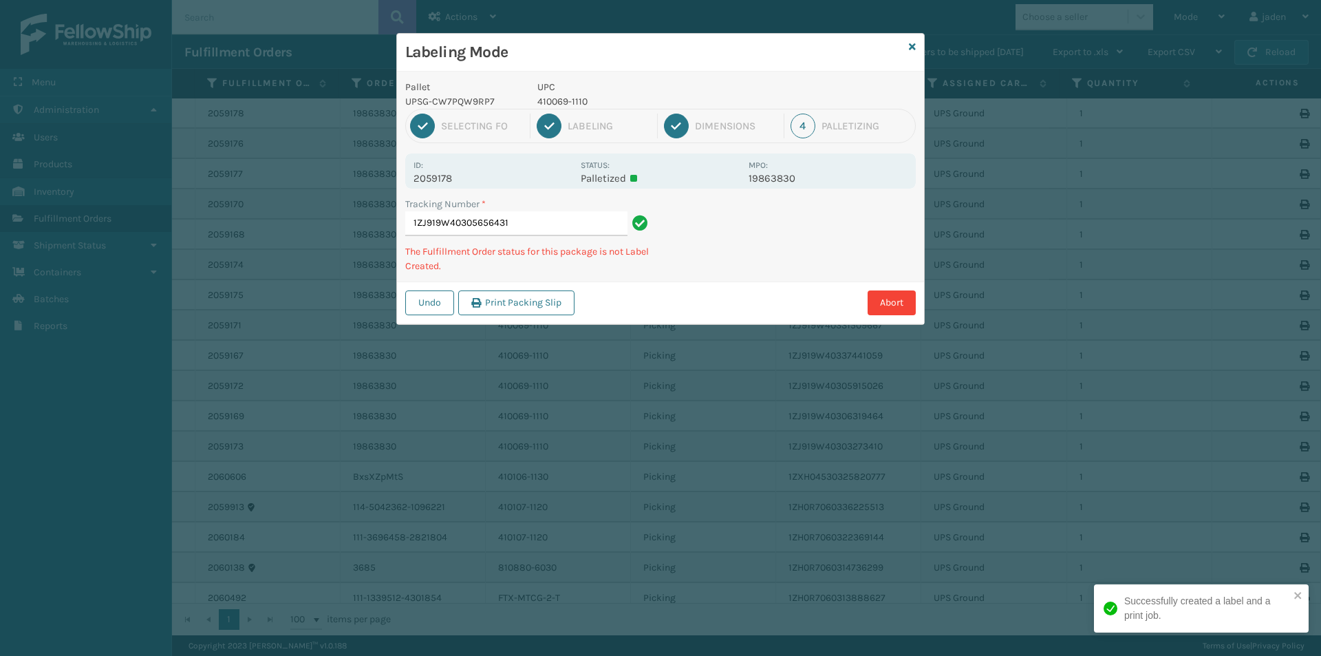
drag, startPoint x: 869, startPoint y: 218, endPoint x: 912, endPoint y: 184, distance: 55.4
click at [752, 280] on div "Pallet UPSG-CW7PQW9RP7 UPC 410069-1110 1 Selecting FO 2 Labeling 3 Dimensions 4…" at bounding box center [660, 198] width 527 height 253
drag, startPoint x: 912, startPoint y: 184, endPoint x: 858, endPoint y: 222, distance: 65.7
drag, startPoint x: 858, startPoint y: 222, endPoint x: 889, endPoint y: 207, distance: 34.2
click at [768, 308] on div "Labeling Mode Pallet UPSG-CW7PQW9RP7 UPC 410069-1110 1 Selecting FO 2 Labeling …" at bounding box center [660, 328] width 1321 height 656
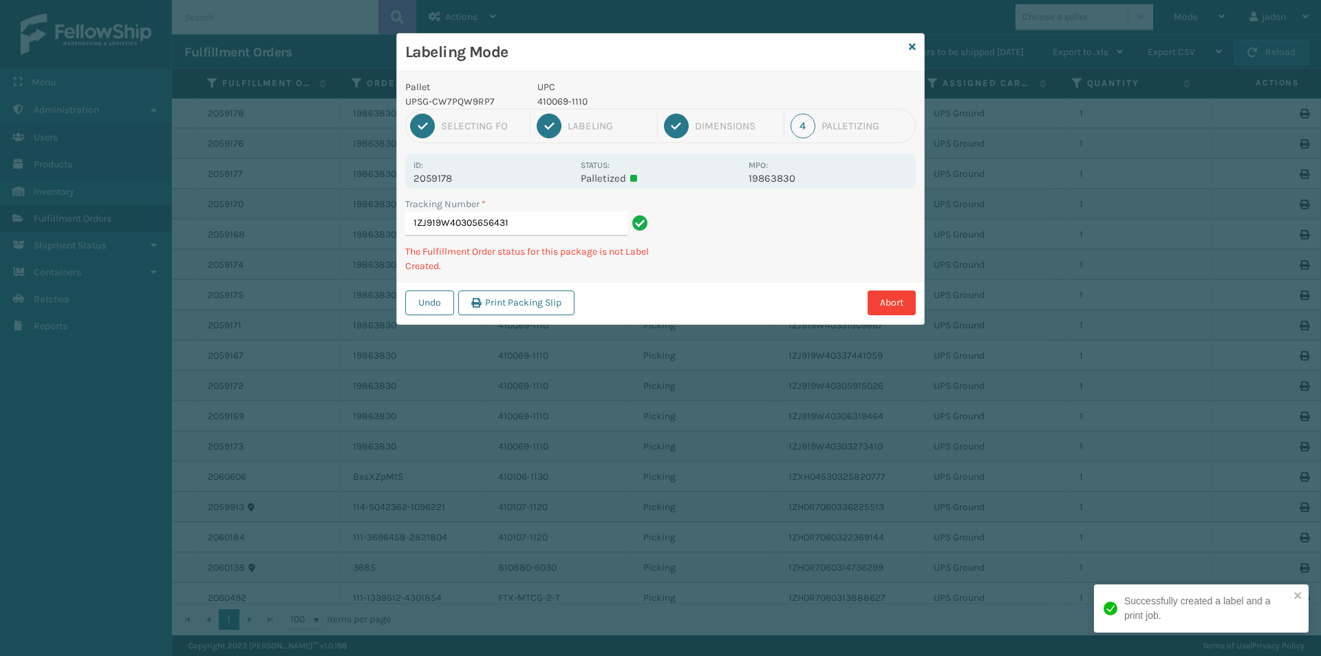
drag, startPoint x: 889, startPoint y: 207, endPoint x: 862, endPoint y: 224, distance: 32.1
drag, startPoint x: 862, startPoint y: 224, endPoint x: 791, endPoint y: 217, distance: 71.2
click at [732, 312] on div "Labeling Mode Pallet UPSG-CW7PQW9RP7 UPC 410069-1110 1 Selecting FO 2 Labeling …" at bounding box center [660, 328] width 1321 height 656
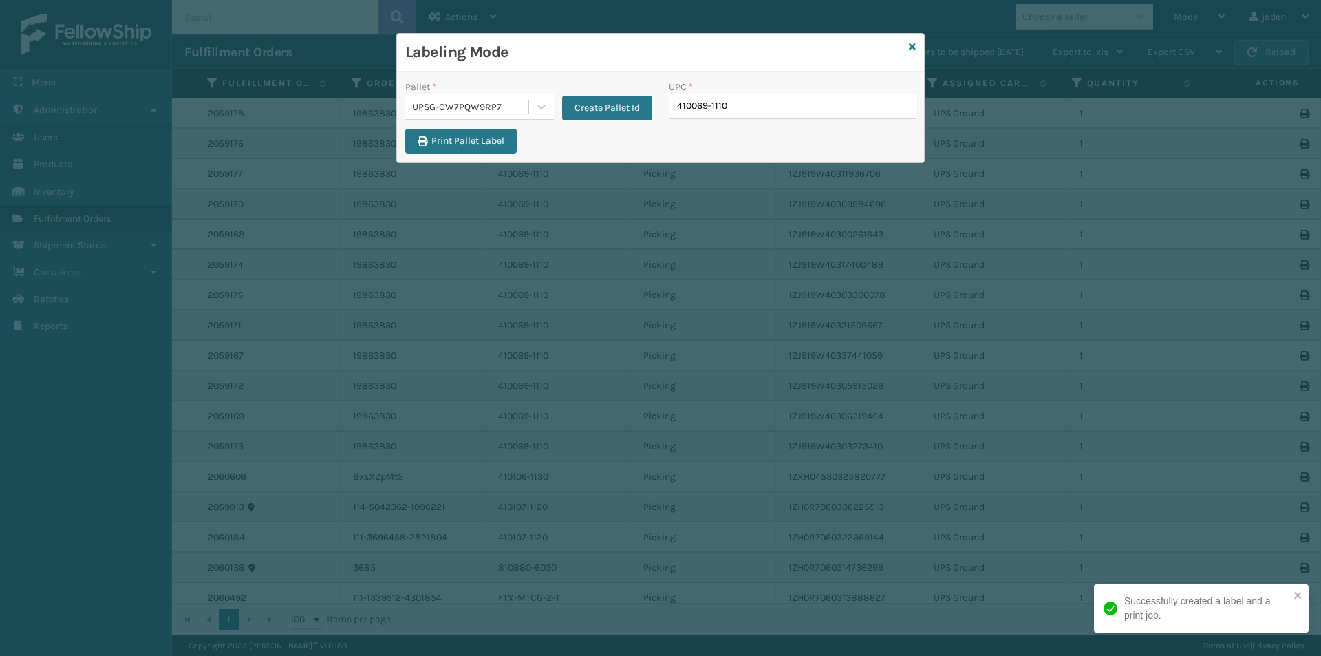
type input "410069-1110"
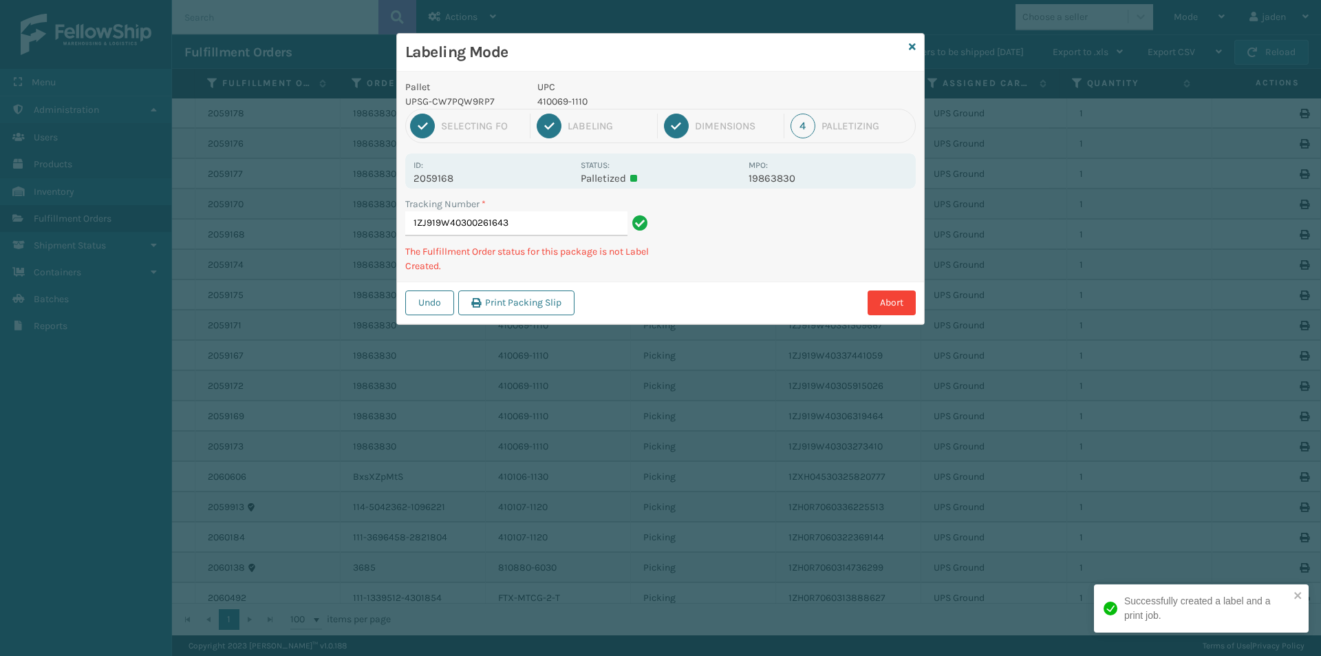
drag, startPoint x: 819, startPoint y: 232, endPoint x: 787, endPoint y: 160, distance: 78.5
click at [730, 277] on div "Pallet UPSG-CW7PQW9RP7 UPC 410069-1110 1 Selecting FO 2 Labeling 3 Dimensions 4…" at bounding box center [660, 198] width 527 height 253
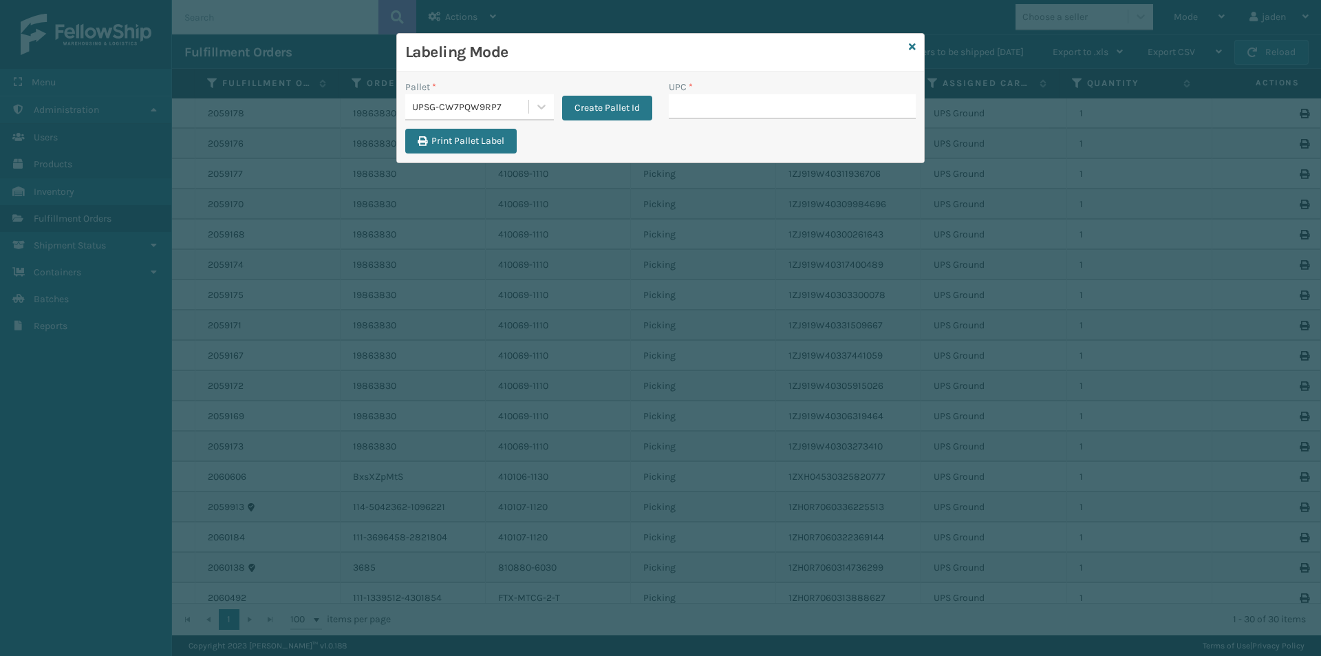
type input "410069-1110"
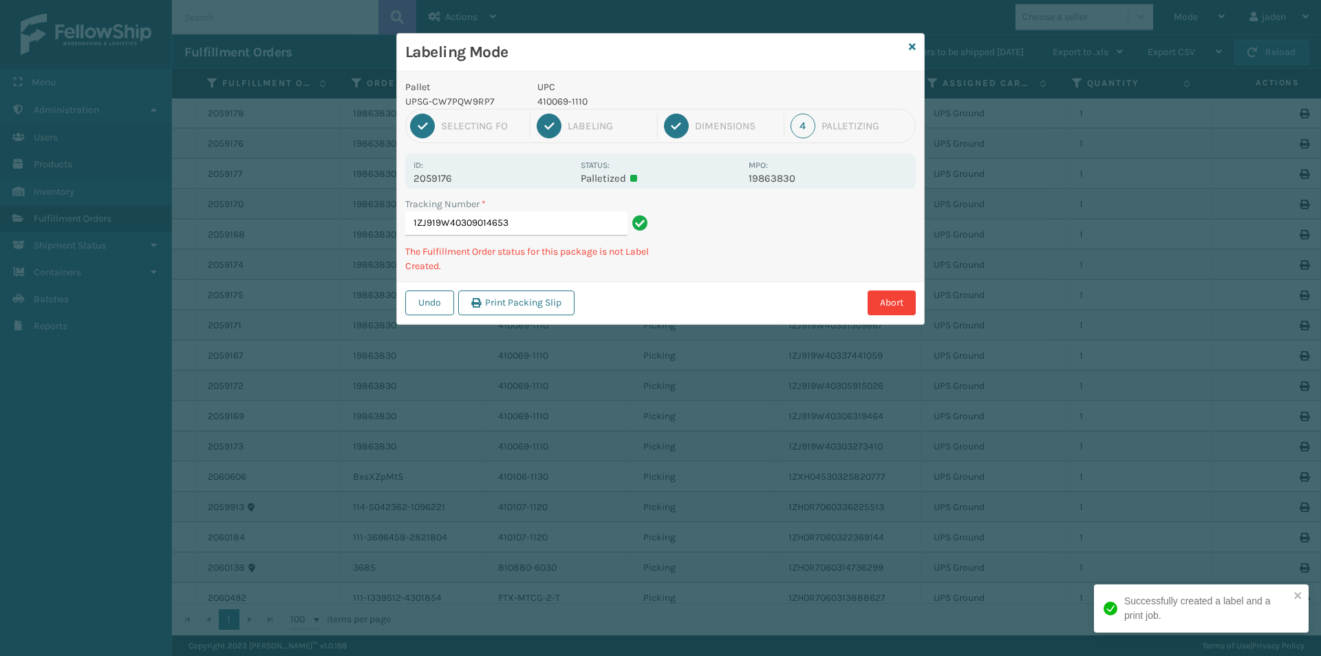
drag, startPoint x: 851, startPoint y: 224, endPoint x: 778, endPoint y: 149, distance: 105.6
click at [766, 270] on div "Tracking Number * 1ZJ919W40309014653 The Fulfillment Order status for this pack…" at bounding box center [660, 239] width 527 height 85
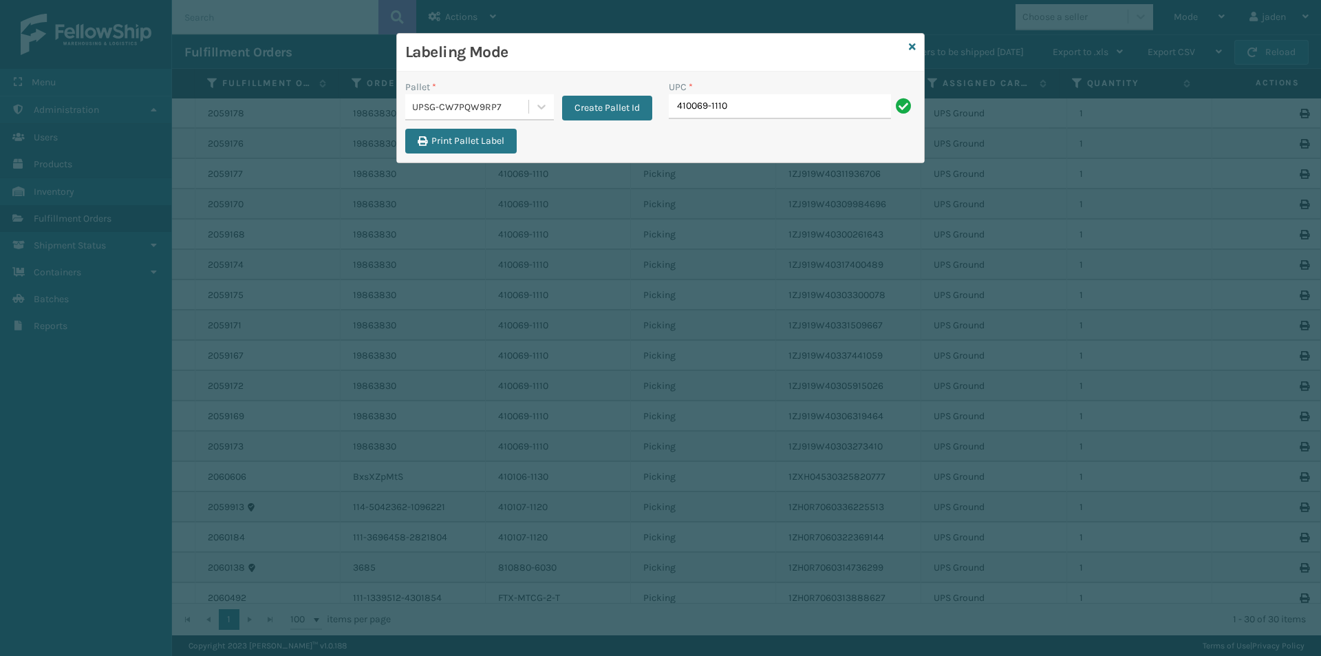
type input "410069-1110"
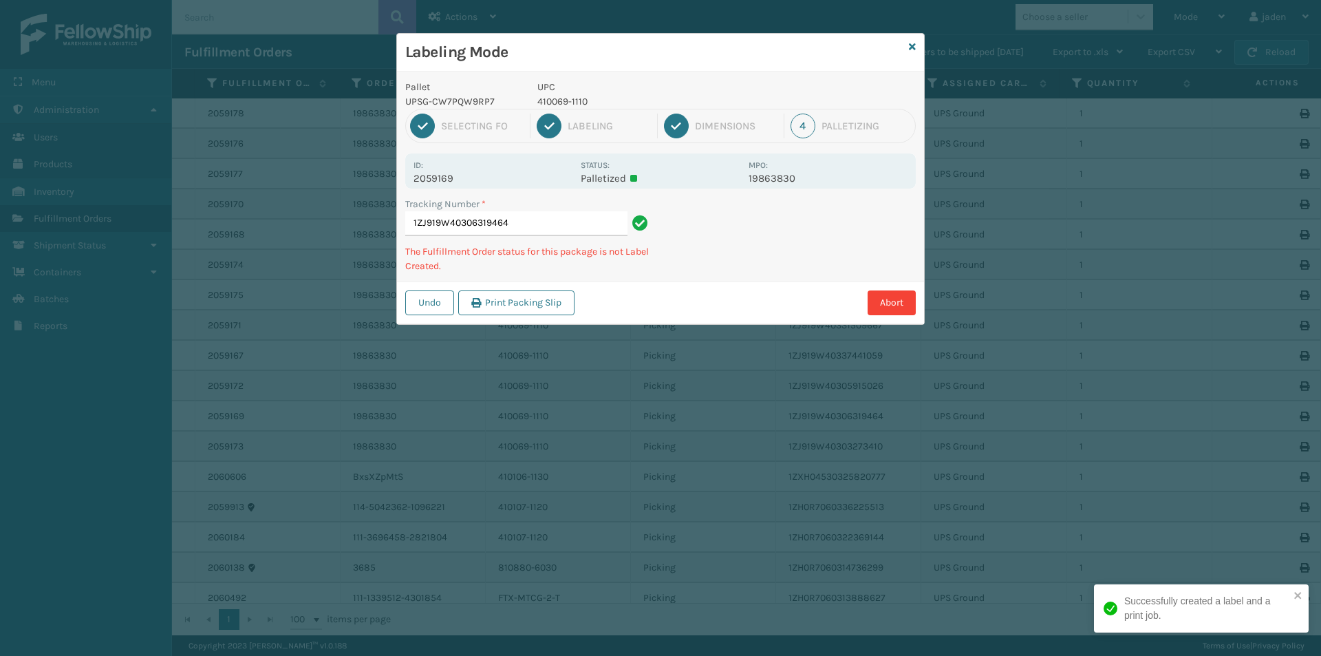
drag, startPoint x: 766, startPoint y: 243, endPoint x: 798, endPoint y: 248, distance: 32.7
click at [659, 320] on div "Labeling Mode Pallet UPSG-CW7PQW9RP7 UPC 410069-1110 1 Selecting FO 2 Labeling …" at bounding box center [660, 328] width 1321 height 656
drag, startPoint x: 794, startPoint y: 248, endPoint x: 911, endPoint y: 204, distance: 124.8
click at [716, 310] on div "Labeling Mode Pallet UPSG-CW7PQW9RP7 UPC 410069-1110 1 Selecting FO 2 Labeling …" at bounding box center [660, 328] width 1321 height 656
drag, startPoint x: 911, startPoint y: 204, endPoint x: 889, endPoint y: 215, distance: 24.3
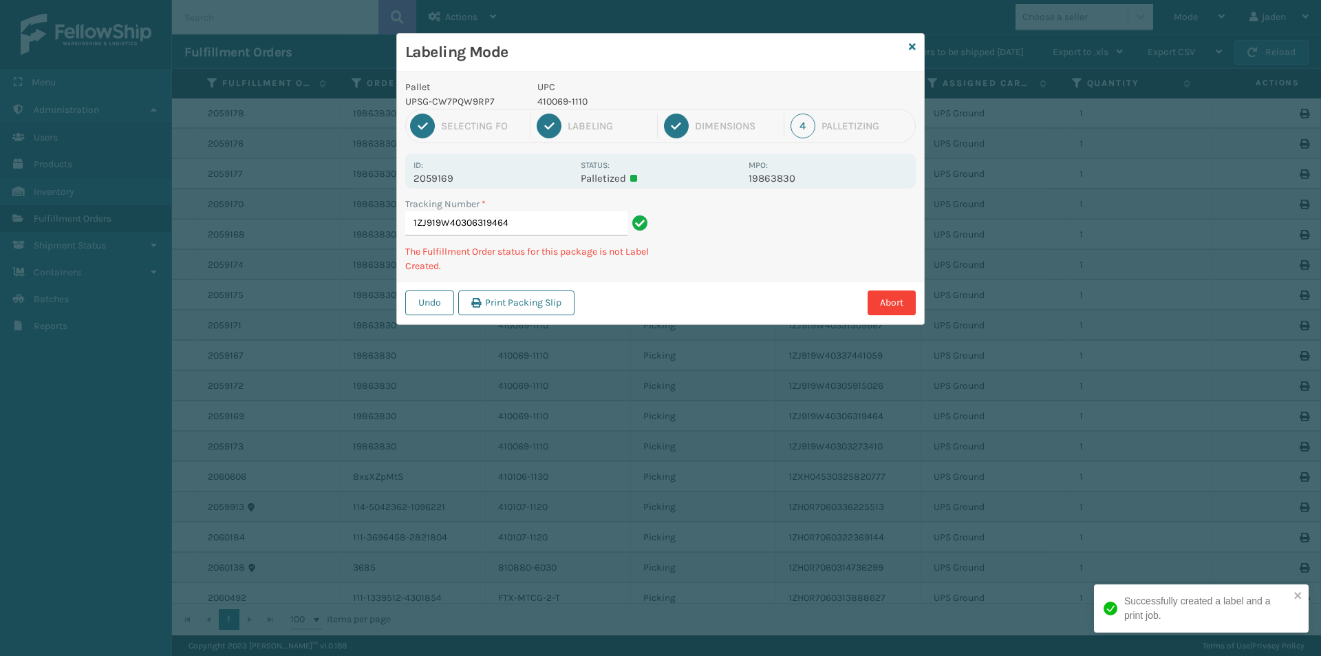
click at [756, 316] on div "Labeling Mode Pallet UPSG-CW7PQW9RP7 UPC 410069-1110 1 Selecting FO 2 Labeling …" at bounding box center [660, 328] width 1321 height 656
drag, startPoint x: 893, startPoint y: 213, endPoint x: 785, endPoint y: 219, distance: 108.9
click at [758, 284] on div "Undo Print Packing Slip Abort" at bounding box center [660, 302] width 527 height 42
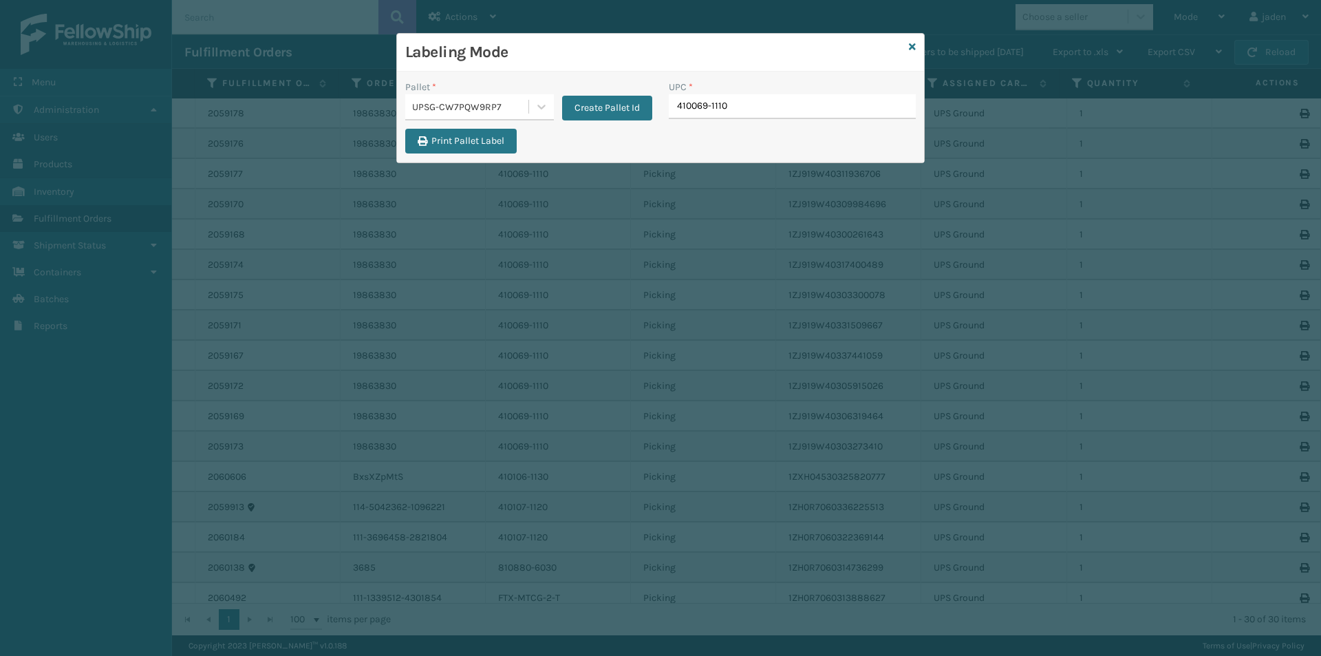
type input "410069-1110"
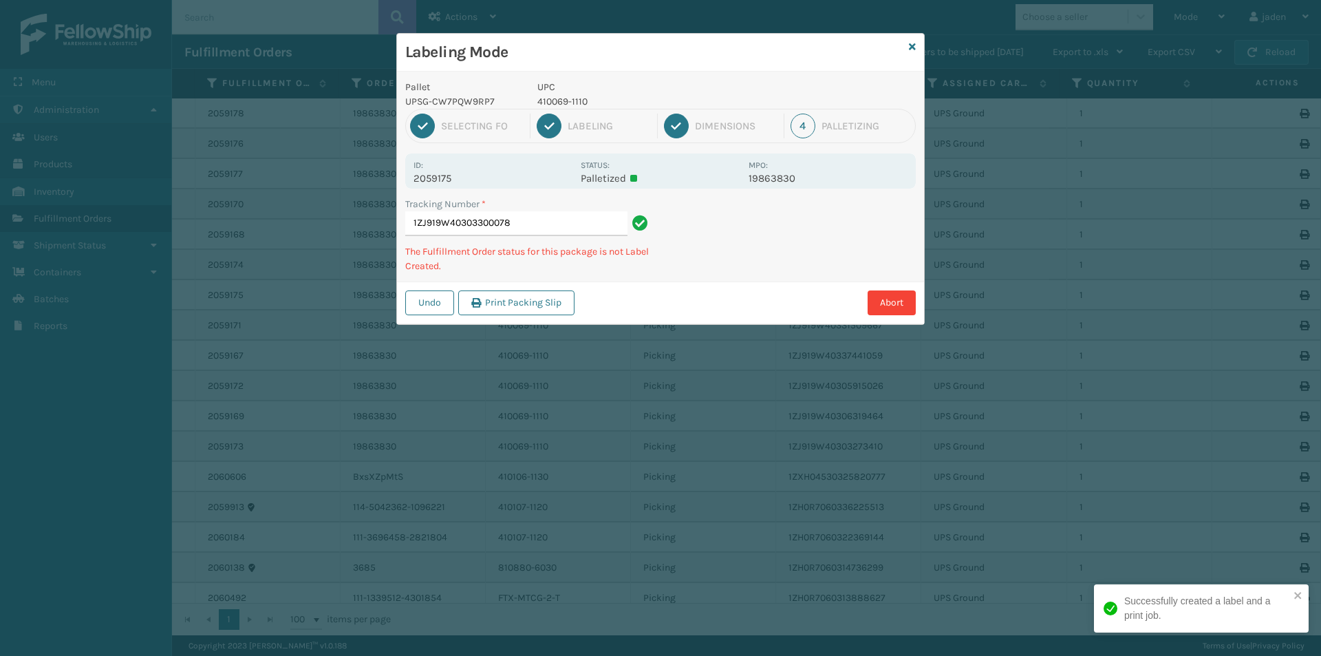
drag, startPoint x: 825, startPoint y: 237, endPoint x: 725, endPoint y: 292, distance: 114.3
click at [725, 292] on div "Abort" at bounding box center [747, 302] width 337 height 25
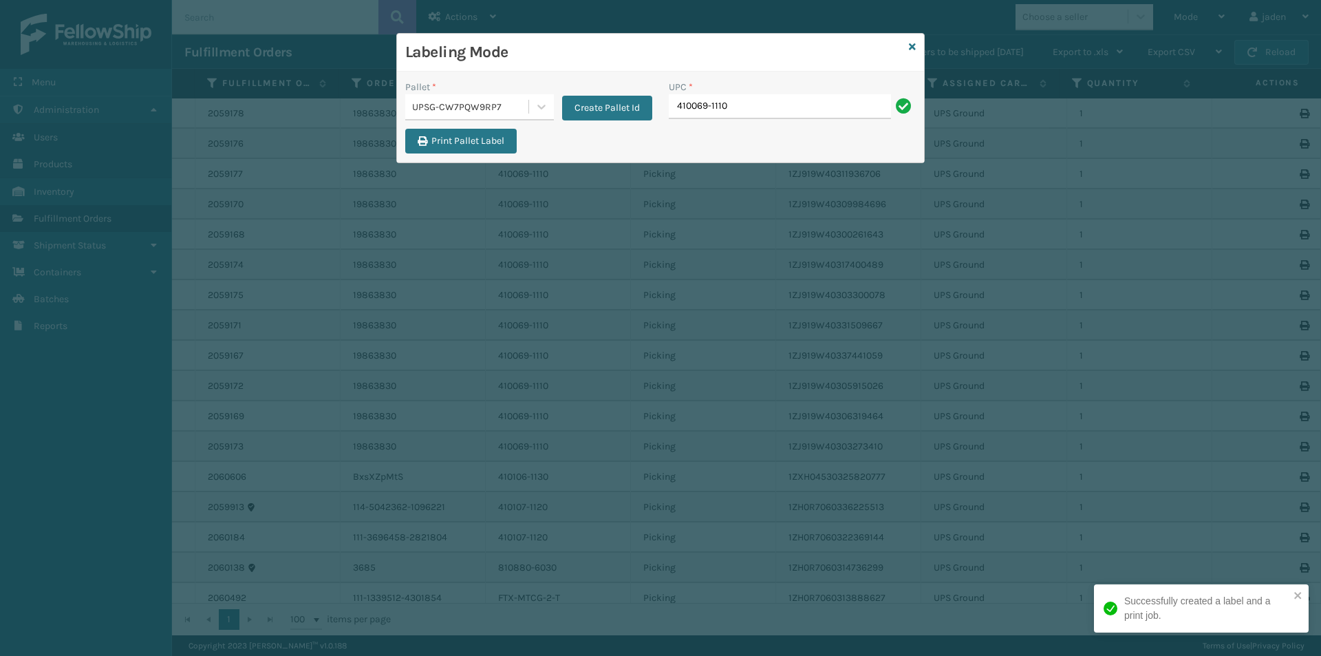
type input "410069-1110"
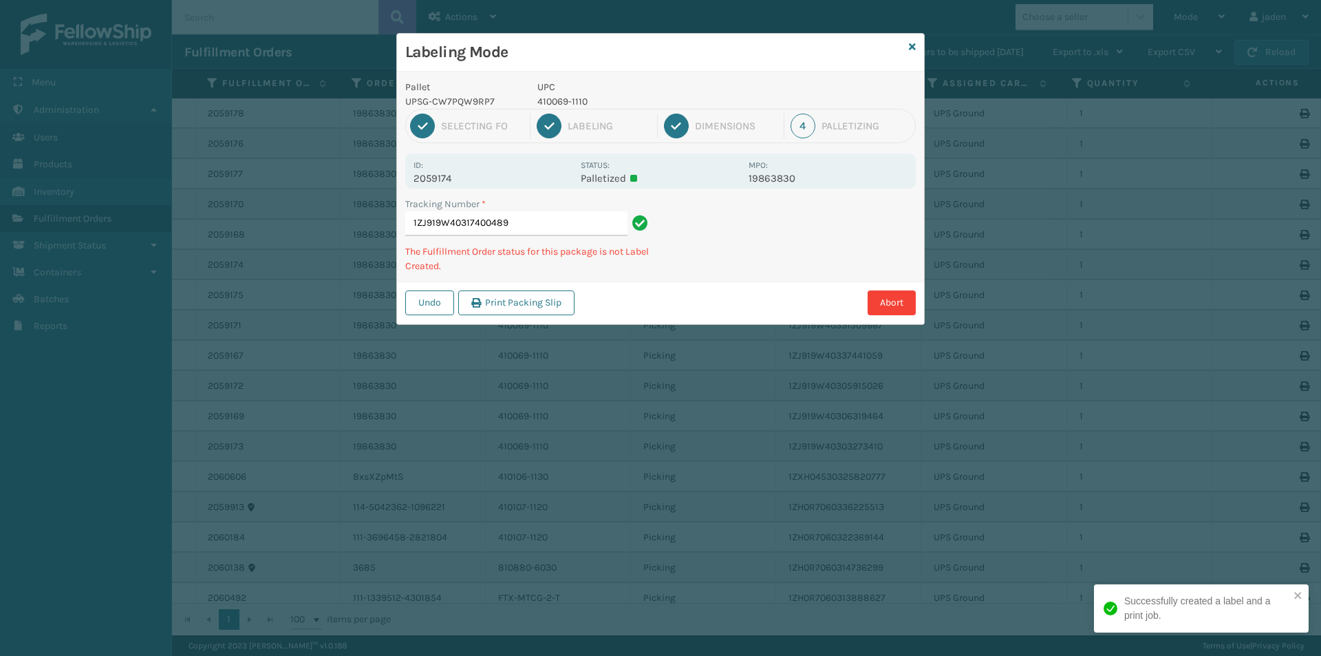
drag, startPoint x: 808, startPoint y: 226, endPoint x: 631, endPoint y: 348, distance: 215.2
drag, startPoint x: 631, startPoint y: 348, endPoint x: 907, endPoint y: 214, distance: 306.9
click at [688, 323] on div "Labeling Mode Pallet UPSG-CW7PQW9RP7 UPC 410069-1110 1 Selecting FO 2 Labeling …" at bounding box center [660, 328] width 1321 height 656
drag, startPoint x: 907, startPoint y: 214, endPoint x: 884, endPoint y: 217, distance: 22.9
drag, startPoint x: 884, startPoint y: 217, endPoint x: 888, endPoint y: 175, distance: 41.4
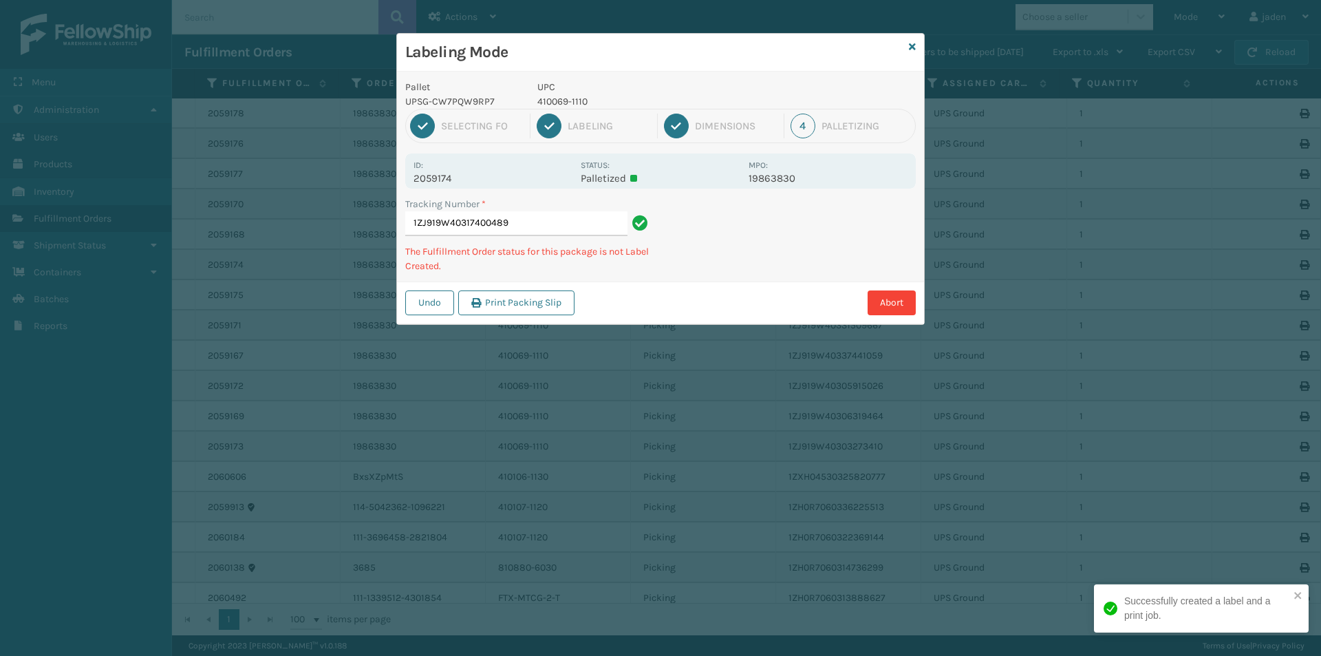
click at [690, 297] on div "Labeling Mode Pallet UPSG-CW7PQW9RP7 UPC 410069-1110 1 Selecting FO 2 Labeling …" at bounding box center [660, 328] width 1321 height 656
drag, startPoint x: 888, startPoint y: 175, endPoint x: 871, endPoint y: 182, distance: 18.3
drag, startPoint x: 871, startPoint y: 182, endPoint x: 927, endPoint y: 206, distance: 61.4
click at [742, 314] on div "Labeling Mode Pallet UPSG-CW7PQW9RP7 UPC 410069-1110 1 Selecting FO 2 Labeling …" at bounding box center [660, 328] width 1321 height 656
drag, startPoint x: 927, startPoint y: 206, endPoint x: 900, endPoint y: 213, distance: 27.7
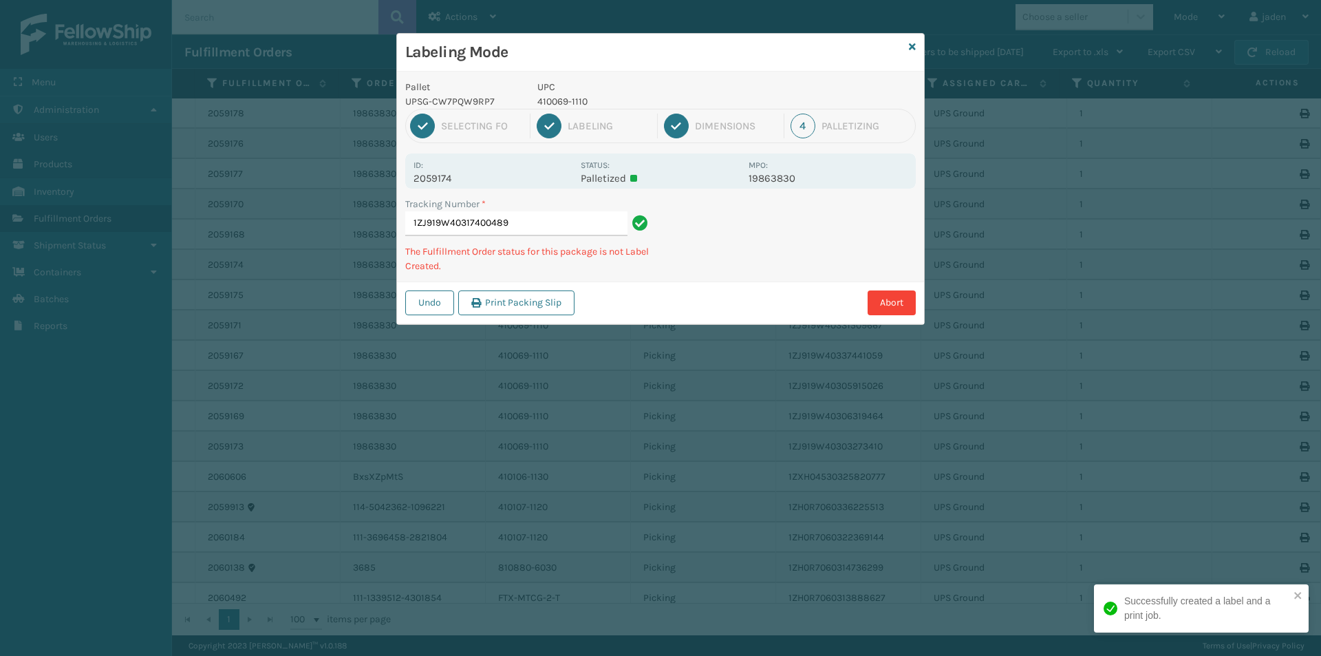
drag, startPoint x: 900, startPoint y: 213, endPoint x: 894, endPoint y: 201, distance: 13.2
click at [772, 304] on div "Labeling Mode Pallet UPSG-CW7PQW9RP7 UPC 410069-1110 1 Selecting FO 2 Labeling …" at bounding box center [660, 328] width 1321 height 656
drag, startPoint x: 894, startPoint y: 201, endPoint x: 869, endPoint y: 206, distance: 26.1
drag, startPoint x: 869, startPoint y: 206, endPoint x: 913, endPoint y: 187, distance: 48.7
click at [778, 277] on div "Labeling Mode Pallet UPSG-CW7PQW9RP7 UPC 410069-1110 1 Selecting FO 2 Labeling …" at bounding box center [660, 328] width 1321 height 656
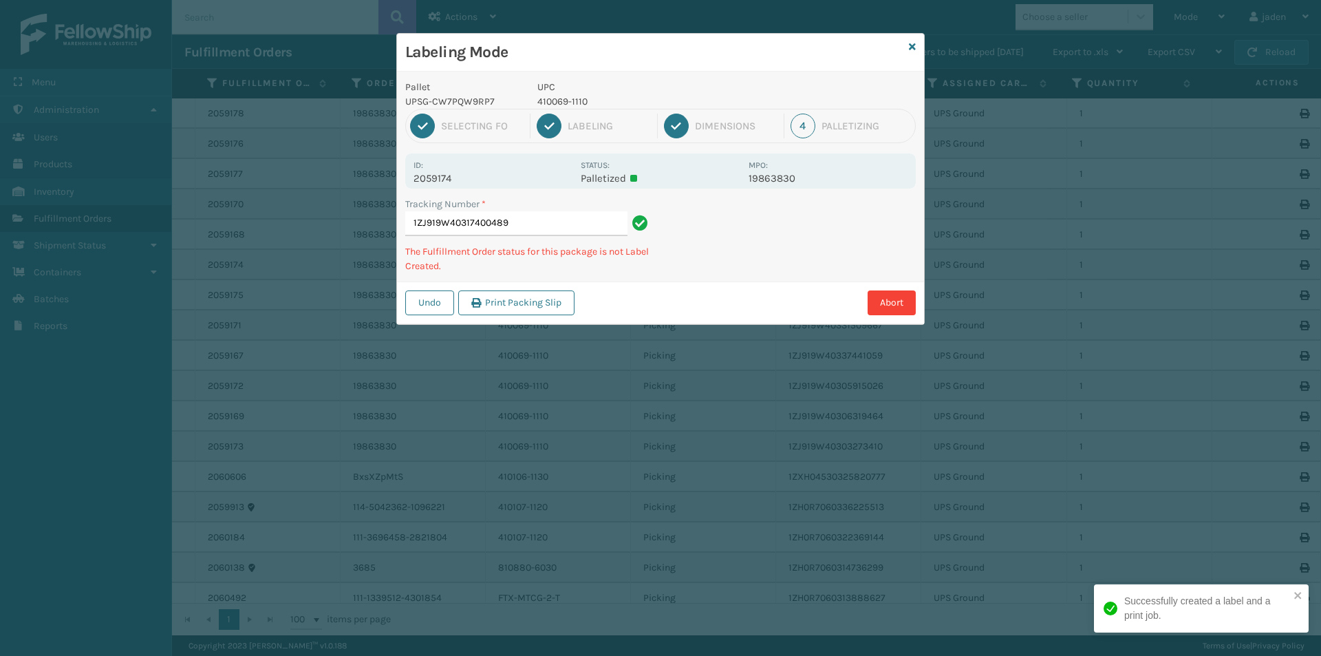
drag, startPoint x: 922, startPoint y: 184, endPoint x: 886, endPoint y: 193, distance: 36.9
drag, startPoint x: 886, startPoint y: 193, endPoint x: 906, endPoint y: 185, distance: 22.0
click at [766, 277] on div "Pallet UPSG-CW7PQW9RP7 UPC 410069-1110 1 Selecting FO 2 Labeling 3 Dimensions 4…" at bounding box center [660, 198] width 527 height 253
drag, startPoint x: 906, startPoint y: 185, endPoint x: 899, endPoint y: 186, distance: 7.6
drag, startPoint x: 899, startPoint y: 186, endPoint x: 906, endPoint y: 184, distance: 7.2
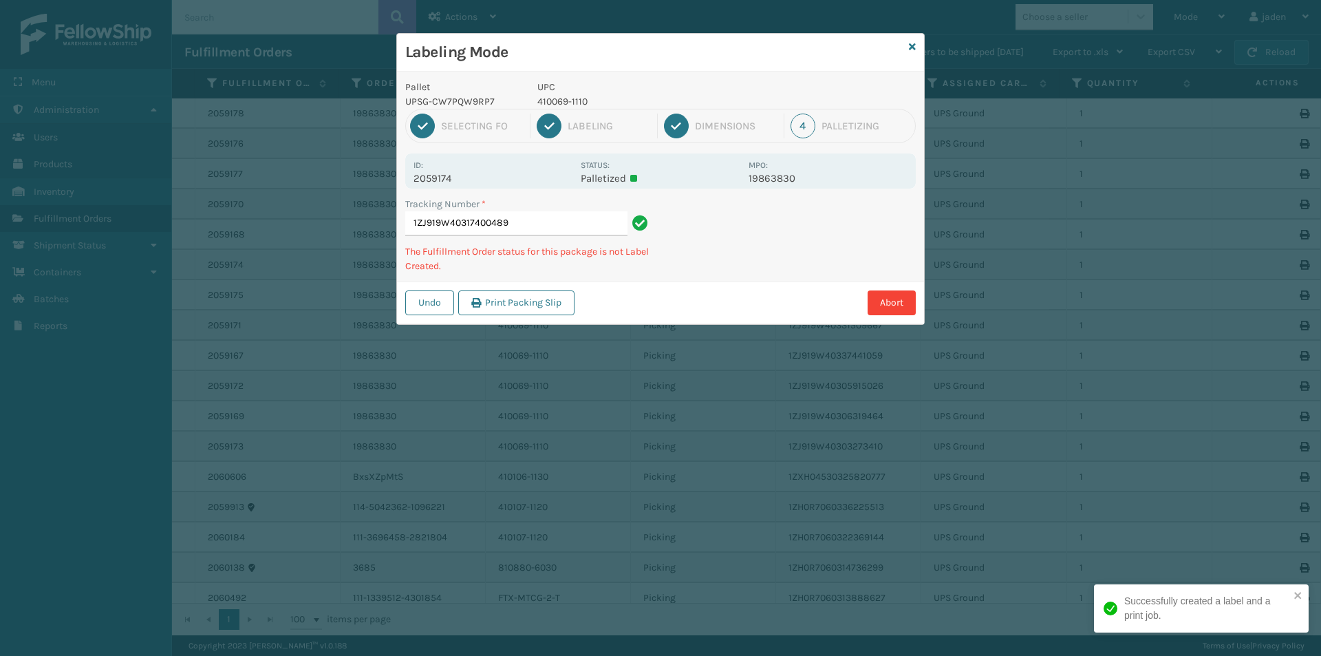
click at [804, 255] on div "Tracking Number * 1ZJ919W40317400489 The Fulfillment Order status for this pack…" at bounding box center [660, 239] width 527 height 85
drag, startPoint x: 901, startPoint y: 183, endPoint x: 730, endPoint y: 276, distance: 194.9
click at [723, 285] on div "Undo Print Packing Slip Abort" at bounding box center [660, 302] width 527 height 42
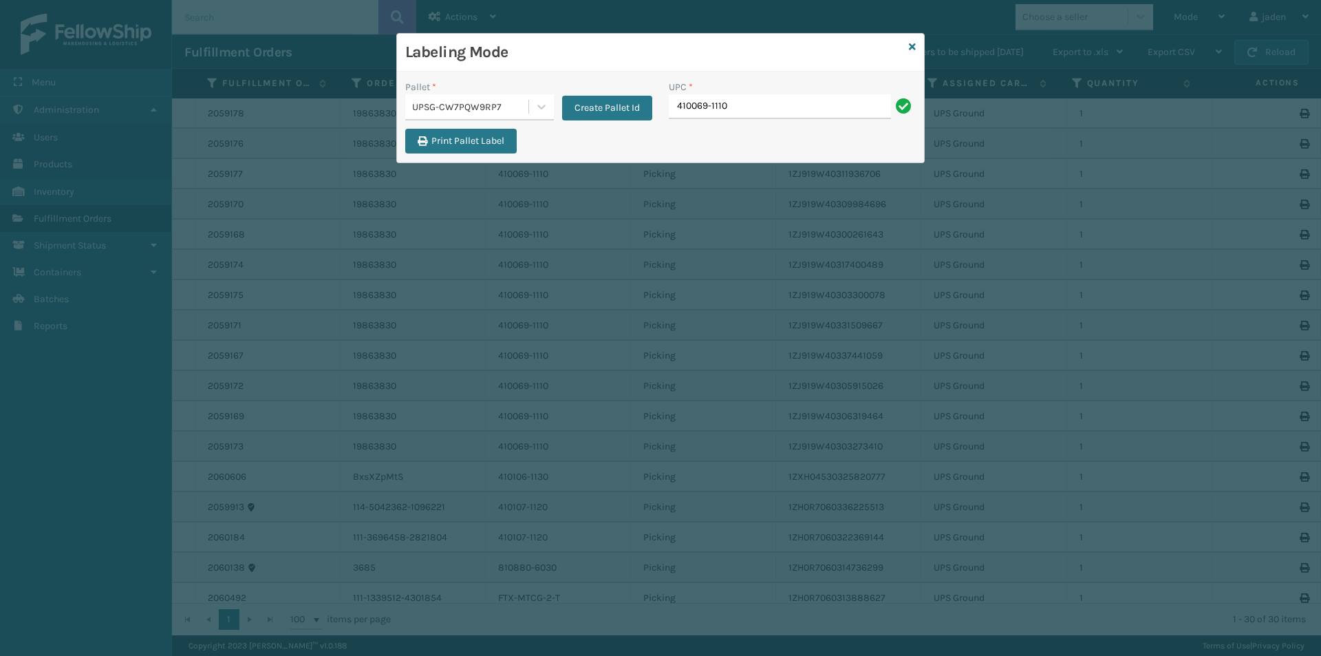
type input "410069-1110"
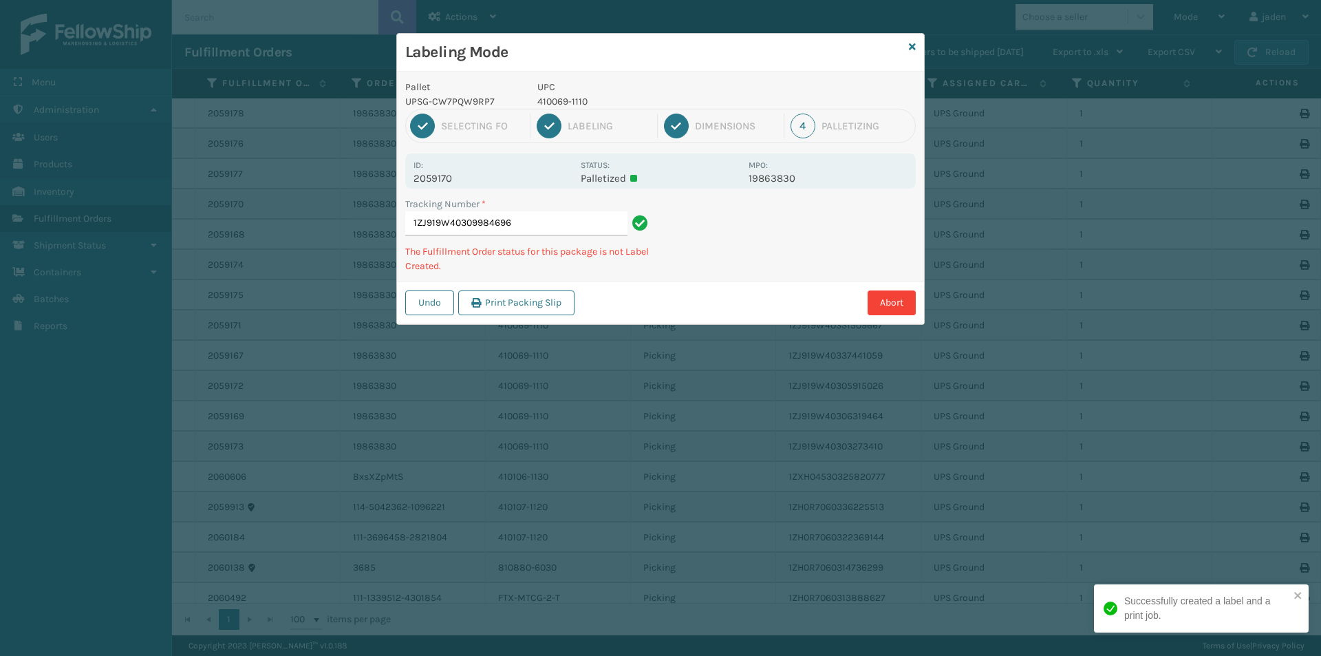
drag, startPoint x: 805, startPoint y: 240, endPoint x: 849, endPoint y: 198, distance: 60.8
click at [717, 288] on div "Undo Print Packing Slip Abort" at bounding box center [660, 302] width 527 height 42
drag, startPoint x: 849, startPoint y: 198, endPoint x: 721, endPoint y: 297, distance: 161.9
click at [778, 261] on div "Pallet UPSG-CW7PQW9RP7 UPC 410069-1110 1 Selecting FO 2 Labeling 3 Dimensions 4…" at bounding box center [660, 198] width 527 height 253
click at [757, 264] on div "Pallet UPSG-CW7PQW9RP7 UPC 410069-1110 1 Selecting FO 2 Labeling 3 Dimensions 4…" at bounding box center [660, 198] width 527 height 253
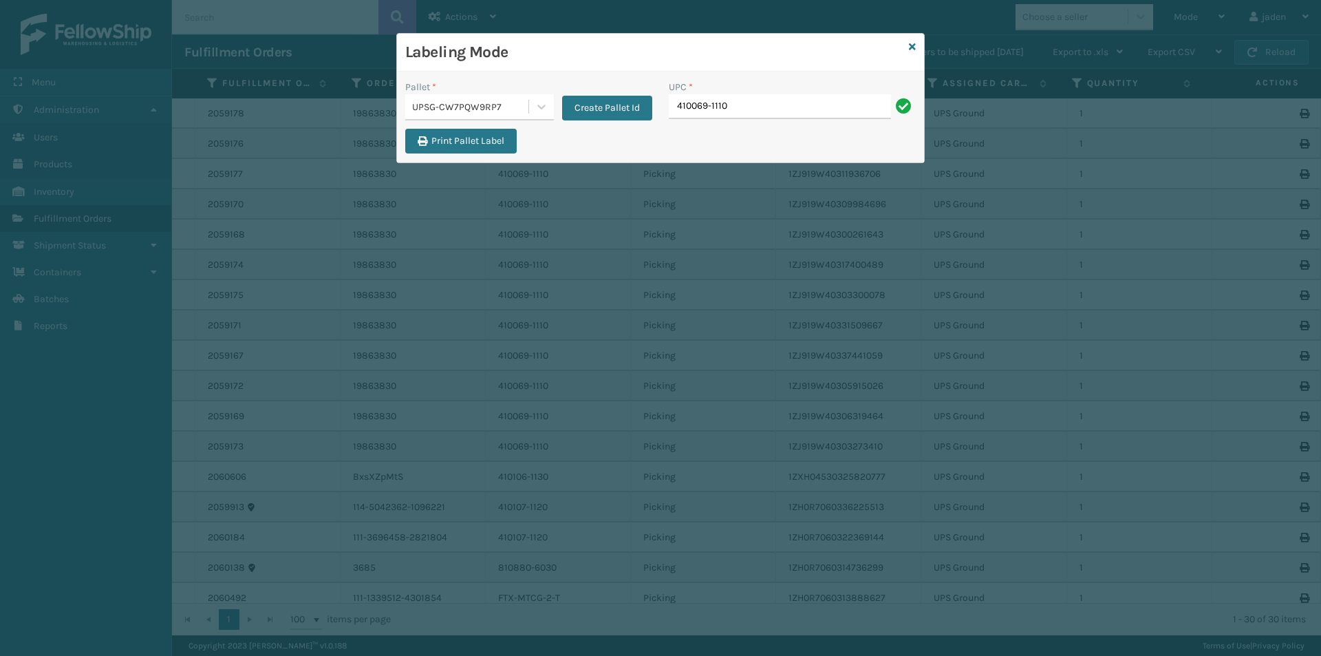
type input "410069-1110"
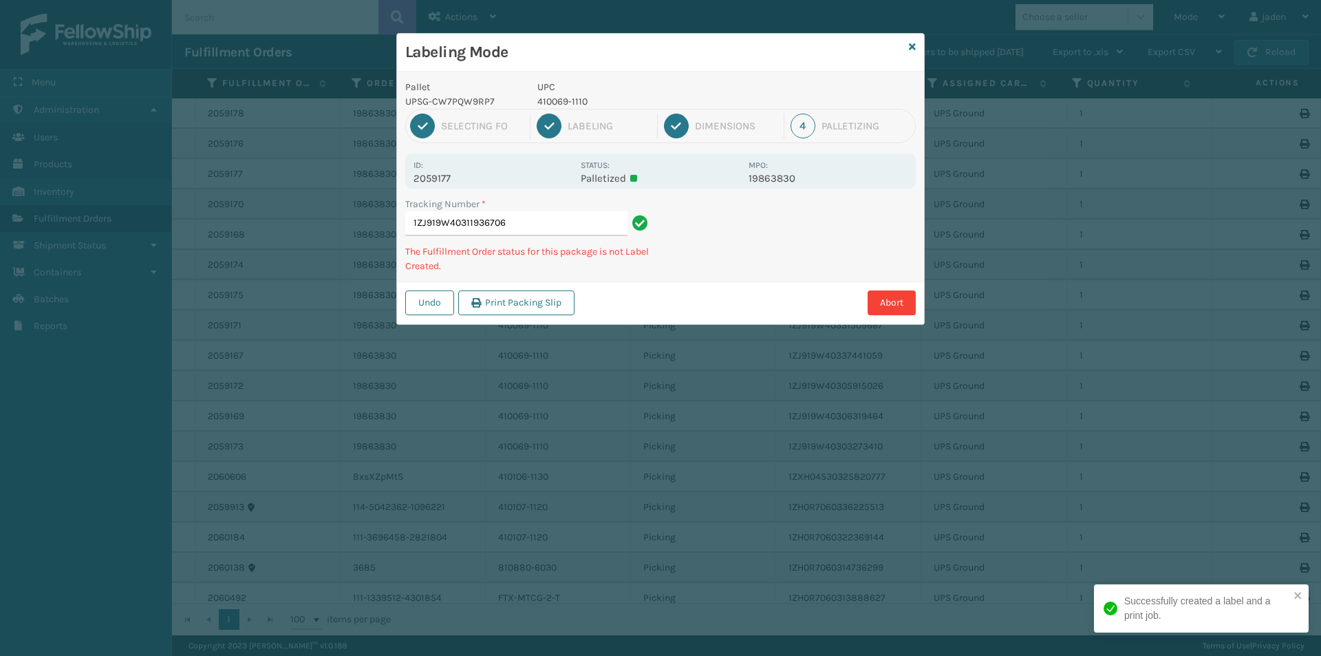
click at [706, 292] on div "Abort" at bounding box center [747, 302] width 337 height 25
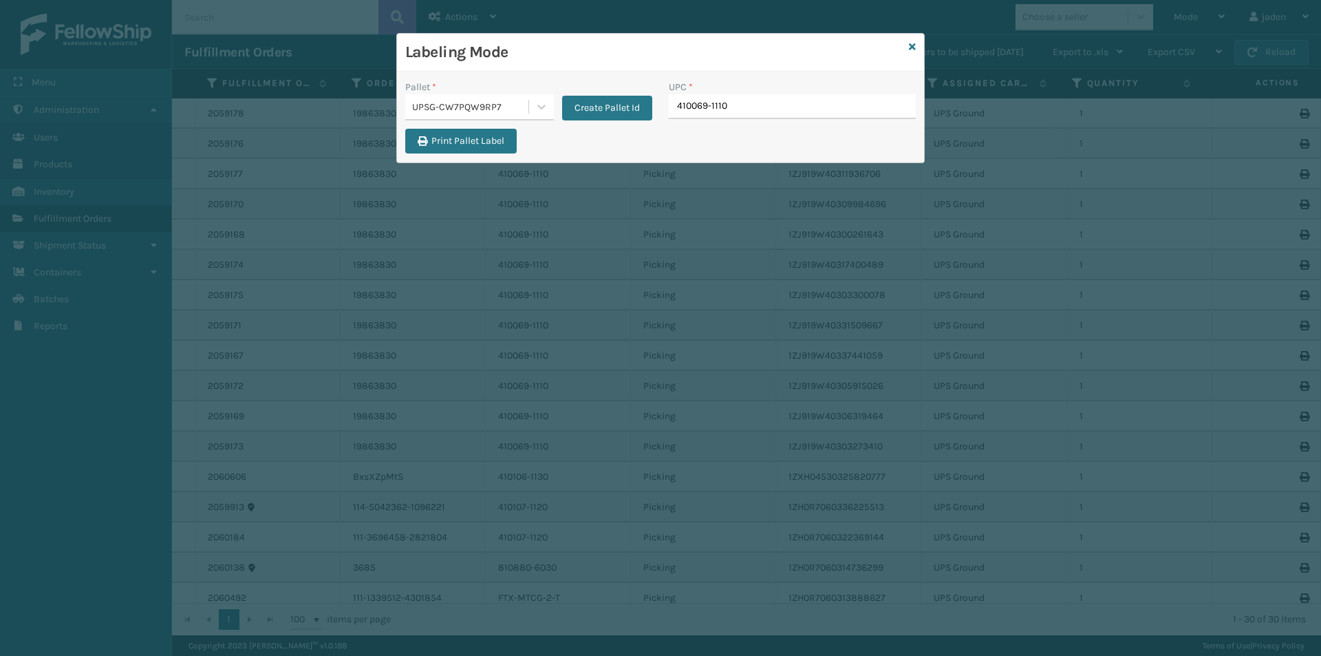
type input "410069-1110"
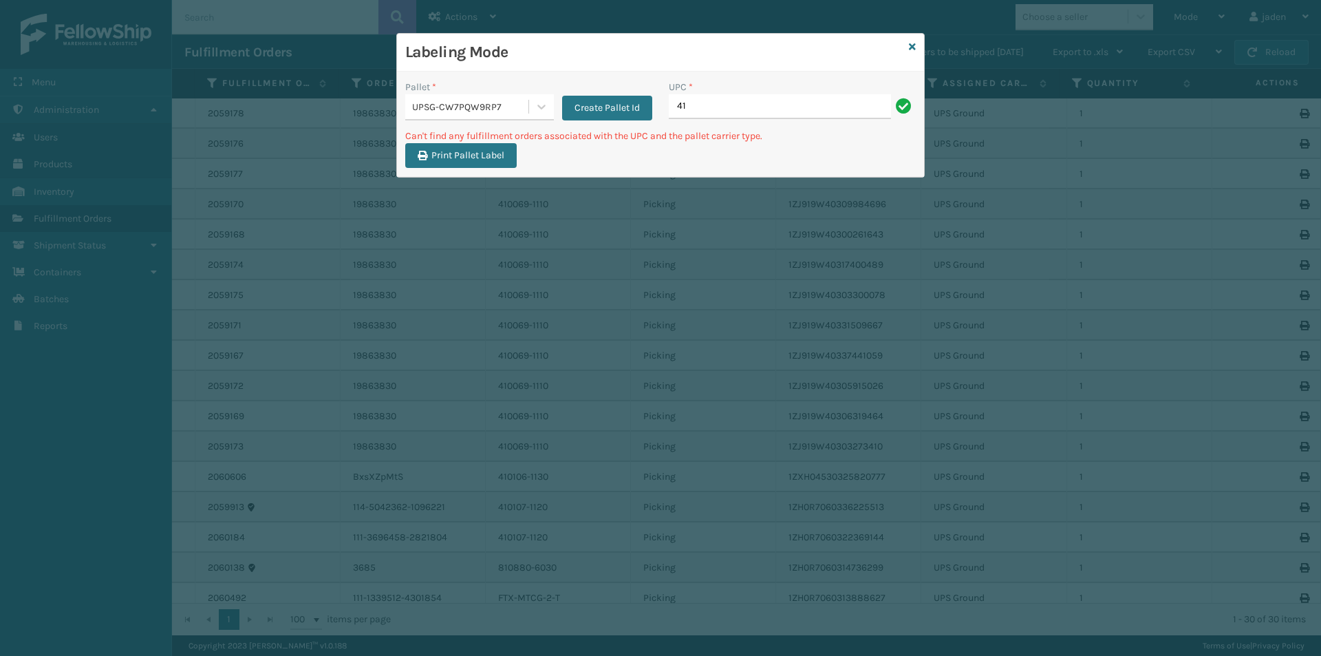
type input "4"
type input "410106-1130"
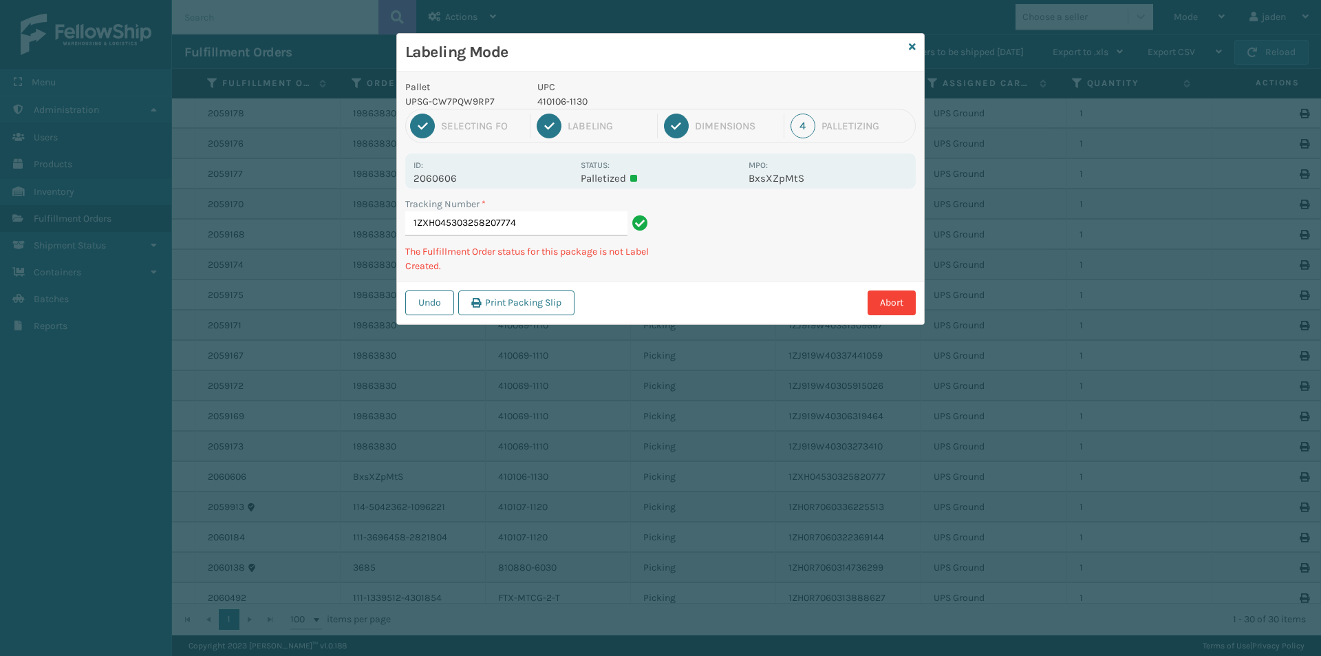
type input "1ZXH0453032582077741"
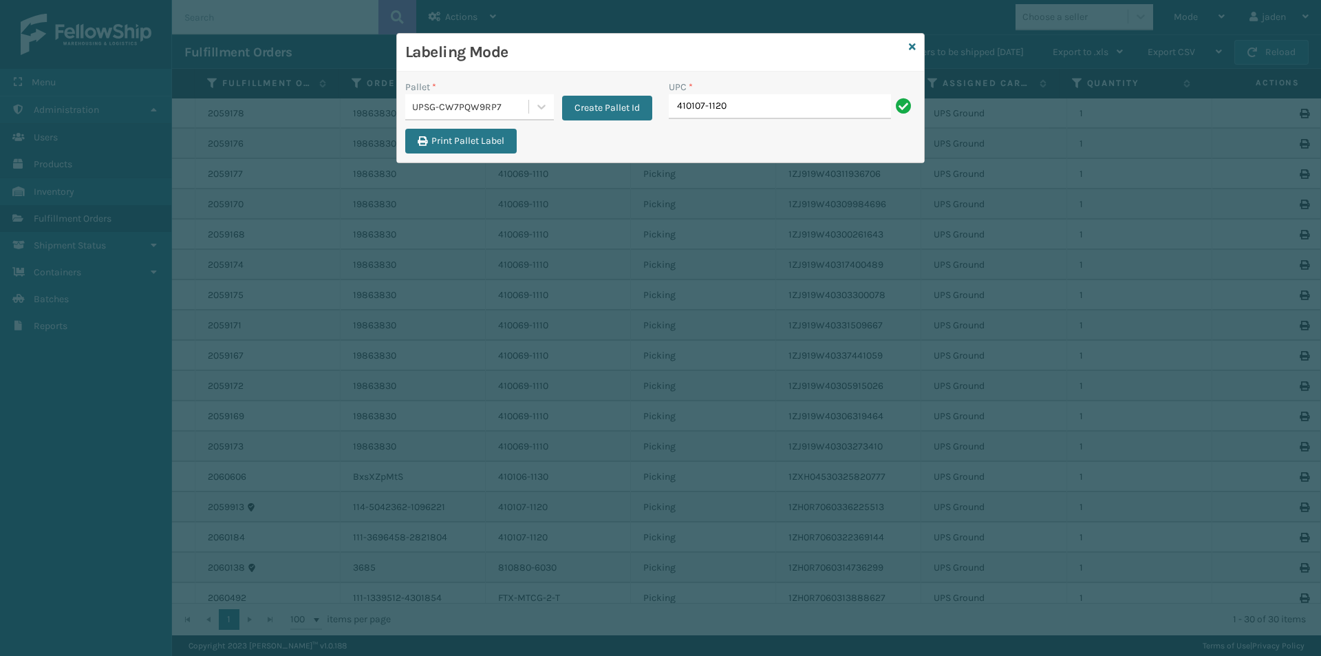
type input "410107-1120"
type input "810880-6030"
click at [775, 116] on input "UPC *" at bounding box center [792, 106] width 247 height 25
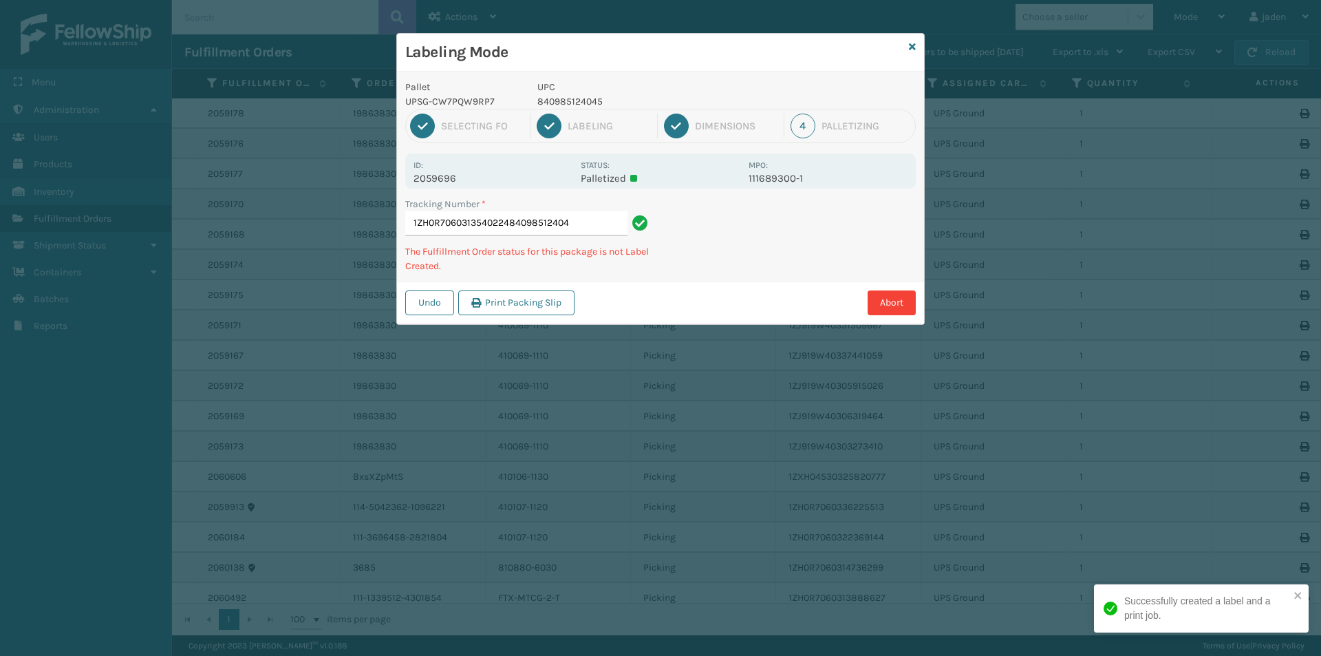
type input "1ZH0R7060313540224840985124045"
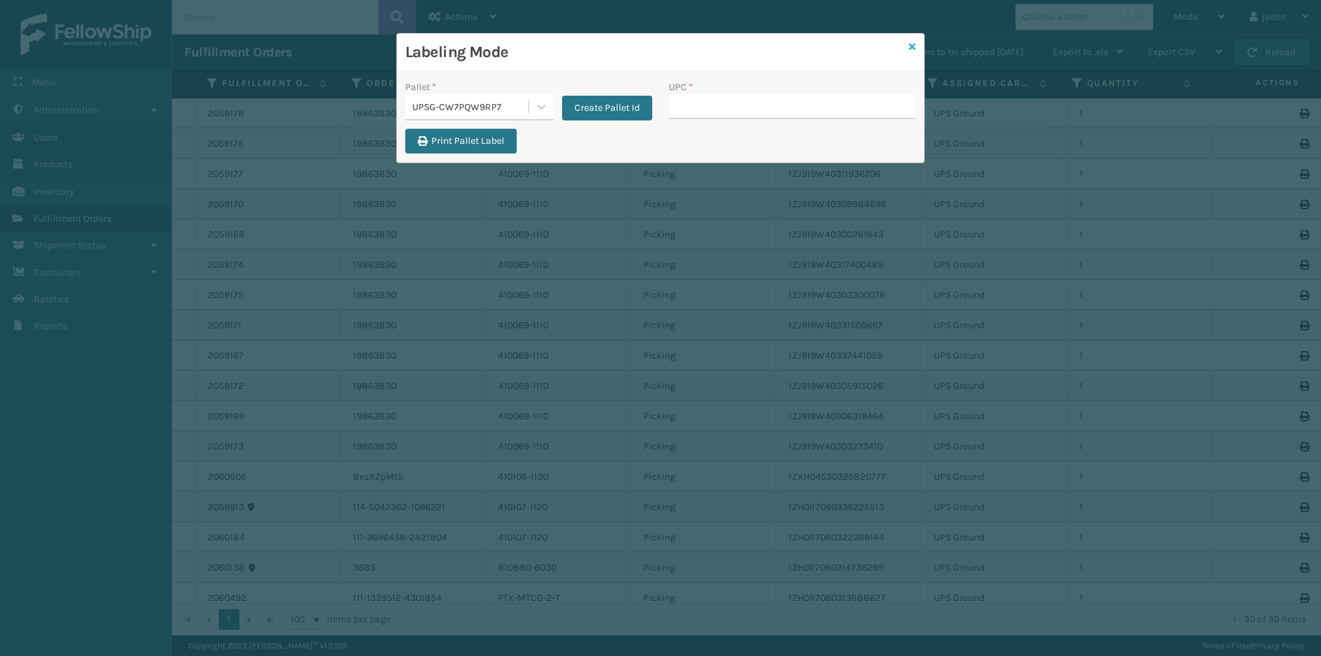
click at [913, 45] on icon at bounding box center [912, 47] width 7 height 10
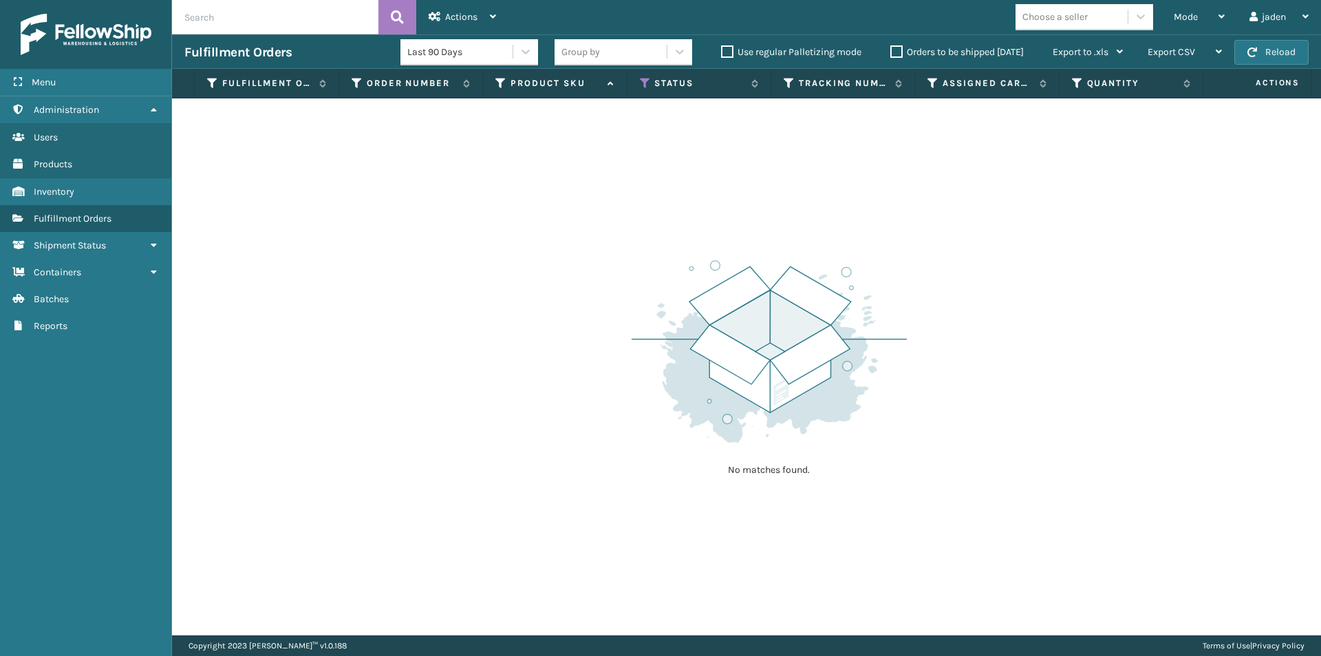
click at [1146, 31] on div "Mode Regular Mode Picking Mode Labeling Mode Exit Scan Mode Choose a seller jad…" at bounding box center [915, 17] width 813 height 34
click at [1193, 21] on span "Mode" at bounding box center [1186, 17] width 24 height 12
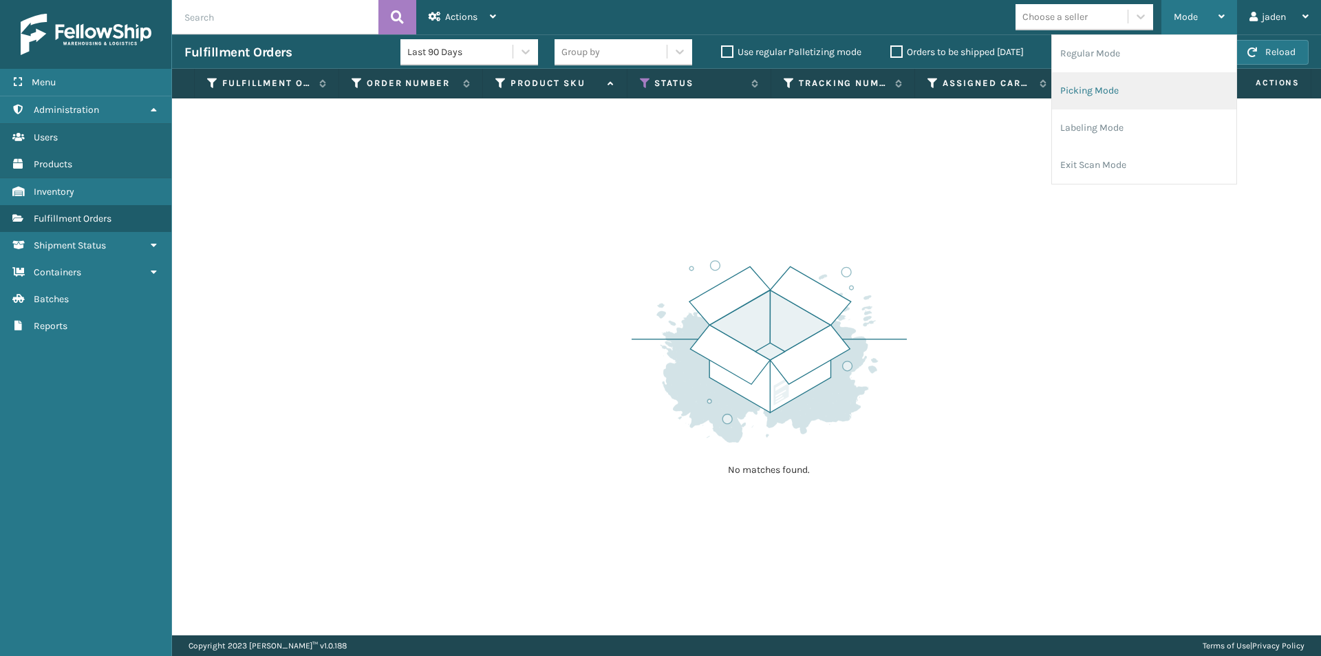
click at [1164, 85] on li "Picking Mode" at bounding box center [1144, 90] width 184 height 37
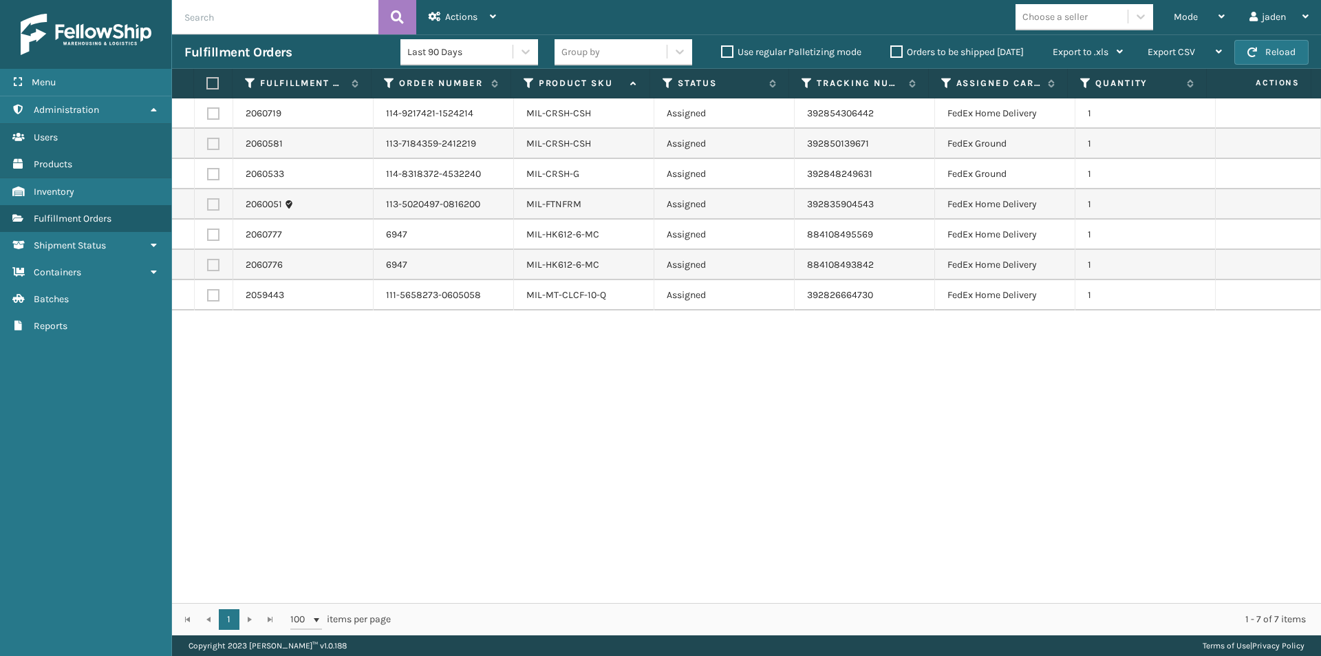
drag, startPoint x: 1032, startPoint y: 434, endPoint x: 552, endPoint y: 352, distance: 487.2
click at [613, 487] on div "2060719 114-9217421-1524214 MIL-CRSH-CSH Assigned 392854306442 FedEx Home Deliv…" at bounding box center [746, 350] width 1149 height 504
click at [216, 241] on td at bounding box center [214, 235] width 39 height 30
click at [213, 269] on label at bounding box center [213, 265] width 12 height 12
click at [208, 268] on input "checkbox" at bounding box center [207, 263] width 1 height 9
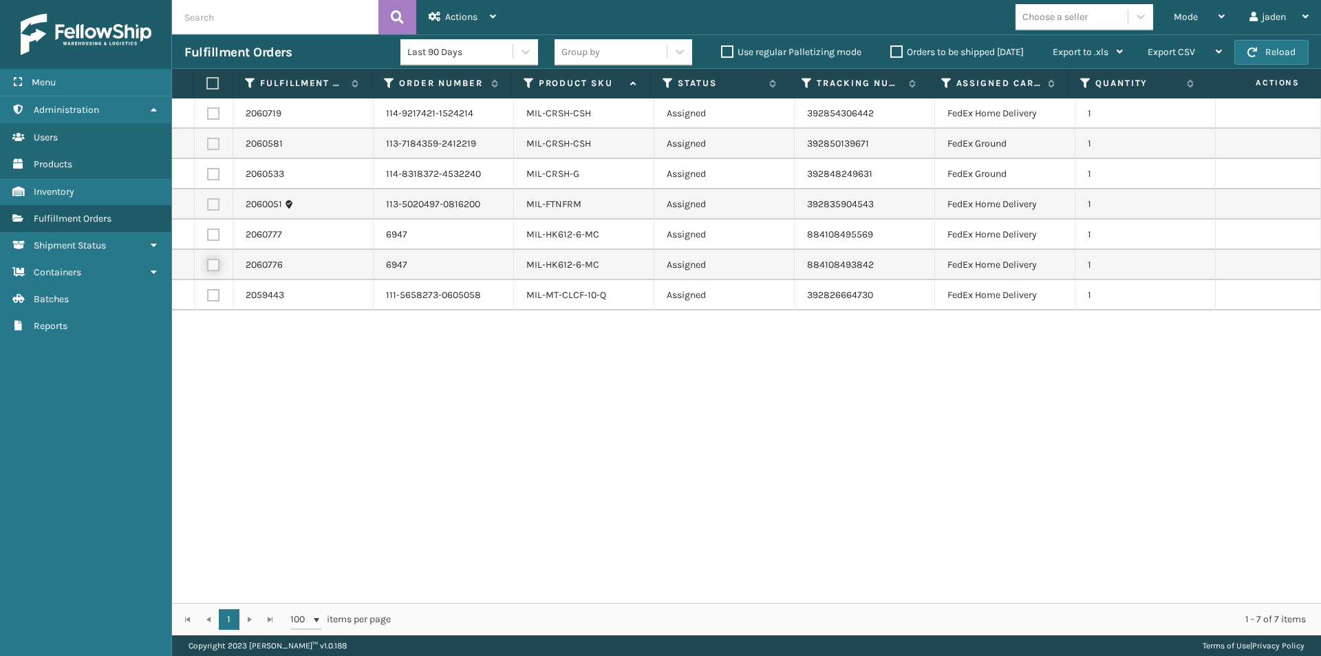
checkbox input "true"
click at [216, 232] on label at bounding box center [213, 234] width 12 height 12
click at [208, 232] on input "checkbox" at bounding box center [207, 232] width 1 height 9
checkbox input "true"
drag, startPoint x: 947, startPoint y: 406, endPoint x: 448, endPoint y: 502, distance: 508.2
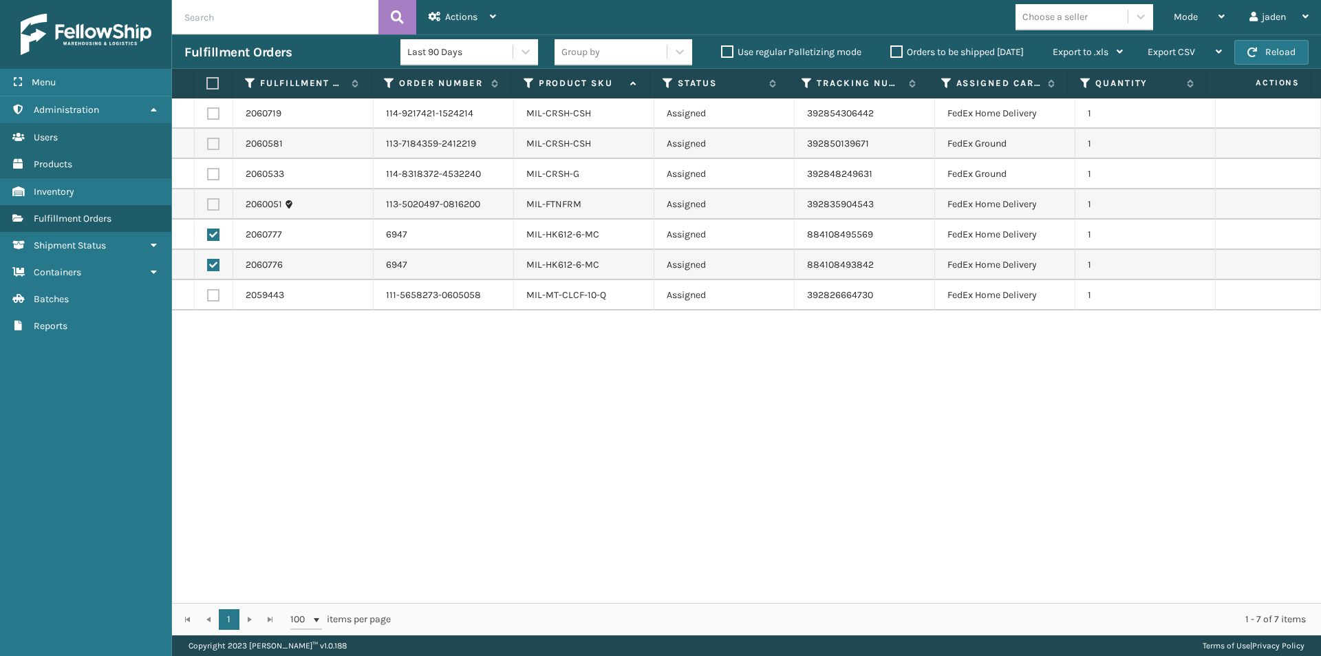
click at [432, 505] on div "2060719 114-9217421-1524214 MIL-CRSH-CSH Assigned 392854306442 FedEx Home Deliv…" at bounding box center [746, 350] width 1149 height 504
drag, startPoint x: 796, startPoint y: 469, endPoint x: 884, endPoint y: 482, distance: 89.1
click at [407, 530] on div "2060719 114-9217421-1524214 MIL-CRSH-CSH Assigned 392854306442 FedEx Home Deliv…" at bounding box center [746, 350] width 1149 height 504
drag, startPoint x: 902, startPoint y: 484, endPoint x: 874, endPoint y: 489, distance: 28.7
drag, startPoint x: 874, startPoint y: 489, endPoint x: 989, endPoint y: 478, distance: 115.5
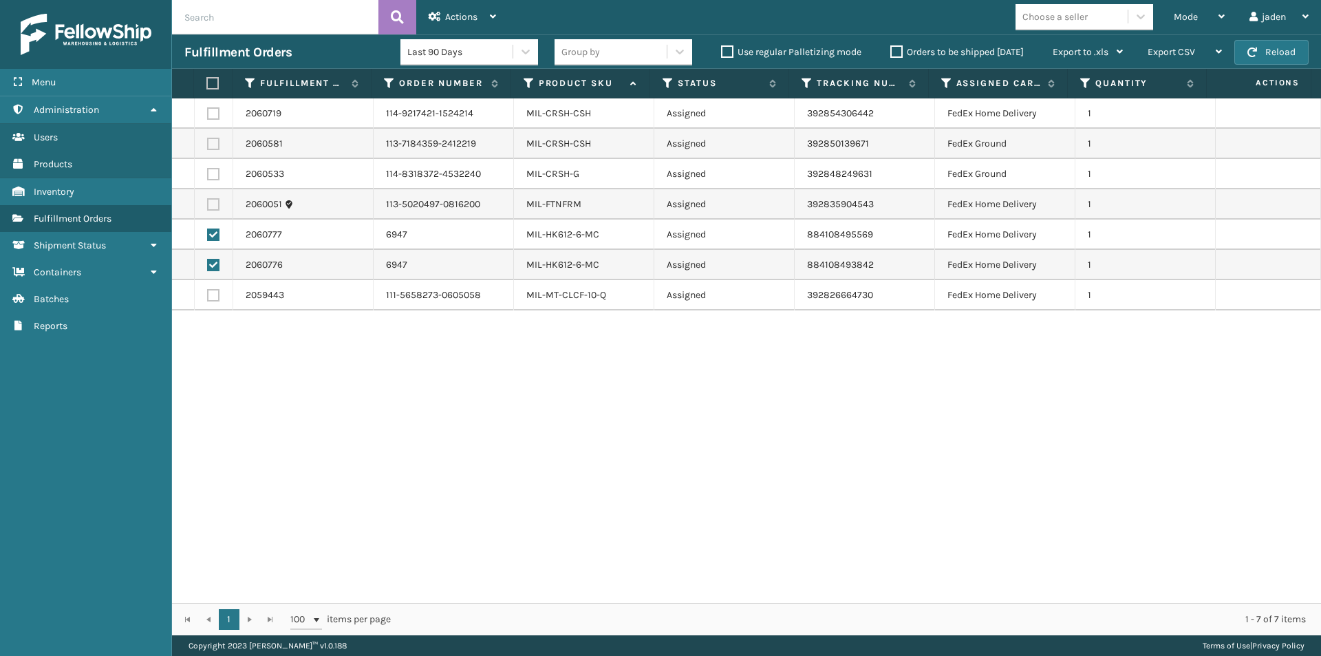
click at [416, 542] on div "2060719 114-9217421-1524214 MIL-CRSH-CSH Assigned 392854306442 FedEx Home Deliv…" at bounding box center [746, 350] width 1149 height 504
drag, startPoint x: 955, startPoint y: 482, endPoint x: 829, endPoint y: 434, distance: 134.2
click at [509, 485] on div "2060719 114-9217421-1524214 MIL-CRSH-CSH Assigned 392854306442 FedEx Home Deliv…" at bounding box center [746, 350] width 1149 height 504
drag, startPoint x: 1007, startPoint y: 432, endPoint x: 1204, endPoint y: 486, distance: 204.2
click at [472, 487] on div "2060719 114-9217421-1524214 MIL-CRSH-CSH Assigned 392854306442 FedEx Home Deliv…" at bounding box center [746, 350] width 1149 height 504
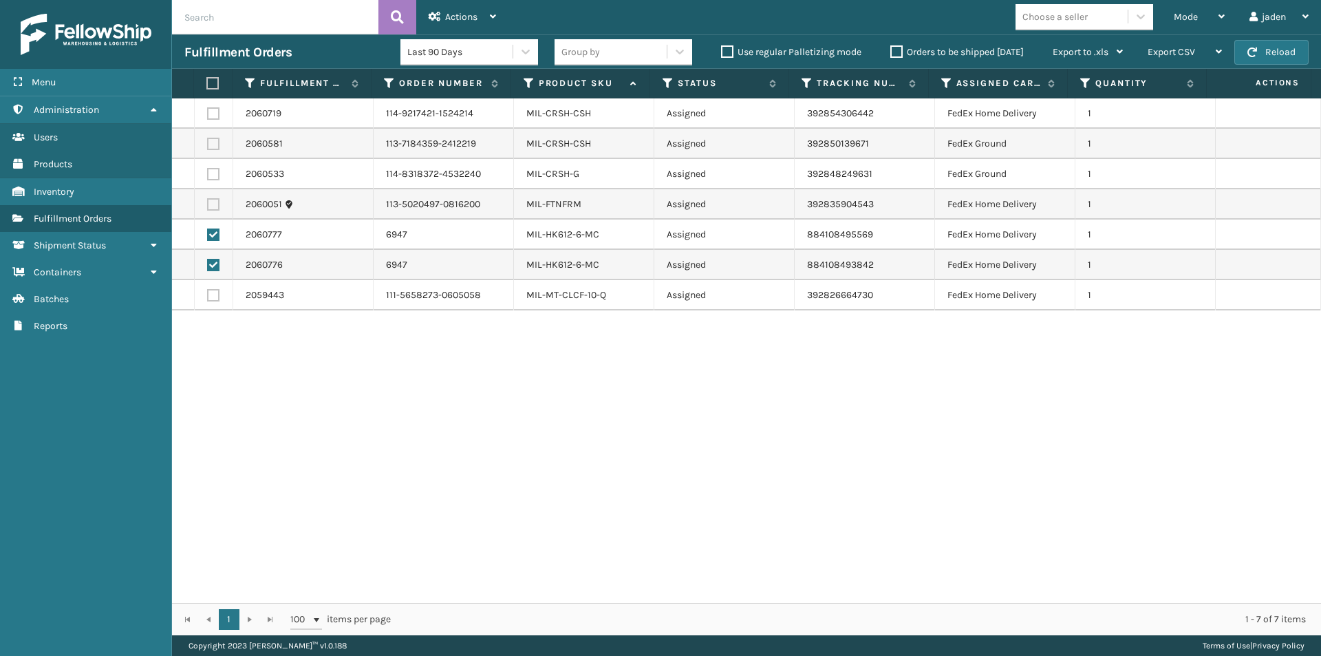
drag, startPoint x: 1204, startPoint y: 486, endPoint x: 1100, endPoint y: 461, distance: 106.8
drag, startPoint x: 1100, startPoint y: 461, endPoint x: 576, endPoint y: 462, distance: 523.7
click at [558, 462] on div "2060719 114-9217421-1524214 MIL-CRSH-CSH Assigned 392854306442 FedEx Home Deliv…" at bounding box center [746, 350] width 1149 height 504
drag, startPoint x: 1074, startPoint y: 436, endPoint x: 1125, endPoint y: 497, distance: 79.2
click at [522, 493] on div "2060719 114-9217421-1524214 MIL-CRSH-CSH Assigned 392854306442 FedEx Home Deliv…" at bounding box center [746, 350] width 1149 height 504
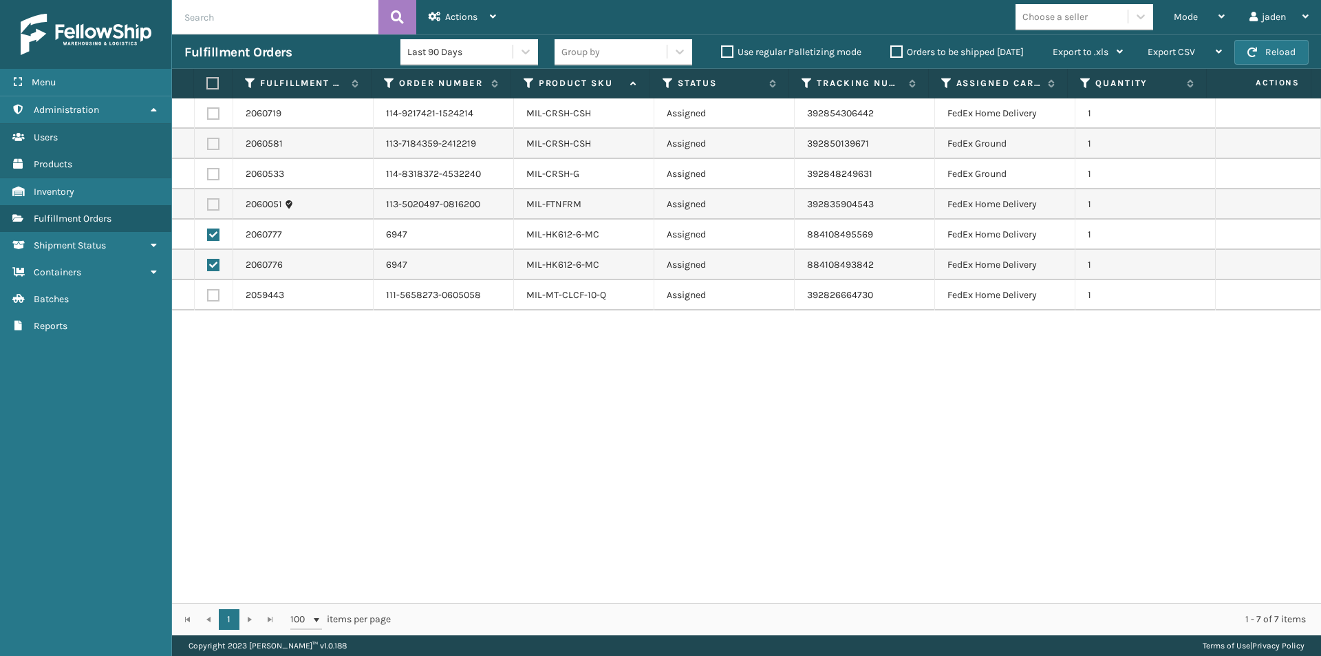
drag, startPoint x: 1121, startPoint y: 506, endPoint x: 1321, endPoint y: 501, distance: 199.6
click at [690, 513] on div "2060719 114-9217421-1524214 MIL-CRSH-CSH Assigned 392854306442 FedEx Home Deliv…" at bounding box center [746, 350] width 1149 height 504
drag, startPoint x: 1316, startPoint y: 501, endPoint x: 672, endPoint y: 511, distance: 643.6
click at [672, 511] on div "2060719 114-9217421-1524214 MIL-CRSH-CSH Assigned 392854306442 FedEx Home Deliv…" at bounding box center [746, 350] width 1149 height 504
drag, startPoint x: 1206, startPoint y: 468, endPoint x: 1281, endPoint y: 476, distance: 75.5
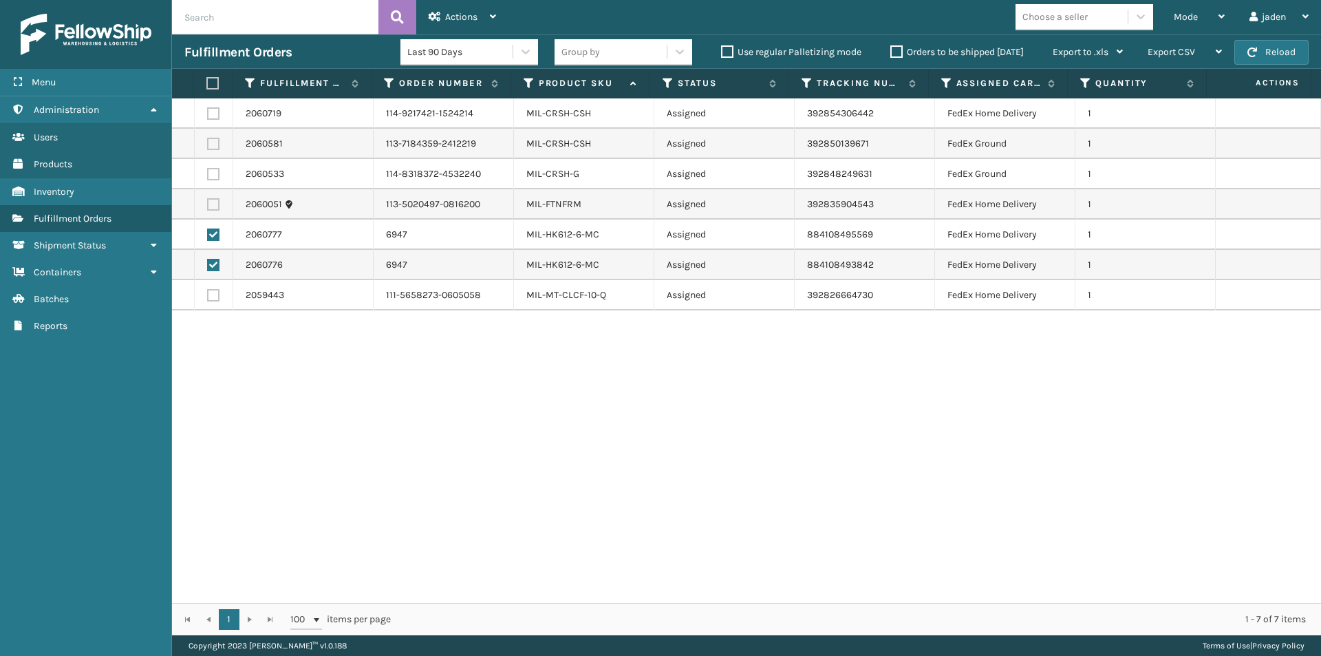
click at [705, 493] on div "2060719 114-9217421-1524214 MIL-CRSH-CSH Assigned 392854306442 FedEx Home Deliv…" at bounding box center [746, 350] width 1149 height 504
drag, startPoint x: 1281, startPoint y: 476, endPoint x: 1180, endPoint y: 469, distance: 101.4
drag, startPoint x: 1180, startPoint y: 469, endPoint x: 1043, endPoint y: 468, distance: 137.7
click at [615, 493] on div "2060719 114-9217421-1524214 MIL-CRSH-CSH Assigned 392854306442 FedEx Home Deliv…" at bounding box center [746, 350] width 1149 height 504
drag, startPoint x: 1168, startPoint y: 469, endPoint x: 1144, endPoint y: 469, distance: 24.1
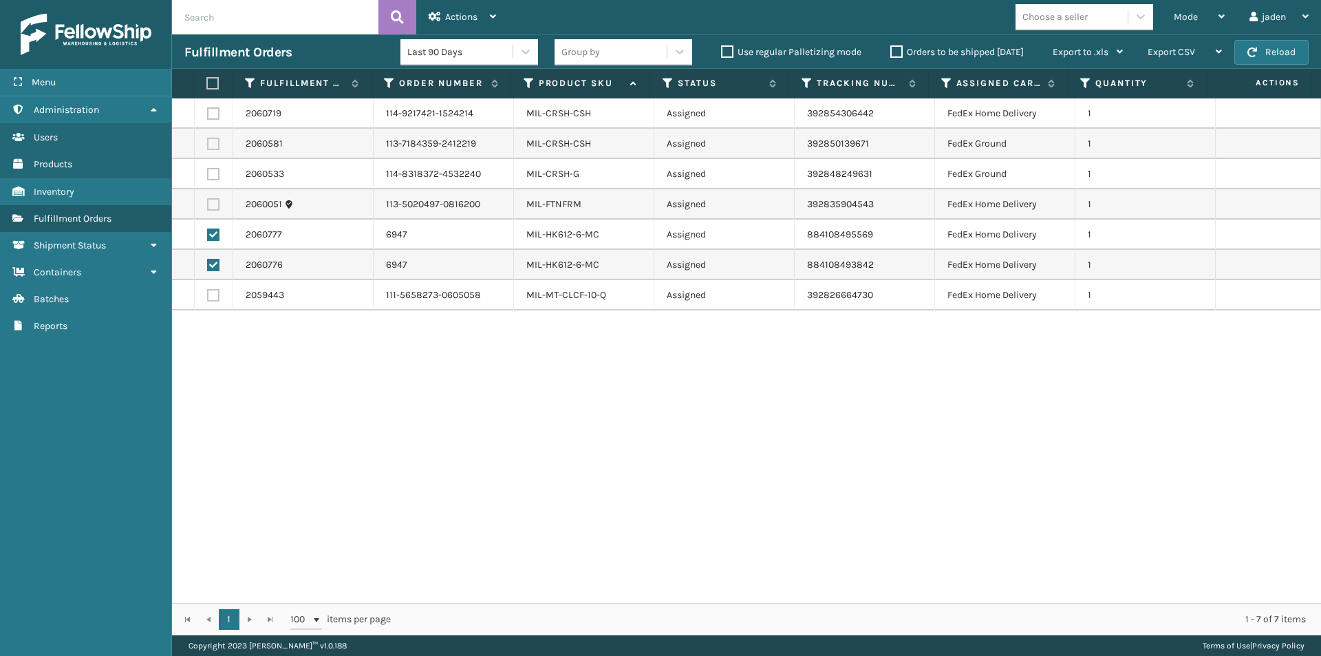
drag, startPoint x: 1144, startPoint y: 469, endPoint x: 705, endPoint y: 473, distance: 439.1
click at [574, 481] on div "2060719 114-9217421-1524214 MIL-CRSH-CSH Assigned 392854306442 FedEx Home Deliv…" at bounding box center [746, 350] width 1149 height 504
drag, startPoint x: 1199, startPoint y: 465, endPoint x: 619, endPoint y: 321, distance: 597.7
click at [512, 446] on div "2060719 114-9217421-1524214 MIL-CRSH-CSH Assigned 392854306442 FedEx Home Deliv…" at bounding box center [746, 350] width 1149 height 504
click at [1259, 54] on button "Reload" at bounding box center [1272, 52] width 74 height 25
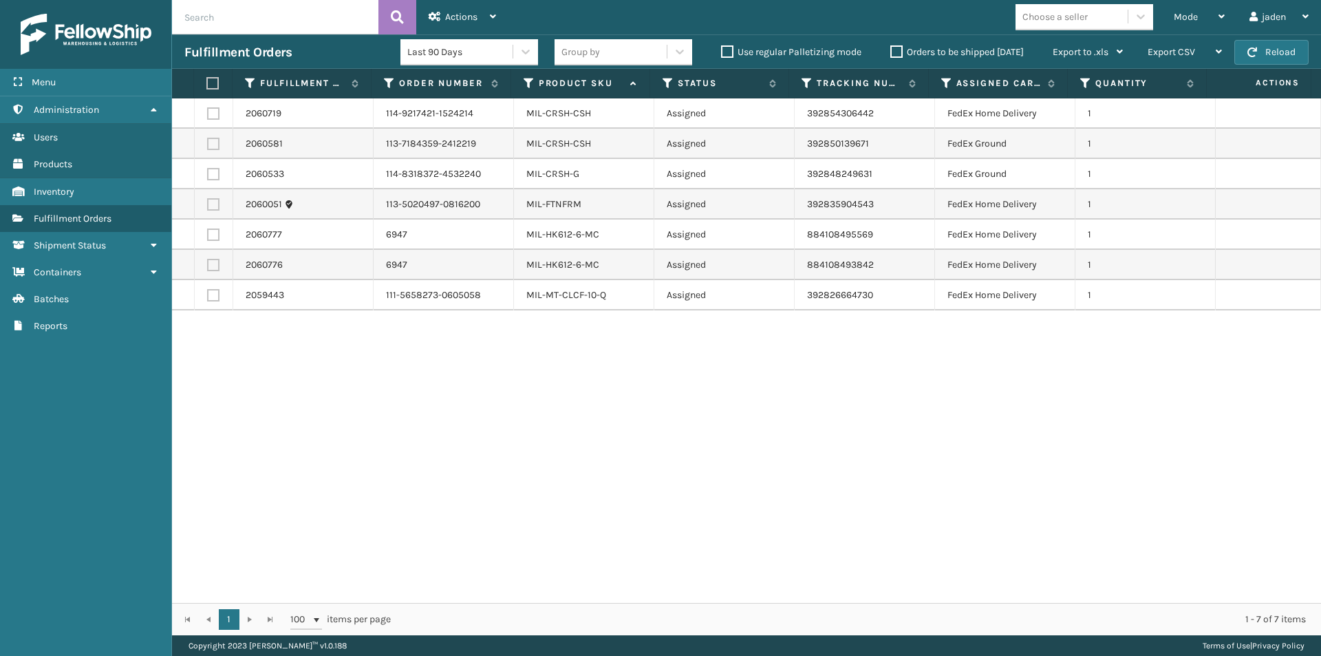
drag, startPoint x: 941, startPoint y: 434, endPoint x: 642, endPoint y: 313, distance: 322.3
click at [554, 470] on div "2060719 114-9217421-1524214 MIL-CRSH-CSH Assigned 392854306442 FedEx Home Deliv…" at bounding box center [746, 350] width 1149 height 504
click at [1183, 30] on div "Mode" at bounding box center [1199, 17] width 51 height 34
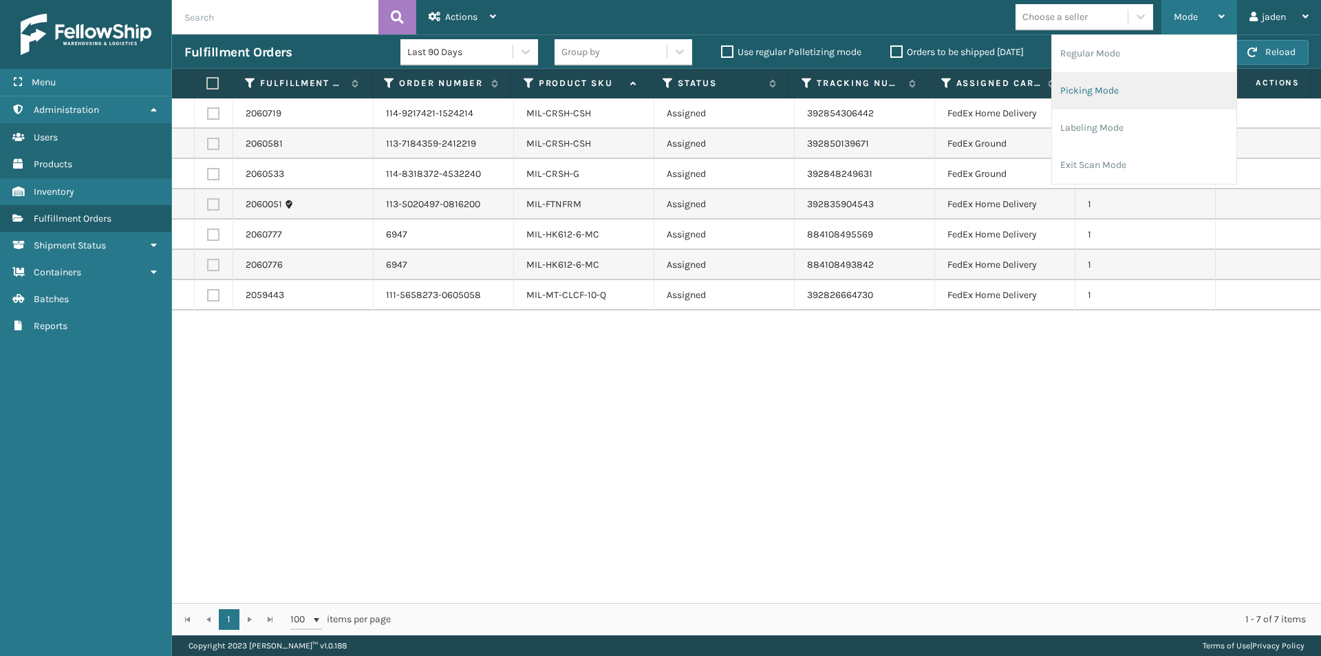
click at [1139, 95] on li "Picking Mode" at bounding box center [1144, 90] width 184 height 37
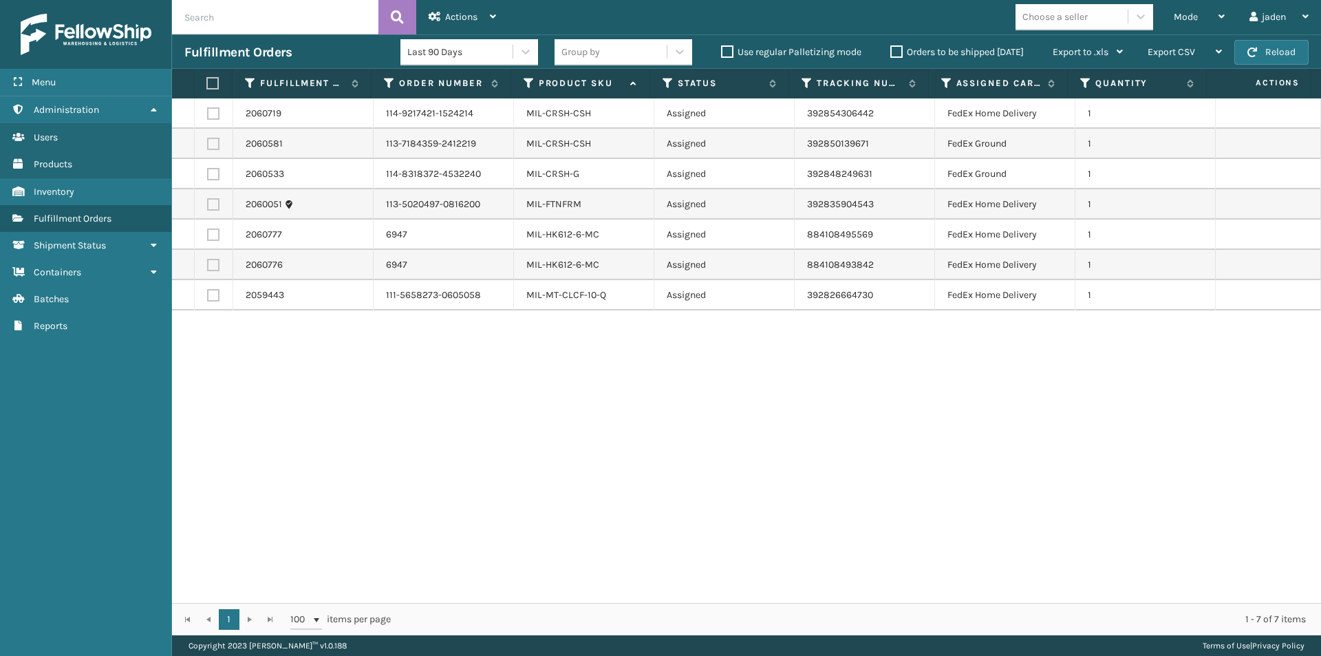
click at [1281, 70] on th "Actions" at bounding box center [1259, 84] width 105 height 30
click at [1285, 50] on button "Reload" at bounding box center [1272, 52] width 74 height 25
drag, startPoint x: 928, startPoint y: 425, endPoint x: 600, endPoint y: 464, distance: 330.5
click at [600, 464] on div "2060719 114-9217421-1524214 MIL-CRSH-CSH Assigned 392854306442 FedEx Home Deliv…" at bounding box center [746, 350] width 1149 height 504
click at [1175, 21] on span "Mode" at bounding box center [1186, 17] width 24 height 12
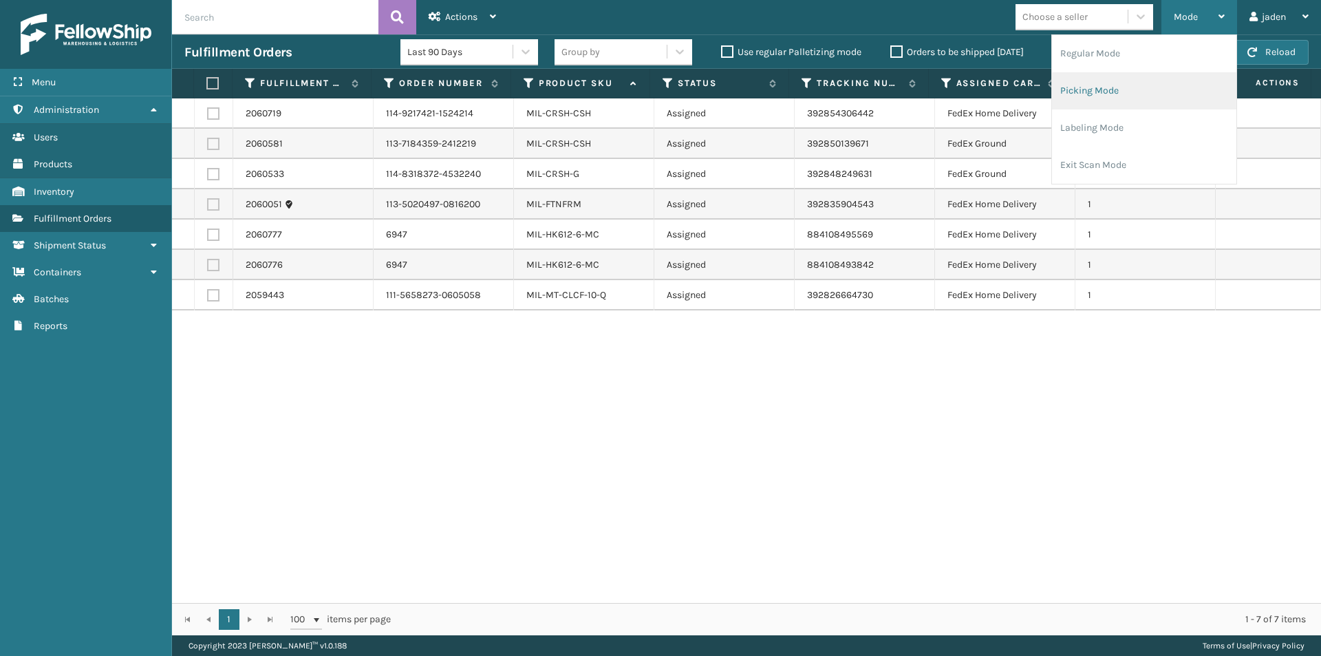
click at [1128, 94] on li "Picking Mode" at bounding box center [1144, 90] width 184 height 37
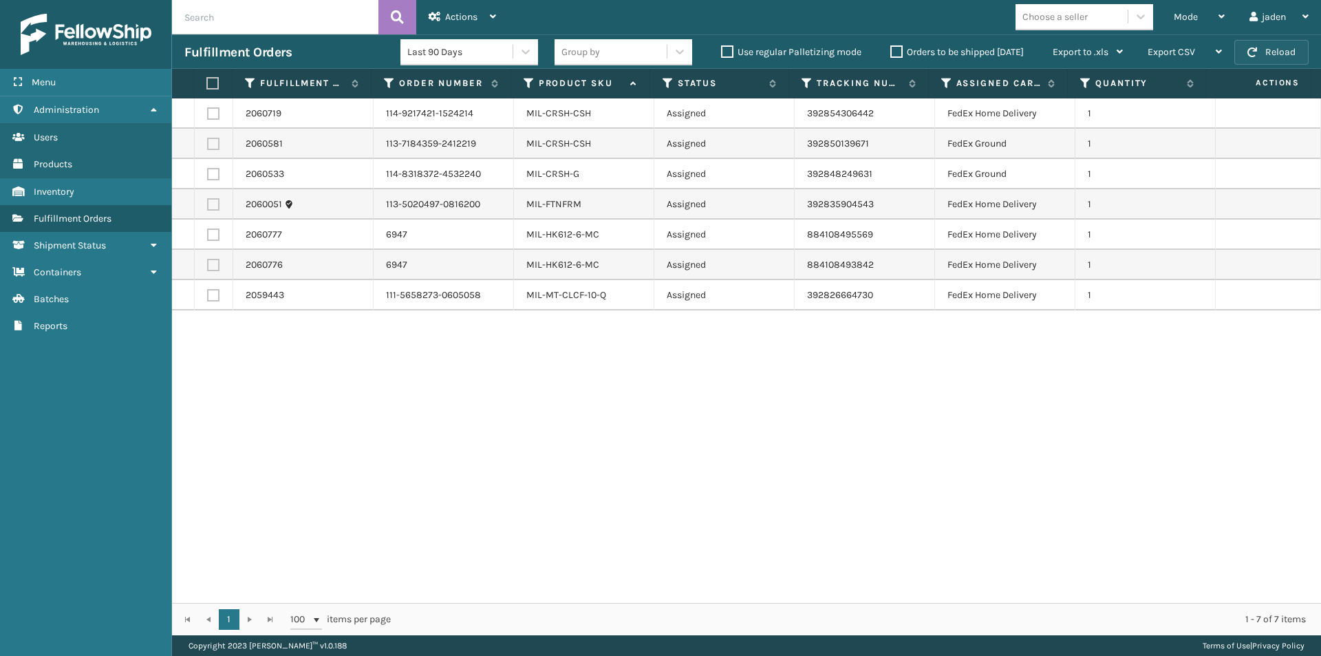
drag, startPoint x: 1196, startPoint y: 131, endPoint x: 1268, endPoint y: 44, distance: 112.4
click at [1268, 44] on button "Reload" at bounding box center [1272, 52] width 74 height 25
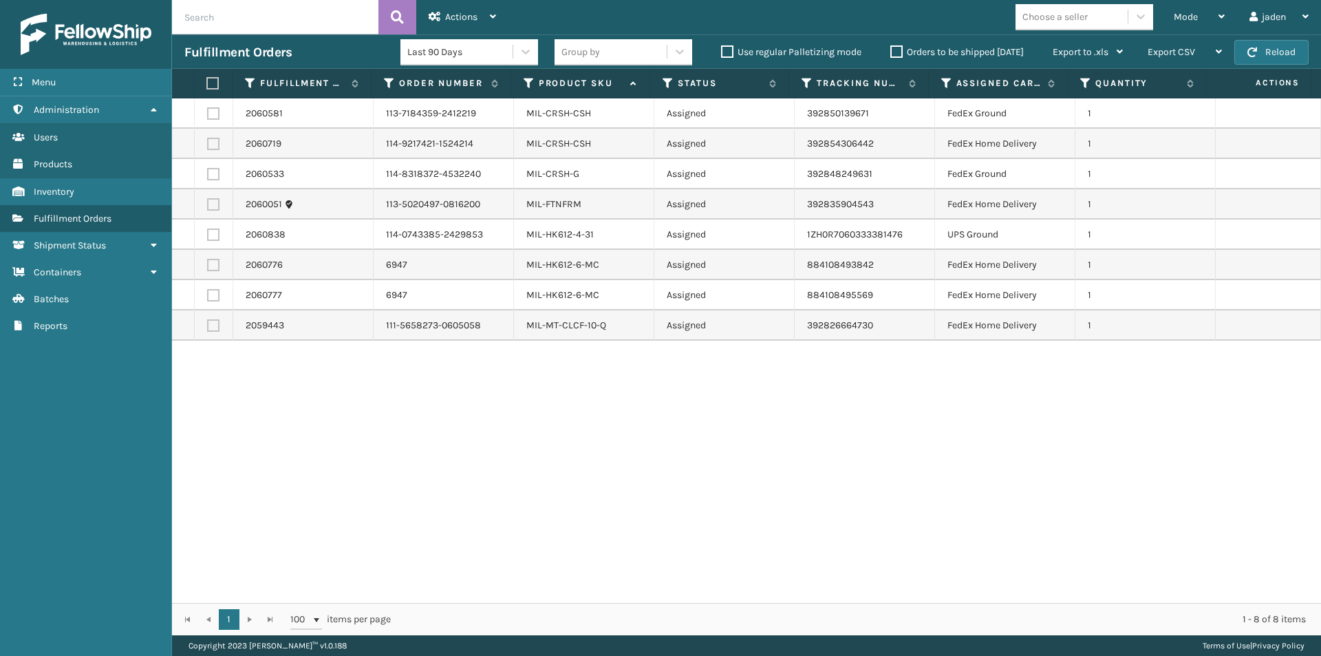
drag, startPoint x: 853, startPoint y: 415, endPoint x: 520, endPoint y: 443, distance: 334.3
click at [520, 443] on div "2060581 113-7184359-2412219 MIL-CRSH-CSH Assigned 392850139671 FedEx Ground 1 2…" at bounding box center [746, 350] width 1149 height 504
click at [1291, 54] on button "Reload" at bounding box center [1272, 52] width 74 height 25
drag, startPoint x: 900, startPoint y: 483, endPoint x: 887, endPoint y: 482, distance: 12.4
drag, startPoint x: 887, startPoint y: 482, endPoint x: 434, endPoint y: 385, distance: 464.0
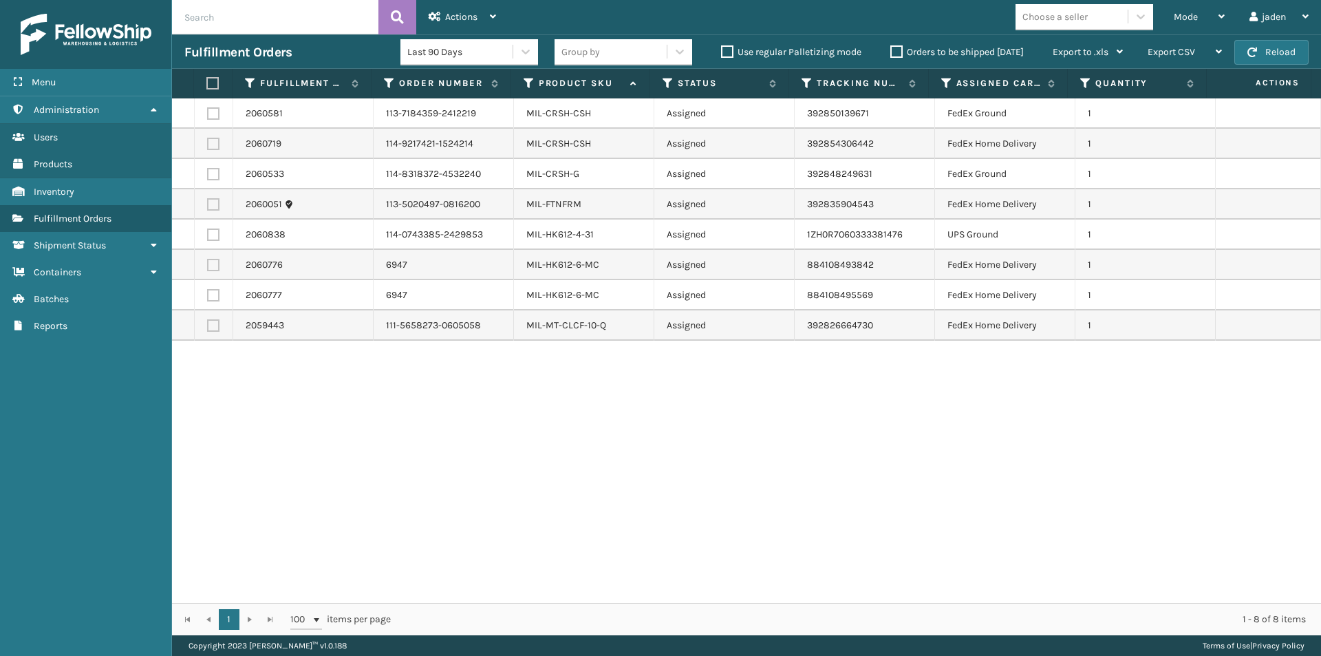
click at [458, 531] on div "2060581 113-7184359-2412219 MIL-CRSH-CSH Assigned 392850139671 FedEx Ground 1 2…" at bounding box center [746, 350] width 1149 height 504
click at [213, 266] on label at bounding box center [213, 265] width 12 height 12
click at [208, 266] on input "checkbox" at bounding box center [207, 263] width 1 height 9
checkbox input "true"
click at [212, 295] on label at bounding box center [213, 295] width 12 height 12
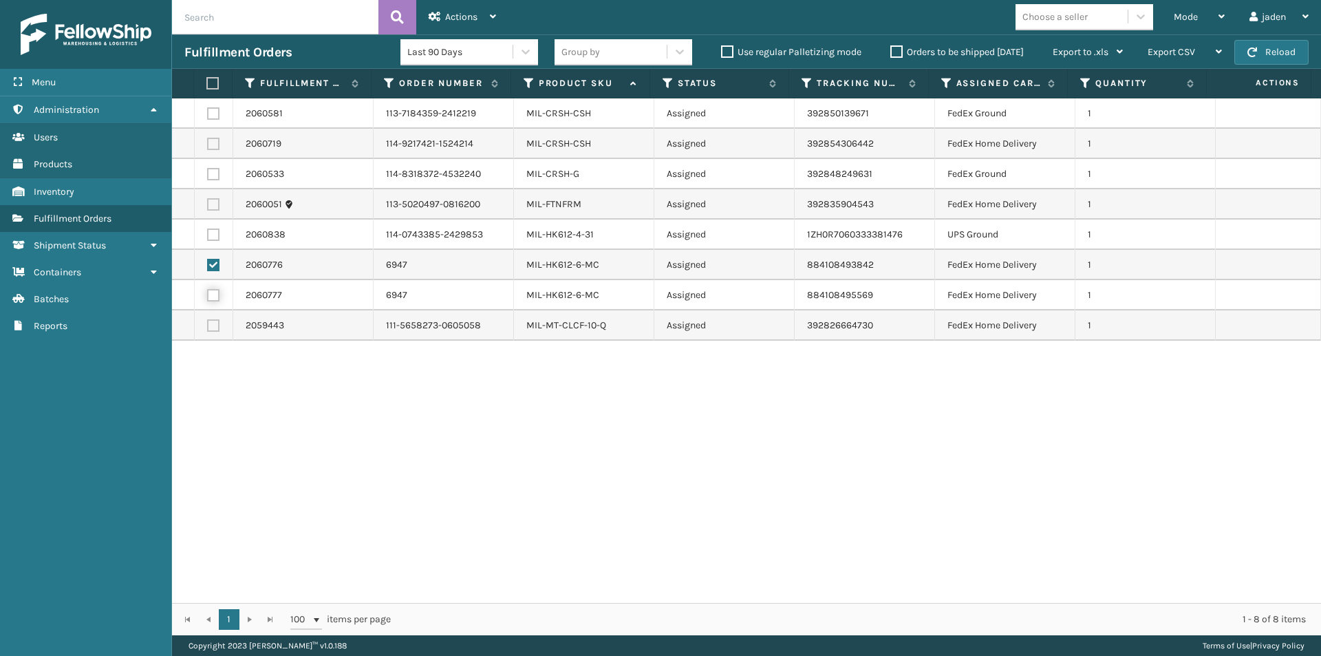
click at [208, 295] on input "checkbox" at bounding box center [207, 293] width 1 height 9
checkbox input "true"
click at [455, 20] on span "Actions" at bounding box center [461, 17] width 32 height 12
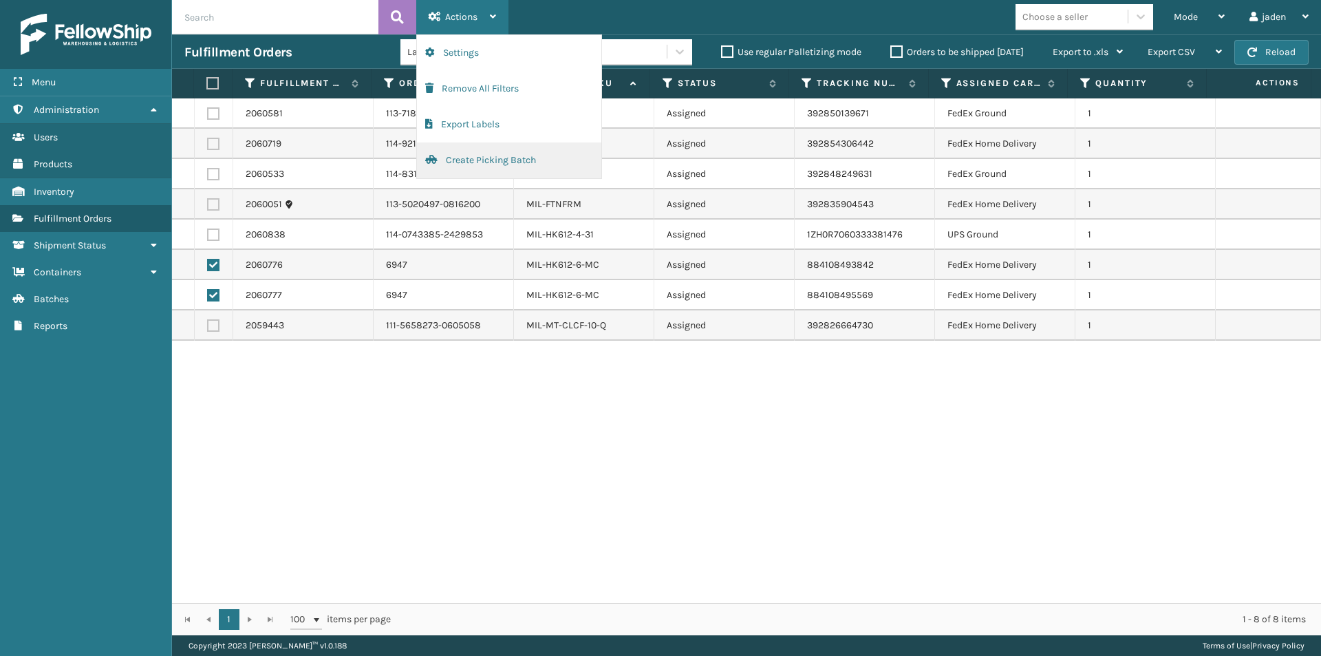
click at [480, 164] on button "Create Picking Batch" at bounding box center [509, 160] width 184 height 36
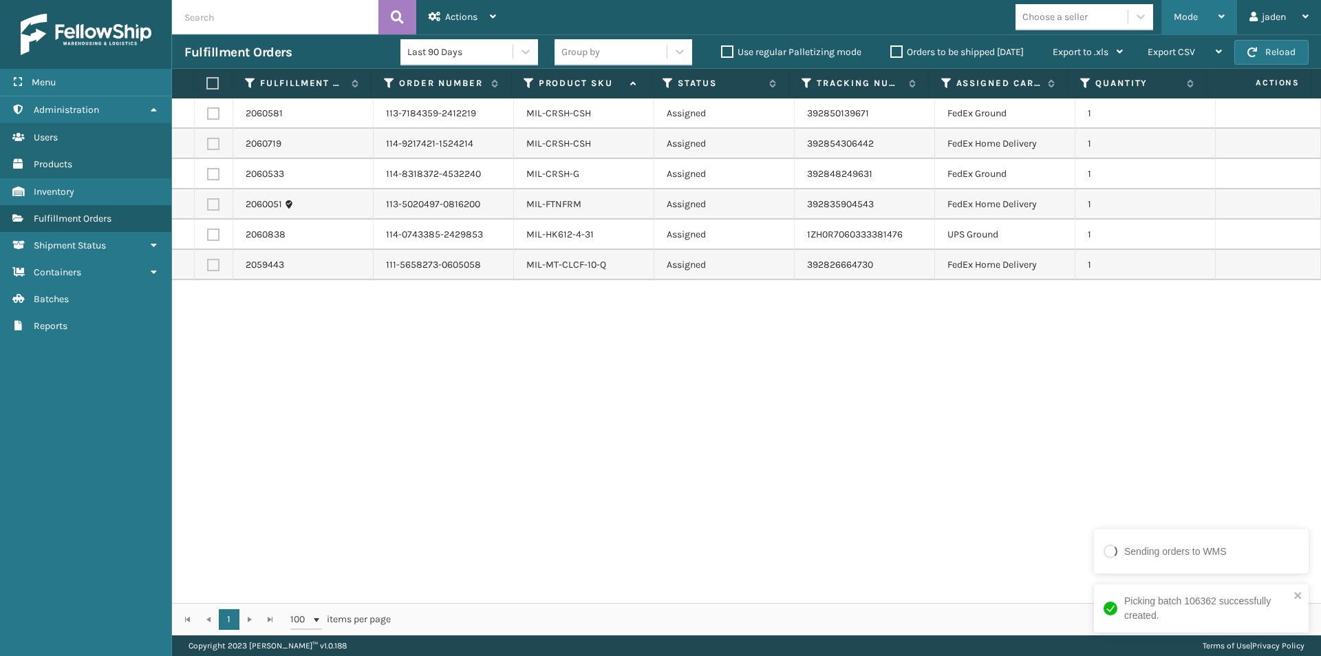
click at [1211, 6] on div "Mode" at bounding box center [1199, 17] width 51 height 34
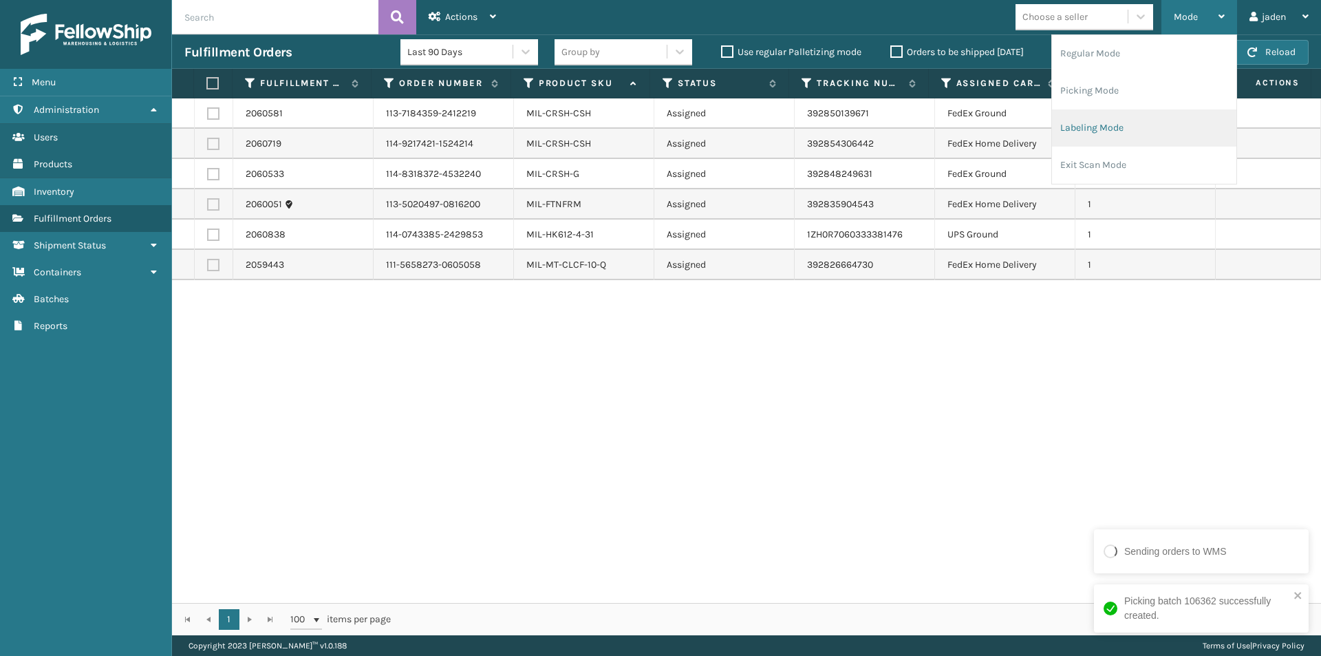
click at [1115, 134] on li "Labeling Mode" at bounding box center [1144, 127] width 184 height 37
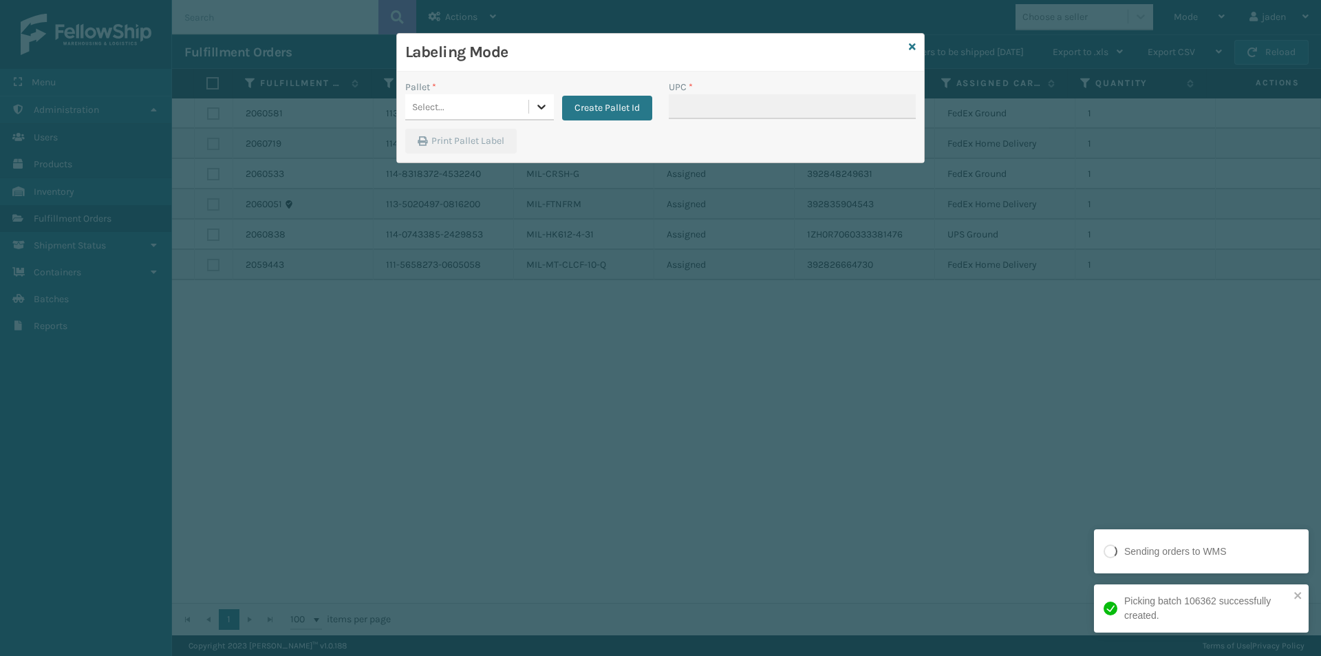
click at [536, 107] on icon at bounding box center [542, 107] width 14 height 14
click at [460, 145] on div "FDXG-52S972P54L" at bounding box center [479, 141] width 149 height 25
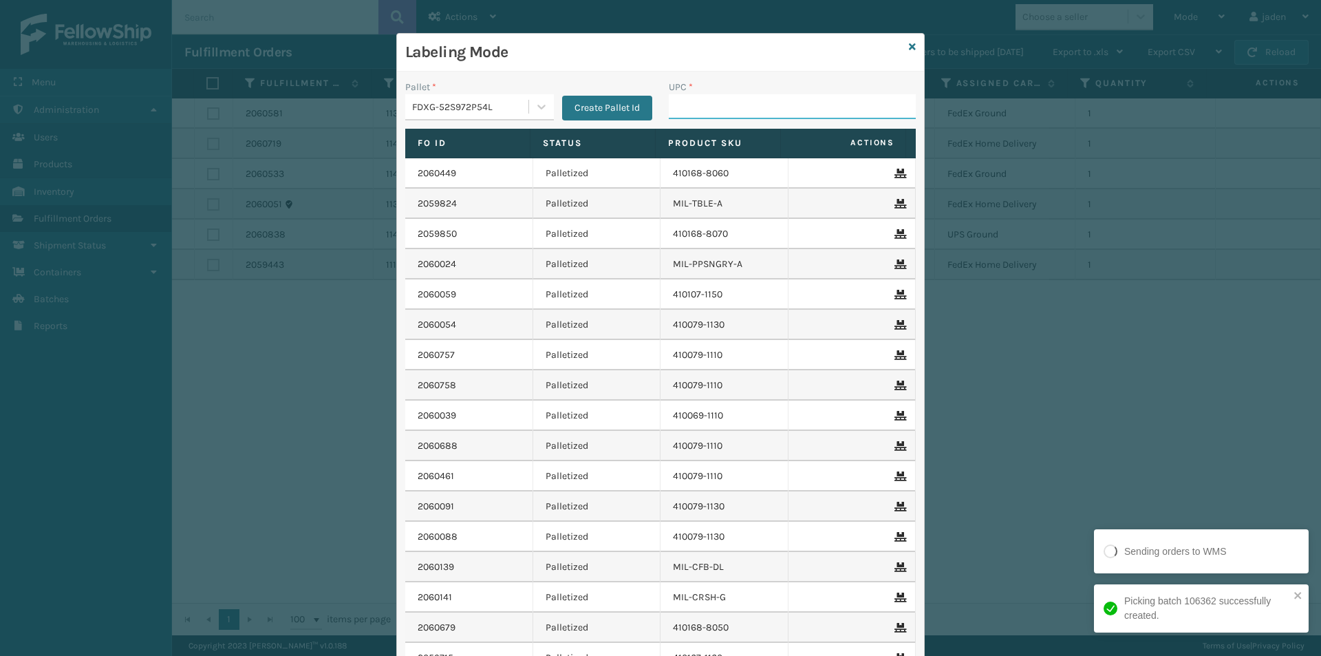
click at [695, 116] on input "UPC *" at bounding box center [792, 106] width 247 height 25
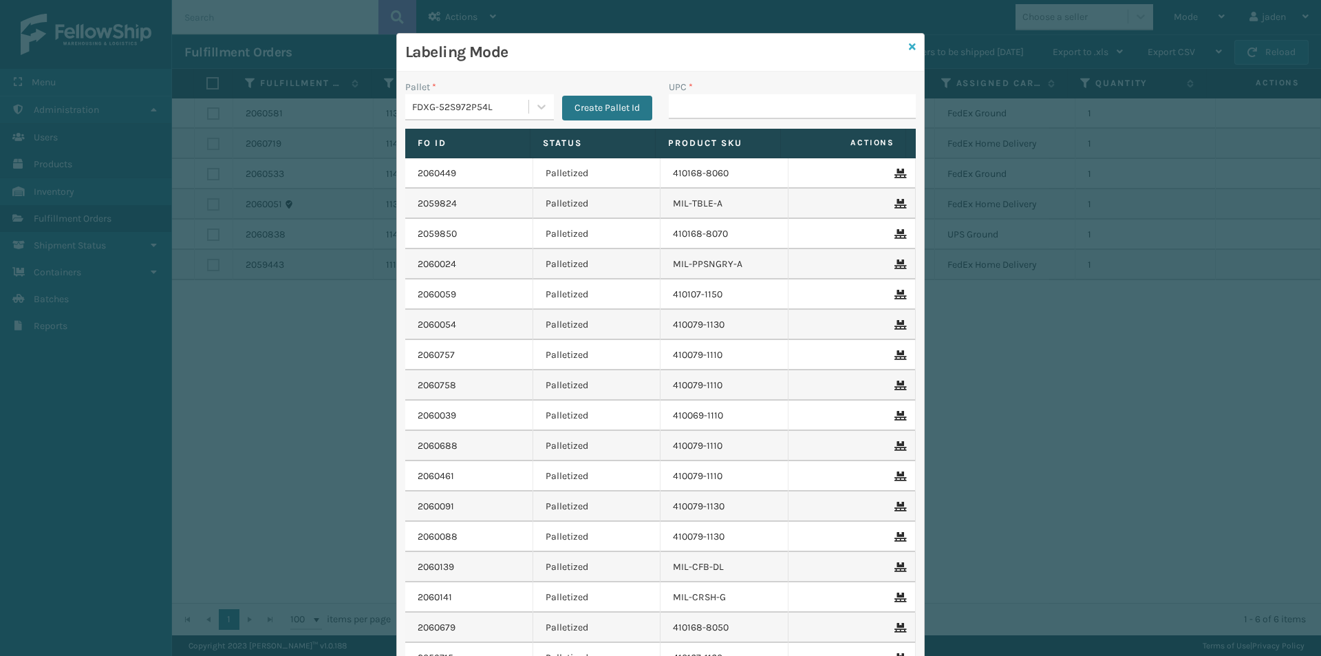
click at [909, 45] on icon at bounding box center [912, 47] width 7 height 10
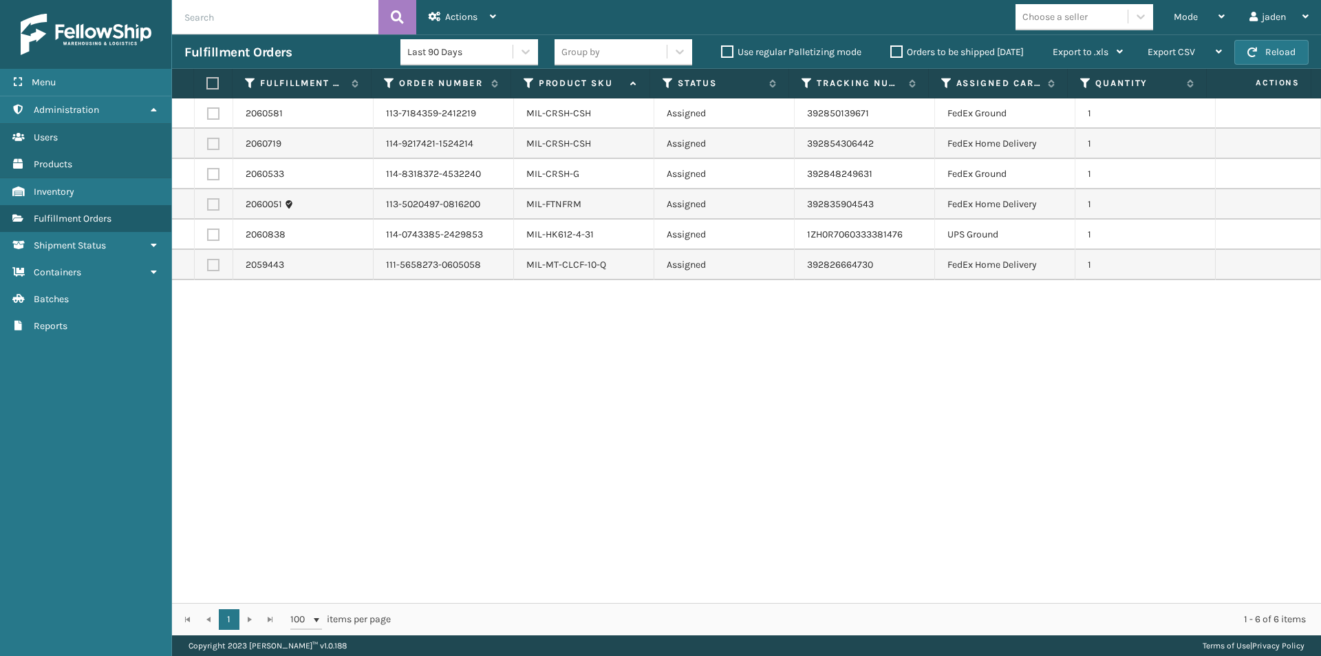
drag, startPoint x: 989, startPoint y: 323, endPoint x: 606, endPoint y: 407, distance: 392.3
click at [606, 407] on div "2060581 113-7184359-2412219 MIL-CRSH-CSH Assigned 392850139671 FedEx Ground 1 2…" at bounding box center [746, 350] width 1149 height 504
drag, startPoint x: 819, startPoint y: 359, endPoint x: 1067, endPoint y: 321, distance: 251.3
click at [627, 392] on div "2060581 113-7184359-2412219 MIL-CRSH-CSH Assigned 392850139671 FedEx Ground 1 2…" at bounding box center [746, 350] width 1149 height 504
drag, startPoint x: 1080, startPoint y: 321, endPoint x: 1073, endPoint y: 392, distance: 71.2
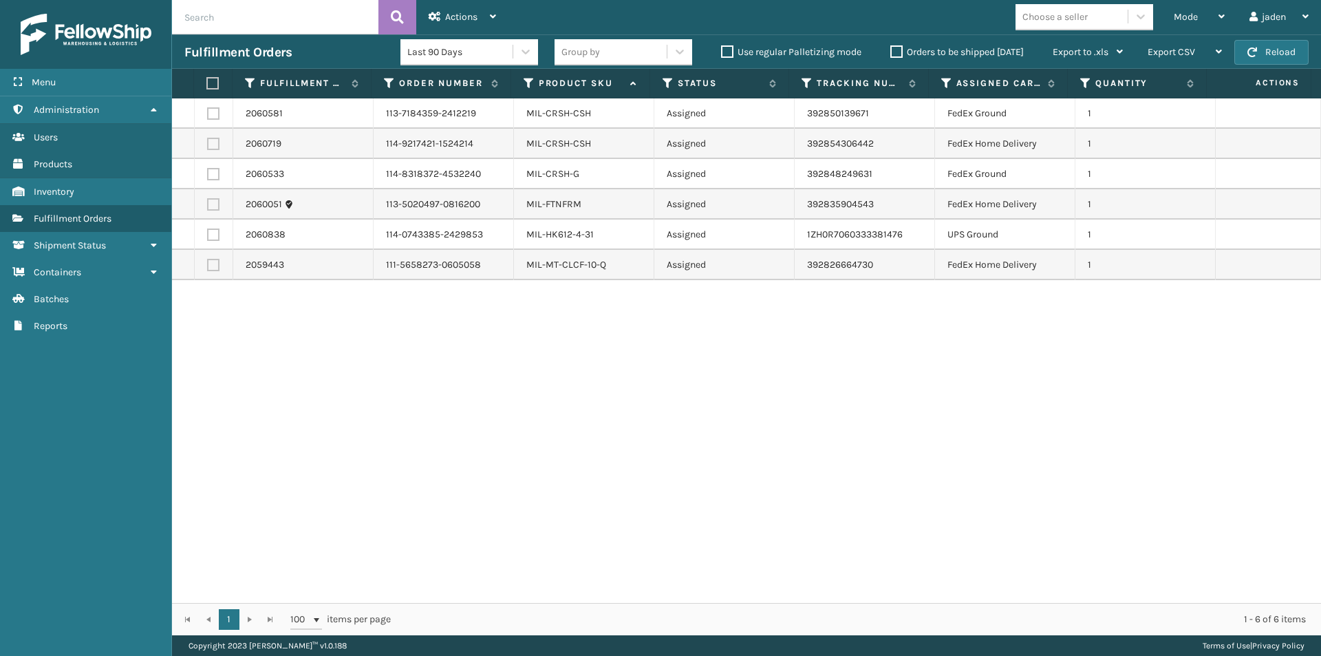
click at [630, 428] on div "2060581 113-7184359-2412219 MIL-CRSH-CSH Assigned 392850139671 FedEx Ground 1 2…" at bounding box center [746, 350] width 1149 height 504
drag, startPoint x: 1066, startPoint y: 392, endPoint x: 834, endPoint y: 430, distance: 235.0
click at [573, 478] on div "2060581 113-7184359-2412219 MIL-CRSH-CSH Assigned 392850139671 FedEx Ground 1 2…" at bounding box center [746, 350] width 1149 height 504
drag, startPoint x: 1142, startPoint y: 429, endPoint x: 1176, endPoint y: 449, distance: 39.8
click at [590, 477] on div "2060581 113-7184359-2412219 MIL-CRSH-CSH Assigned 392850139671 FedEx Ground 1 2…" at bounding box center [746, 350] width 1149 height 504
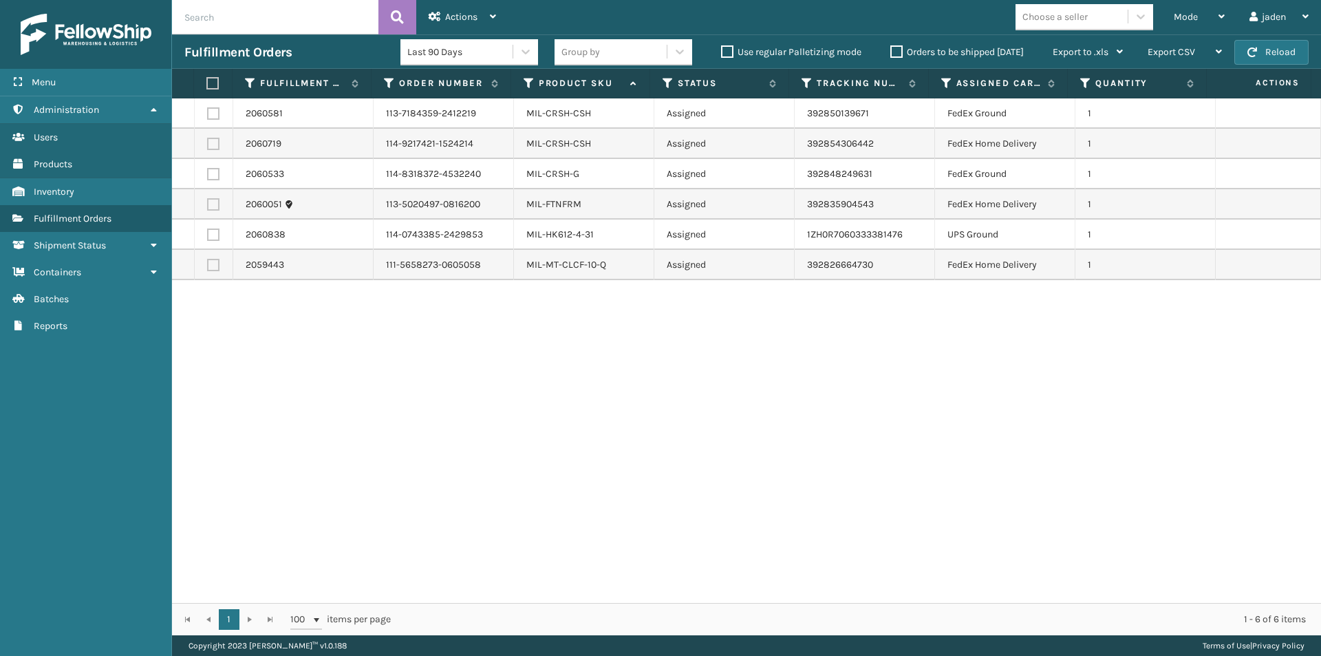
drag, startPoint x: 1177, startPoint y: 450, endPoint x: 1167, endPoint y: 449, distance: 9.7
drag, startPoint x: 1167, startPoint y: 449, endPoint x: 1149, endPoint y: 435, distance: 23.0
click at [543, 436] on div "2060581 113-7184359-2412219 MIL-CRSH-CSH Assigned 392850139671 FedEx Ground 1 2…" at bounding box center [746, 350] width 1149 height 504
drag, startPoint x: 1145, startPoint y: 434, endPoint x: 986, endPoint y: 426, distance: 158.5
click at [579, 425] on div "2060581 113-7184359-2412219 MIL-CRSH-CSH Assigned 392850139671 FedEx Ground 1 2…" at bounding box center [746, 350] width 1149 height 504
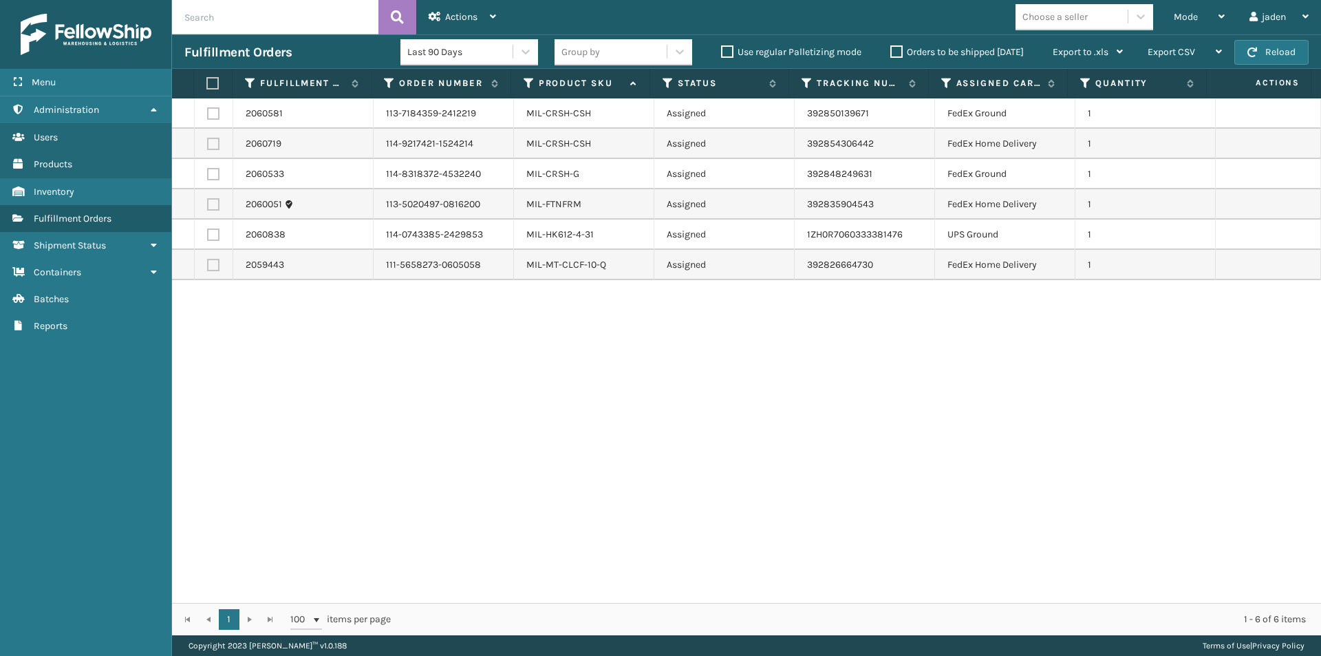
drag, startPoint x: 1081, startPoint y: 428, endPoint x: 540, endPoint y: 410, distance: 541.2
click at [446, 427] on div "2060581 113-7184359-2412219 MIL-CRSH-CSH Assigned 392850139671 FedEx Ground 1 2…" at bounding box center [746, 350] width 1149 height 504
drag, startPoint x: 956, startPoint y: 428, endPoint x: 500, endPoint y: 440, distance: 455.8
drag, startPoint x: 500, startPoint y: 440, endPoint x: 290, endPoint y: 278, distance: 265.0
click at [494, 437] on div "2060581 113-7184359-2412219 MIL-CRSH-CSH Assigned 392850139671 FedEx Ground 1 2…" at bounding box center [746, 350] width 1149 height 504
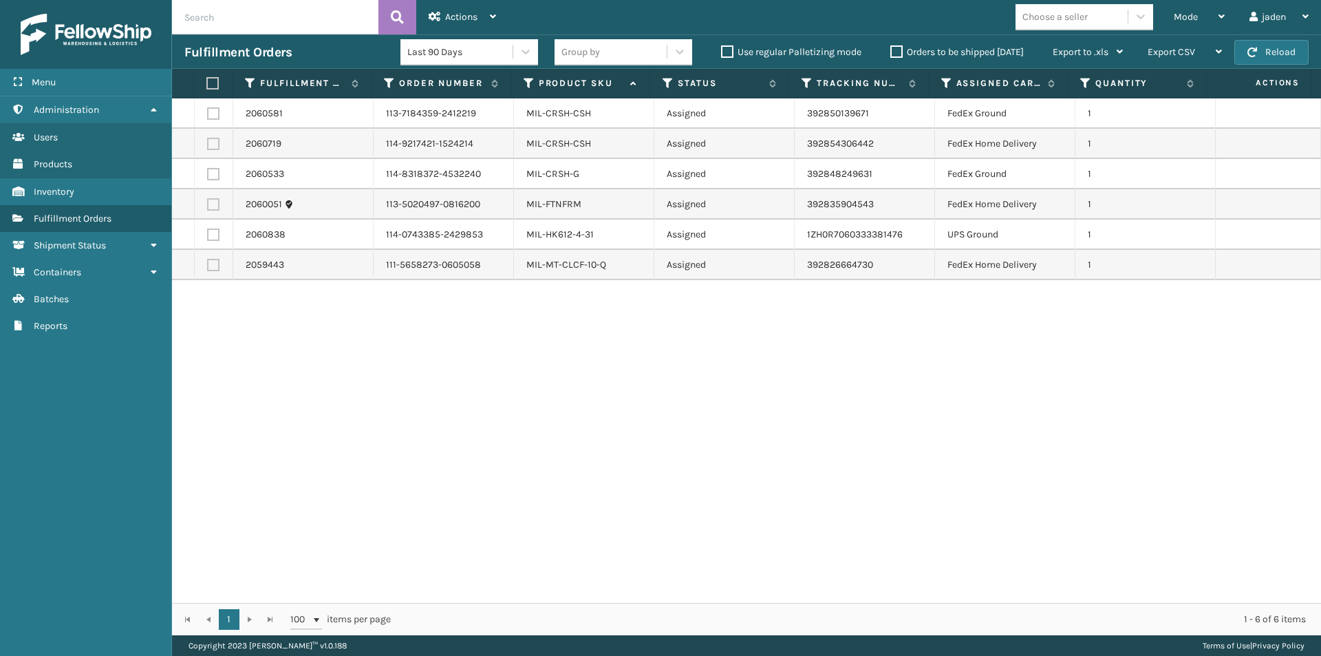
click at [211, 235] on label at bounding box center [213, 234] width 12 height 12
click at [208, 235] on input "checkbox" at bounding box center [207, 232] width 1 height 9
checkbox input "true"
click at [465, 11] on span "Actions" at bounding box center [461, 17] width 32 height 12
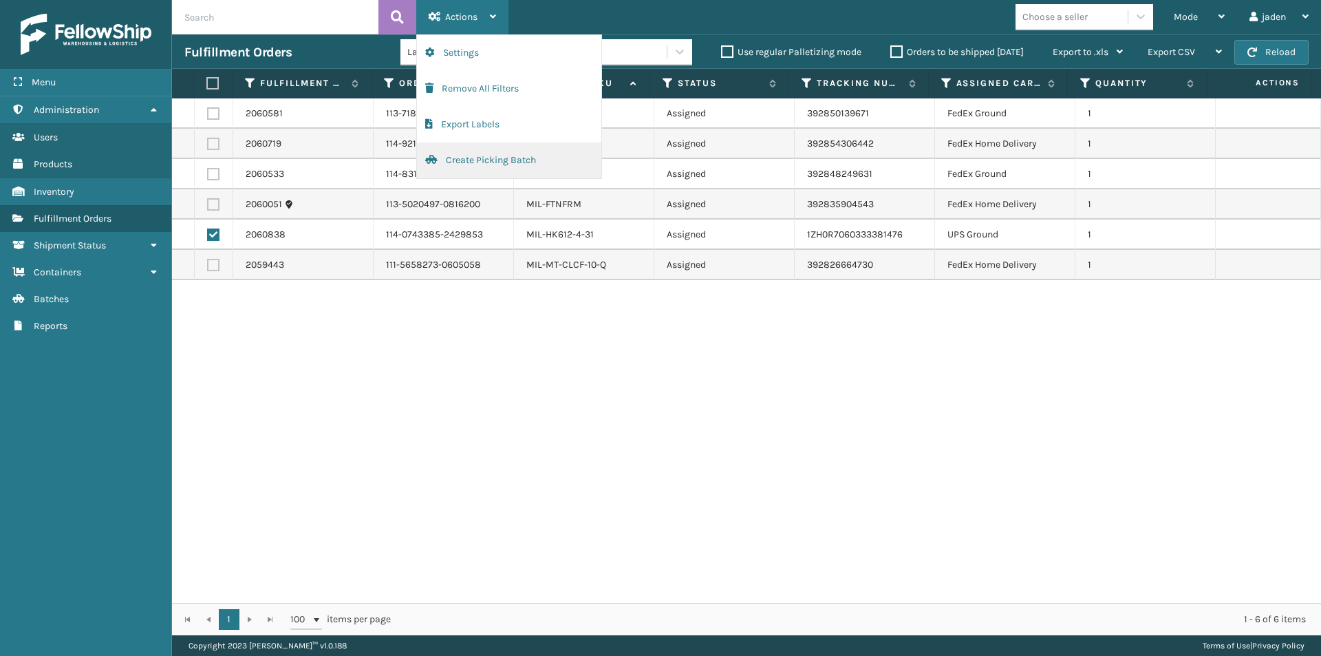
click at [501, 163] on button "Create Picking Batch" at bounding box center [509, 160] width 184 height 36
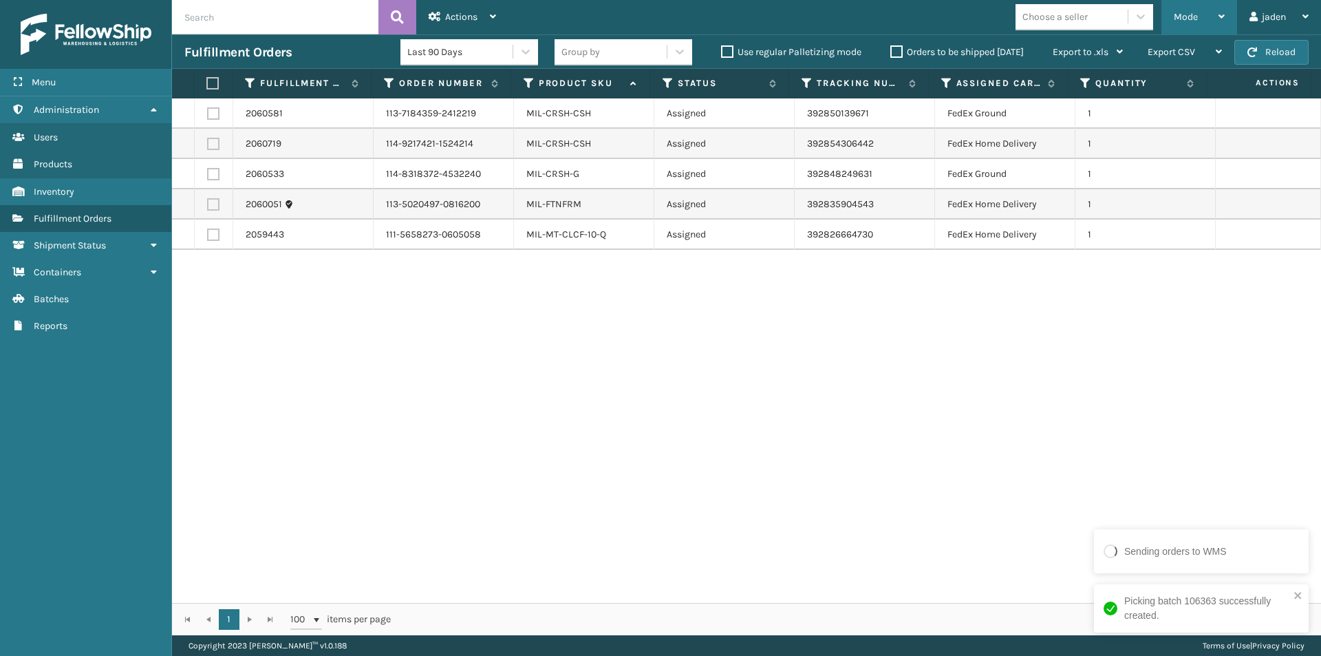
click at [1203, 12] on div "Mode" at bounding box center [1199, 17] width 51 height 34
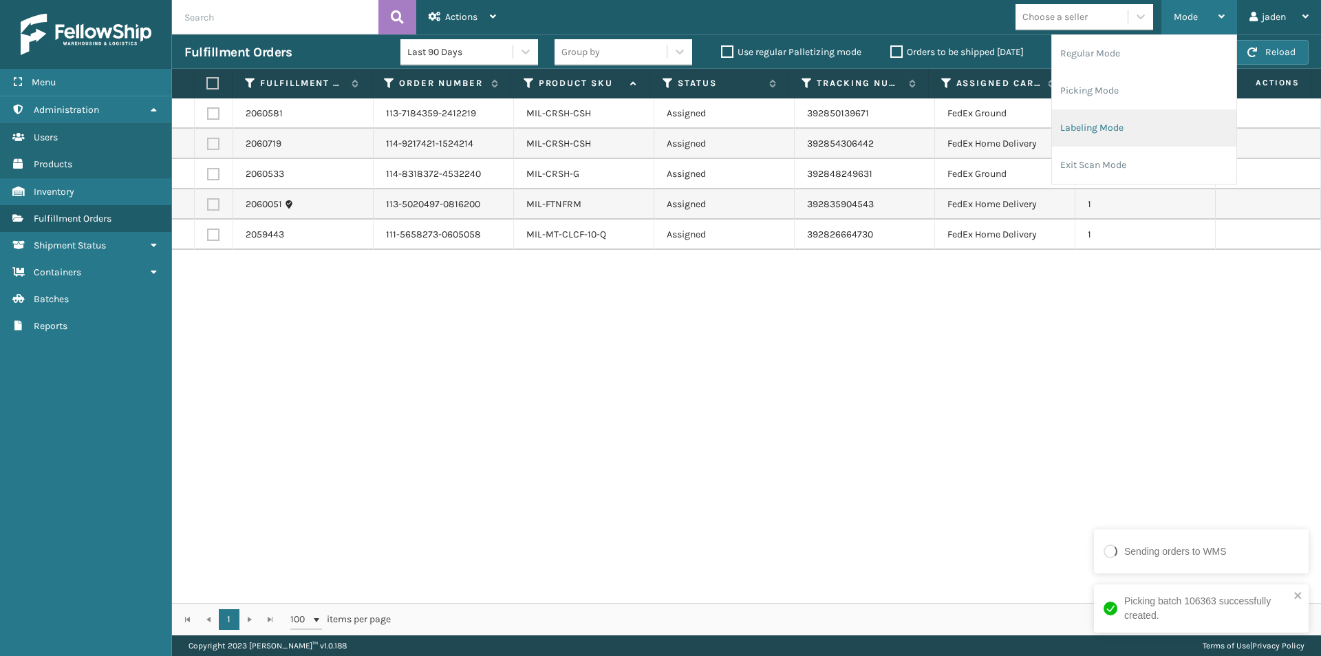
click at [1114, 125] on li "Labeling Mode" at bounding box center [1144, 127] width 184 height 37
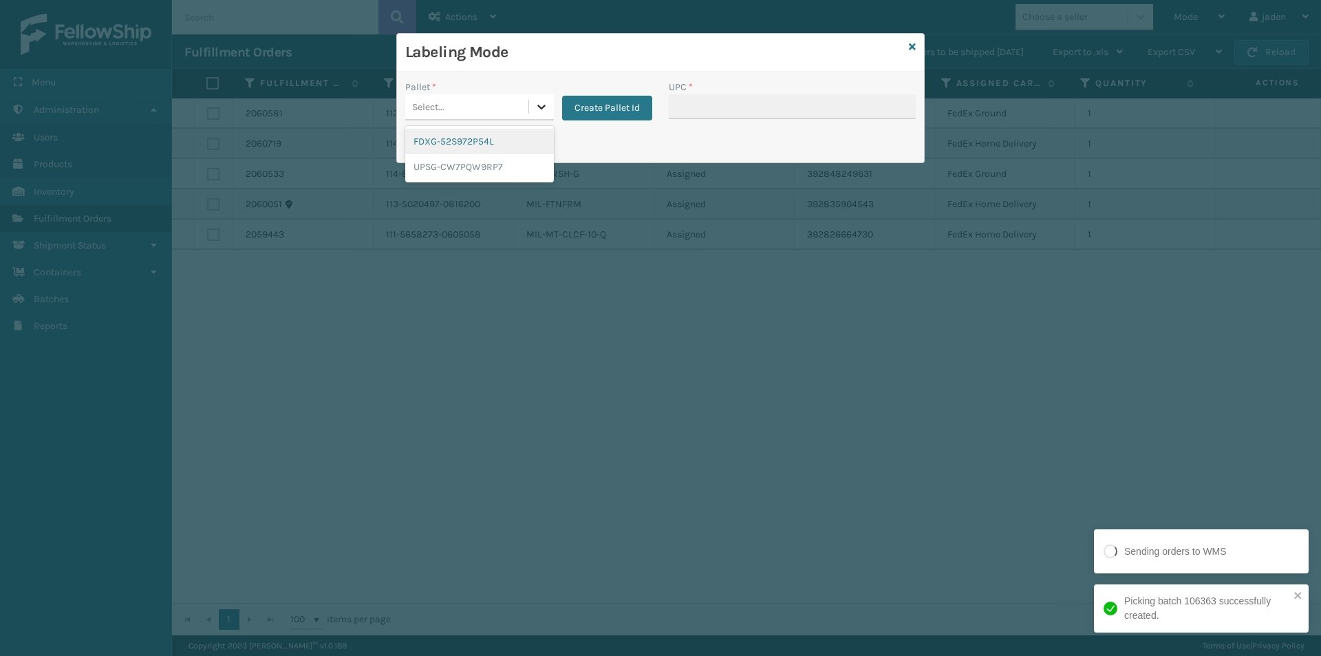
click at [529, 109] on div "Select..." at bounding box center [479, 107] width 149 height 26
click at [458, 162] on div "UPSG-CW7PQW9RP7" at bounding box center [479, 166] width 149 height 25
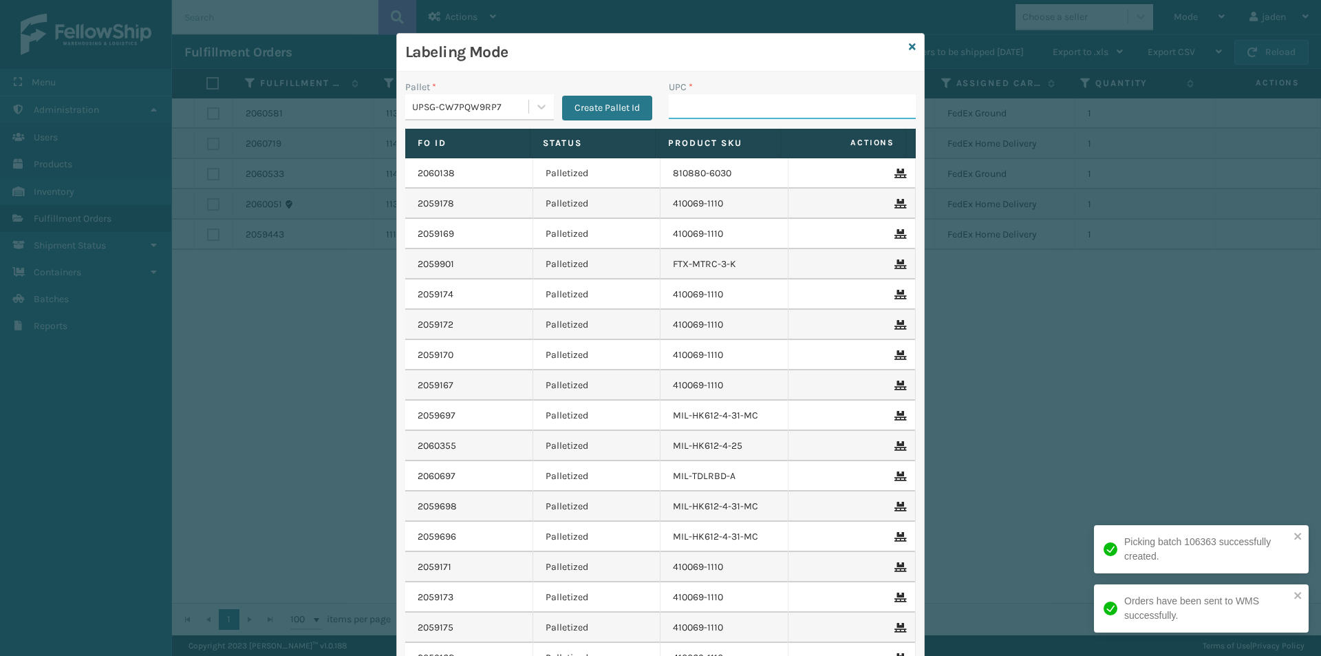
click at [745, 116] on input "UPC *" at bounding box center [792, 106] width 247 height 25
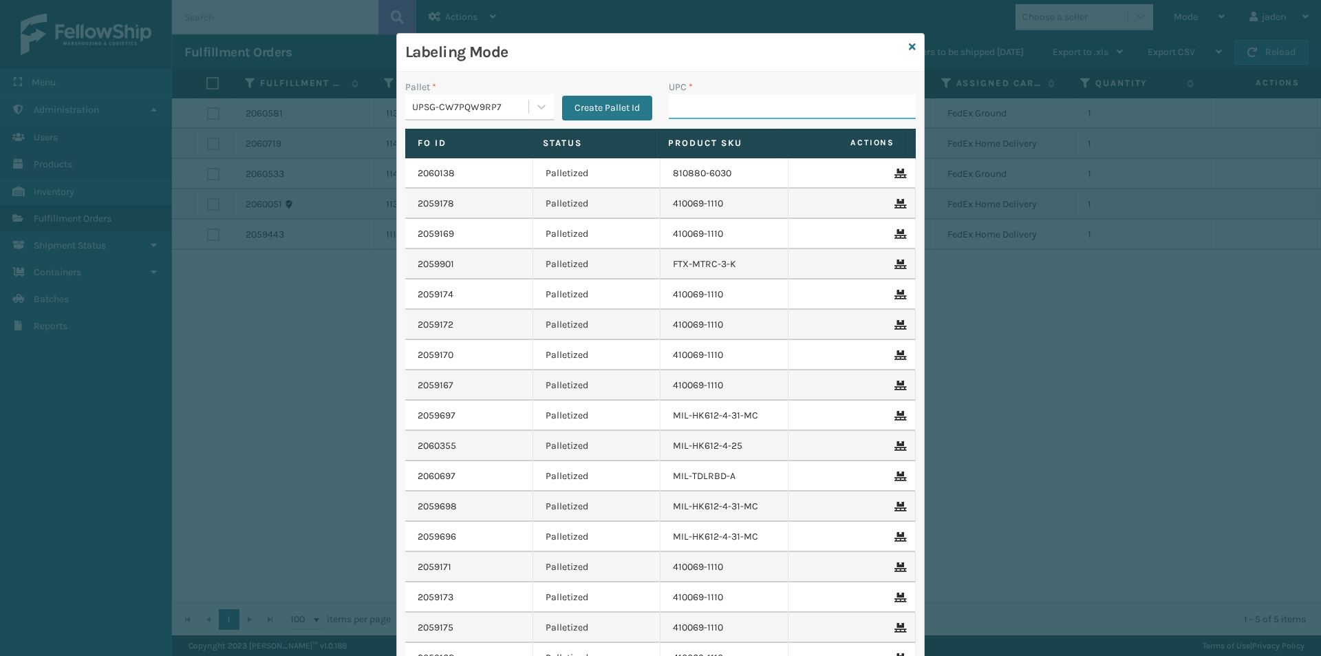
click at [785, 96] on input "UPC *" at bounding box center [792, 106] width 247 height 25
click at [909, 45] on icon at bounding box center [912, 47] width 7 height 10
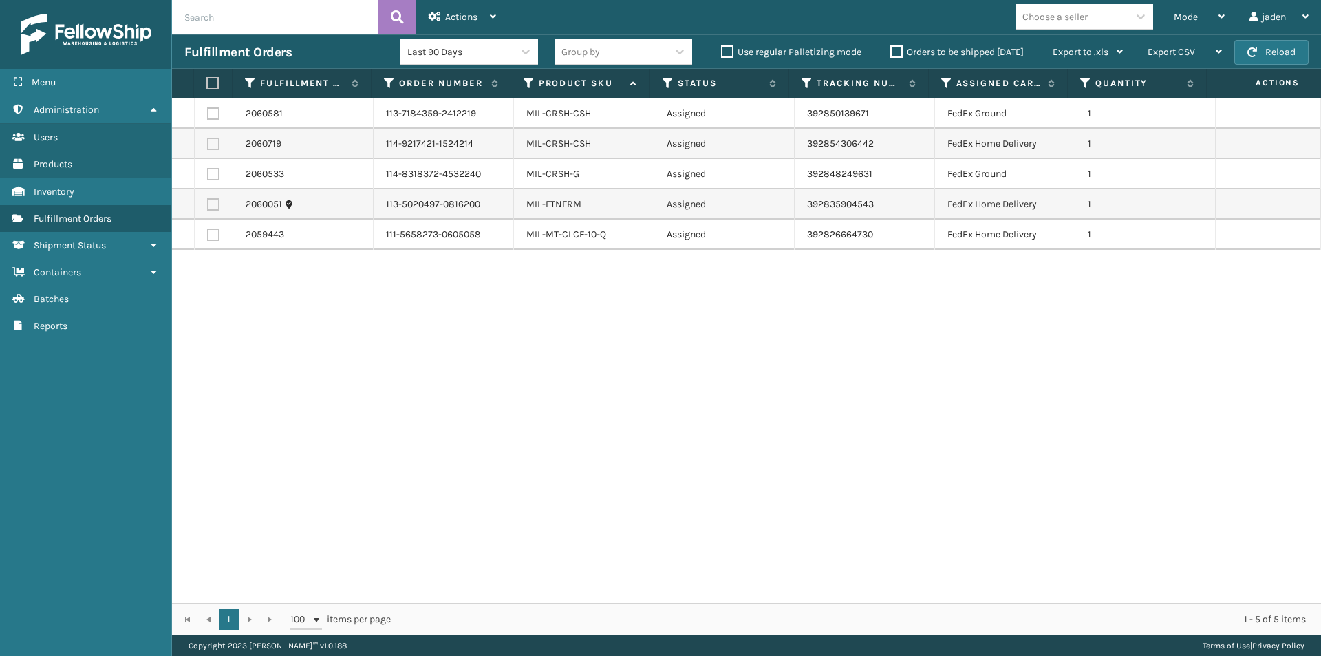
drag, startPoint x: 881, startPoint y: 363, endPoint x: 873, endPoint y: 363, distance: 8.3
drag, startPoint x: 873, startPoint y: 363, endPoint x: 555, endPoint y: 403, distance: 319.8
click at [555, 403] on div "2060581 113-7184359-2412219 MIL-CRSH-CSH Assigned 392850139671 FedEx Ground 1 2…" at bounding box center [746, 350] width 1149 height 504
drag, startPoint x: 928, startPoint y: 409, endPoint x: 513, endPoint y: 425, distance: 414.6
drag, startPoint x: 513, startPoint y: 425, endPoint x: 732, endPoint y: 428, distance: 218.2
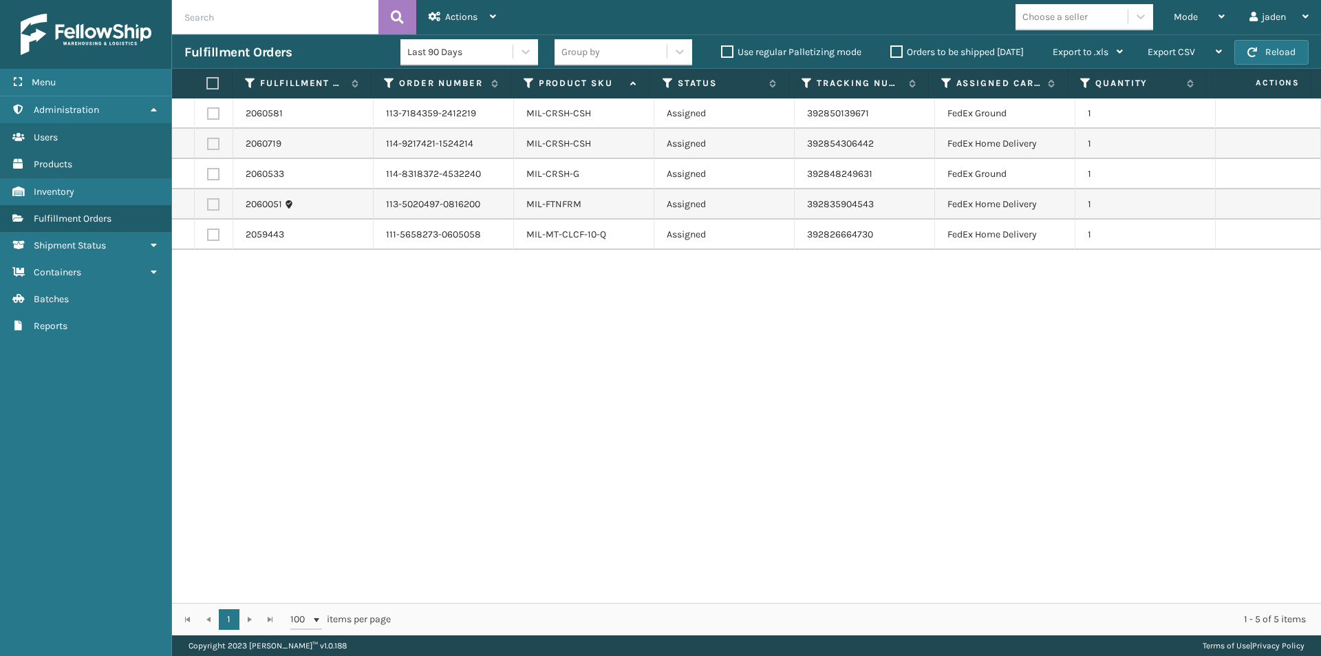
click at [624, 428] on div "2060581 113-7184359-2412219 MIL-CRSH-CSH Assigned 392850139671 FedEx Ground 1 2…" at bounding box center [746, 350] width 1149 height 504
drag, startPoint x: 994, startPoint y: 418, endPoint x: 942, endPoint y: 417, distance: 52.3
drag, startPoint x: 942, startPoint y: 417, endPoint x: 908, endPoint y: 398, distance: 38.5
click at [657, 412] on div "2060581 113-7184359-2412219 MIL-CRSH-CSH Assigned 392850139671 FedEx Ground 1 2…" at bounding box center [746, 350] width 1149 height 504
drag, startPoint x: 908, startPoint y: 398, endPoint x: 798, endPoint y: 408, distance: 111.2
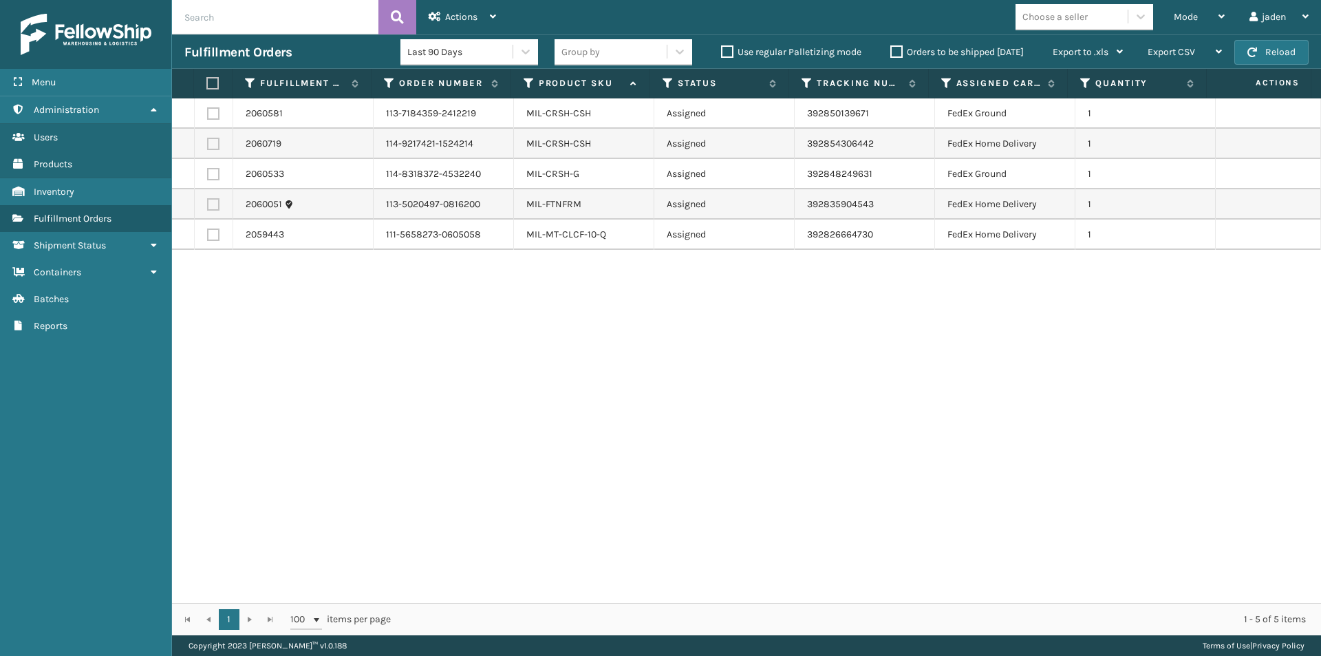
drag, startPoint x: 798, startPoint y: 408, endPoint x: 603, endPoint y: 467, distance: 203.6
click at [603, 467] on div "2060581 113-7184359-2412219 MIL-CRSH-CSH Assigned 392850139671 FedEx Ground 1 2…" at bounding box center [746, 350] width 1149 height 504
